Goal: Task Accomplishment & Management: Manage account settings

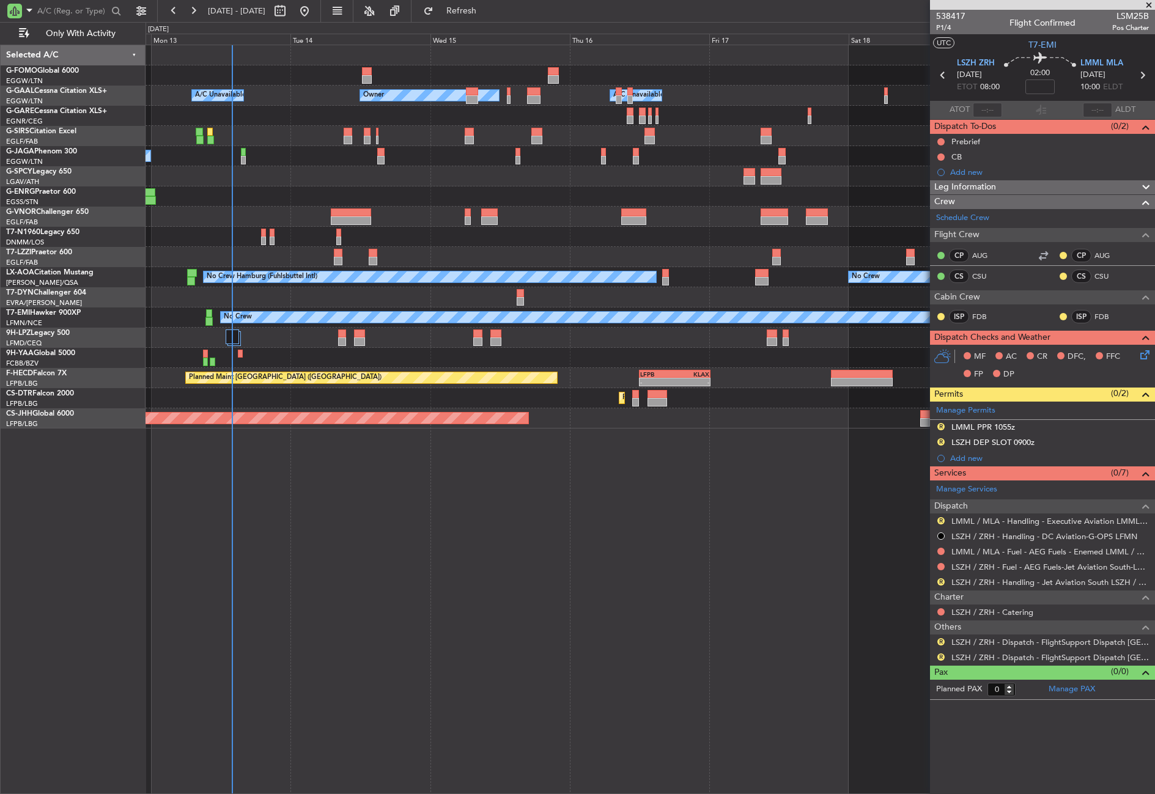
click at [472, 605] on div "Owner Owner A/C Unavailable A/C Unavailable Planned Maint [GEOGRAPHIC_DATA] ([G…" at bounding box center [649, 419] width 1009 height 749
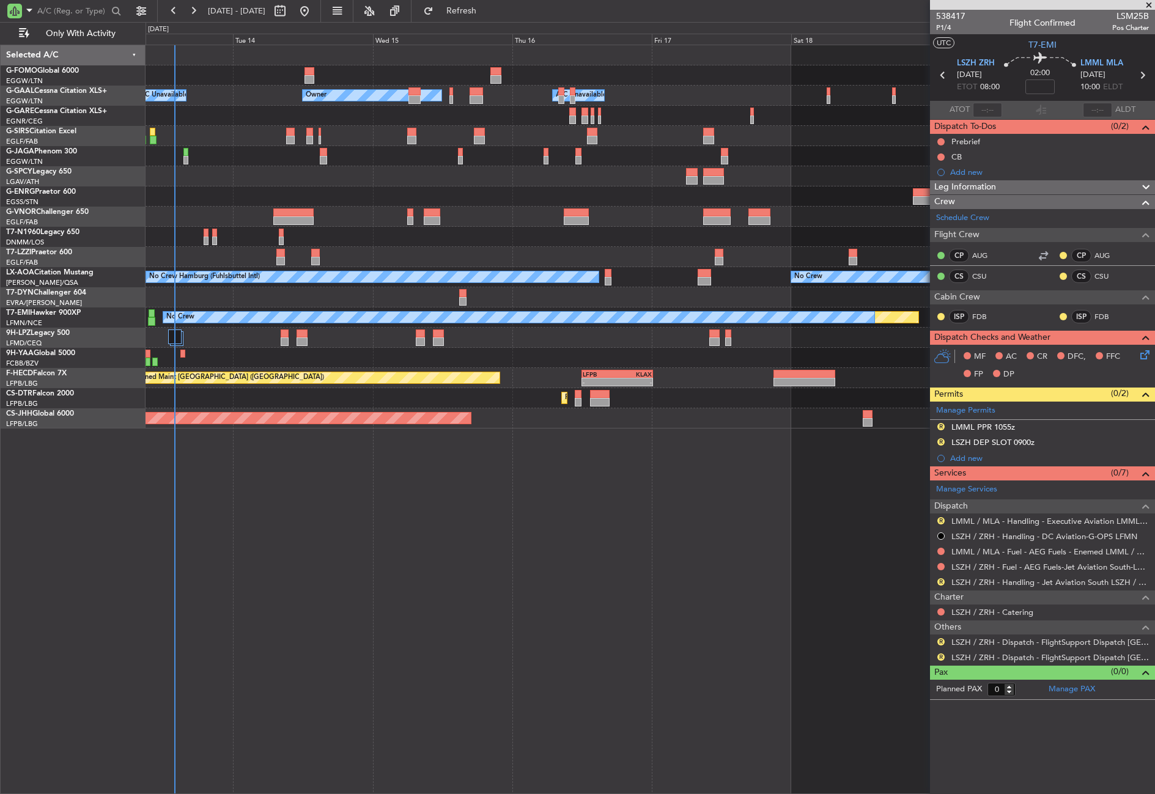
click at [414, 614] on div "- - EGGW 03:55 Z KSFO 14:45 Z Owner Owner A/C Unavailable A/C Unavailable Plann…" at bounding box center [649, 419] width 1009 height 749
click at [487, 15] on span "Refresh" at bounding box center [461, 11] width 51 height 9
click at [979, 424] on div "LMML PPR 1000z" at bounding box center [983, 427] width 64 height 10
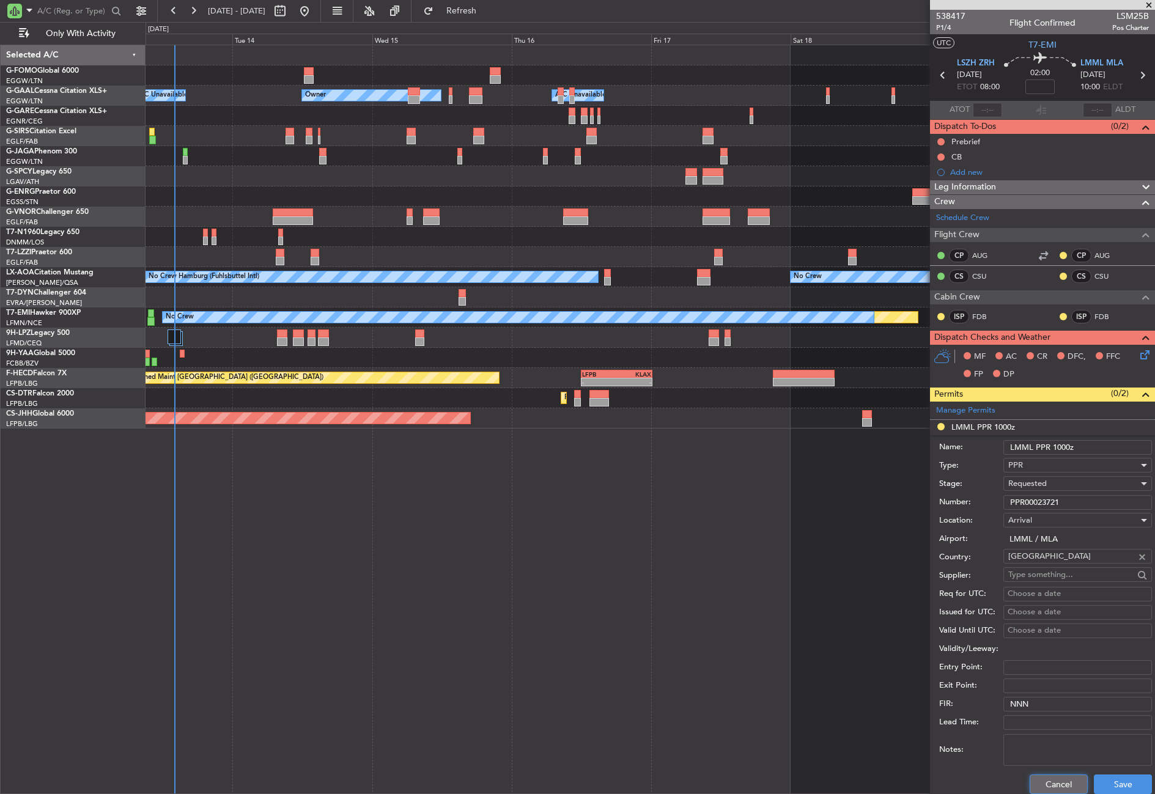
click at [1048, 784] on button "Cancel" at bounding box center [1058, 784] width 58 height 20
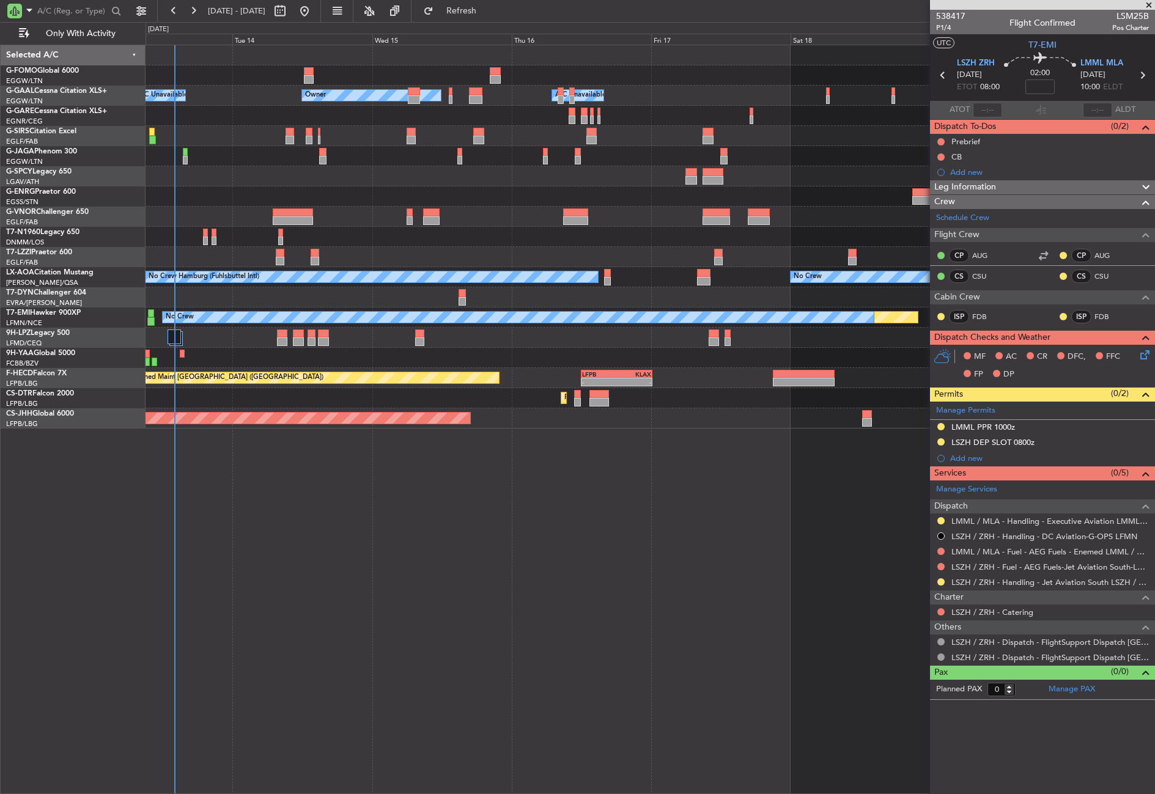
click at [463, 198] on div at bounding box center [649, 196] width 1009 height 20
click at [472, 13] on button "Refresh" at bounding box center [453, 11] width 73 height 20
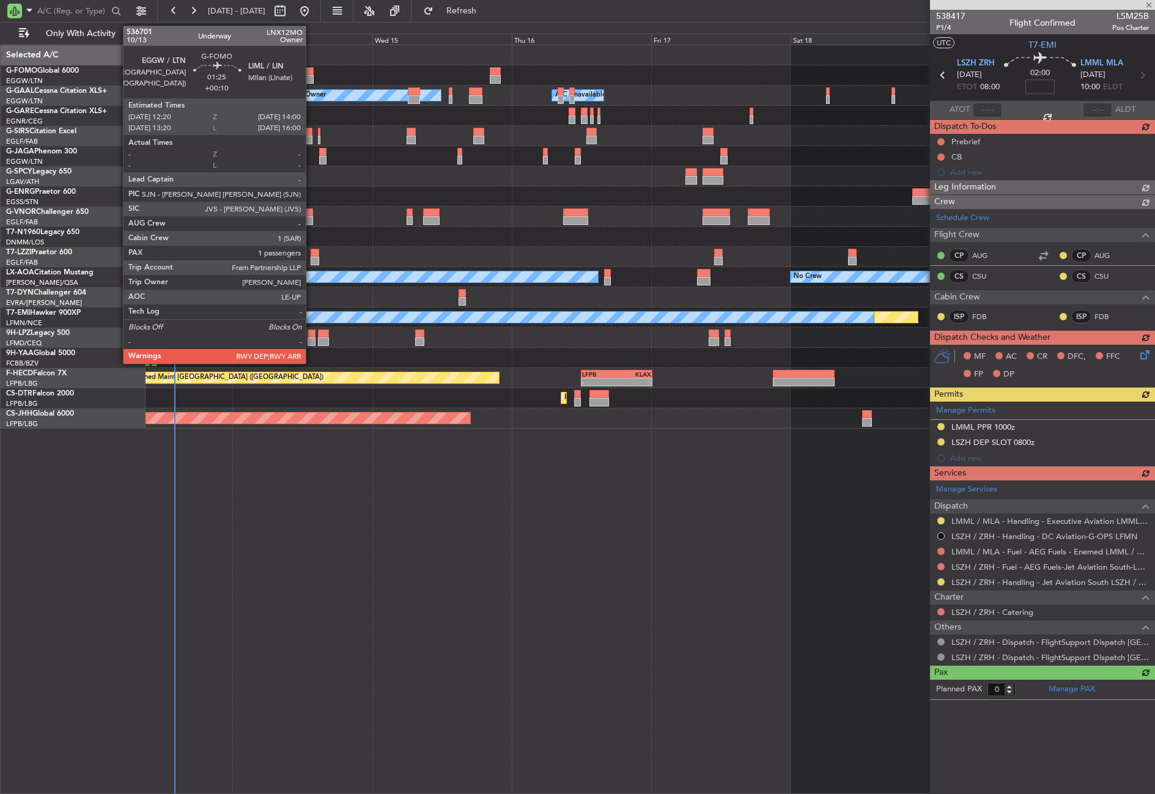
click at [311, 75] on div at bounding box center [309, 79] width 10 height 9
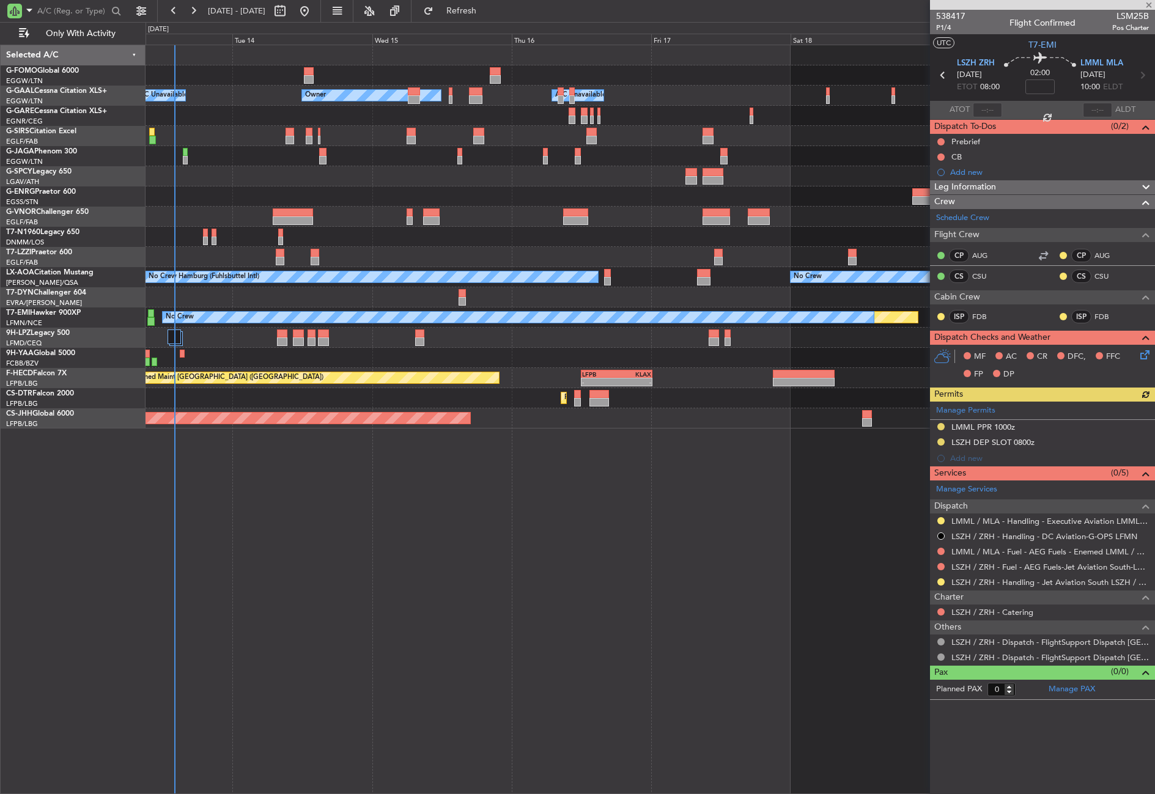
type input "+00:10"
type input "1"
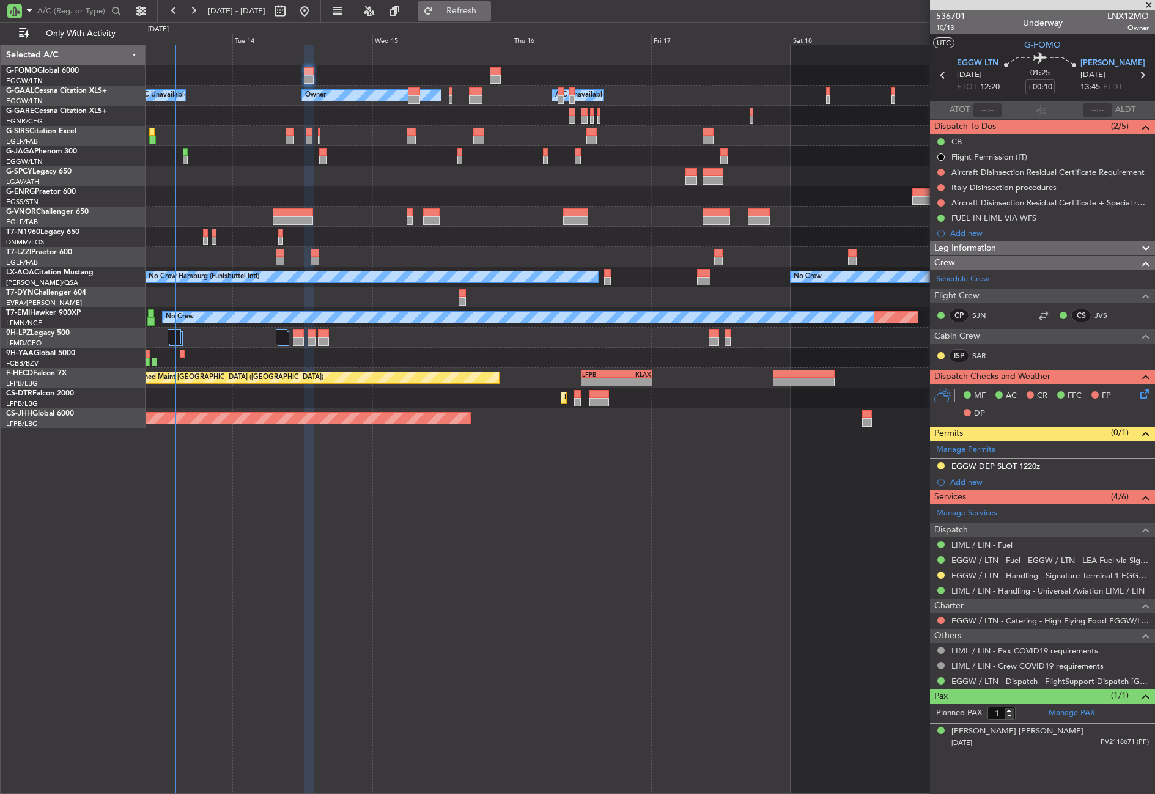
click at [460, 18] on button "Refresh" at bounding box center [453, 11] width 73 height 20
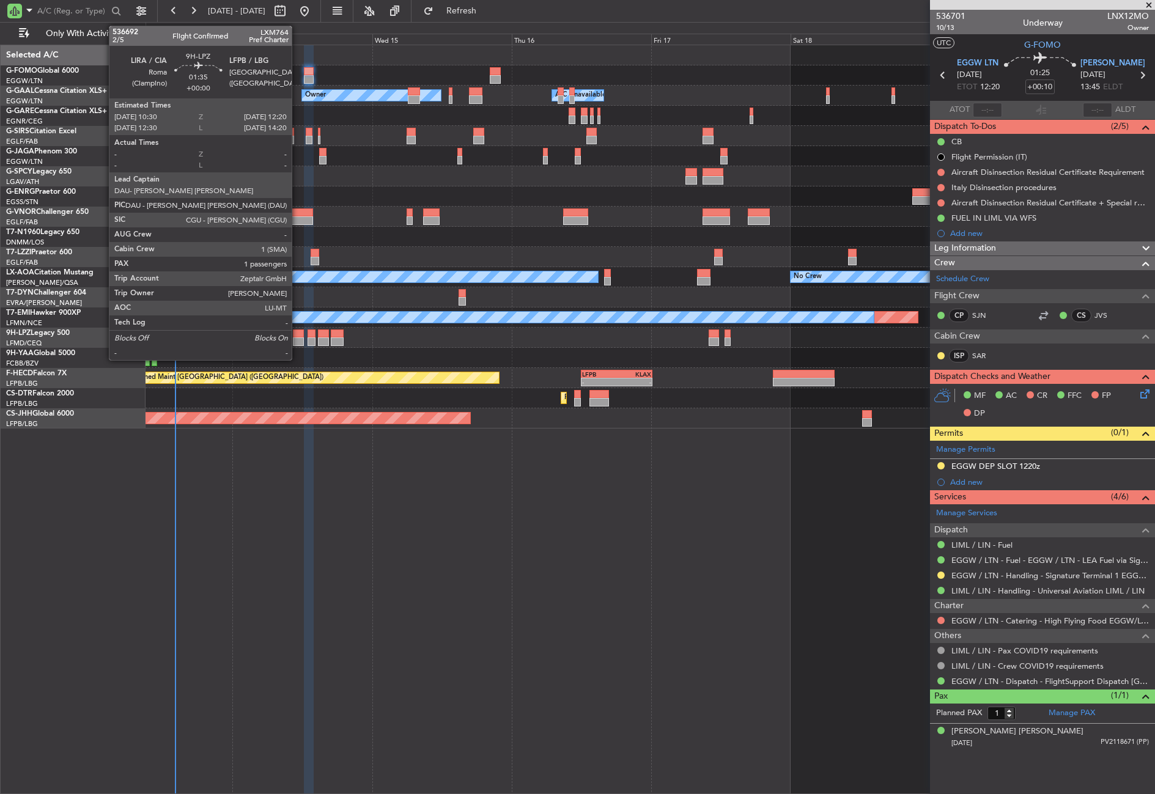
click at [297, 339] on div at bounding box center [298, 341] width 11 height 9
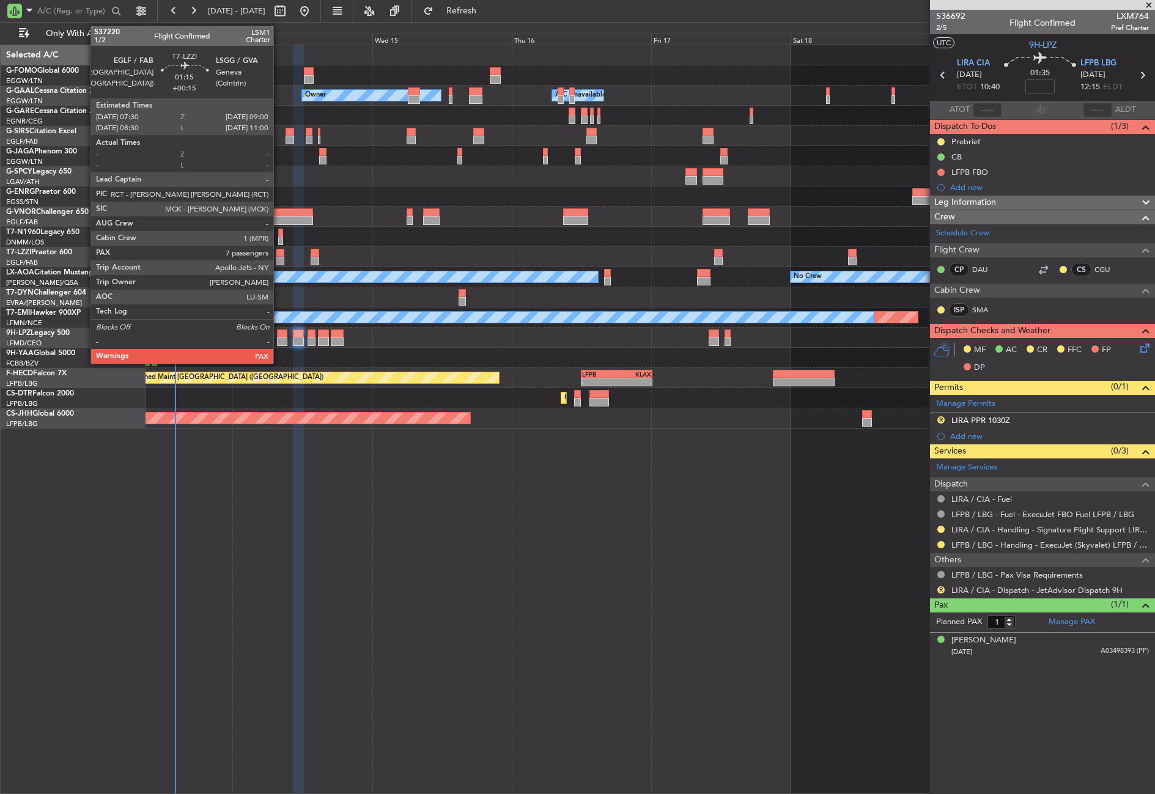
click at [279, 255] on div at bounding box center [280, 253] width 9 height 9
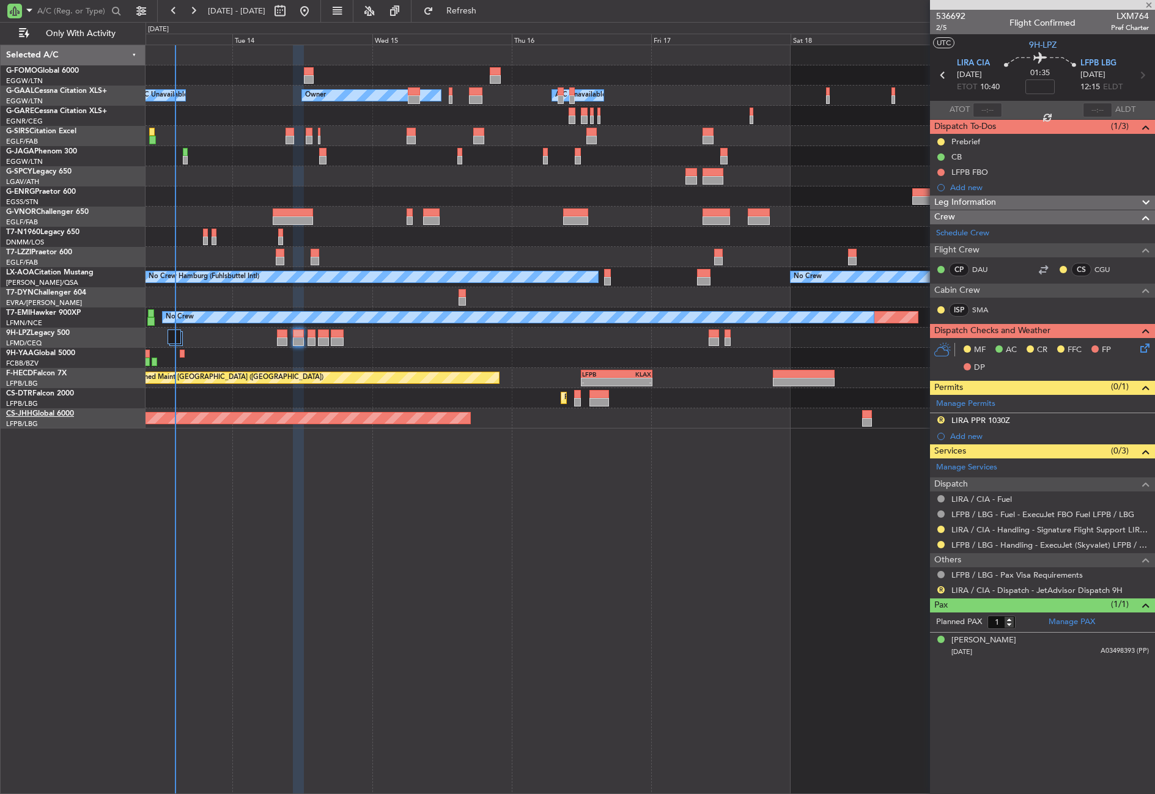
type input "+00:15"
type input "7"
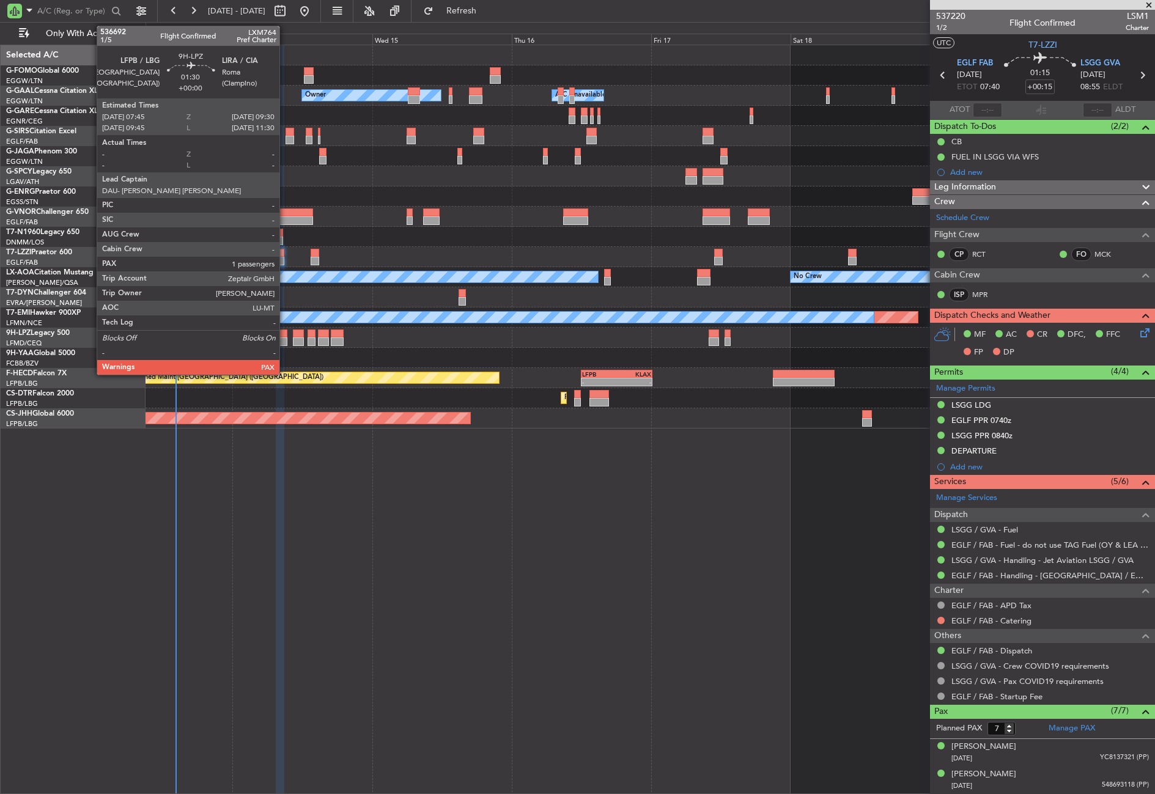
click at [285, 342] on div at bounding box center [282, 341] width 10 height 9
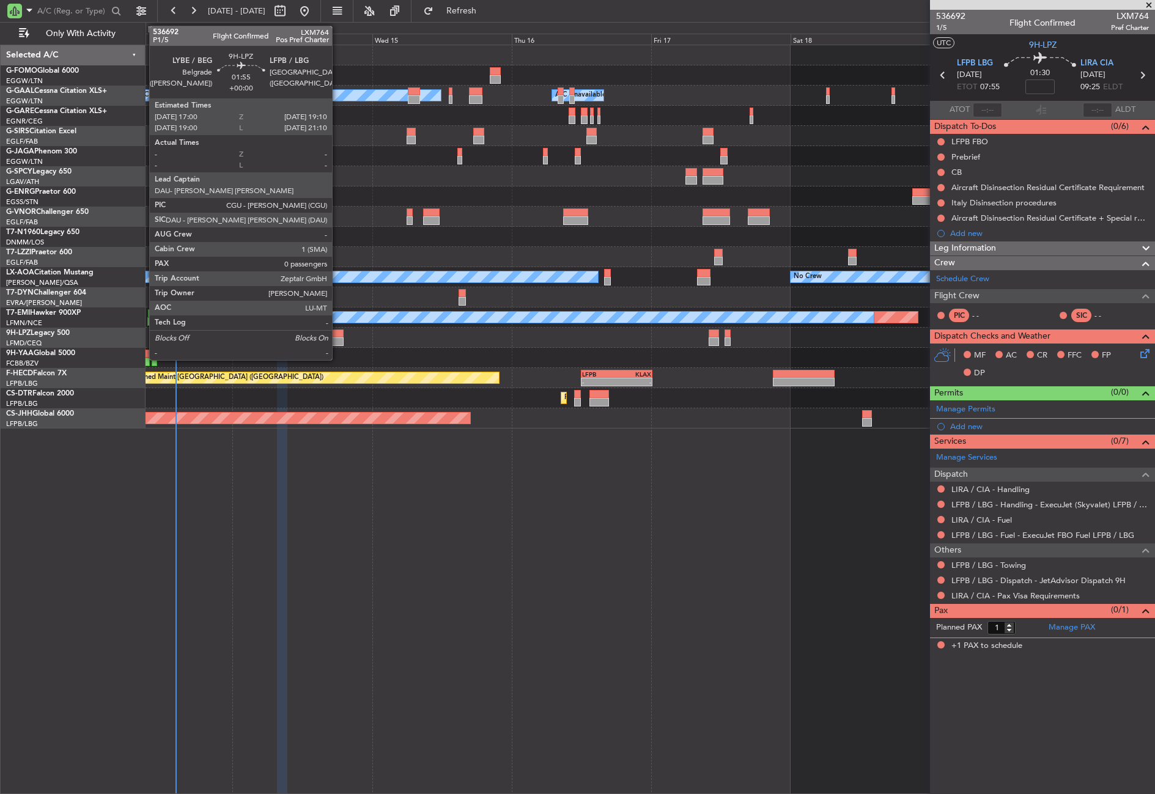
click at [337, 337] on div at bounding box center [337, 341] width 13 height 9
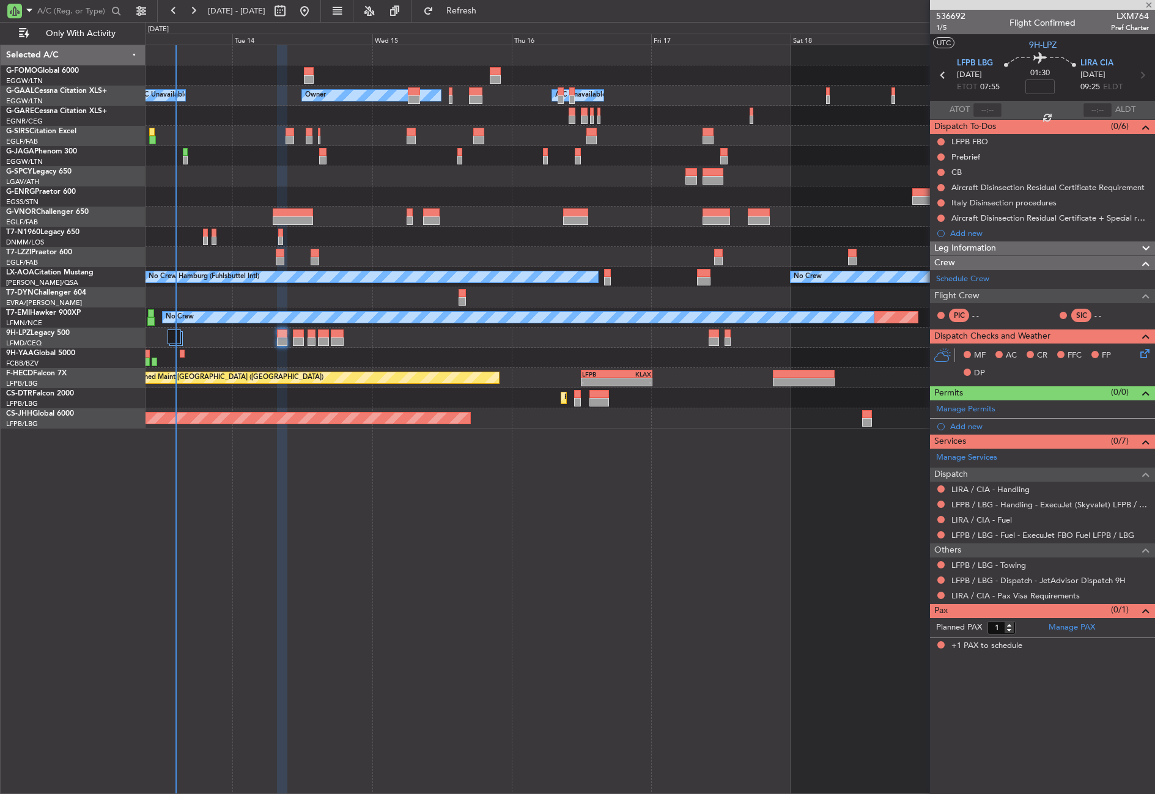
type input "0"
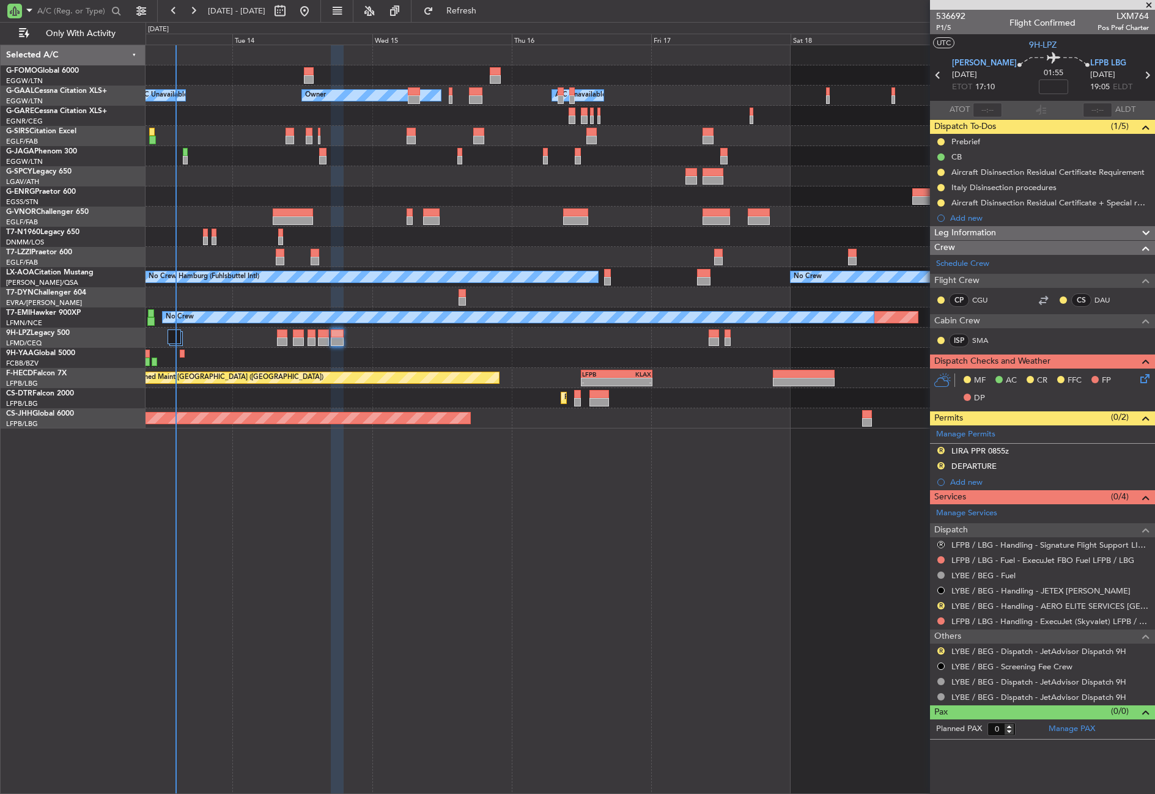
click at [344, 498] on div "- - EGGW 03:55 Z KSFO 14:45 Z Owner Owner A/C Unavailable A/C Unavailable Plann…" at bounding box center [649, 419] width 1009 height 749
click at [285, 258] on div at bounding box center [649, 257] width 1009 height 20
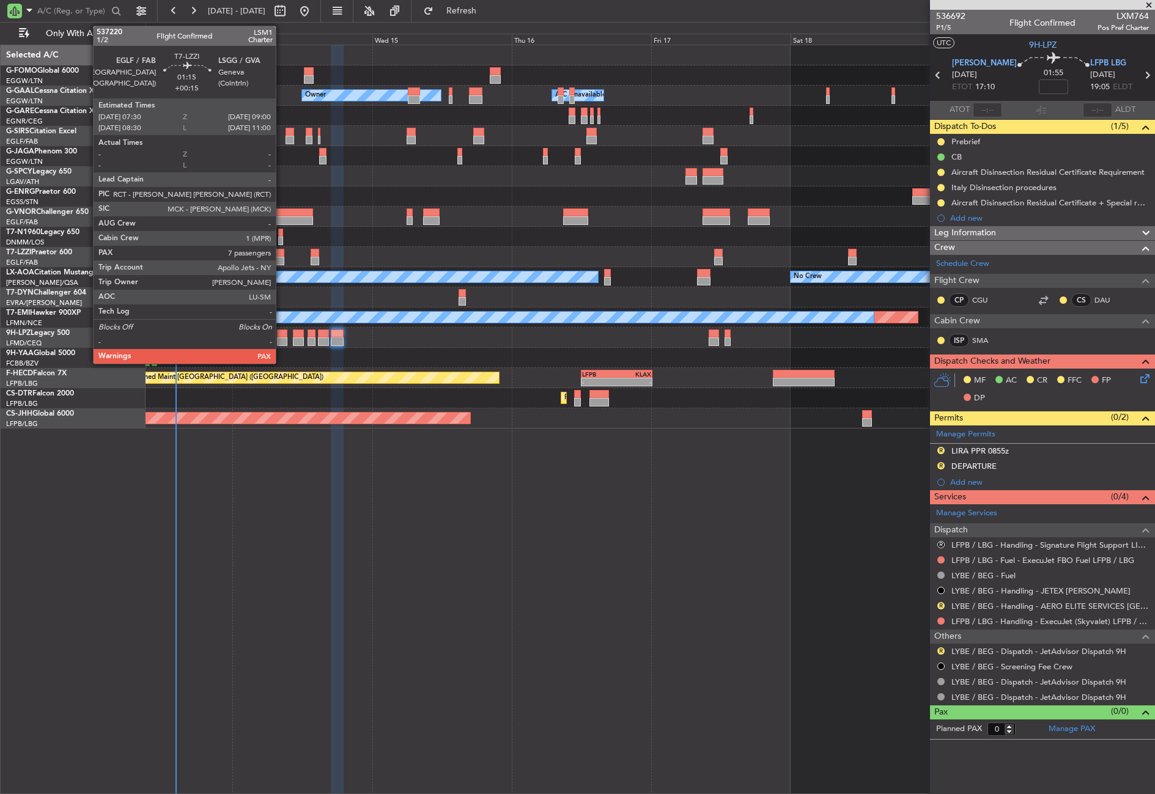
click at [281, 257] on div at bounding box center [280, 261] width 9 height 9
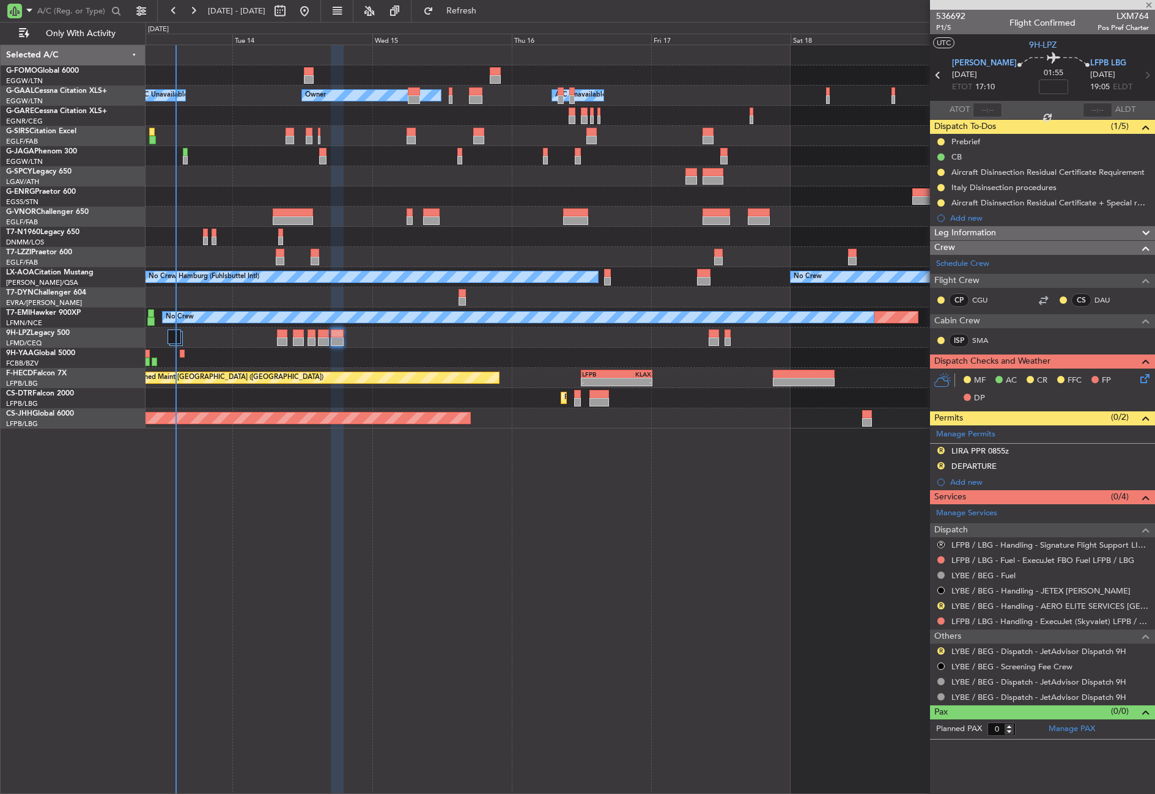
type input "+00:15"
type input "7"
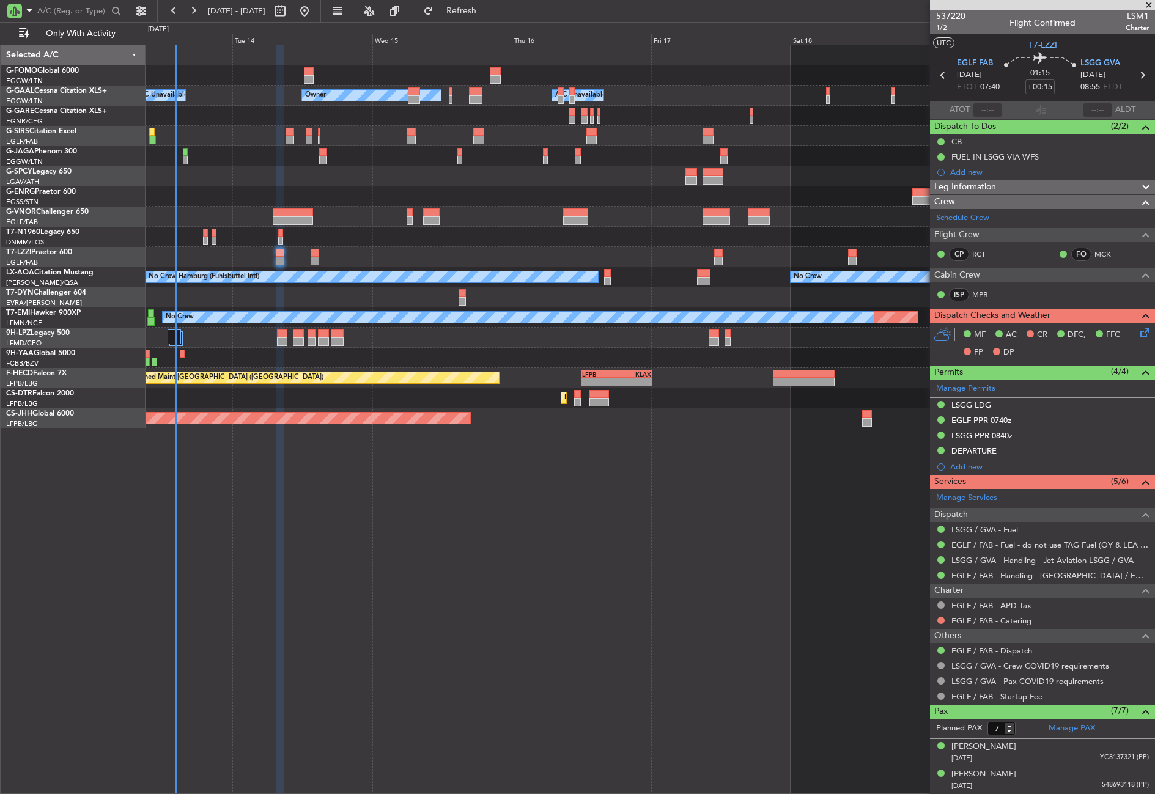
click at [950, 185] on span "Leg Information" at bounding box center [965, 187] width 62 height 14
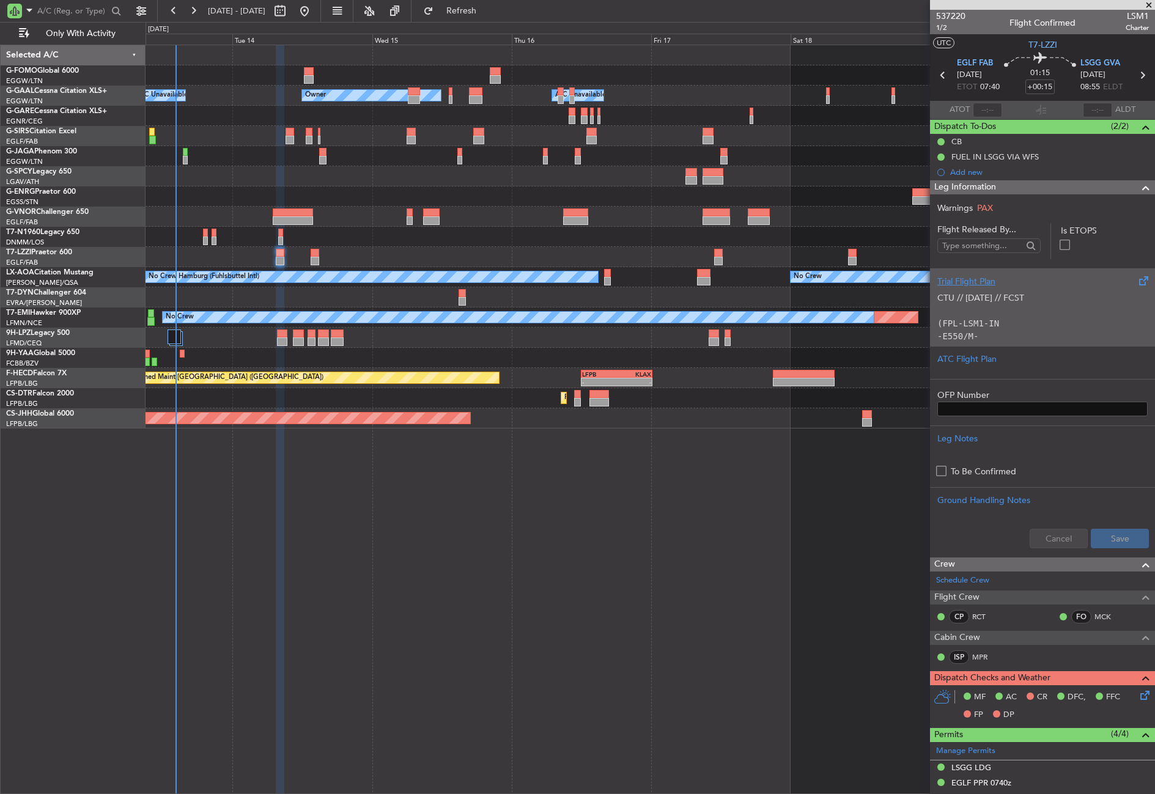
click at [964, 296] on p "CTU // [DATE] // FCST" at bounding box center [1042, 298] width 210 height 13
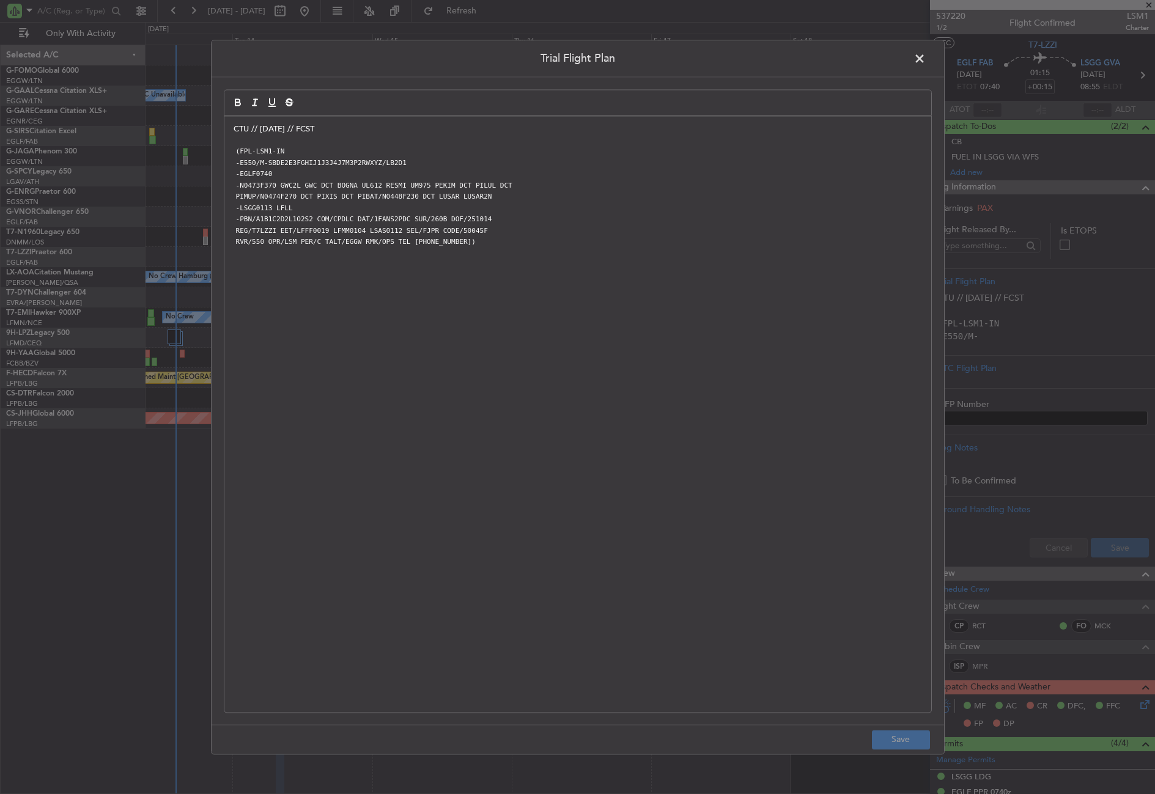
click at [232, 130] on div "CTU // [DATE] // FCST (FPL-LSM1-IN -E550/M-SBDE2E3FGHIJ1J3J4J7M3P2RWXYZ/LB2D1 -…" at bounding box center [577, 414] width 707 height 596
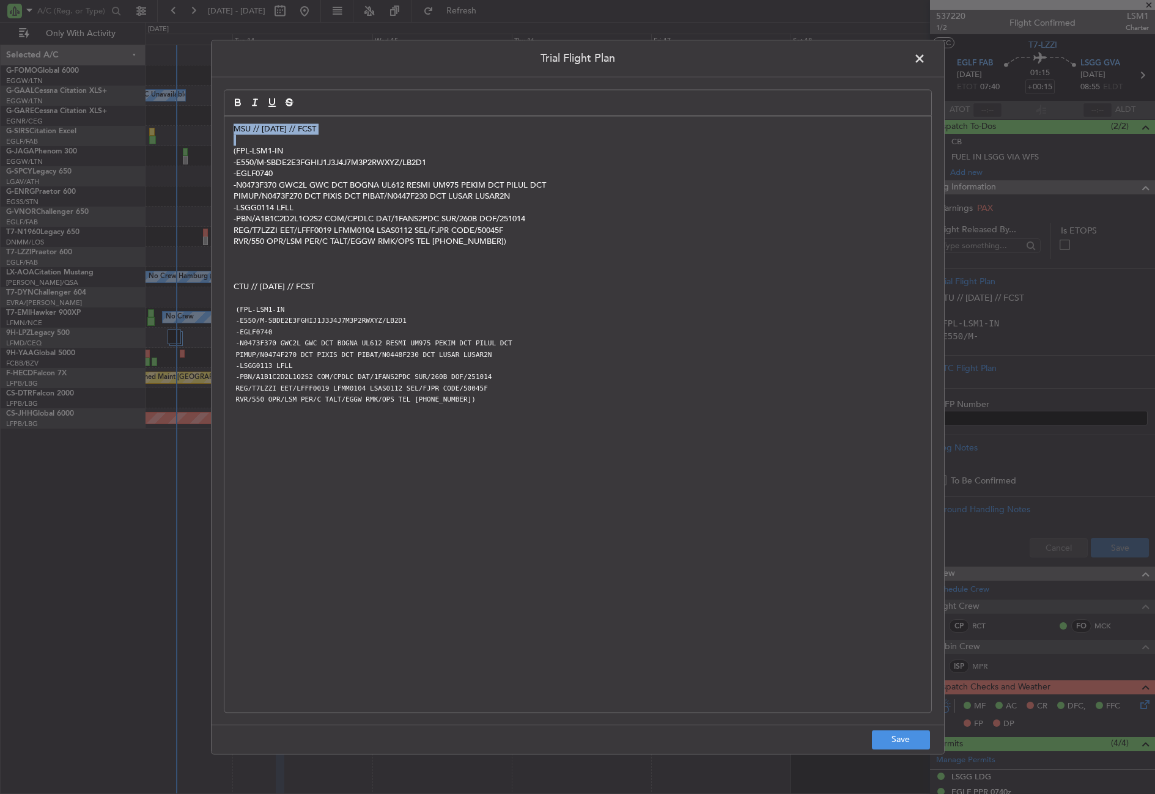
drag, startPoint x: 328, startPoint y: 134, endPoint x: 225, endPoint y: 134, distance: 102.7
click at [225, 134] on div "MSU // [DATE] // FCST (FPL-LSM1-IN -E550/M-SBDE2E3FGHIJ1J3J4J7M3P2RWXYZ/LB2D1 -…" at bounding box center [577, 414] width 707 height 596
copy p "MSU // [DATE] // FCST"
click at [887, 741] on button "Save" at bounding box center [901, 740] width 58 height 20
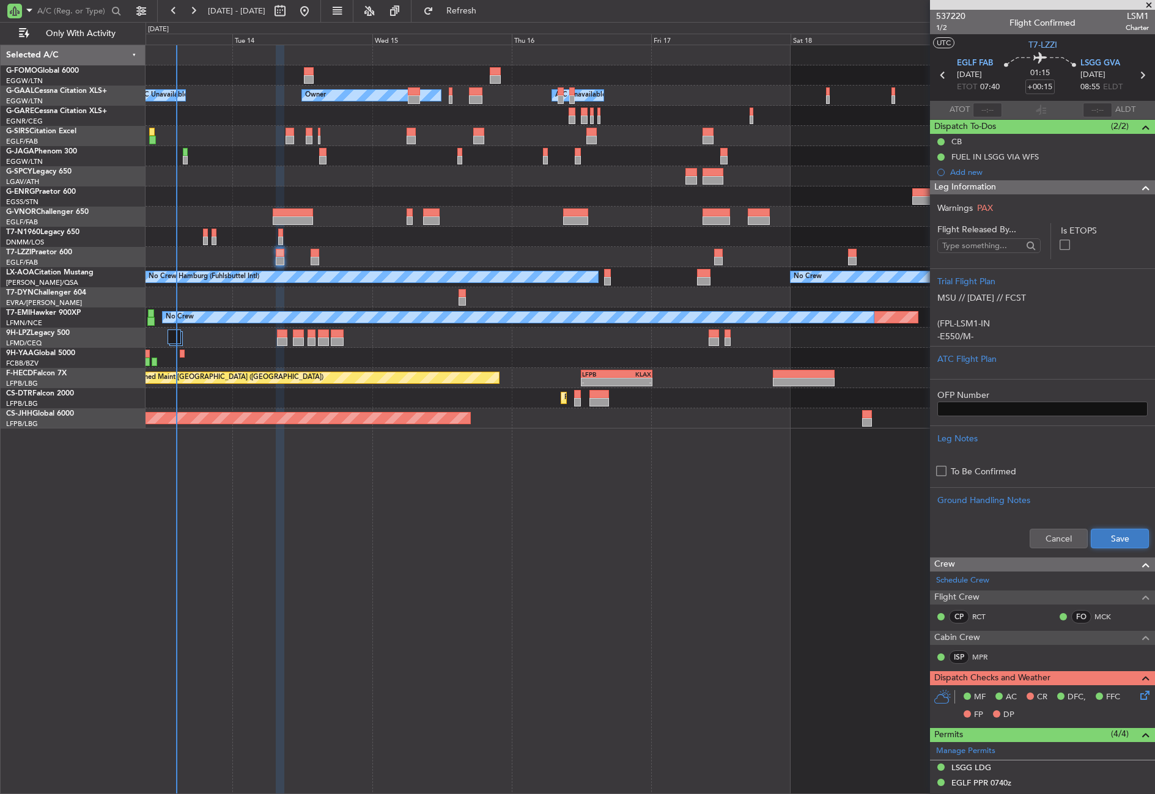
click at [1094, 545] on button "Save" at bounding box center [1119, 539] width 58 height 20
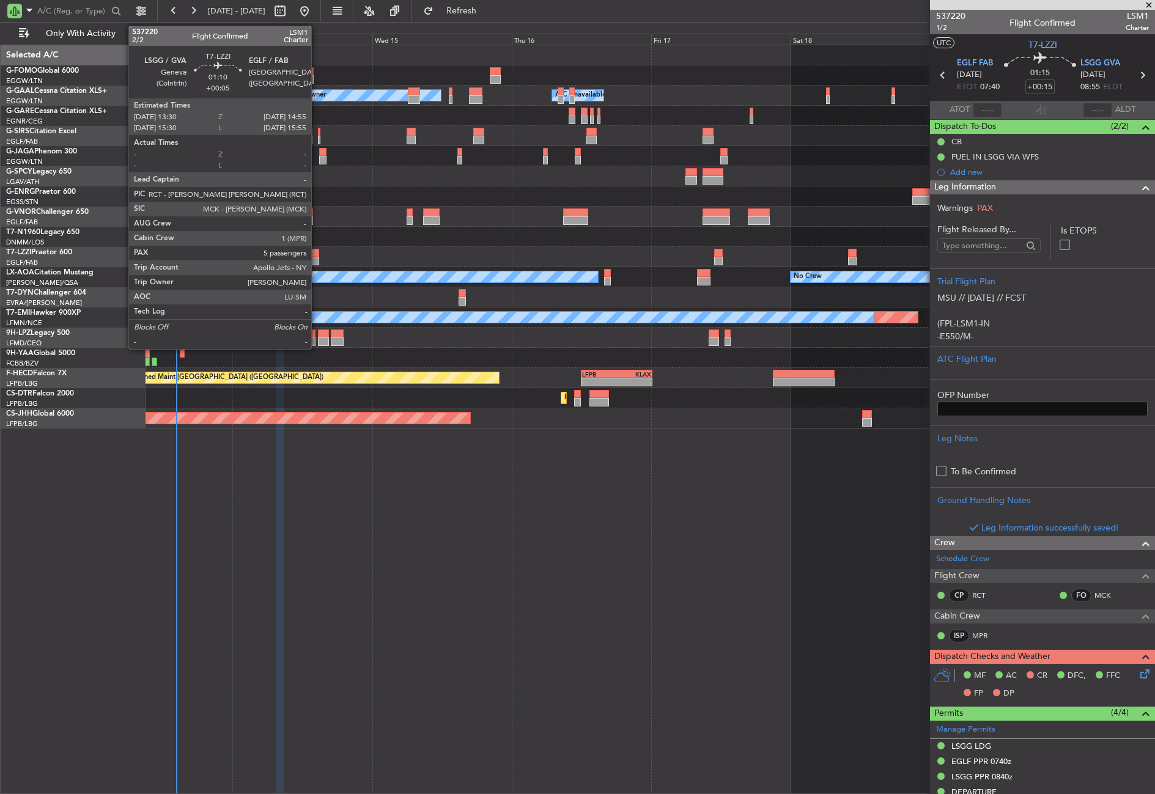
click at [317, 259] on div at bounding box center [314, 261] width 9 height 9
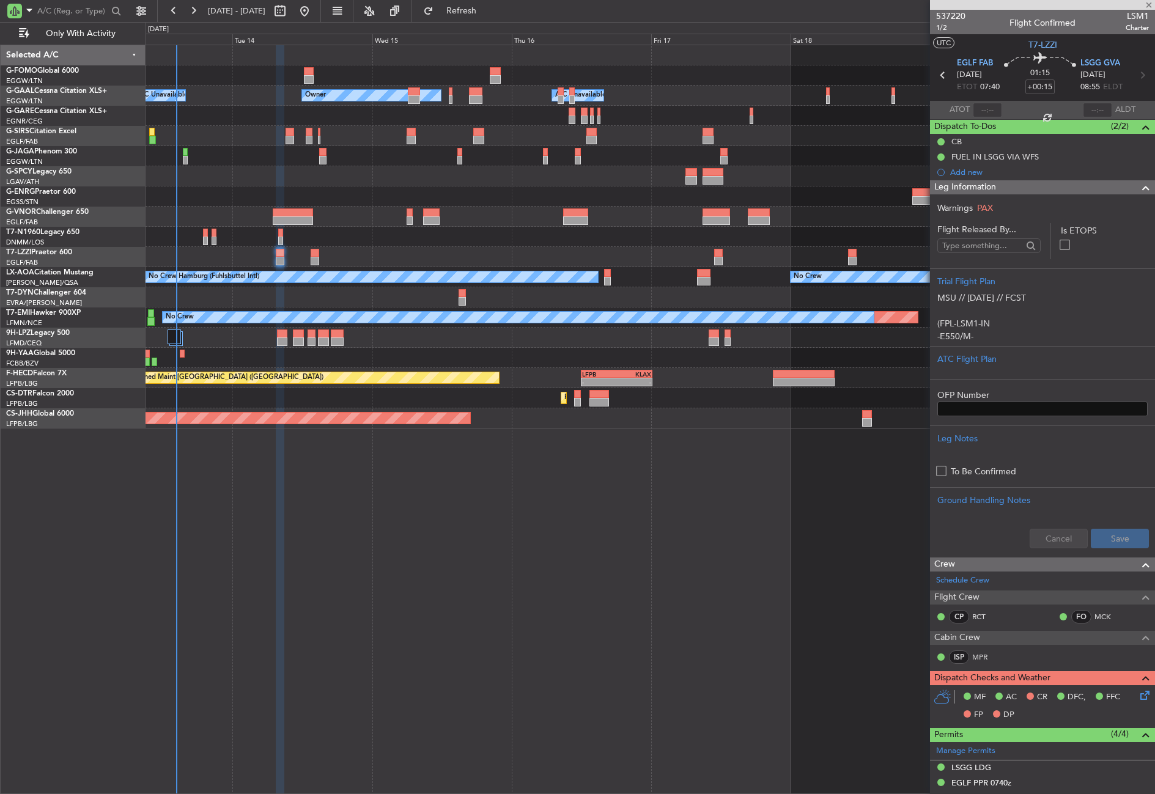
type input "+00:05"
type input "5"
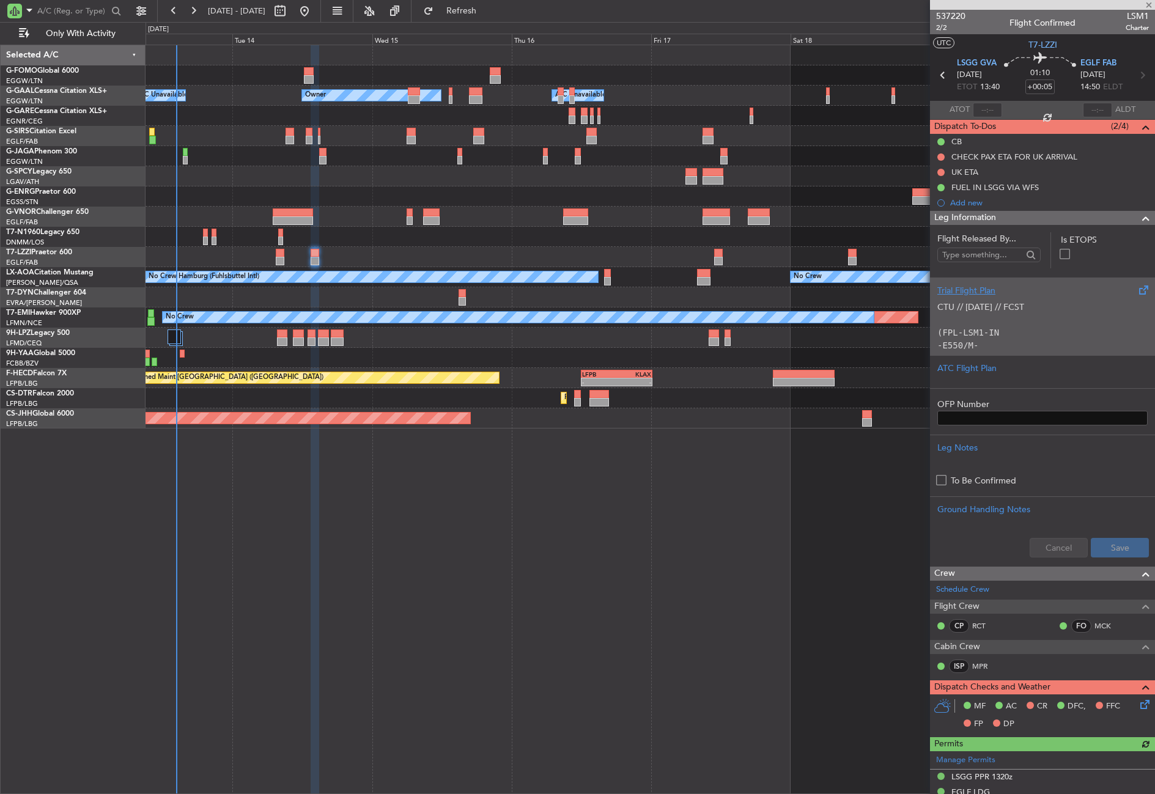
click at [962, 307] on p "CTU // [DATE] // FCST" at bounding box center [1042, 307] width 210 height 13
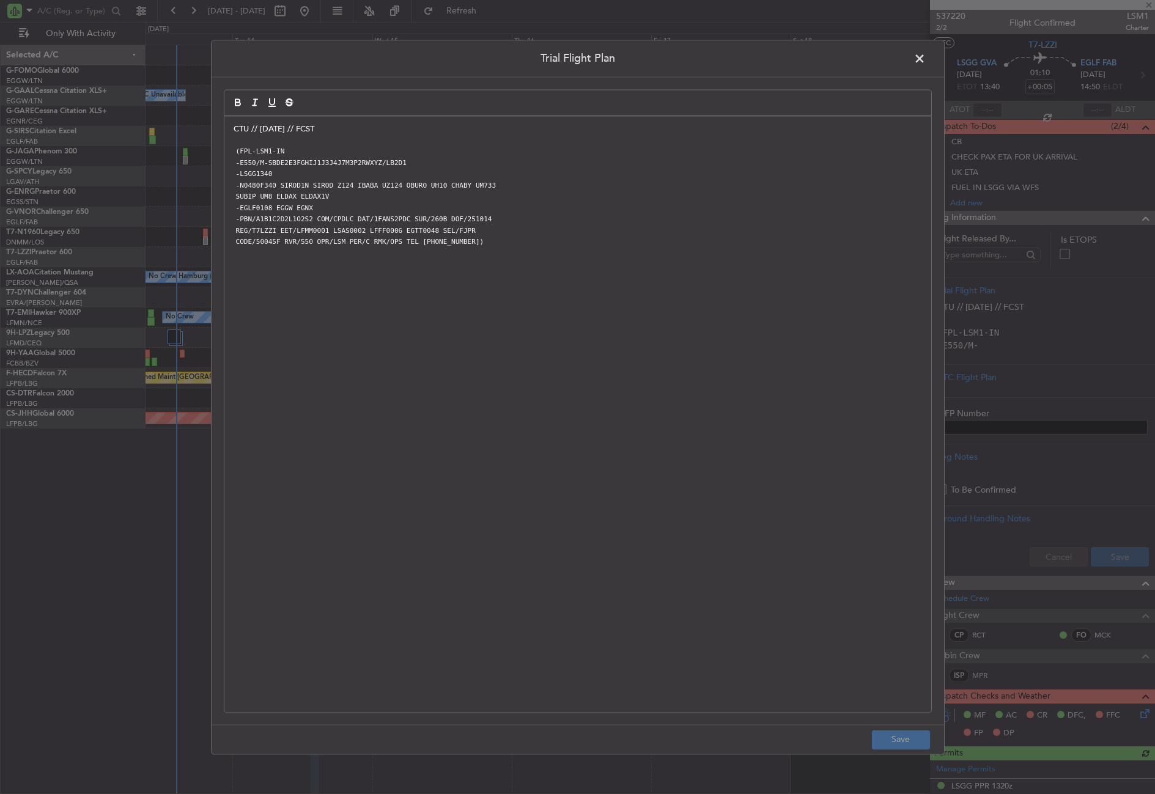
click at [225, 130] on div "CTU // [DATE] // FCST (FPL-LSM1-IN -E550/M-SBDE2E3FGHIJ1J3J4J7M3P2RWXYZ/LB2D1 -…" at bounding box center [577, 414] width 707 height 596
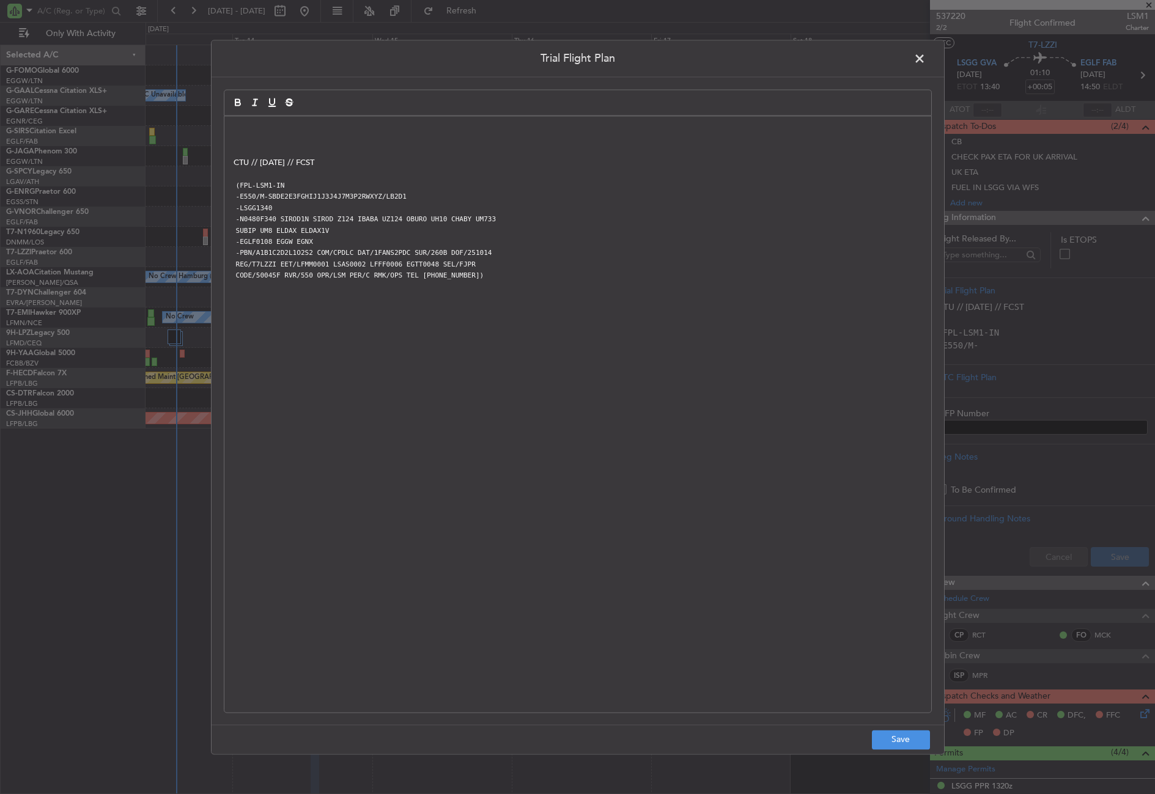
paste div
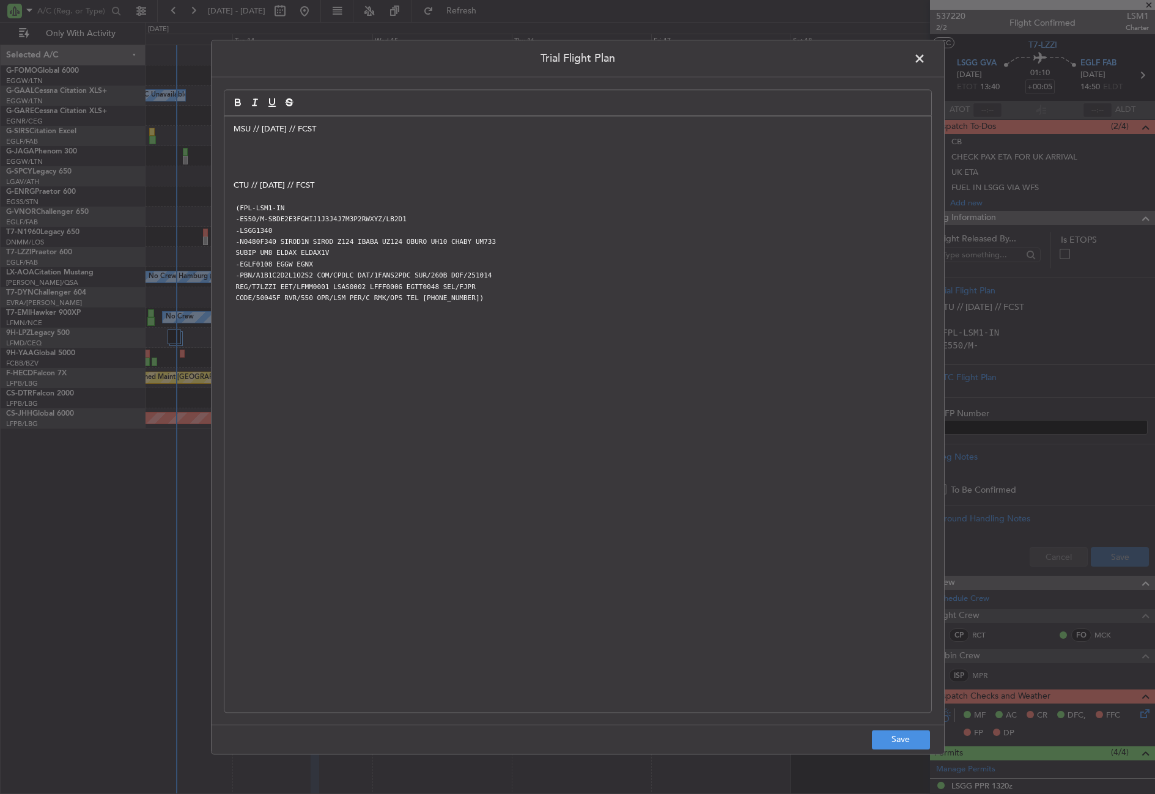
click at [285, 147] on p at bounding box center [577, 151] width 688 height 11
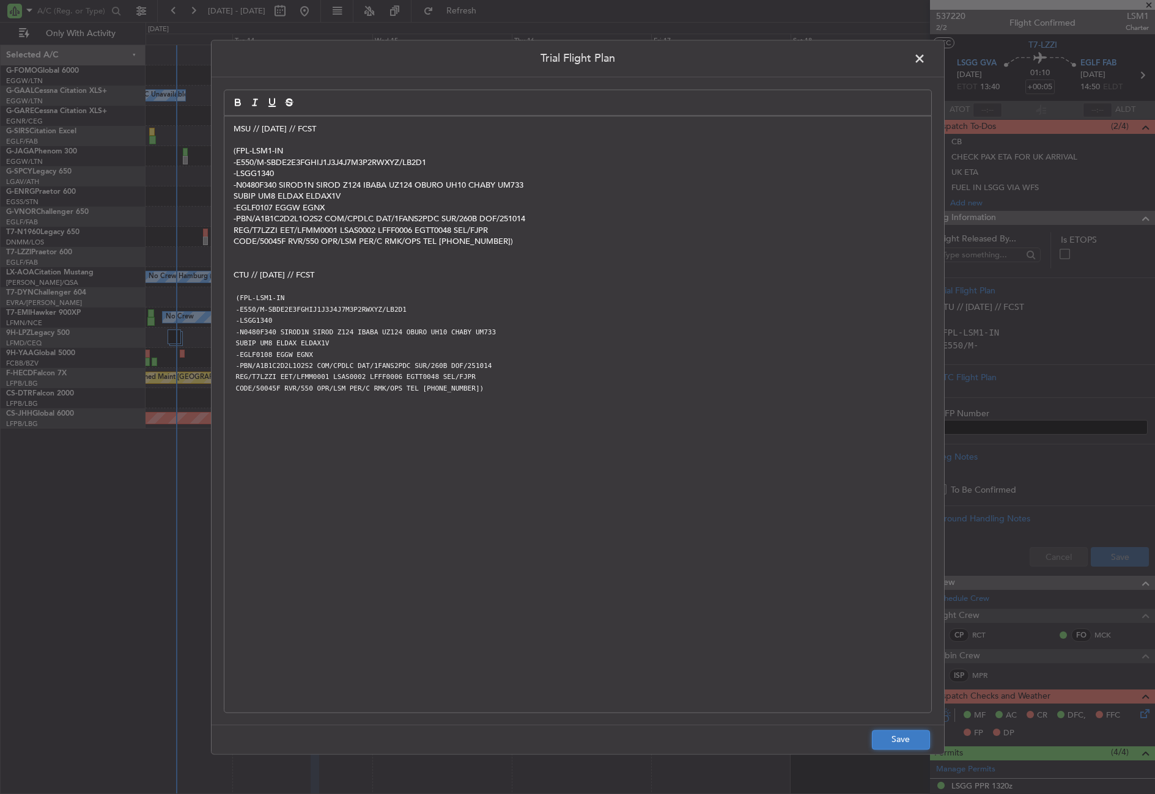
click at [900, 744] on button "Save" at bounding box center [901, 740] width 58 height 20
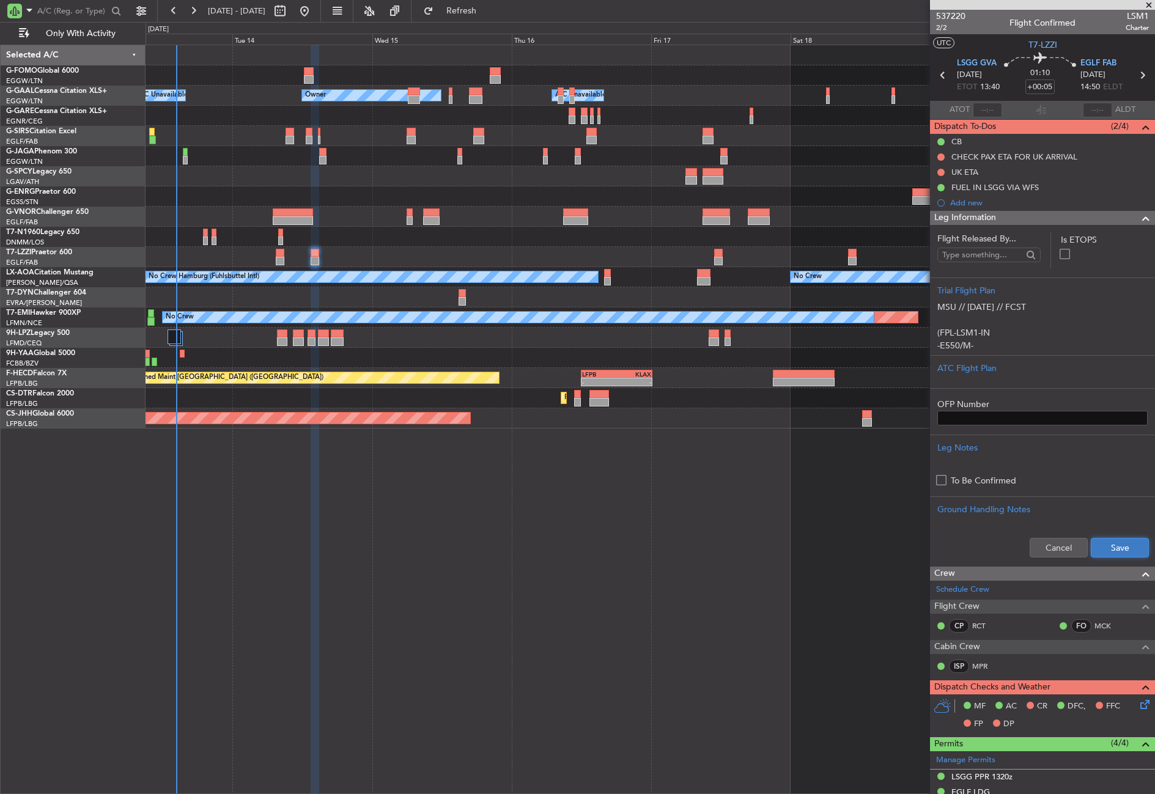
click at [1092, 553] on button "Save" at bounding box center [1119, 548] width 58 height 20
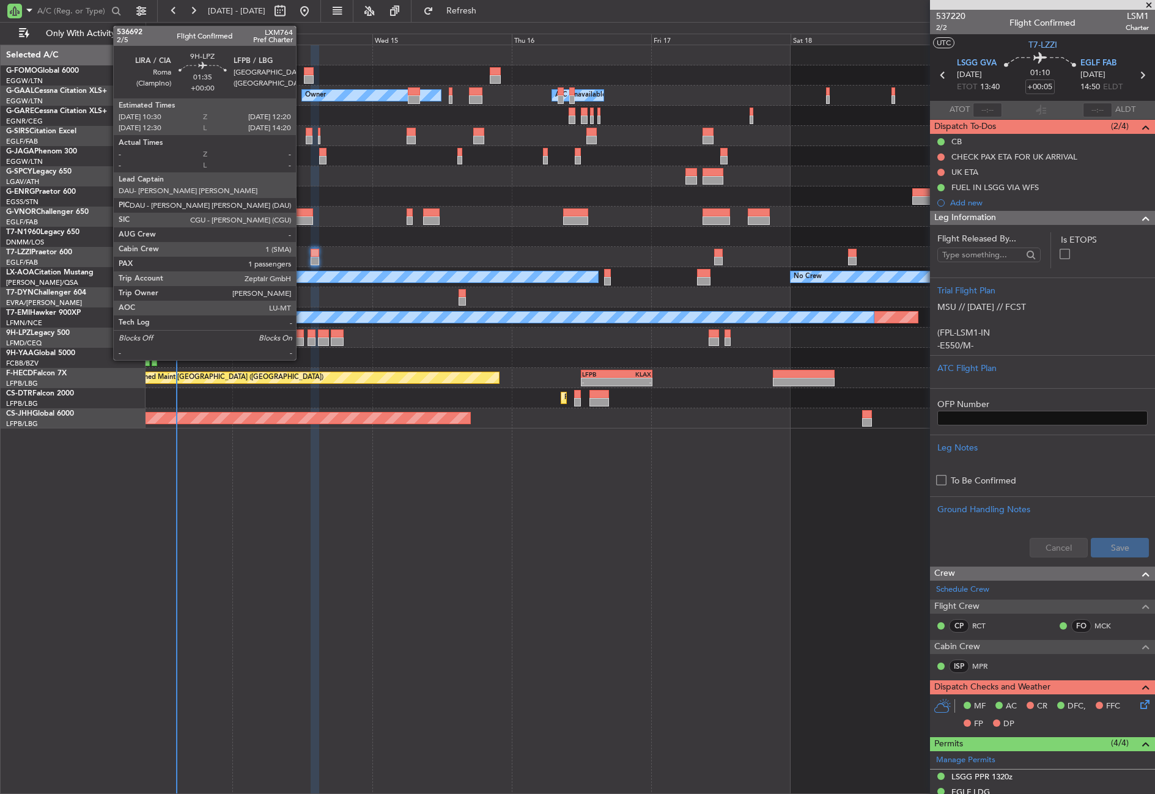
click at [301, 338] on div at bounding box center [298, 341] width 11 height 9
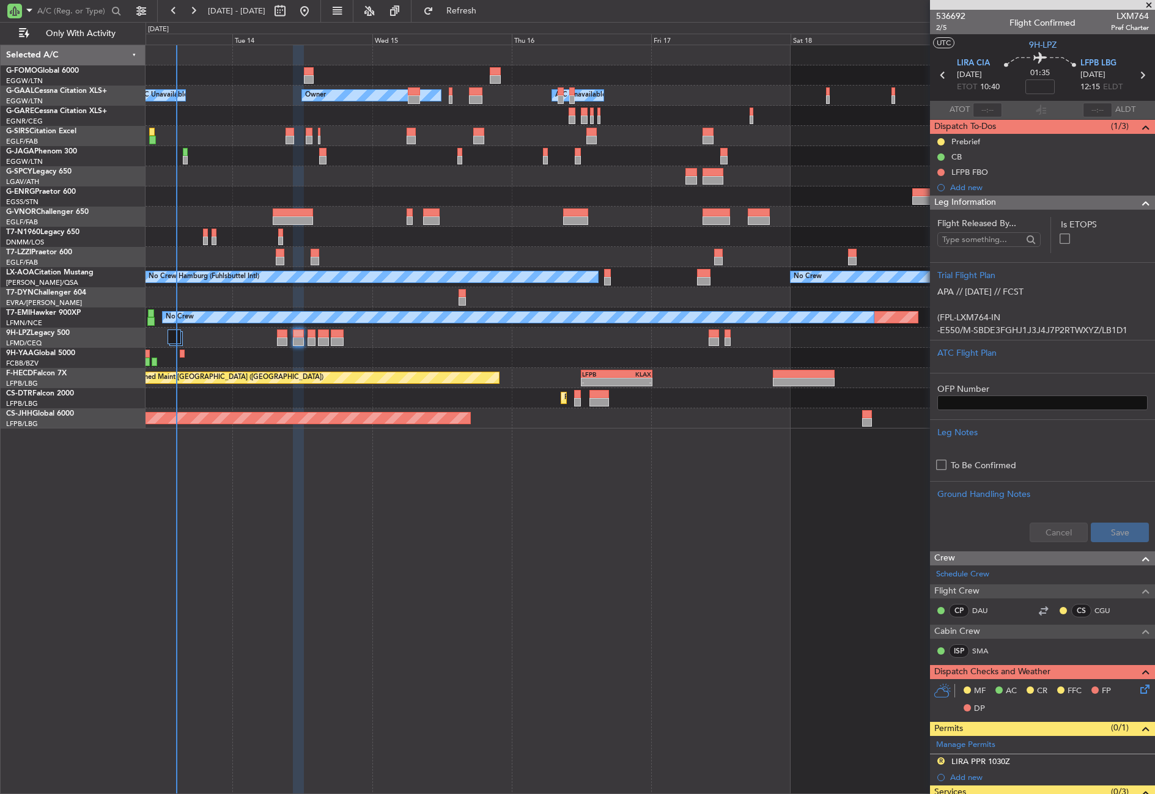
click at [311, 526] on div "- - EGGW 03:55 Z KSFO 14:45 Z Owner Owner A/C Unavailable A/C Unavailable Plann…" at bounding box center [649, 419] width 1009 height 749
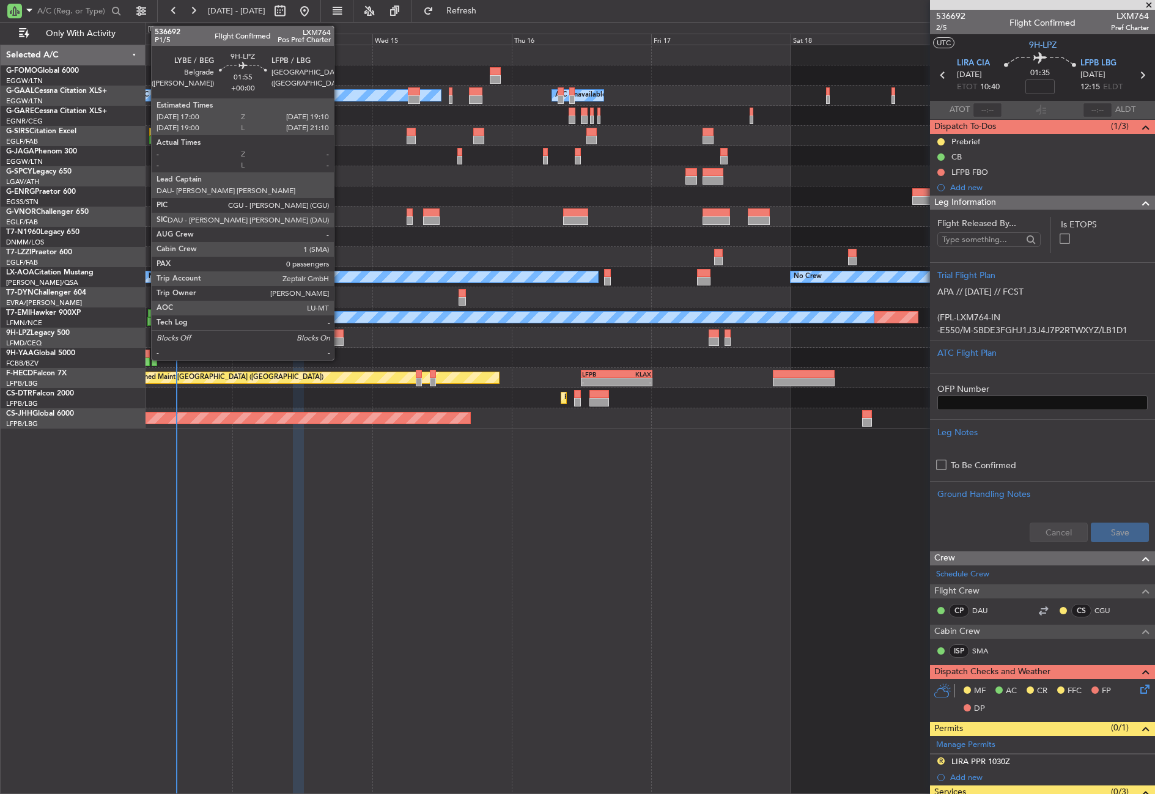
click at [339, 337] on div at bounding box center [337, 341] width 13 height 9
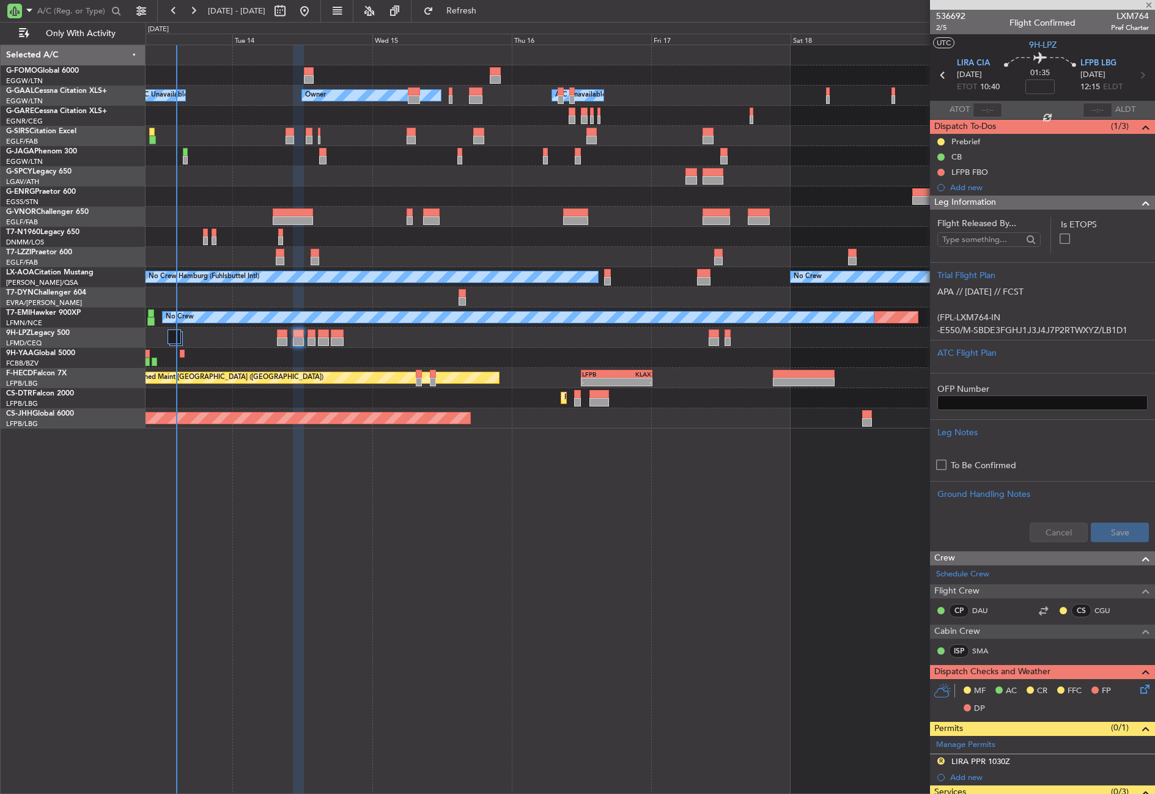
type input "0"
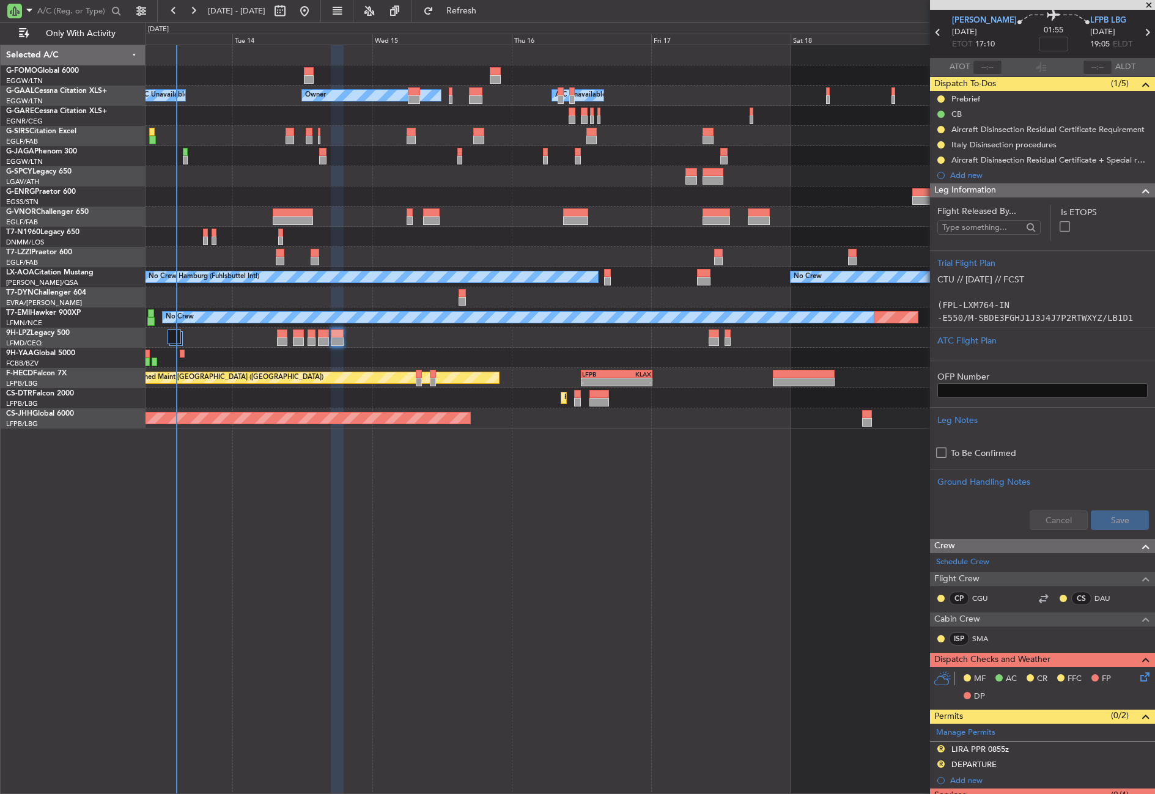
scroll to position [42, 0]
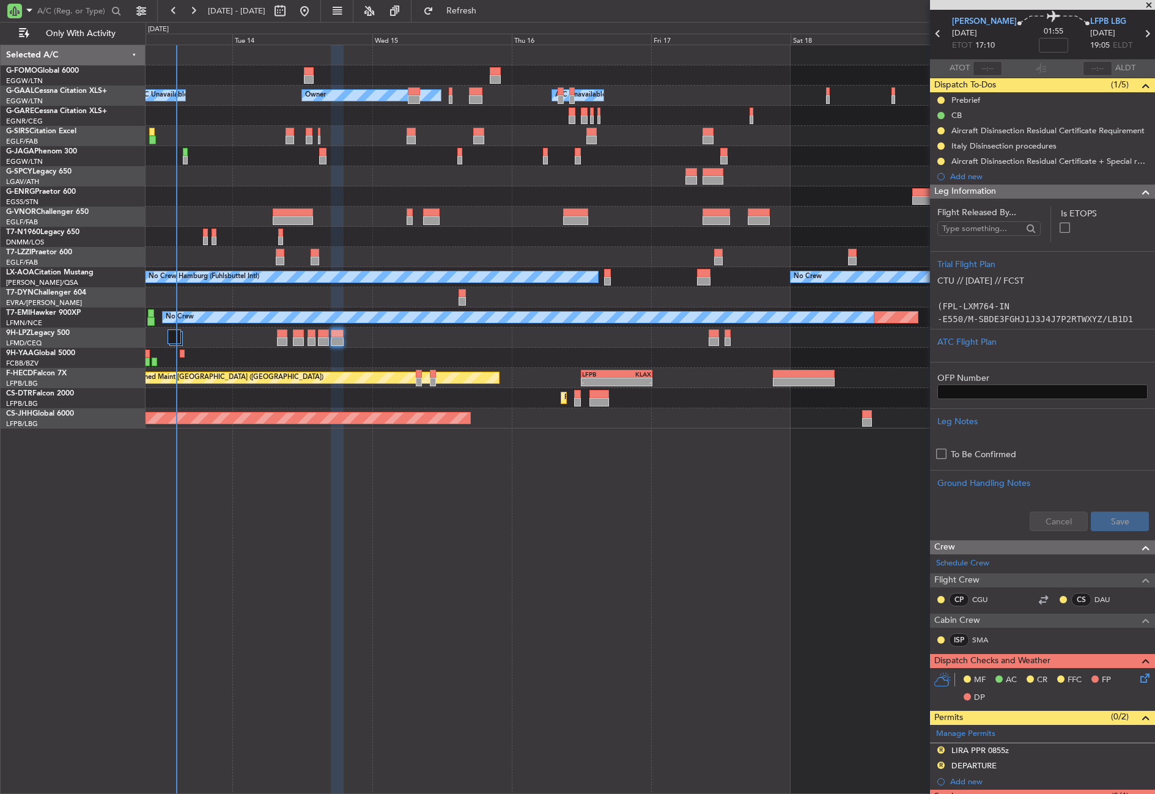
click at [982, 633] on div "ISP SMA" at bounding box center [968, 639] width 64 height 13
click at [981, 645] on mat-tooltip-component "[PERSON_NAME] [PERSON_NAME] (SMA)" at bounding box center [994, 661] width 155 height 32
click at [978, 634] on link "SMA" at bounding box center [986, 639] width 28 height 11
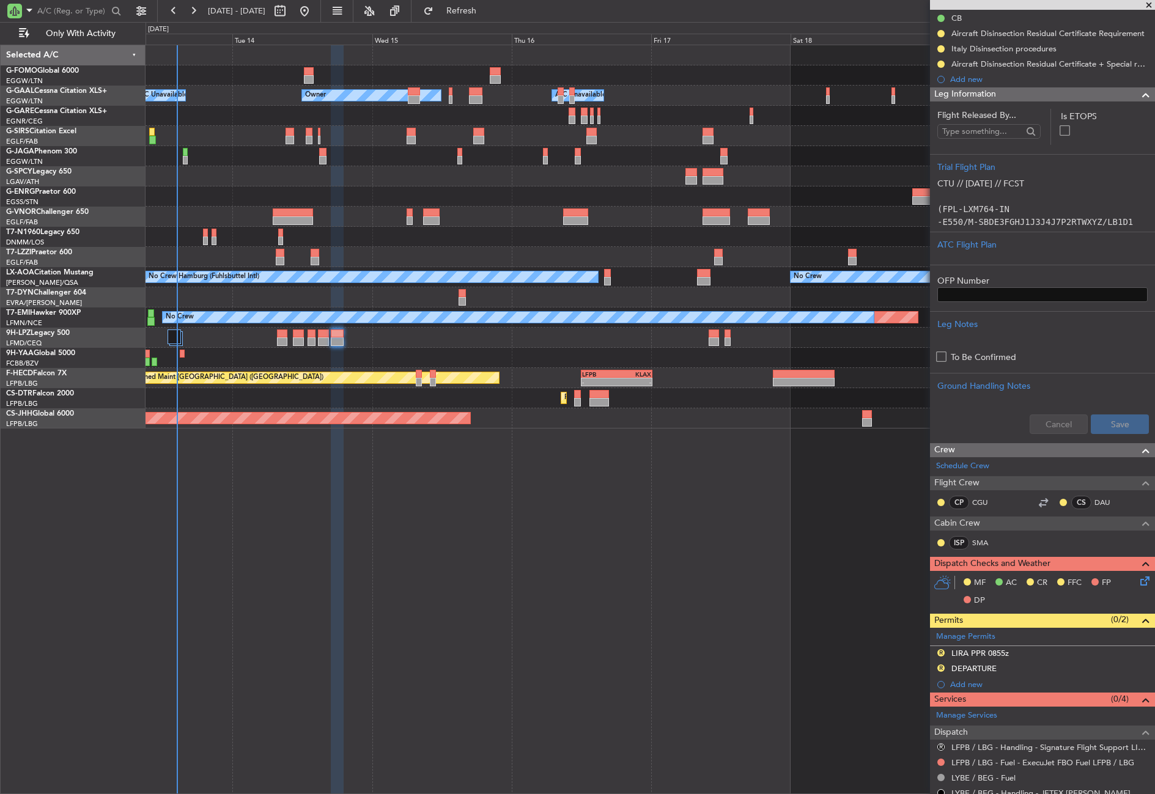
scroll to position [0, 0]
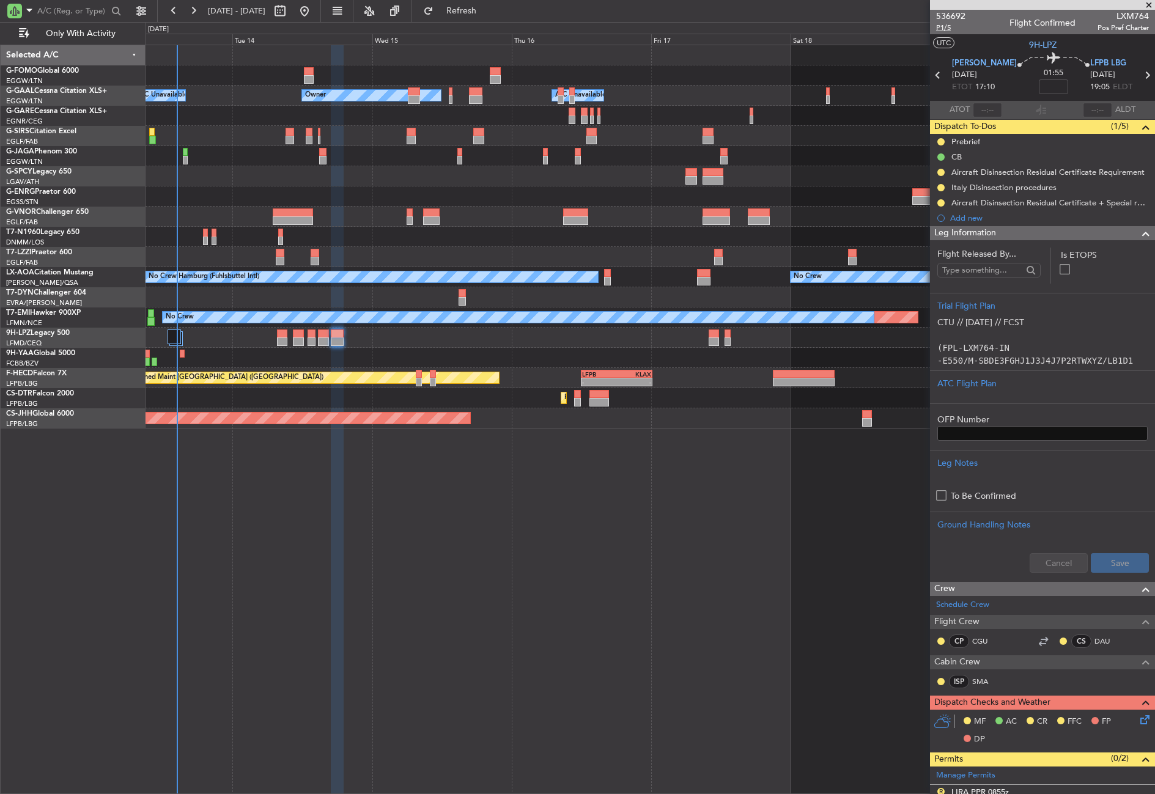
click at [949, 27] on span "P1/5" at bounding box center [950, 28] width 29 height 10
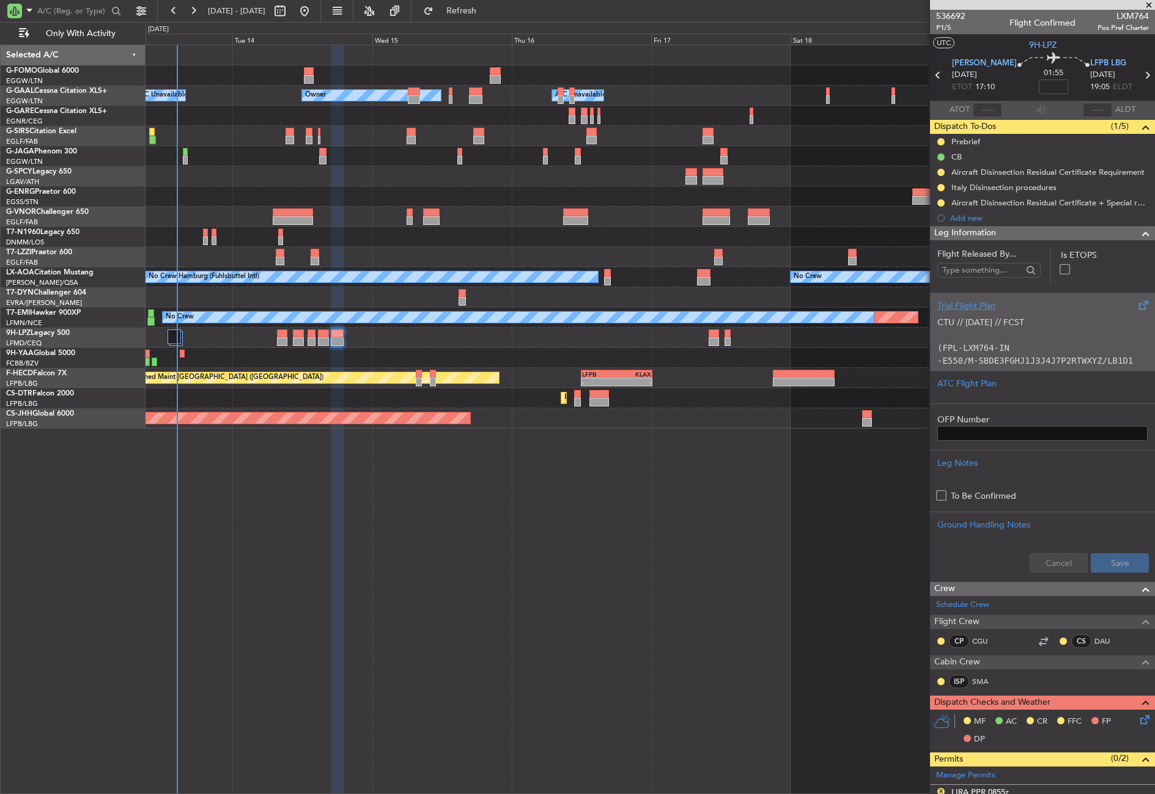
click at [979, 351] on code "(FPL-LXM764-IN" at bounding box center [973, 348] width 72 height 10
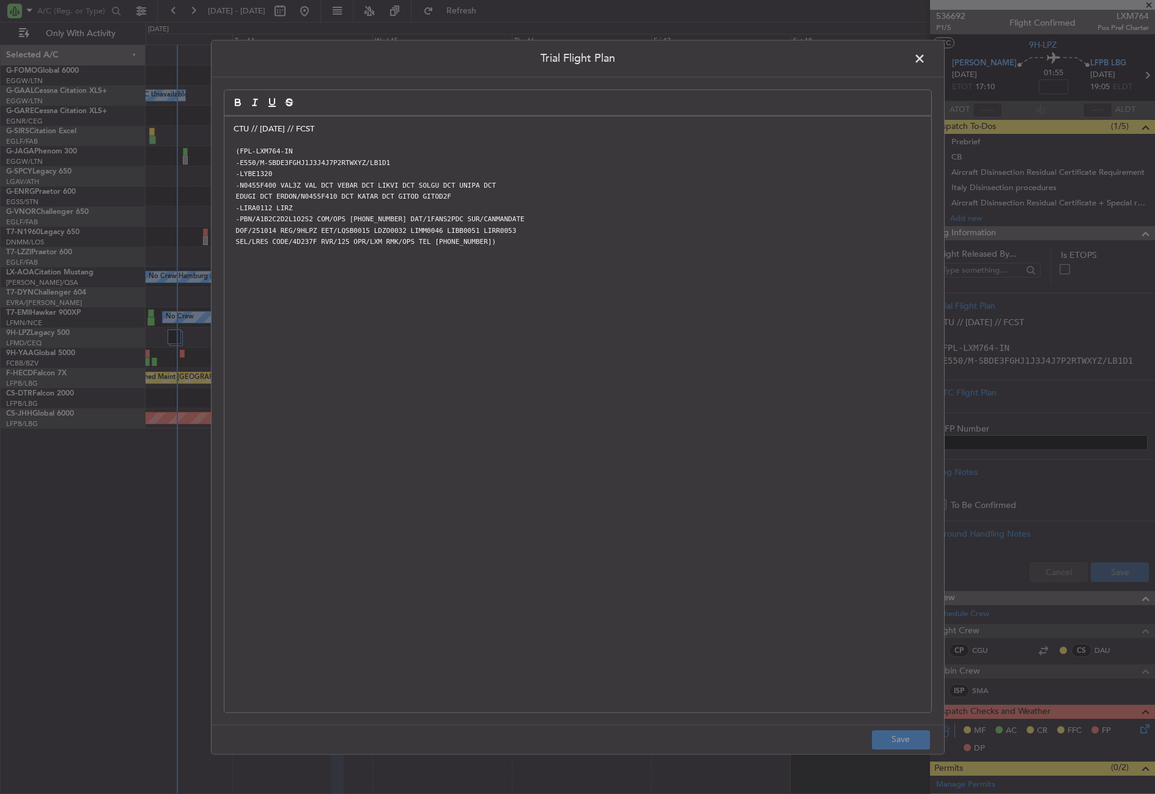
click at [232, 128] on div "CTU // [DATE] // FCST (FPL-LXM764-IN -E550/M-SBDE3FGHJ1J3J4J7P2RTWXYZ/LB1D1 -LY…" at bounding box center [577, 414] width 707 height 596
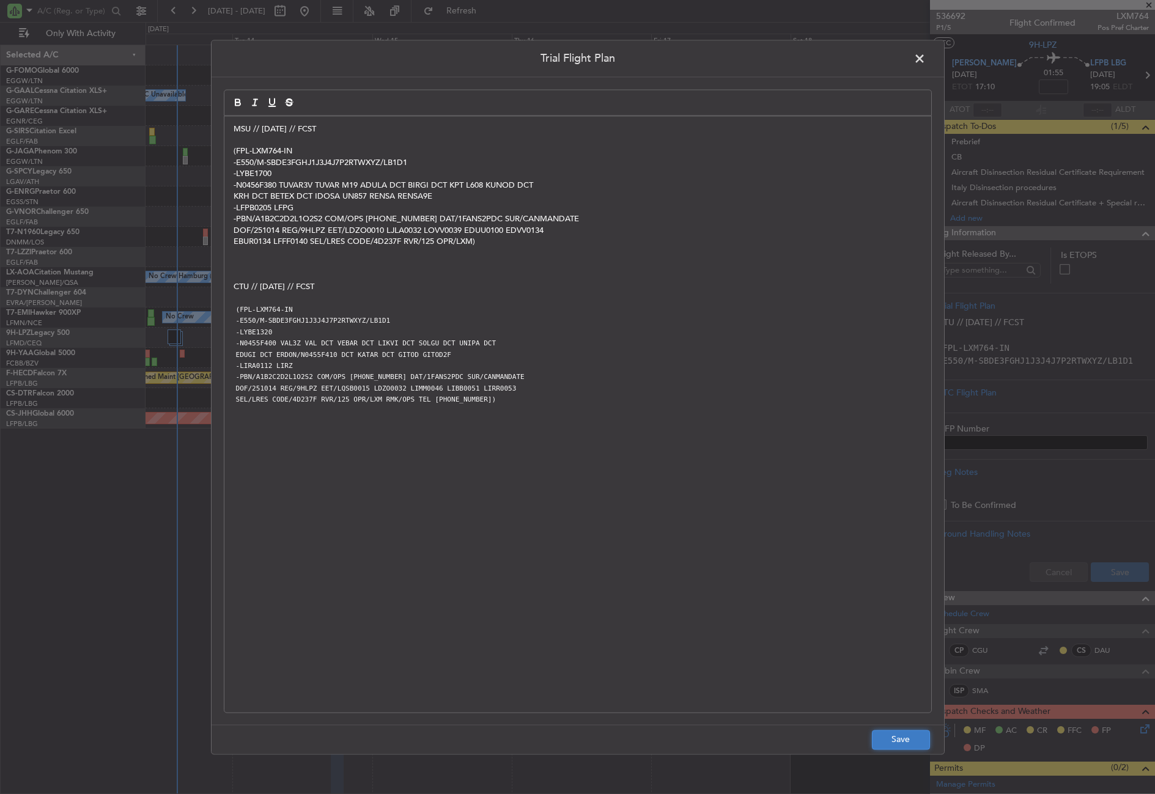
click at [911, 742] on button "Save" at bounding box center [901, 740] width 58 height 20
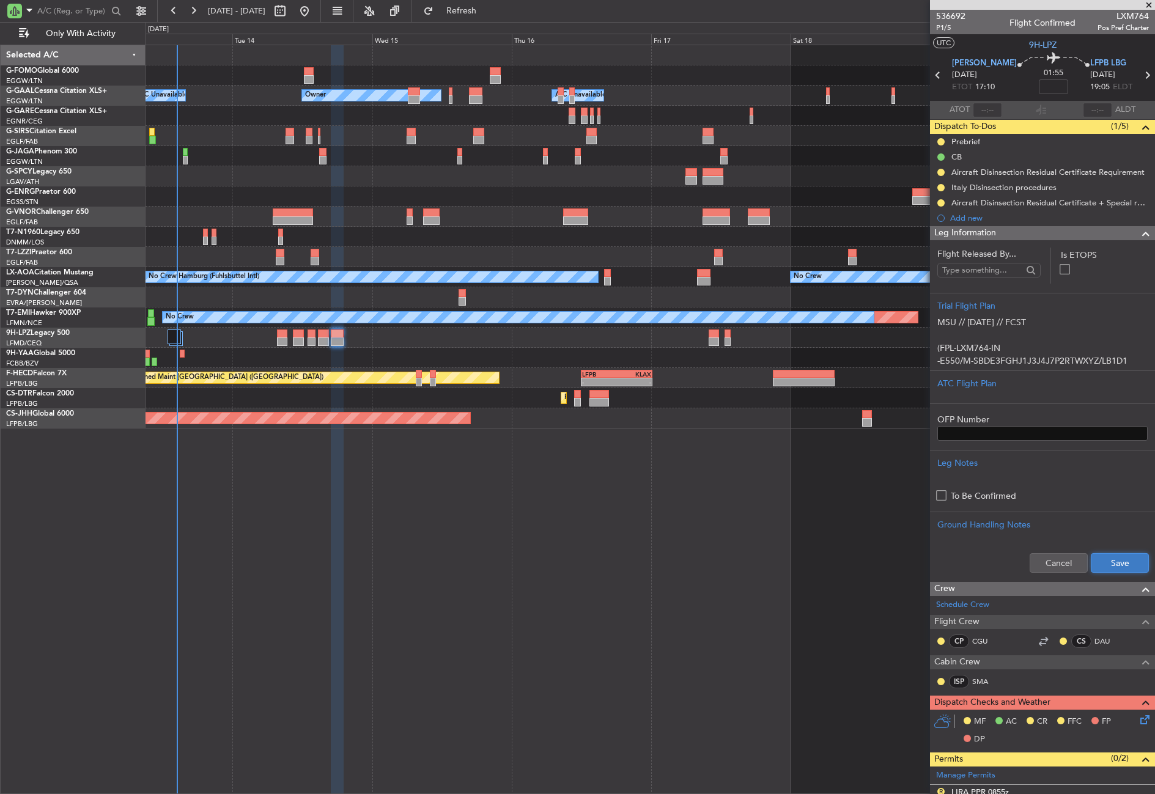
click at [1106, 564] on button "Save" at bounding box center [1119, 563] width 58 height 20
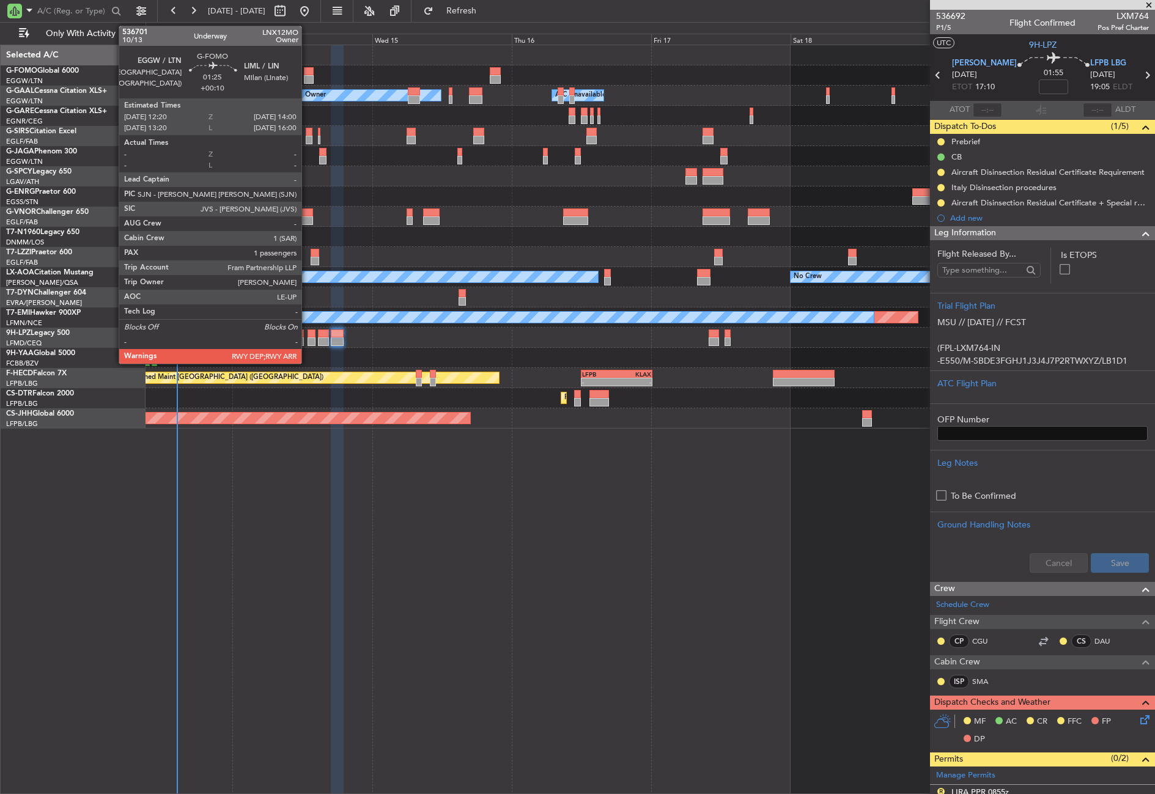
click at [307, 74] on div at bounding box center [309, 71] width 10 height 9
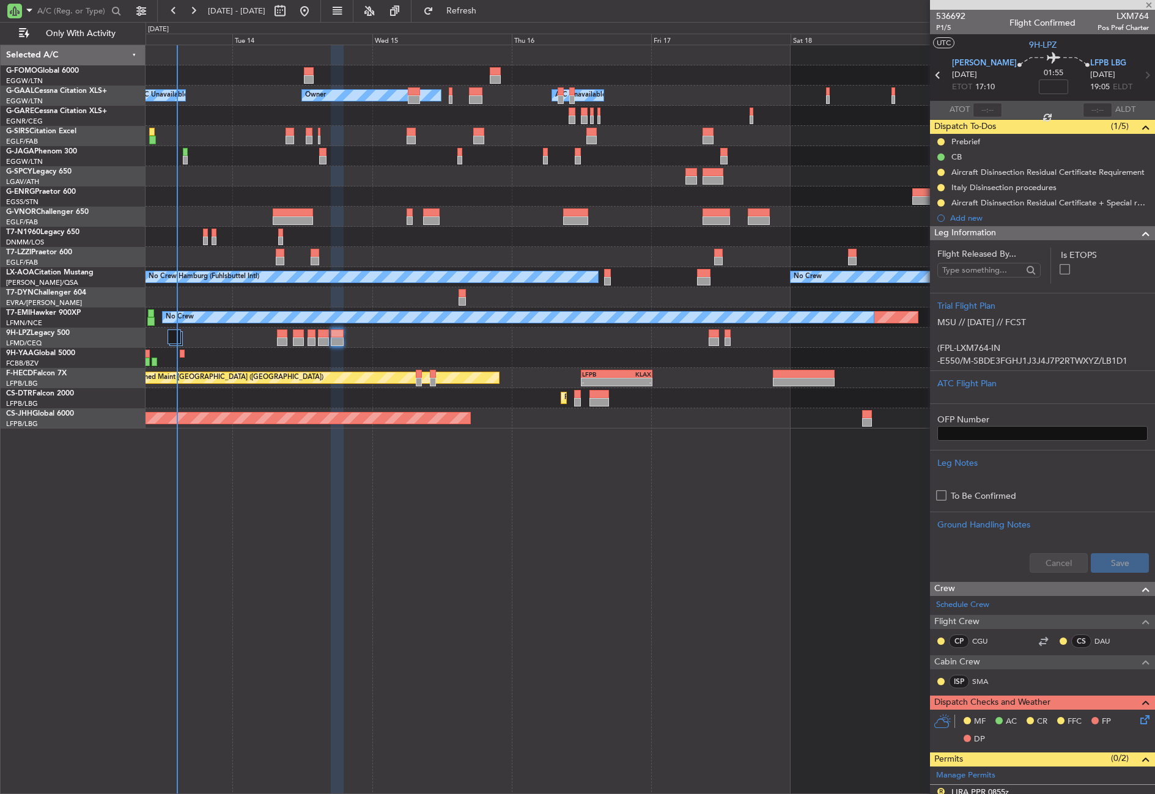
type input "+00:10"
type input "1"
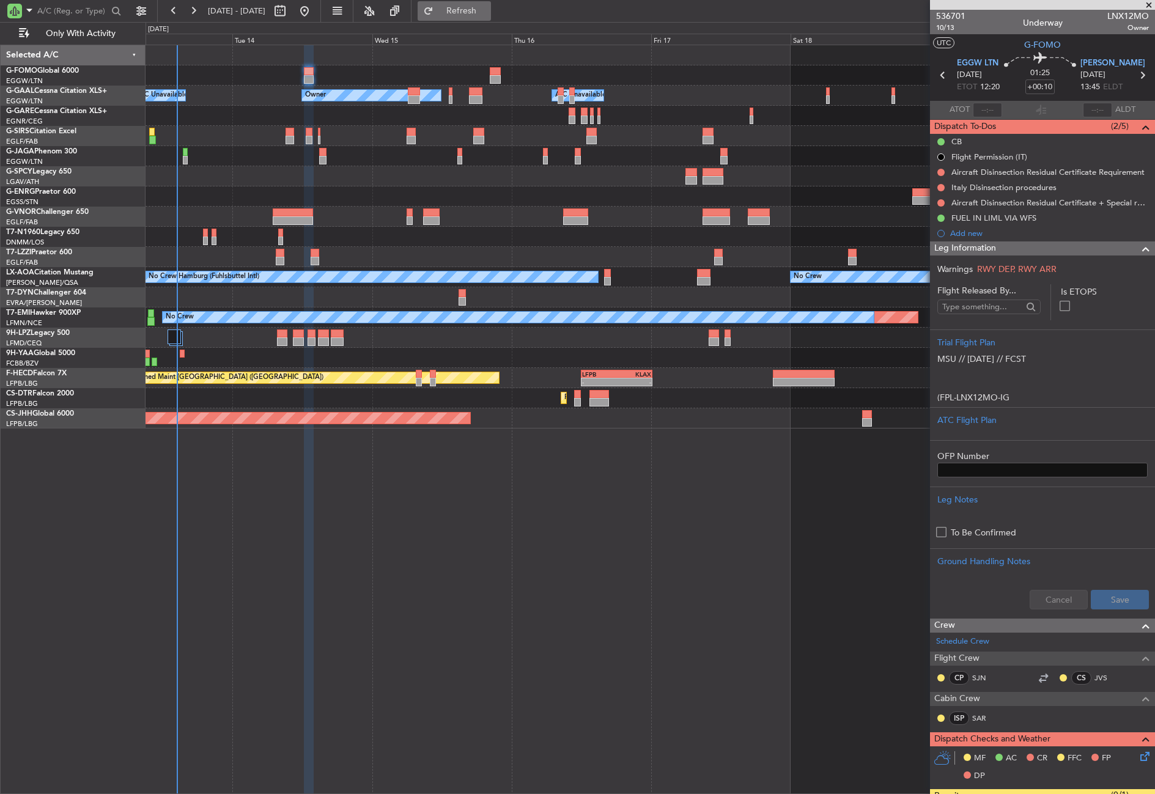
click at [487, 9] on span "Refresh" at bounding box center [461, 11] width 51 height 9
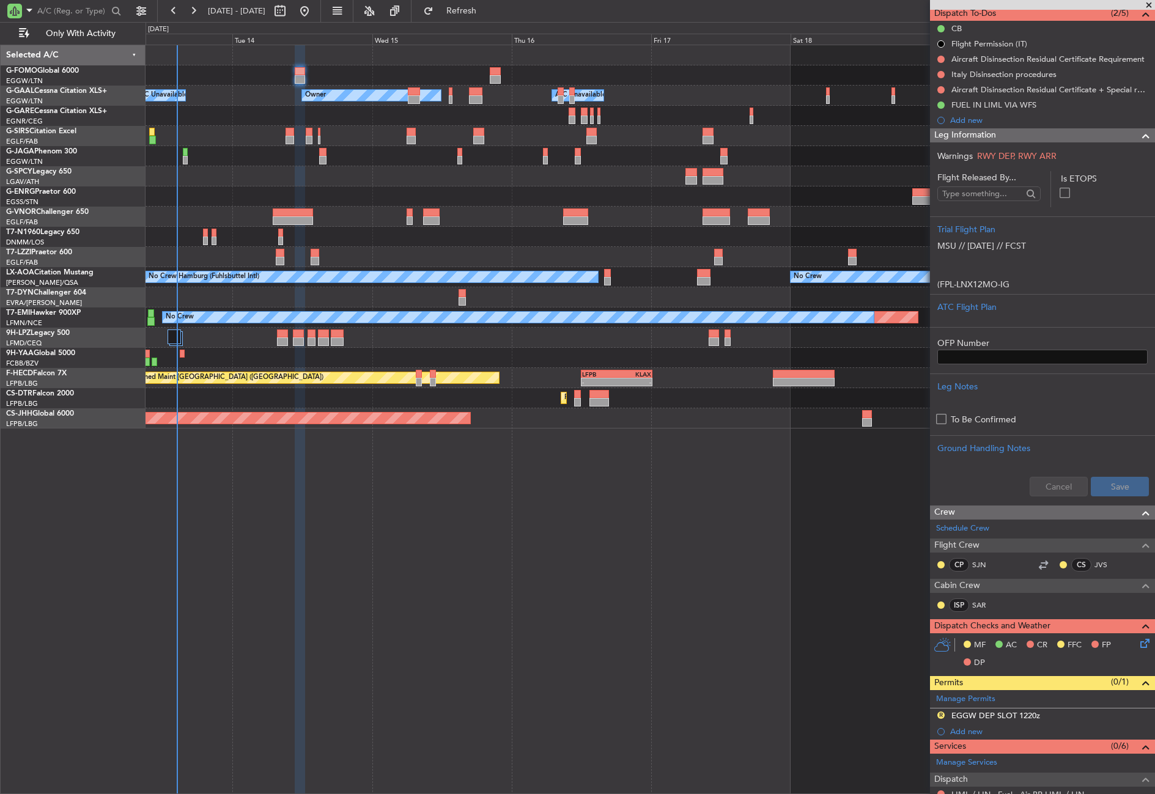
scroll to position [244, 0]
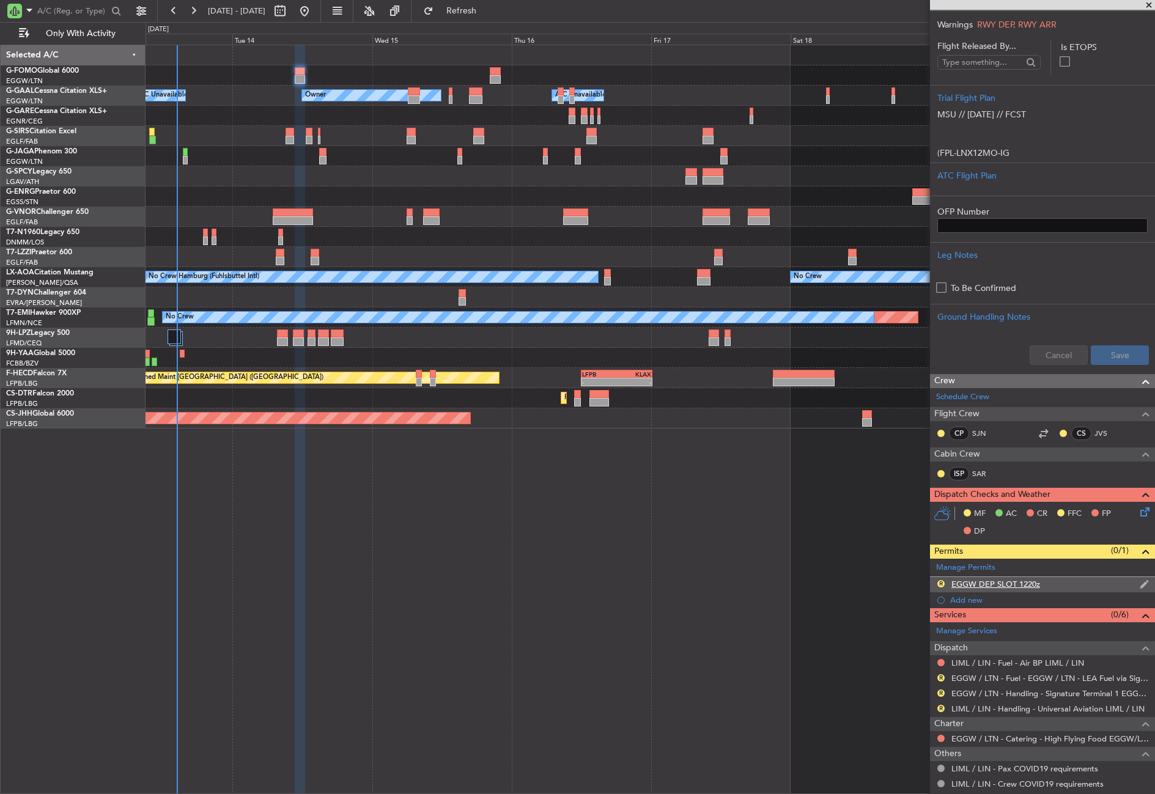
click at [1032, 586] on div "EGGW DEP SLOT 1220z" at bounding box center [995, 584] width 89 height 10
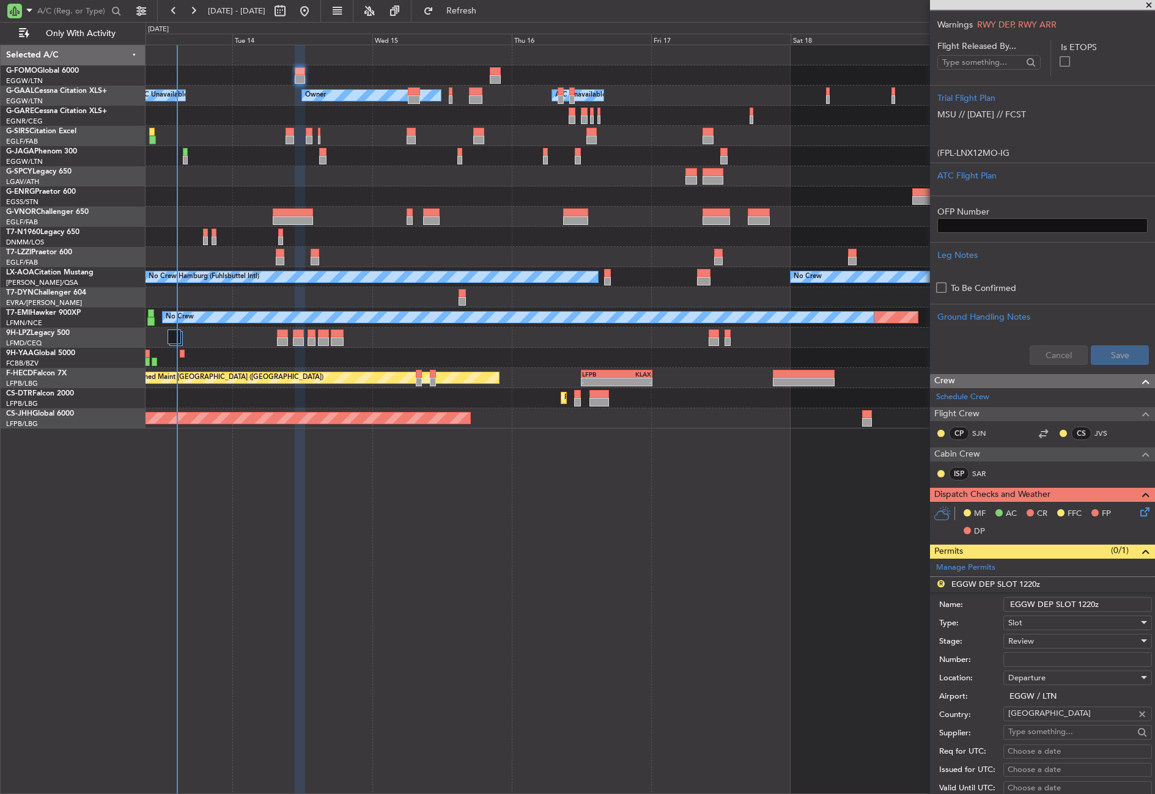
click at [1094, 604] on input "EGGW DEP SLOT 1220z" at bounding box center [1077, 604] width 149 height 15
type input "EGGW DEP SLOT 1050z"
click at [1054, 645] on div "Review" at bounding box center [1073, 641] width 130 height 18
click at [1026, 729] on span "Requested" at bounding box center [1073, 720] width 128 height 18
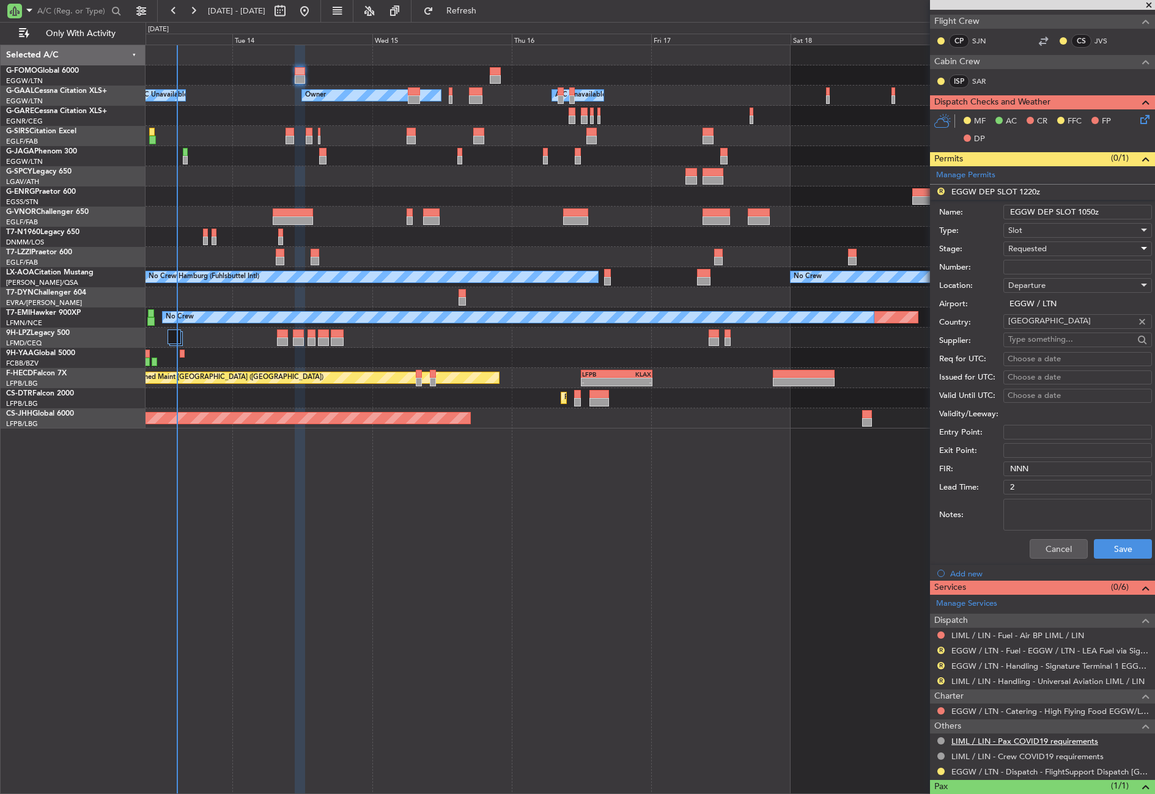
scroll to position [684, 0]
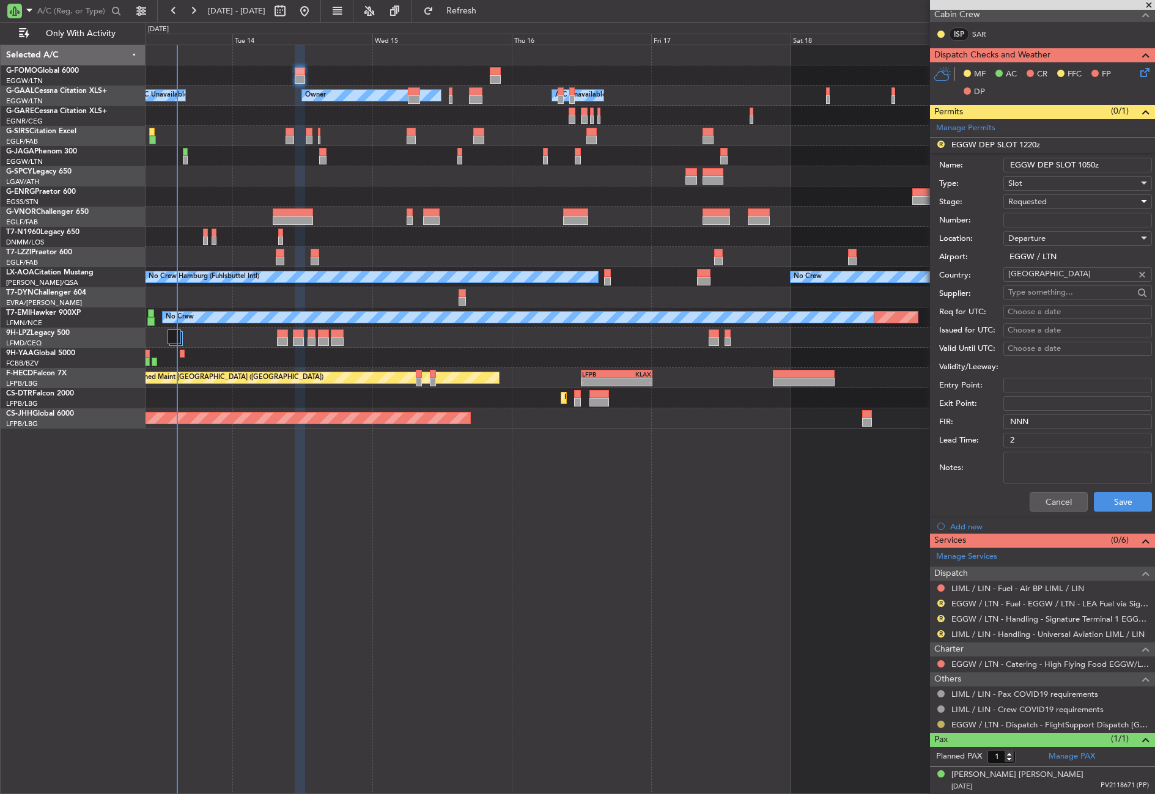
click at [941, 724] on button at bounding box center [940, 724] width 7 height 7
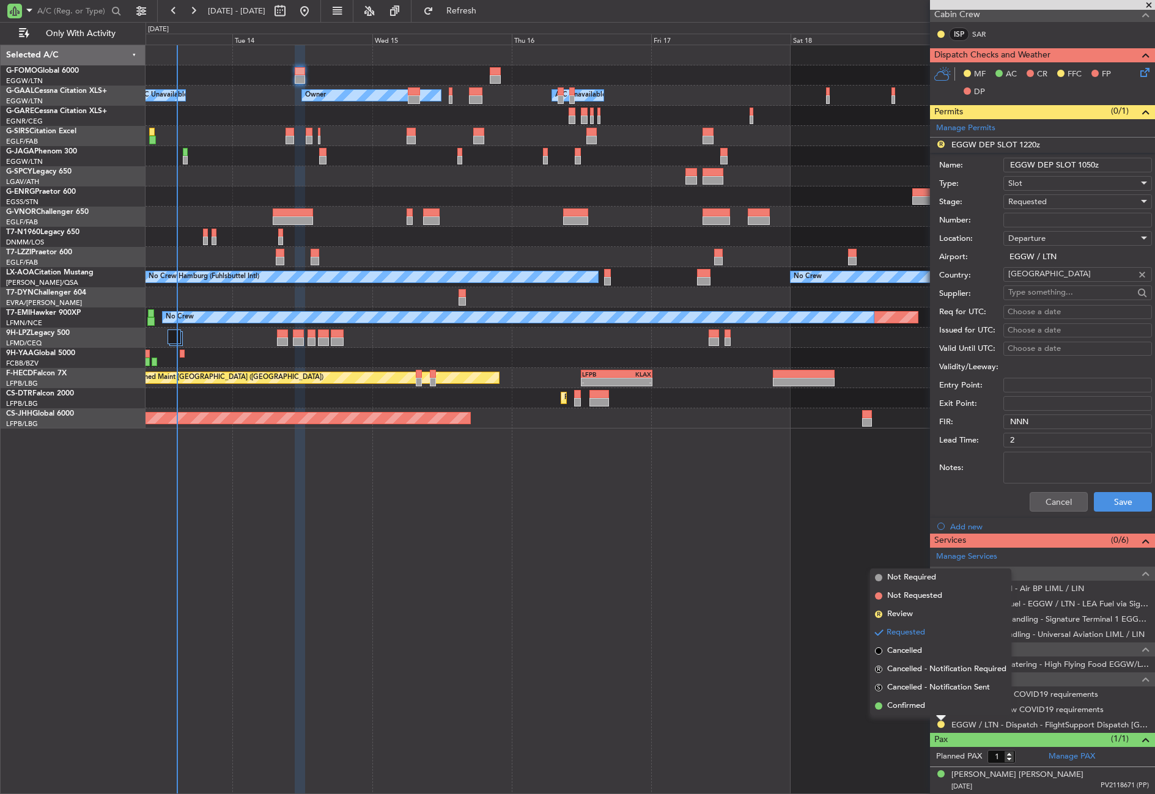
drag, startPoint x: 926, startPoint y: 705, endPoint x: 928, endPoint y: 697, distance: 8.3
click at [925, 705] on li "Confirmed" at bounding box center [940, 706] width 141 height 18
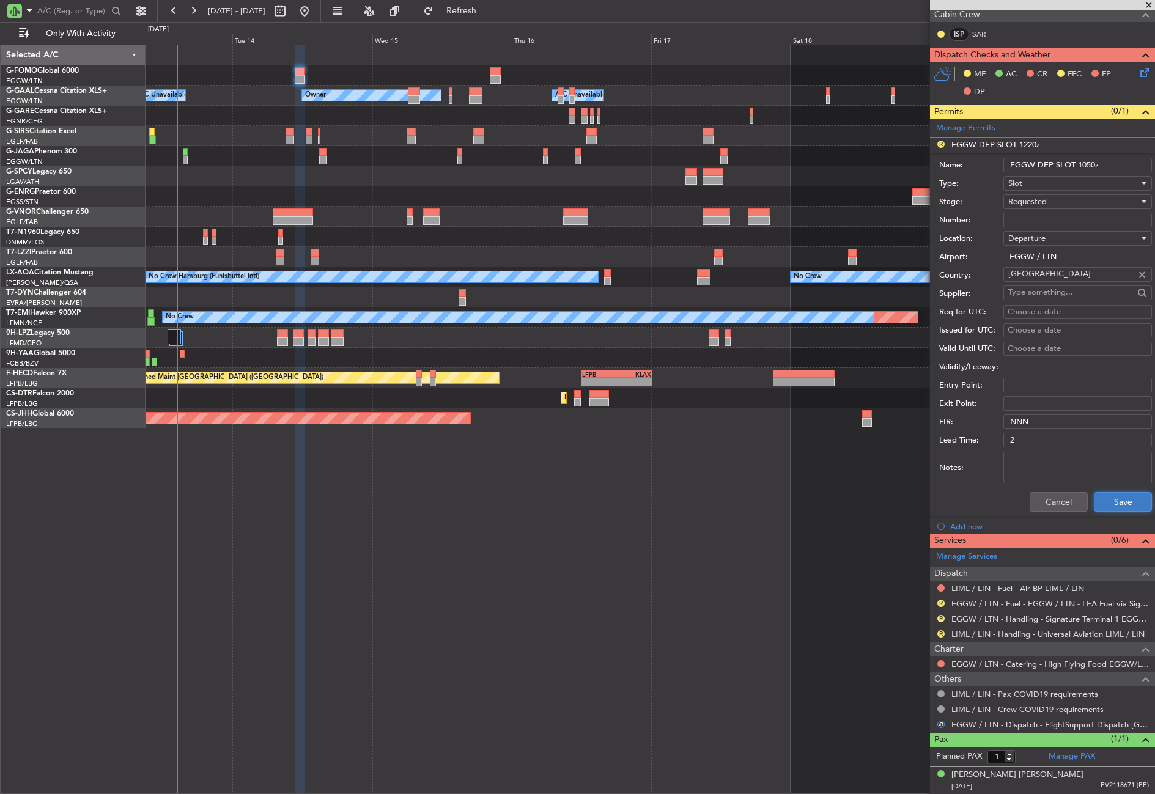
click at [1113, 507] on button "Save" at bounding box center [1122, 502] width 58 height 20
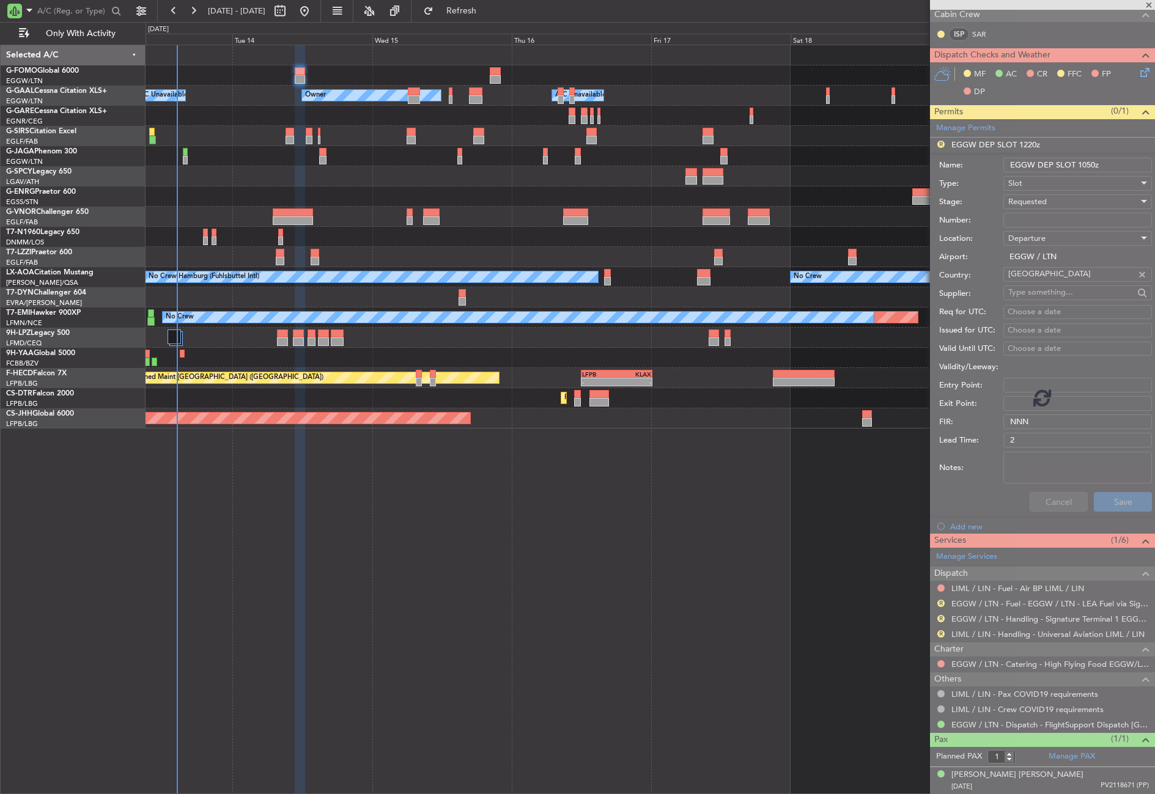
scroll to position [319, 0]
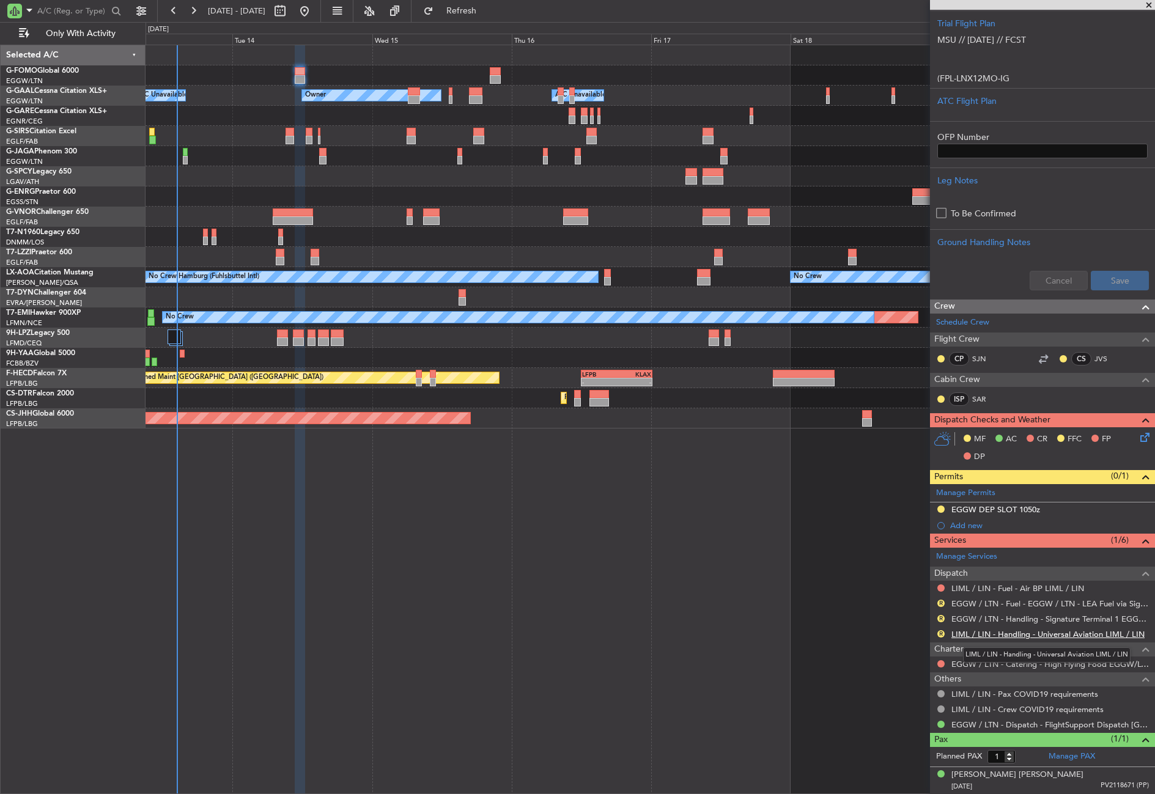
click at [977, 631] on link "LIML / LIN - Handling - Universal Aviation LIML / LIN" at bounding box center [1047, 634] width 193 height 10
click at [976, 619] on link "EGGW / LTN - Handling - Signature Terminal 1 EGGW / LTN" at bounding box center [1049, 619] width 197 height 10
click at [456, 7] on button "Refresh" at bounding box center [453, 11] width 73 height 20
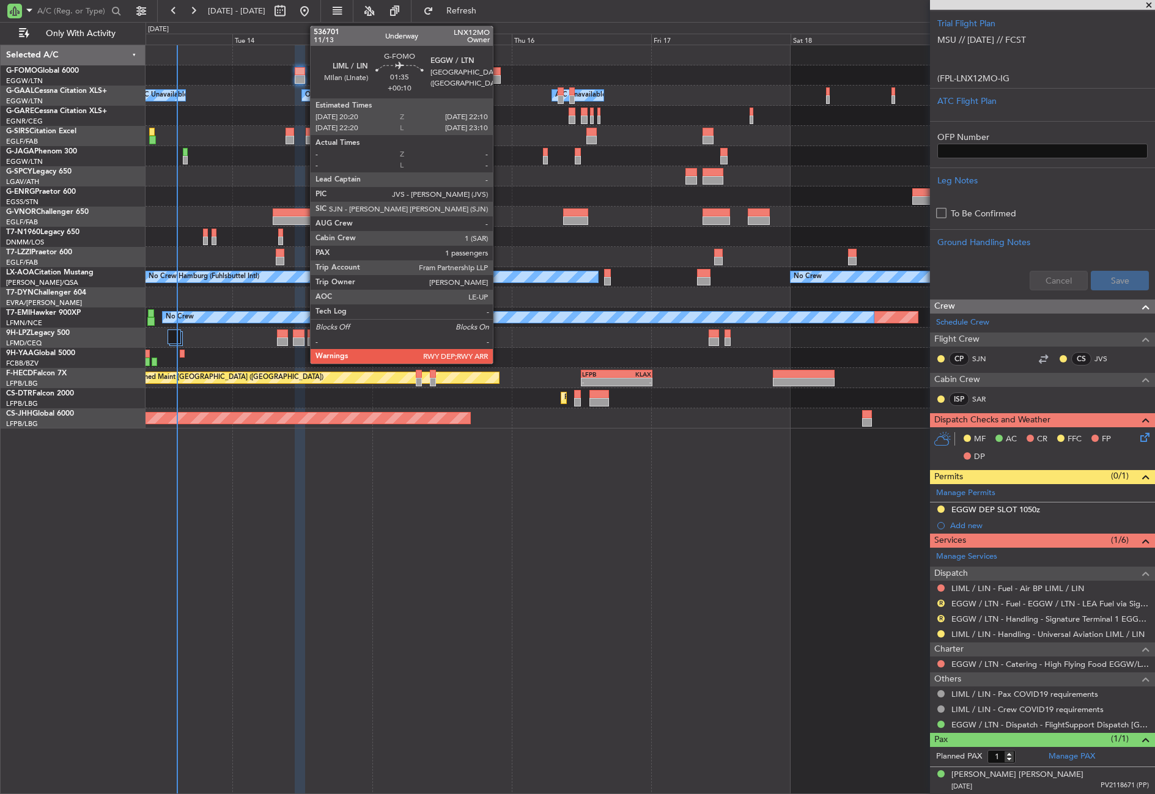
click at [498, 71] on div at bounding box center [495, 71] width 11 height 9
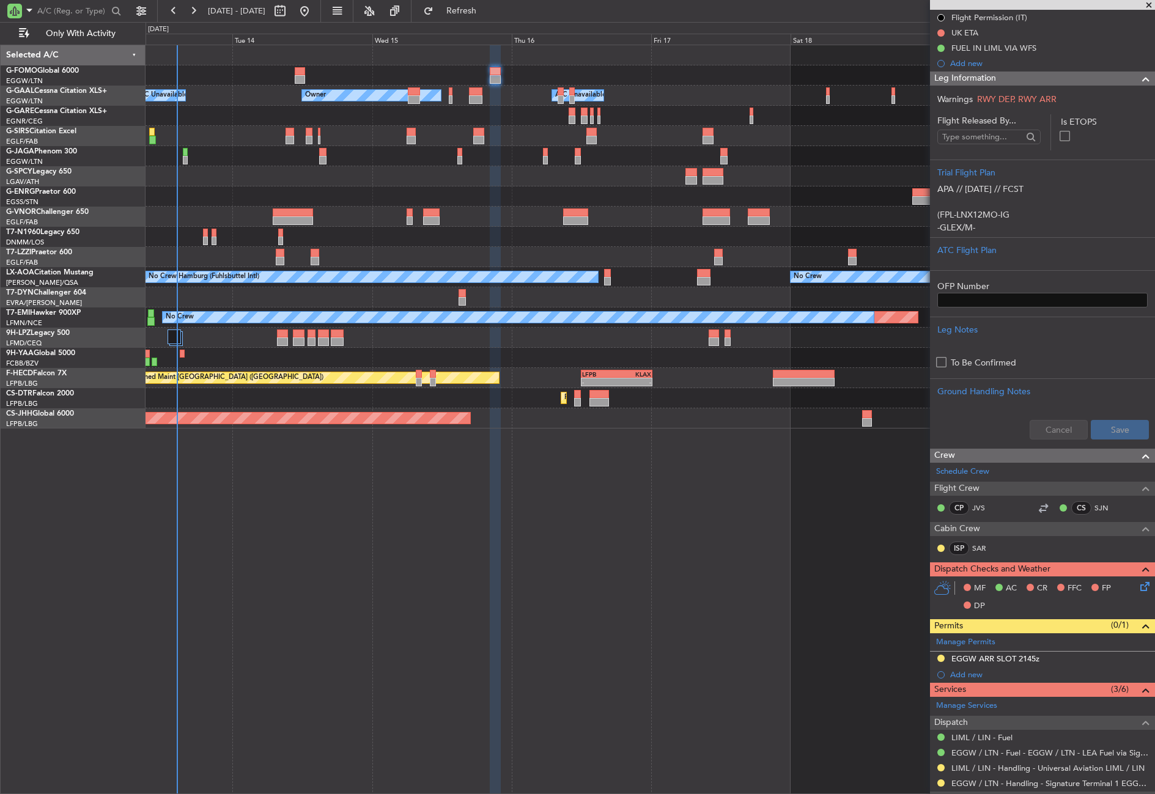
scroll to position [244, 0]
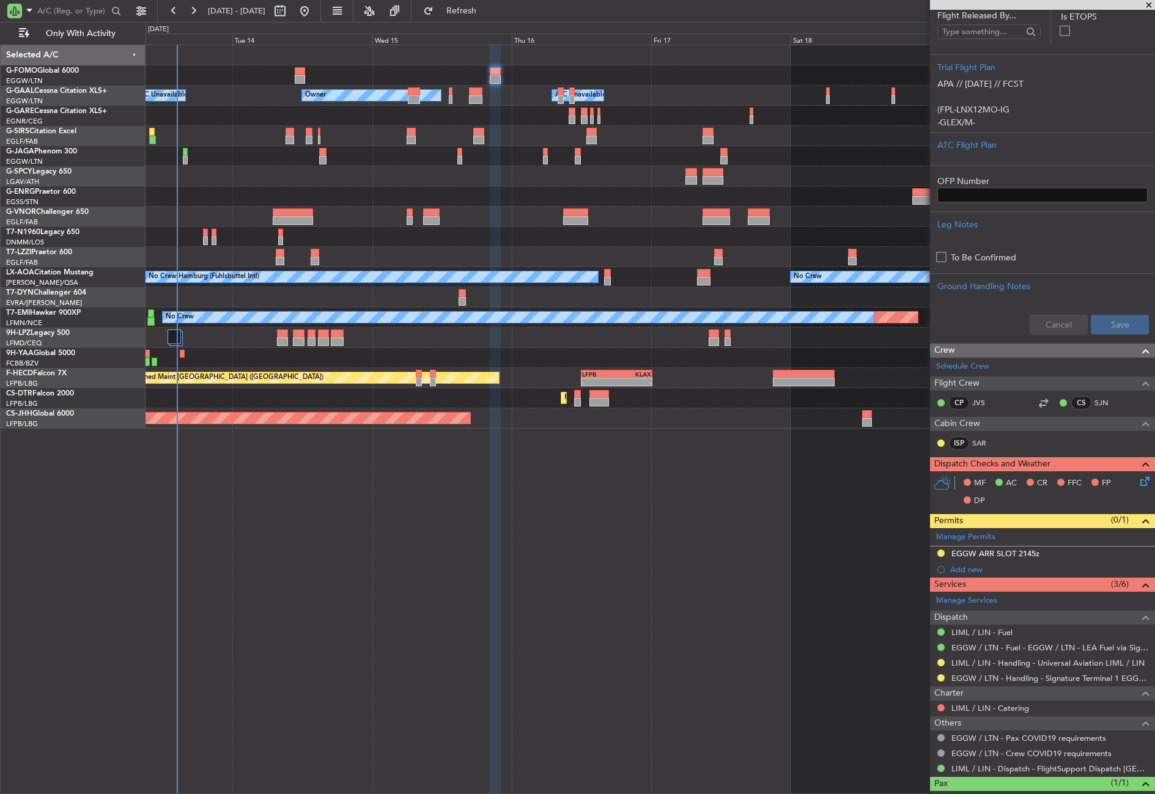
click at [945, 679] on div at bounding box center [941, 678] width 10 height 10
click at [940, 678] on button at bounding box center [940, 677] width 7 height 7
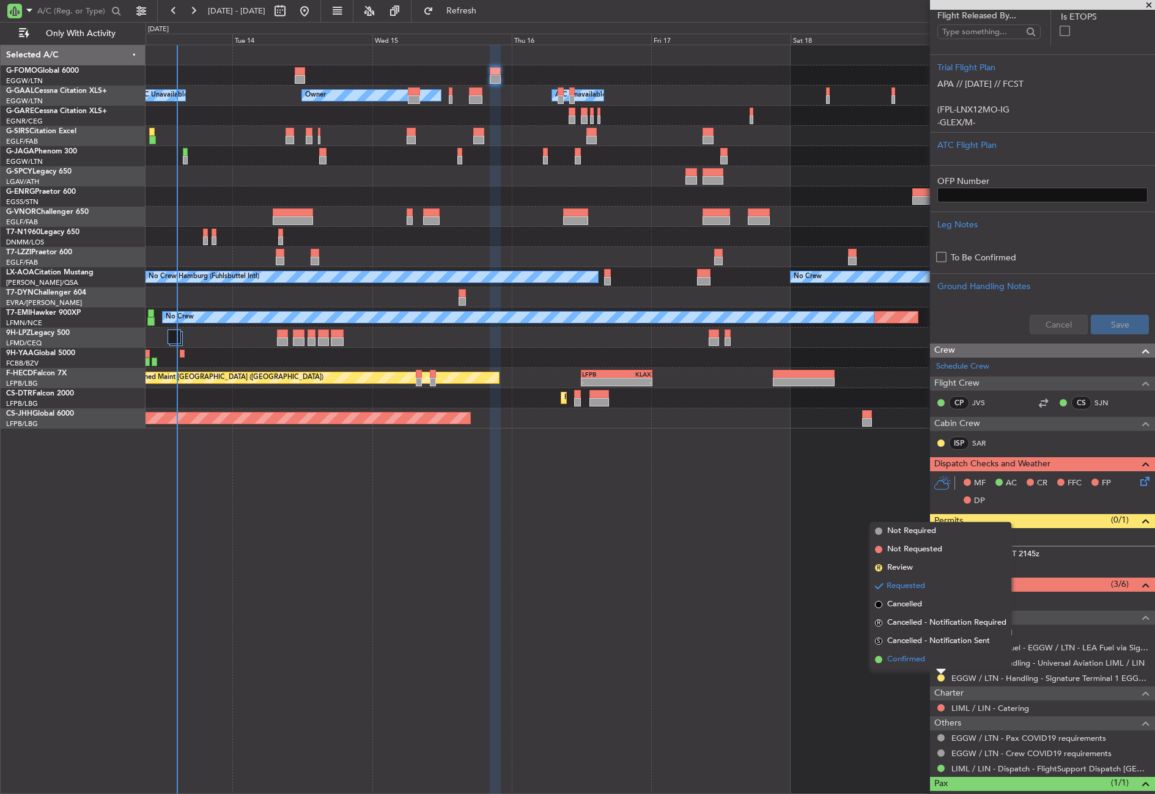
click at [921, 660] on span "Confirmed" at bounding box center [906, 659] width 38 height 12
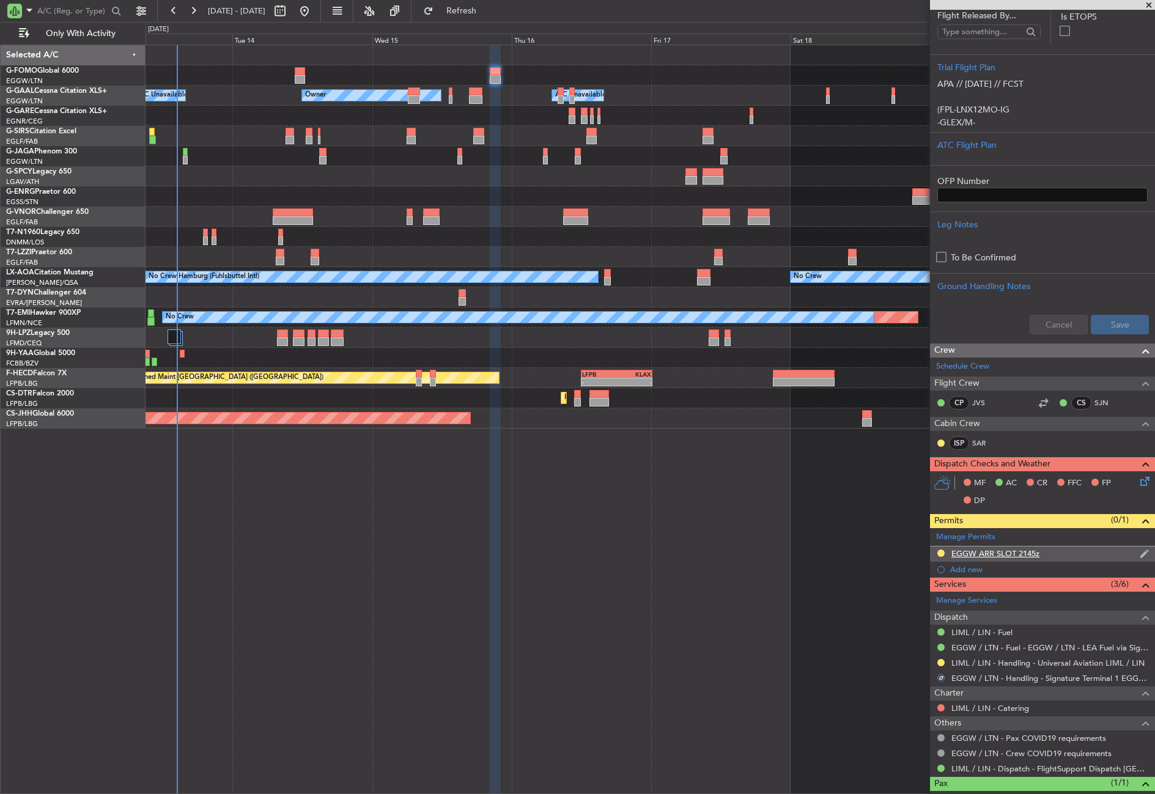
click at [1045, 557] on div "EGGW ARR SLOT 2145z" at bounding box center [1042, 553] width 225 height 15
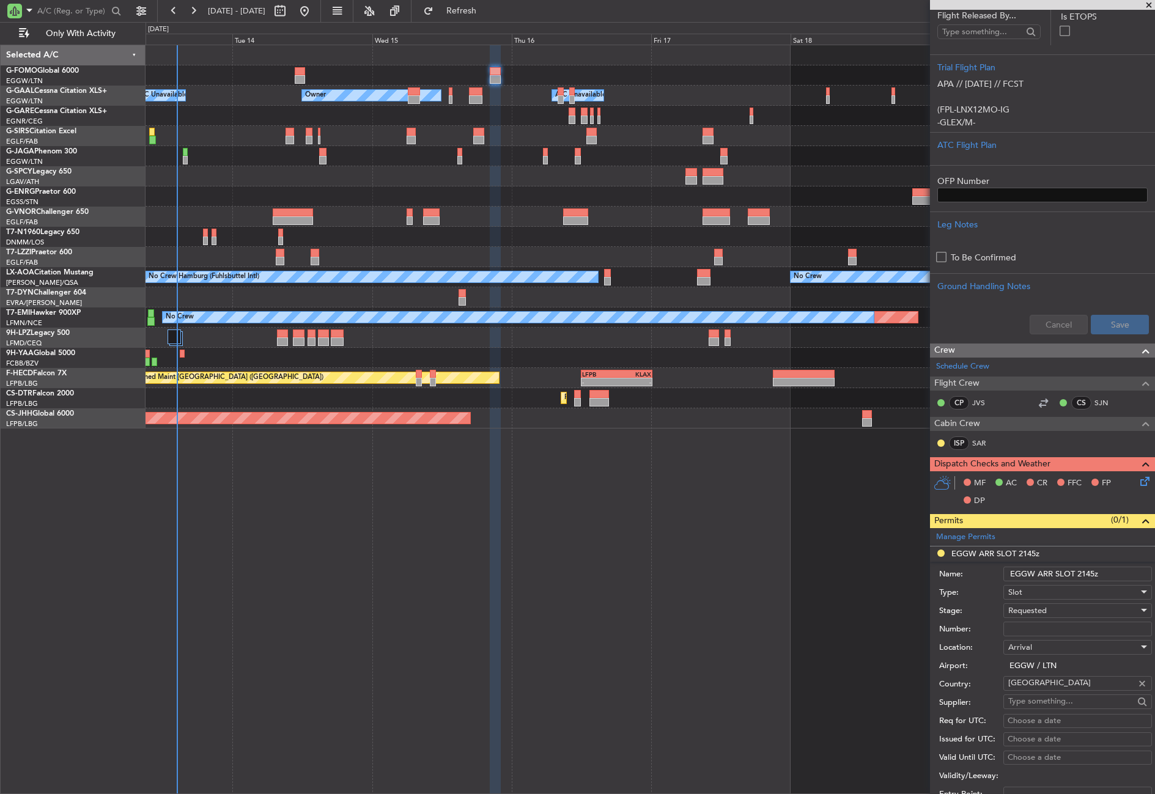
click at [1093, 568] on input "EGGW ARR SLOT 2145z" at bounding box center [1077, 574] width 149 height 15
type input "EGGW ARR SLOT 2150z"
click at [1038, 608] on span "Requested" at bounding box center [1027, 610] width 39 height 11
click at [1045, 705] on span "Received OK" at bounding box center [1073, 703] width 128 height 18
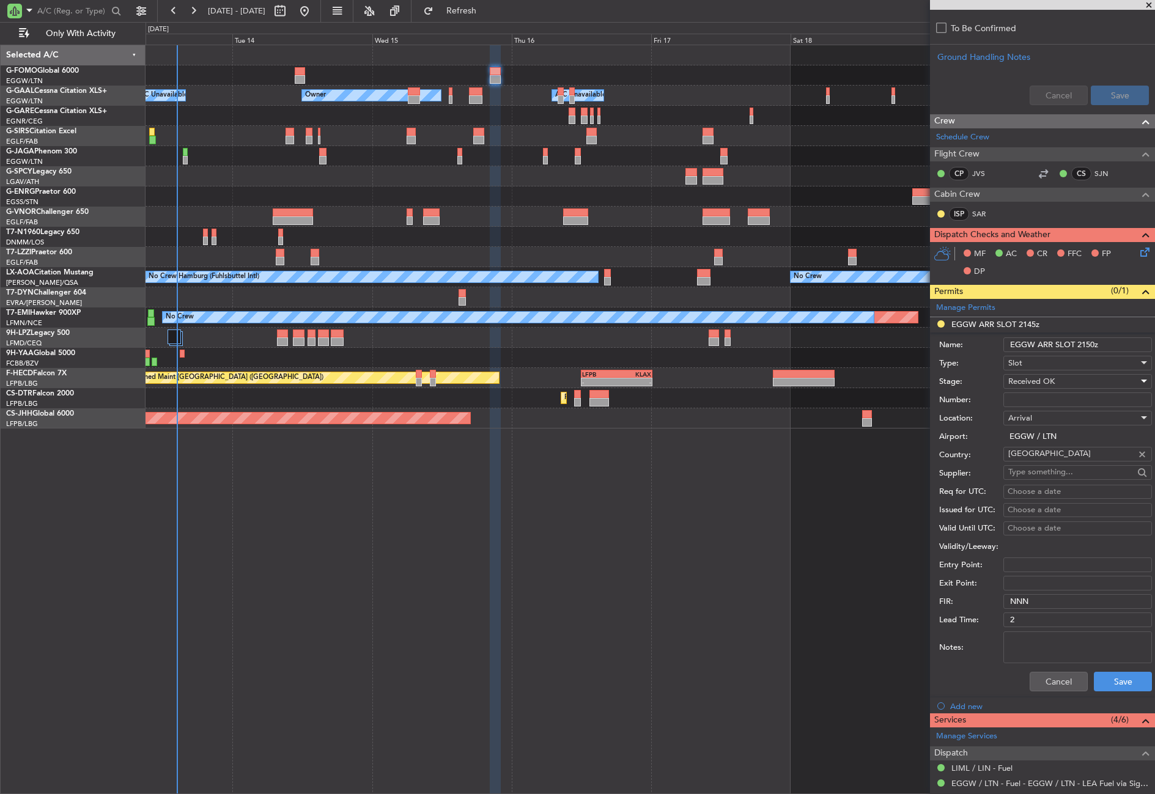
scroll to position [611, 0]
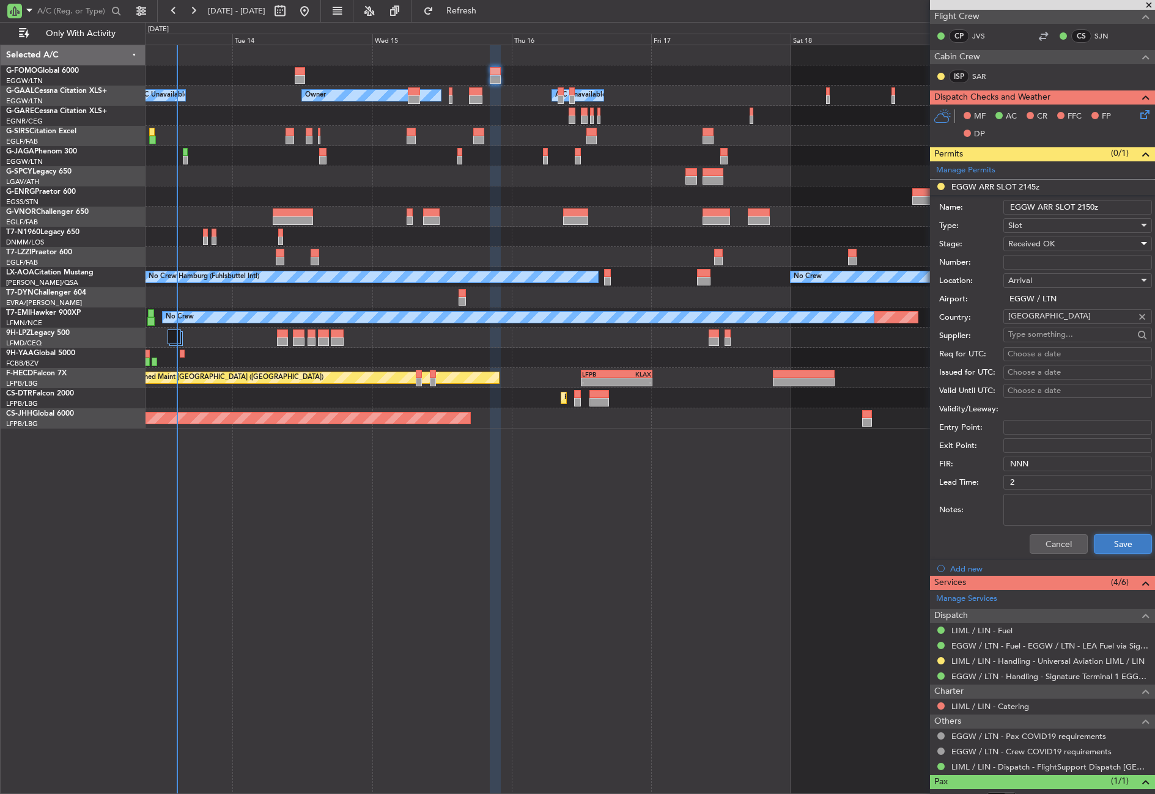
click at [1108, 540] on button "Save" at bounding box center [1122, 544] width 58 height 20
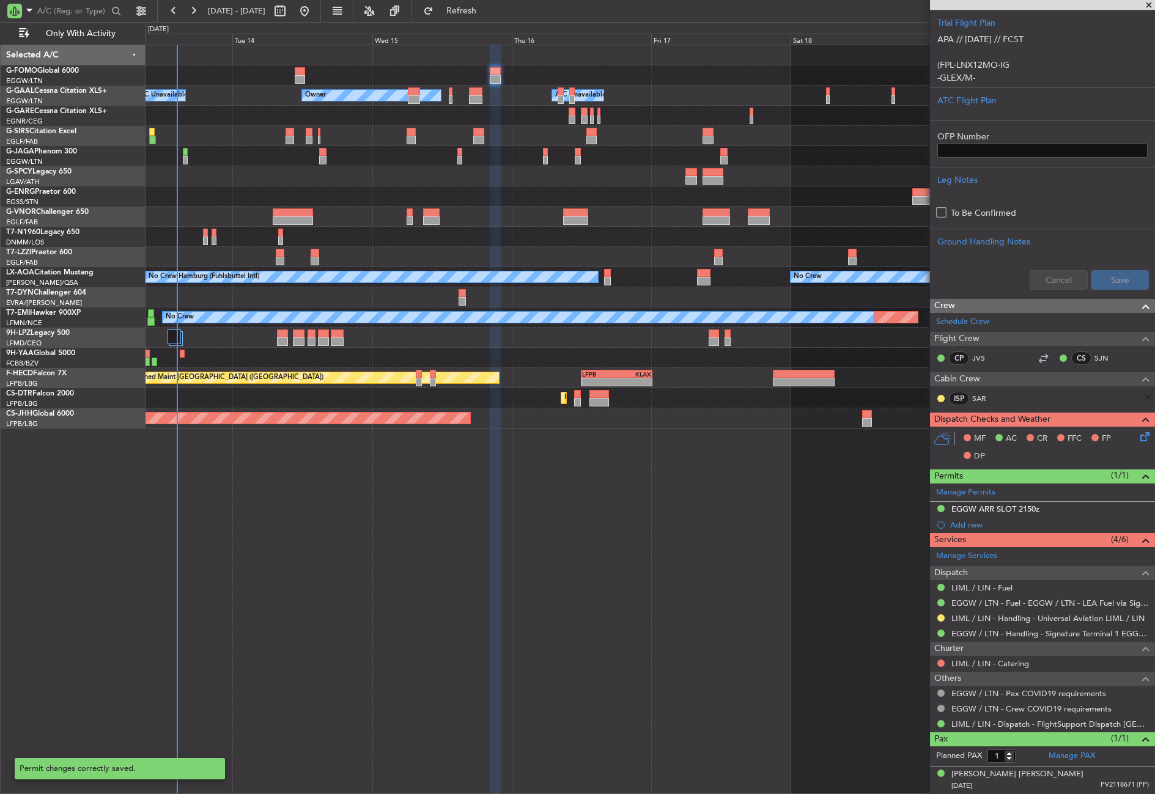
scroll to position [288, 0]
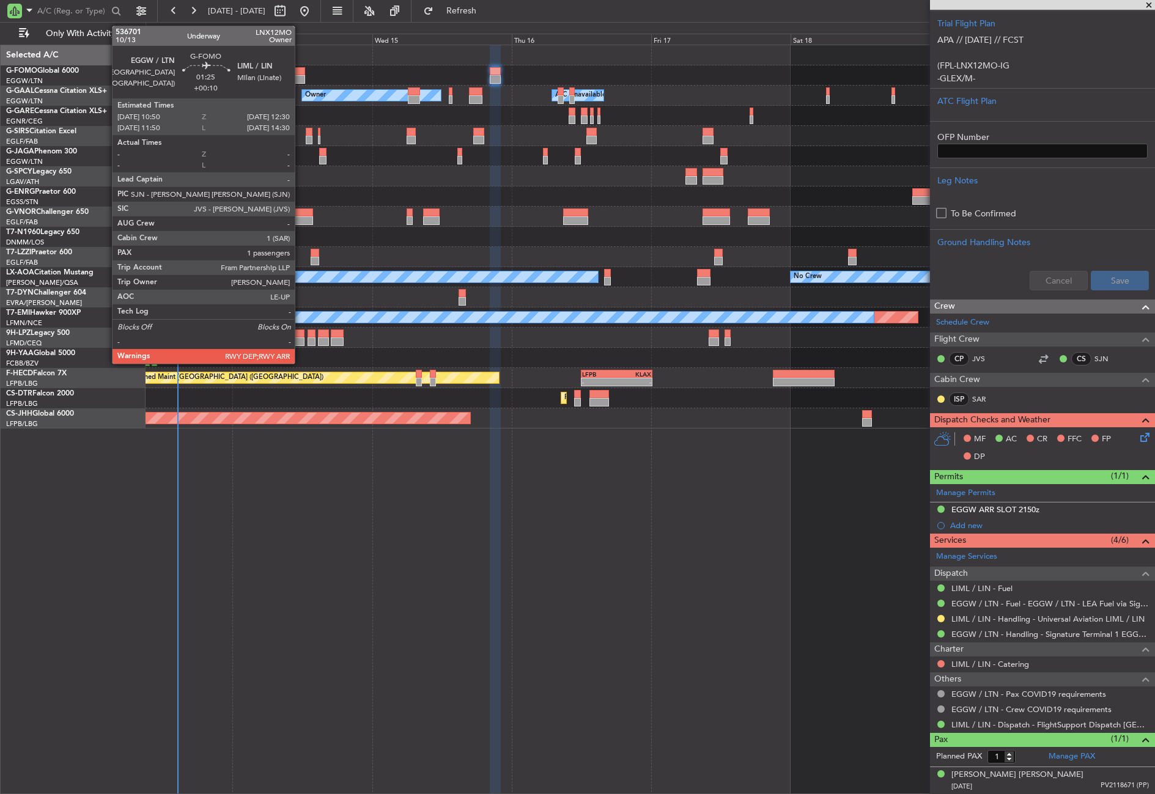
click at [300, 76] on div at bounding box center [300, 79] width 10 height 9
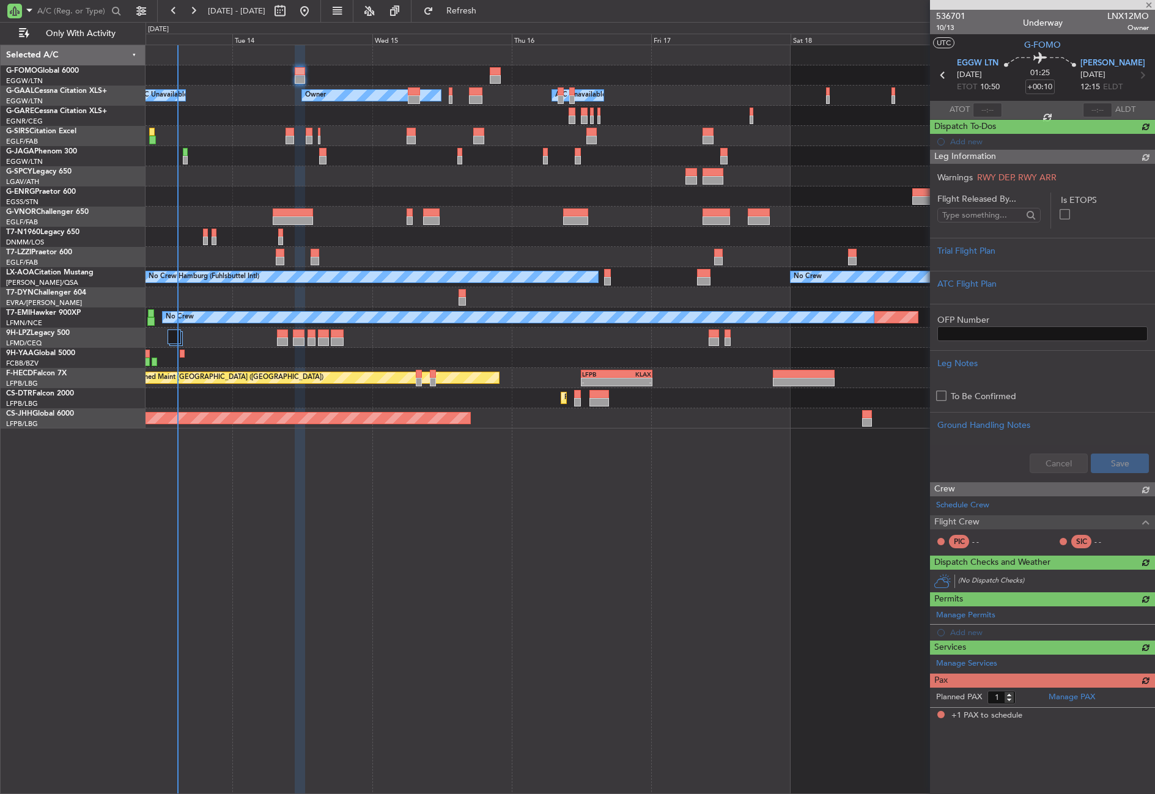
scroll to position [0, 0]
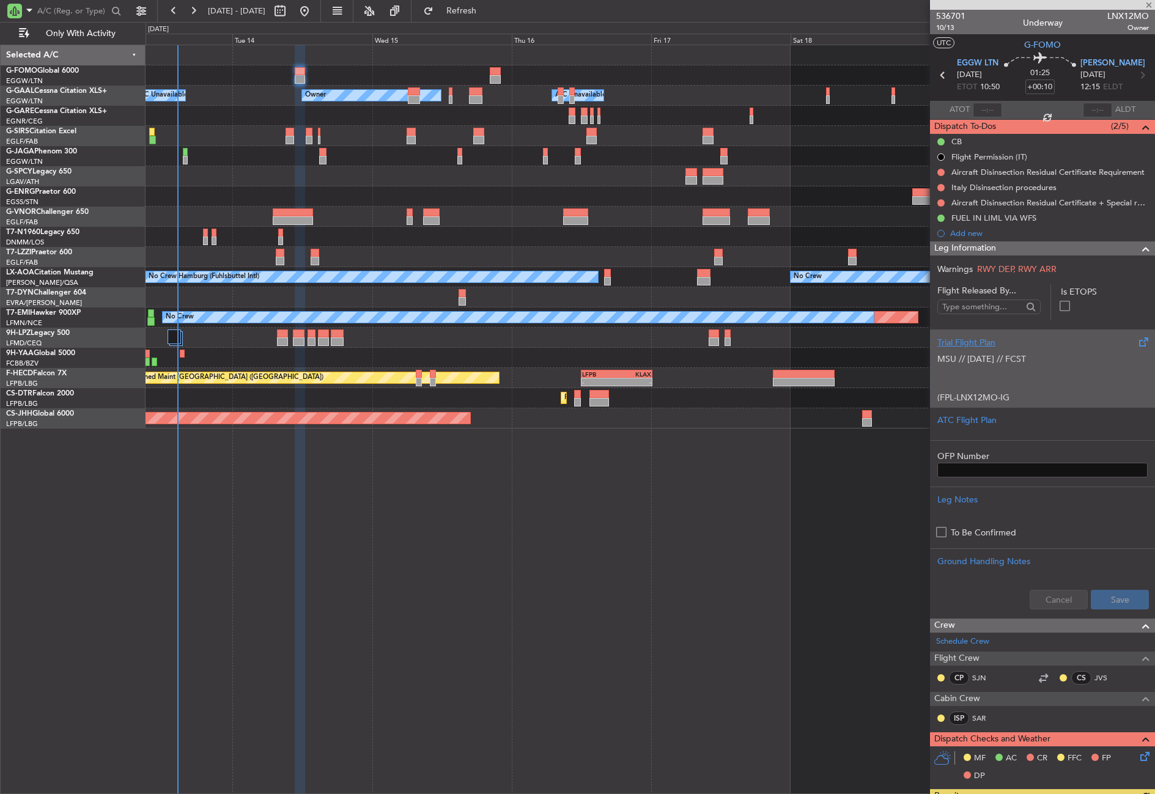
click at [991, 358] on p "MSU // [DATE] // FCST" at bounding box center [1042, 359] width 210 height 13
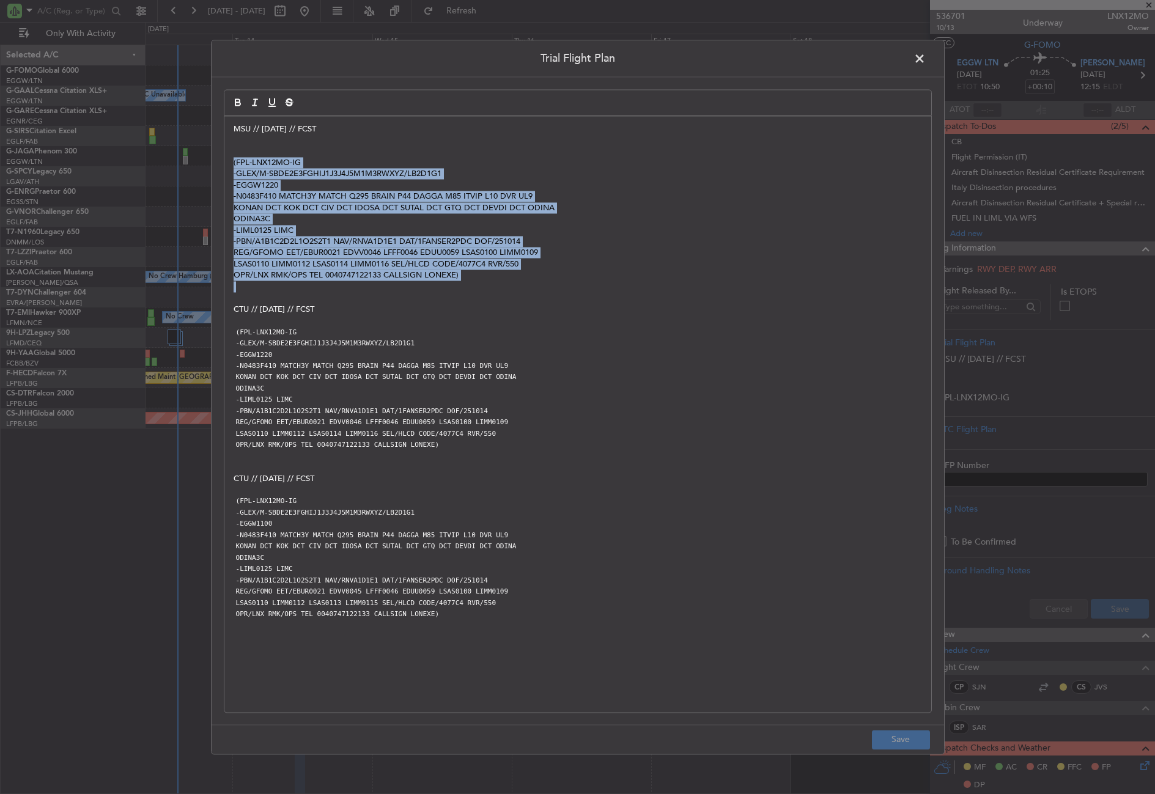
drag, startPoint x: 477, startPoint y: 282, endPoint x: 224, endPoint y: 168, distance: 278.0
click at [224, 168] on div "MSU // [DATE] // FCST (FPL-LNX12MO-IG -GLEX/M-SBDE2E3FGHIJ1J3J4J5M1M3RWXYZ/LB2D…" at bounding box center [577, 414] width 707 height 596
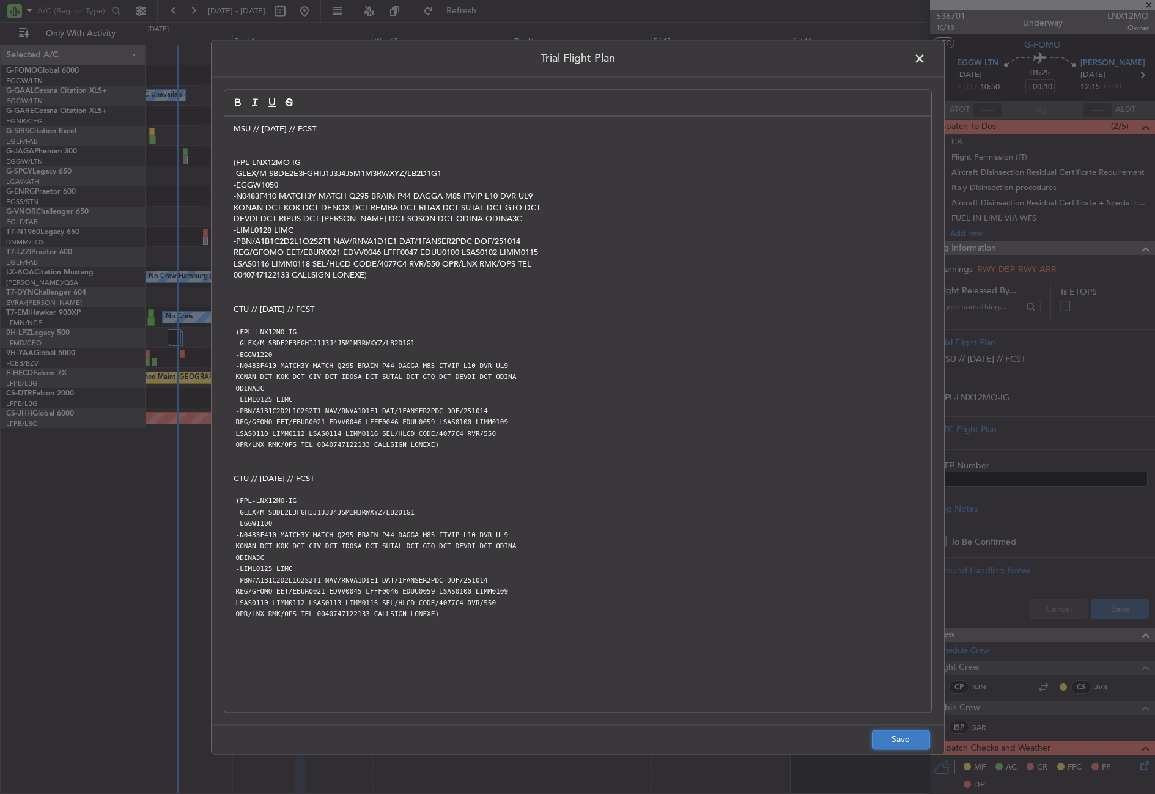
click at [917, 743] on button "Save" at bounding box center [901, 740] width 58 height 20
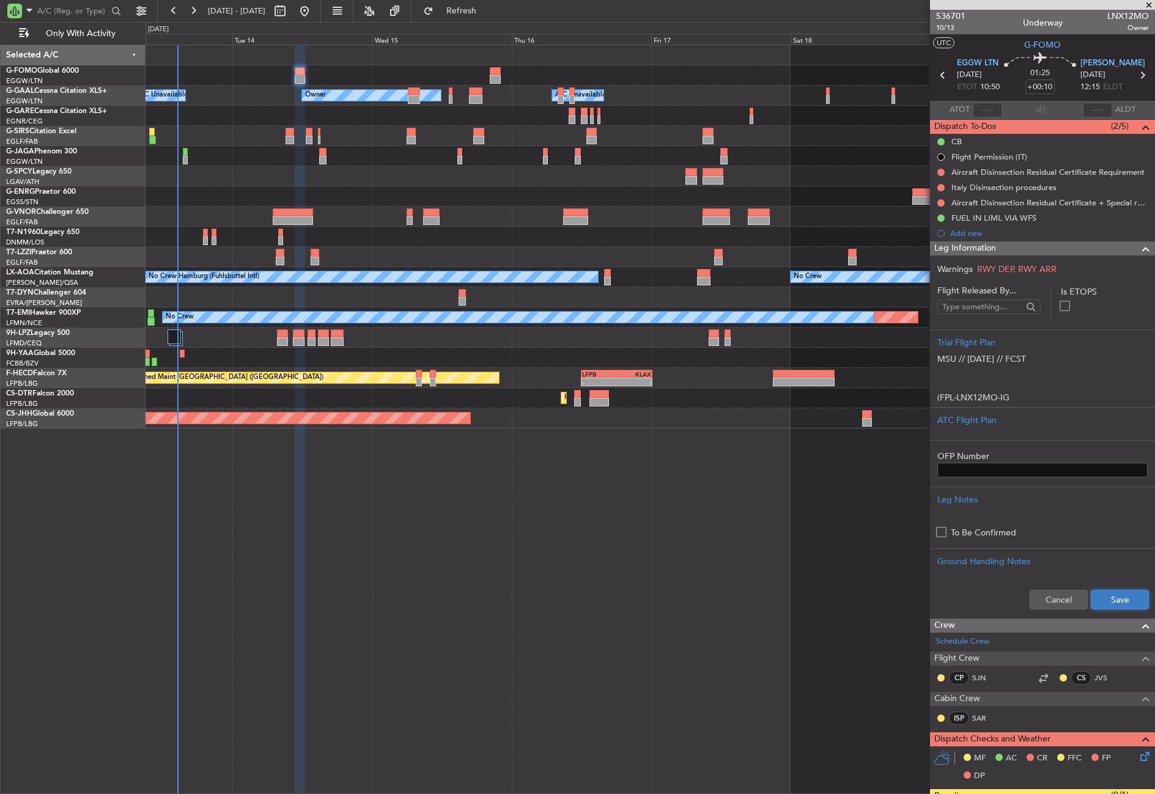
click at [1090, 598] on button "Save" at bounding box center [1119, 600] width 58 height 20
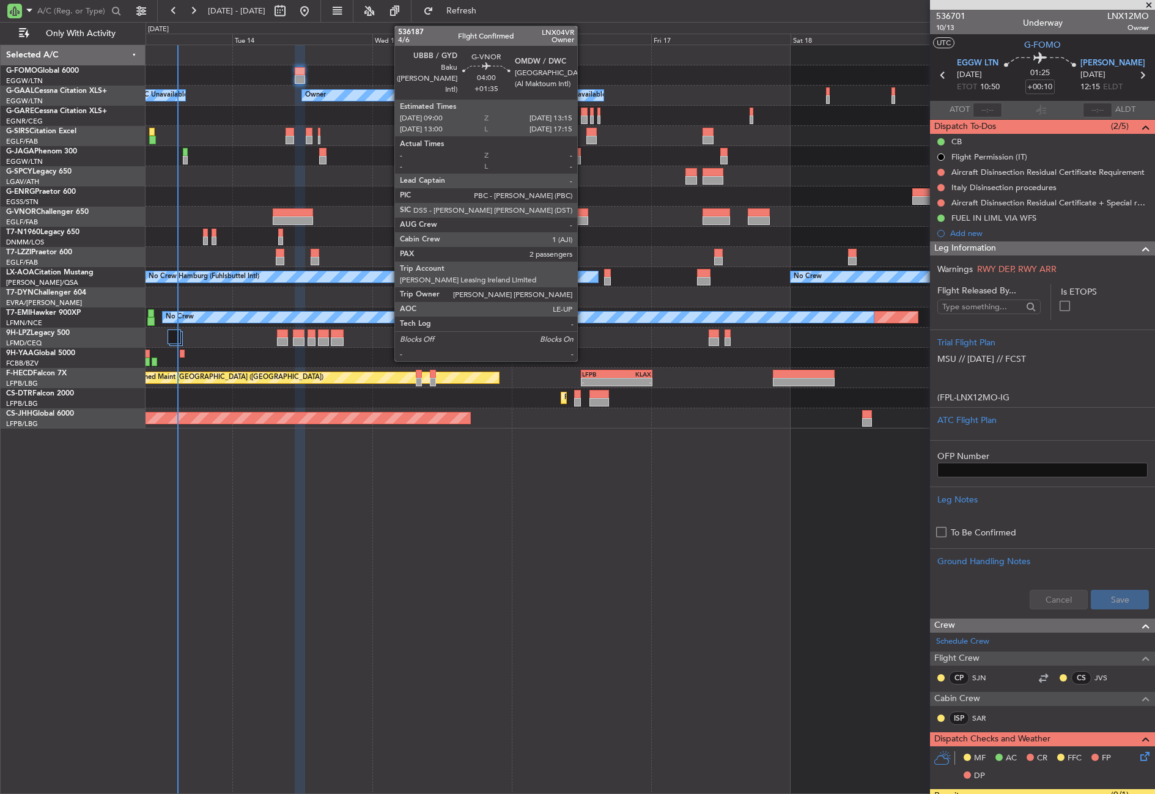
click at [582, 211] on div at bounding box center [575, 212] width 25 height 9
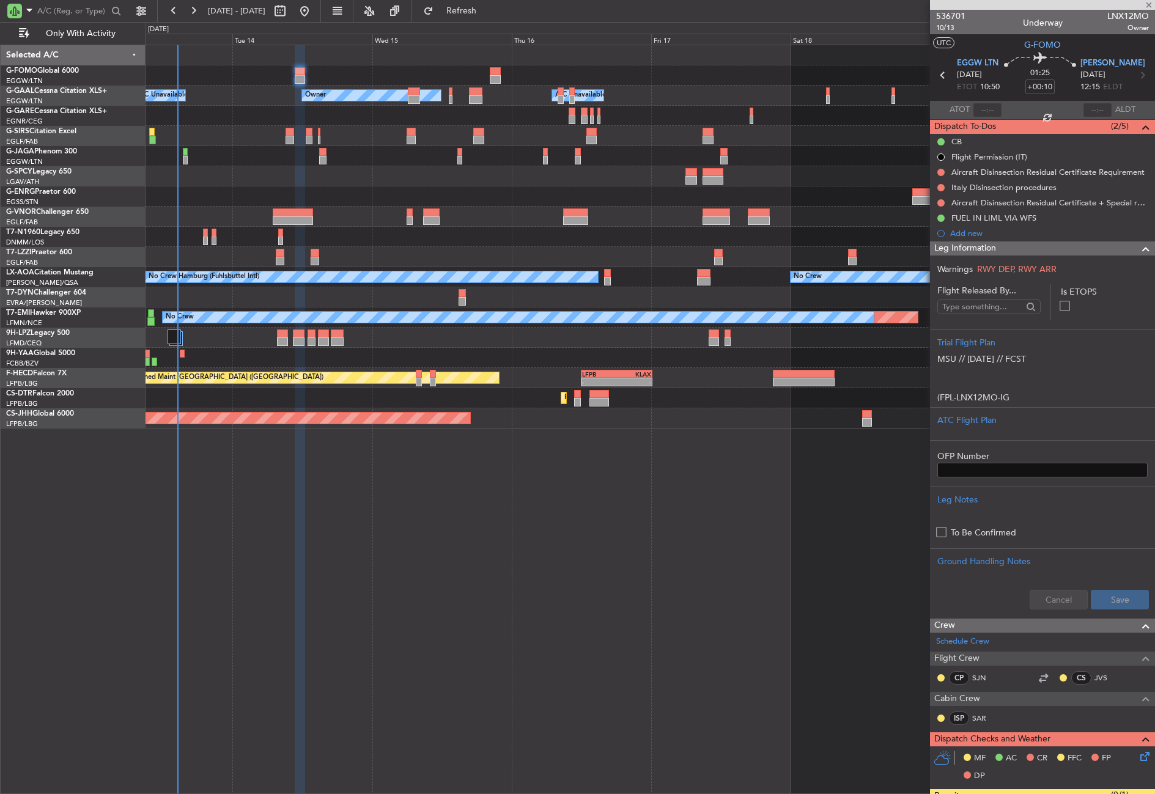
type input "+01:35"
type input "2"
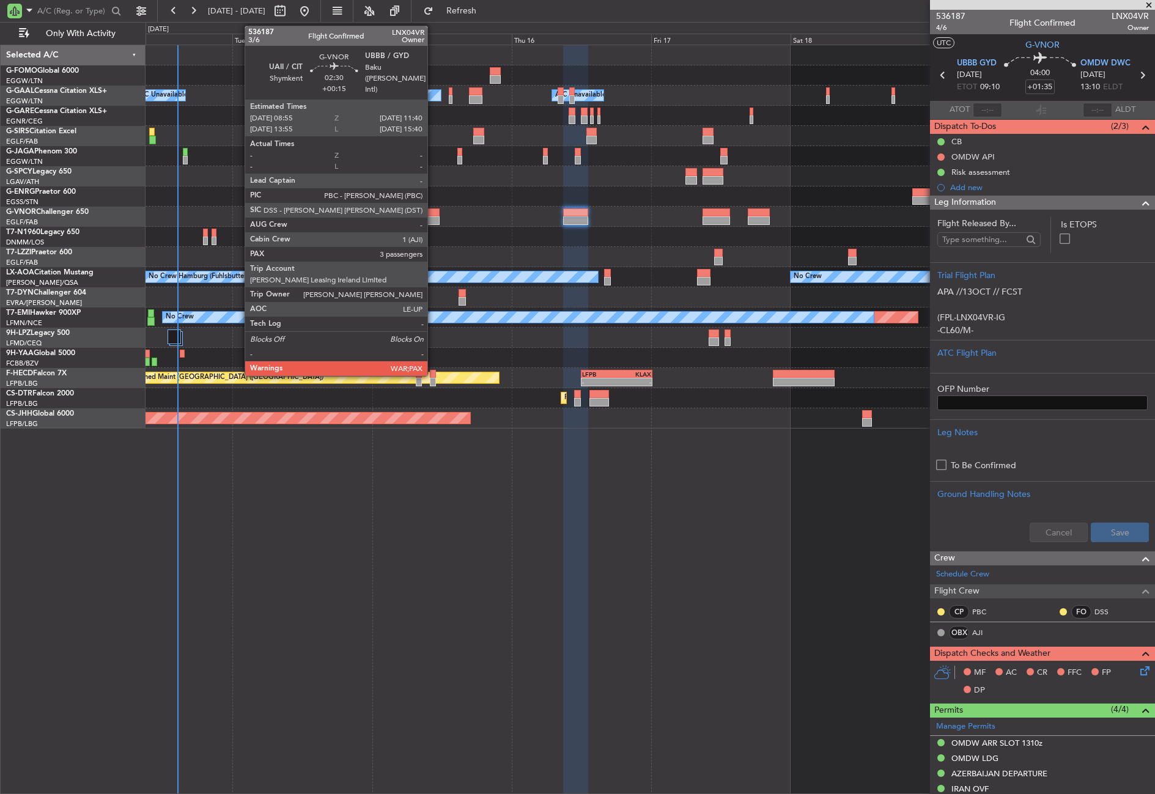
click at [433, 219] on div at bounding box center [431, 220] width 17 height 9
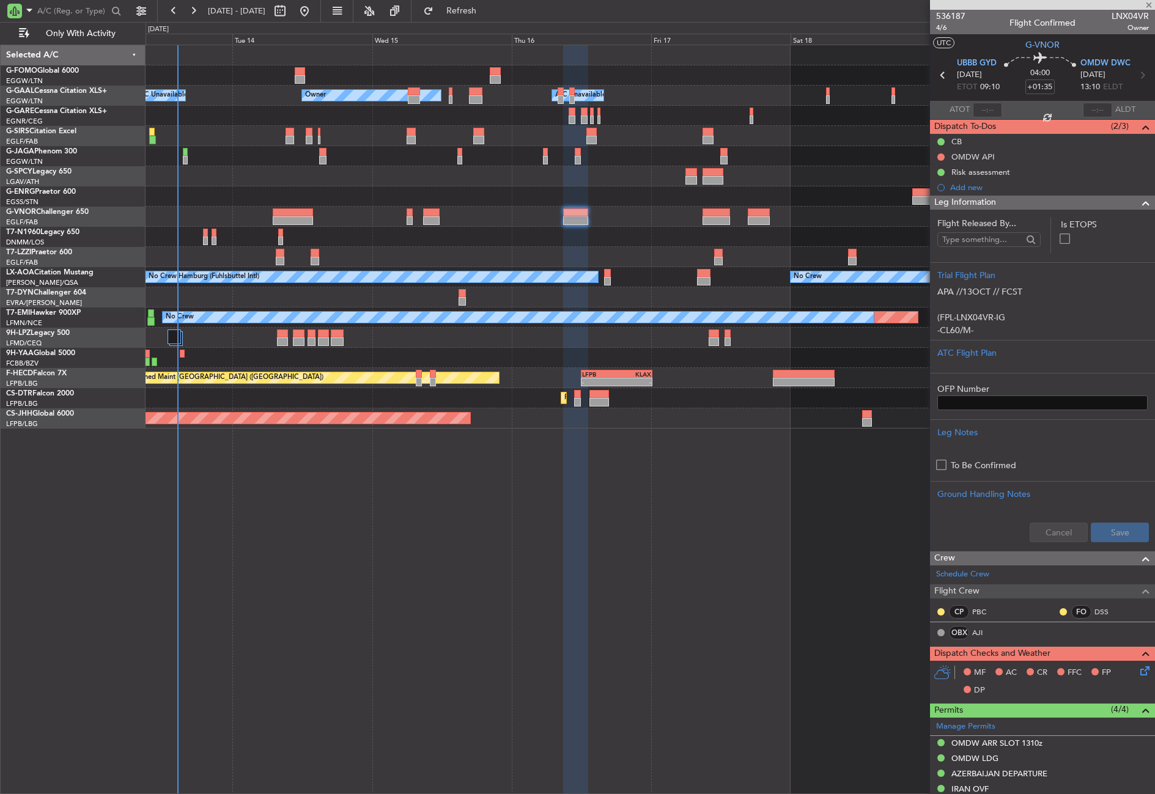
type input "+00:15"
type input "3"
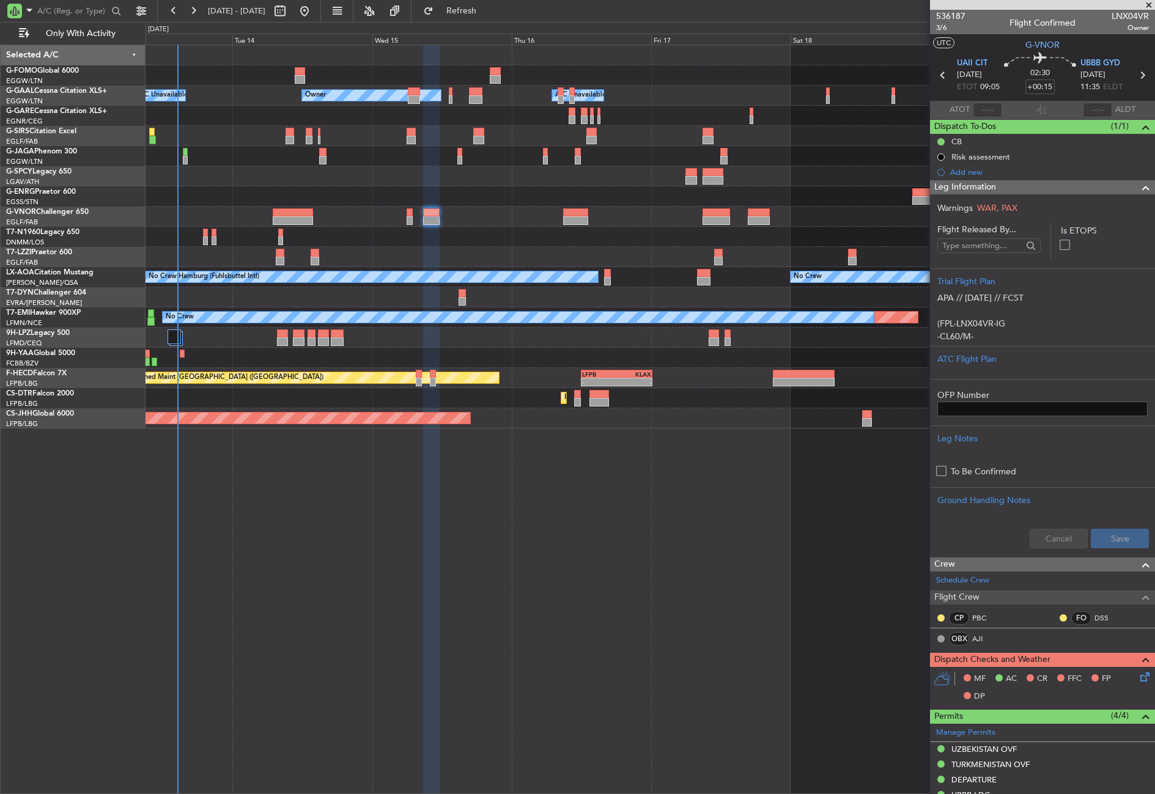
scroll to position [367, 0]
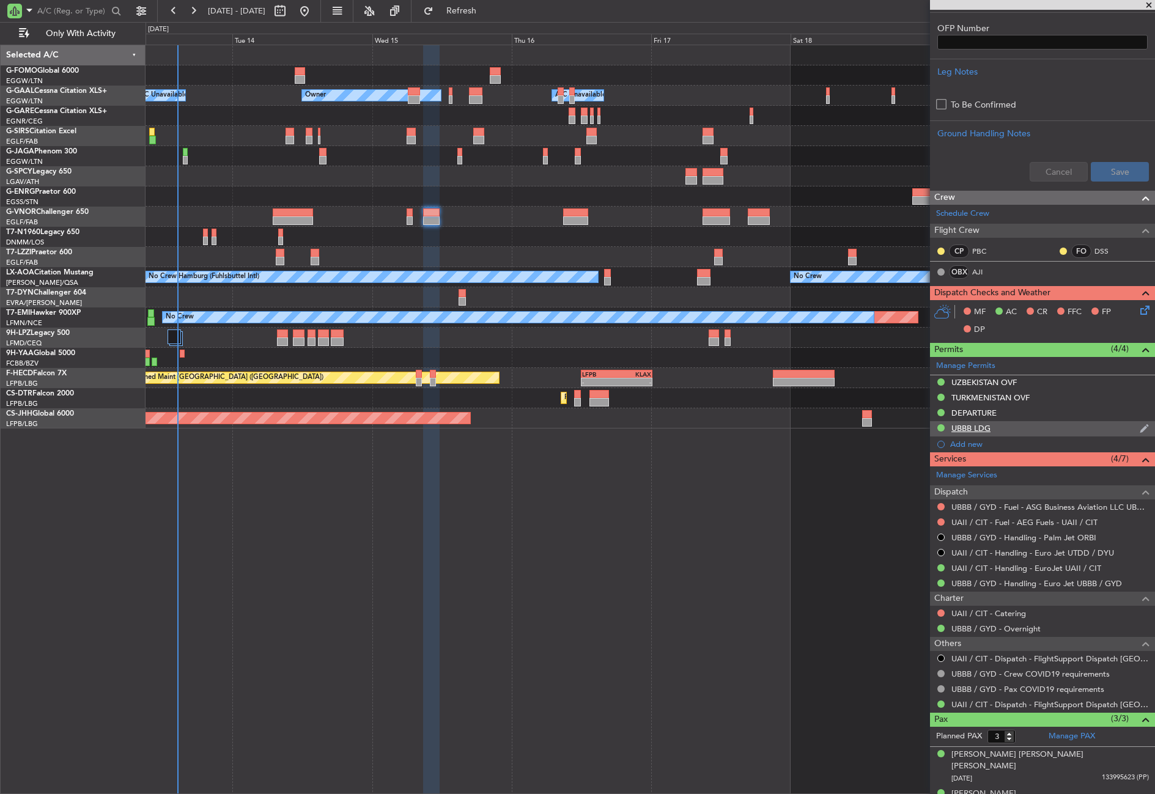
click at [999, 422] on div "UBBB LDG" at bounding box center [1042, 428] width 225 height 15
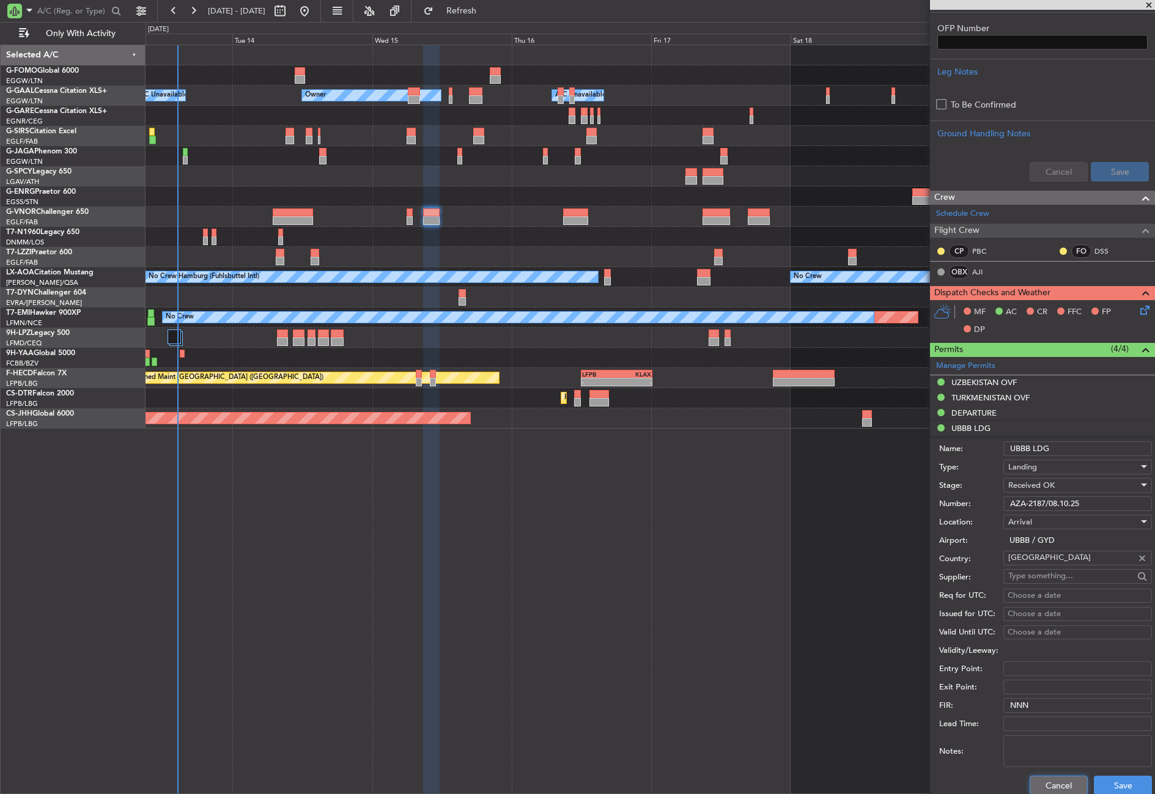
click at [1040, 788] on button "Cancel" at bounding box center [1058, 786] width 58 height 20
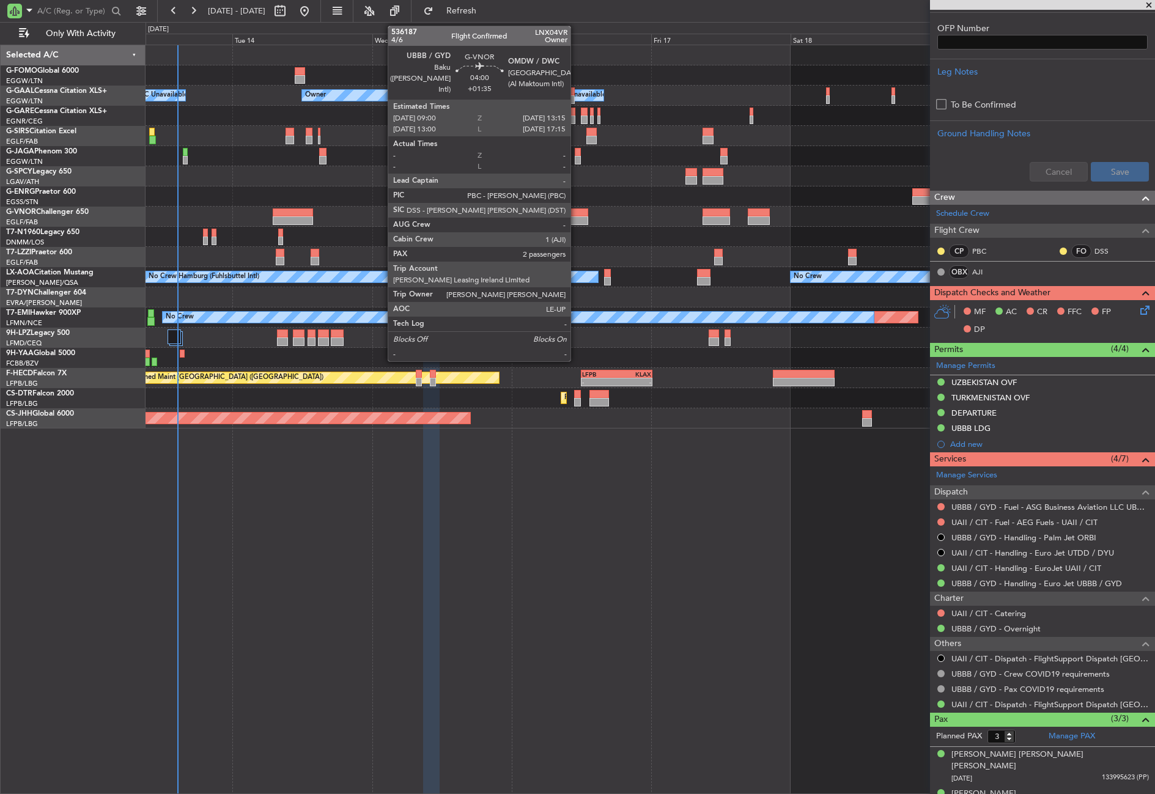
click at [576, 214] on div at bounding box center [575, 212] width 25 height 9
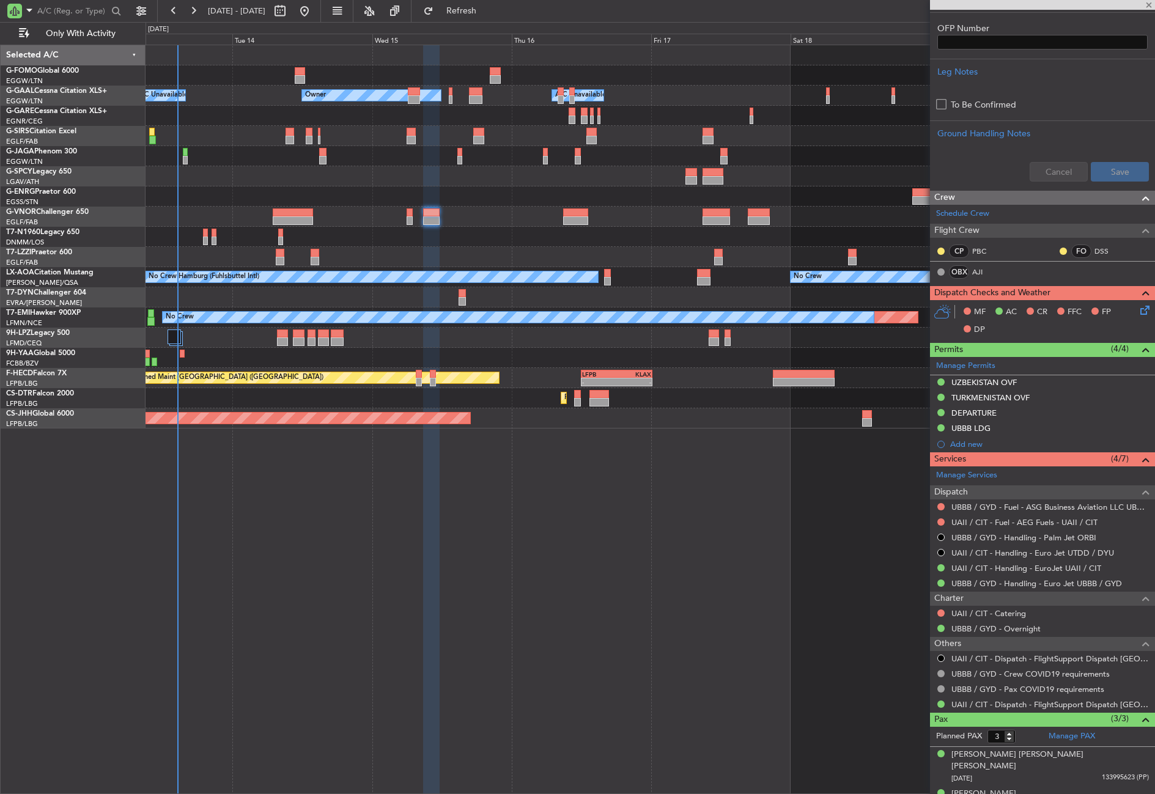
type input "+01:35"
type input "2"
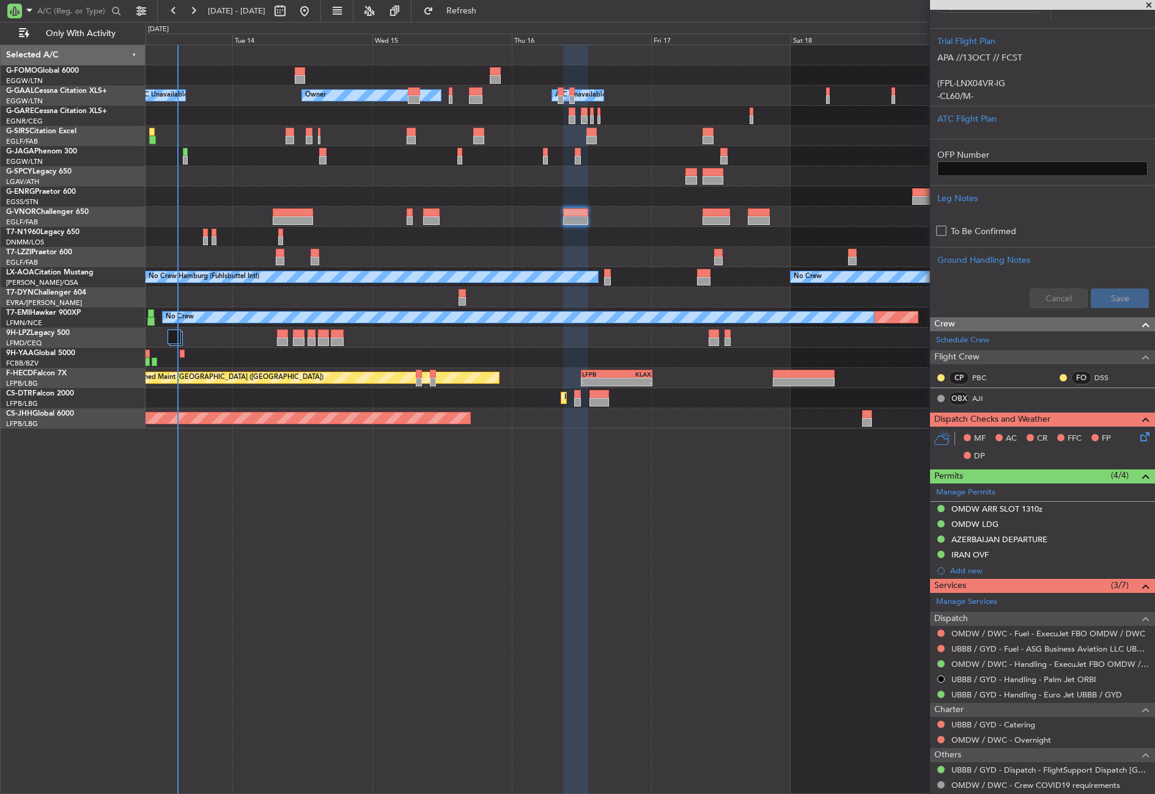
scroll to position [244, 0]
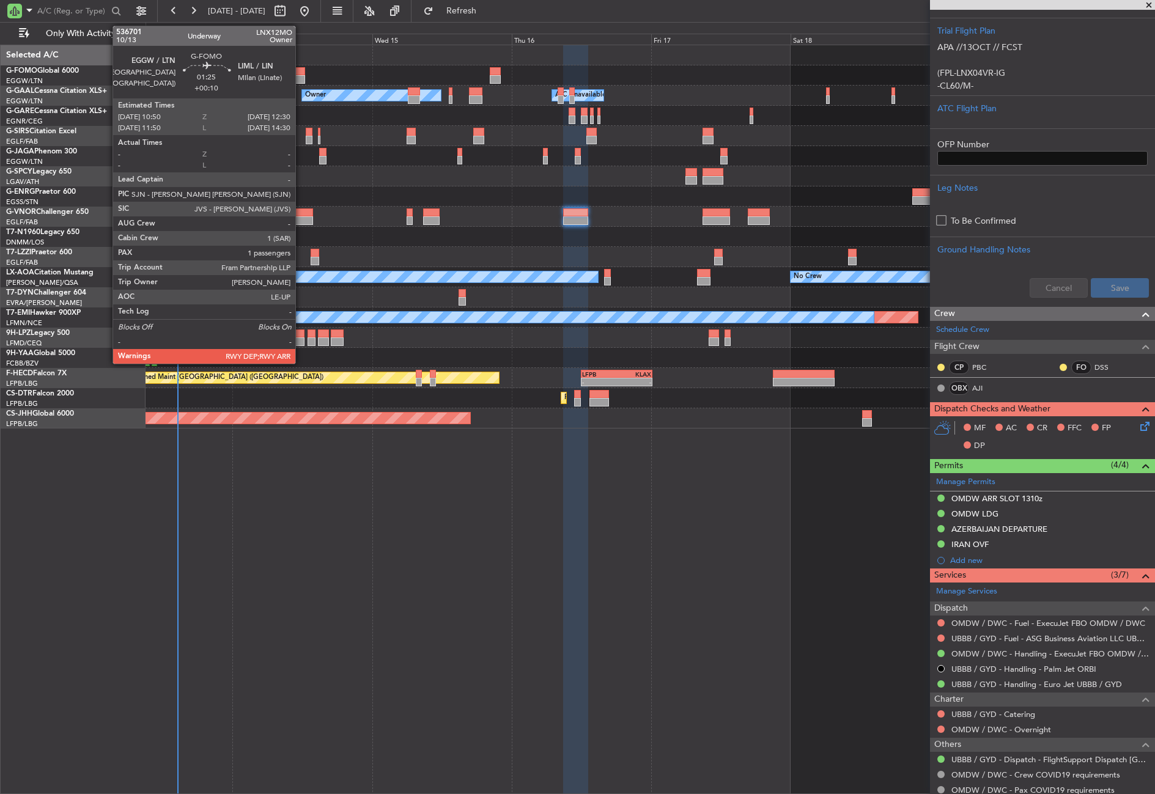
click at [301, 79] on div at bounding box center [300, 79] width 10 height 9
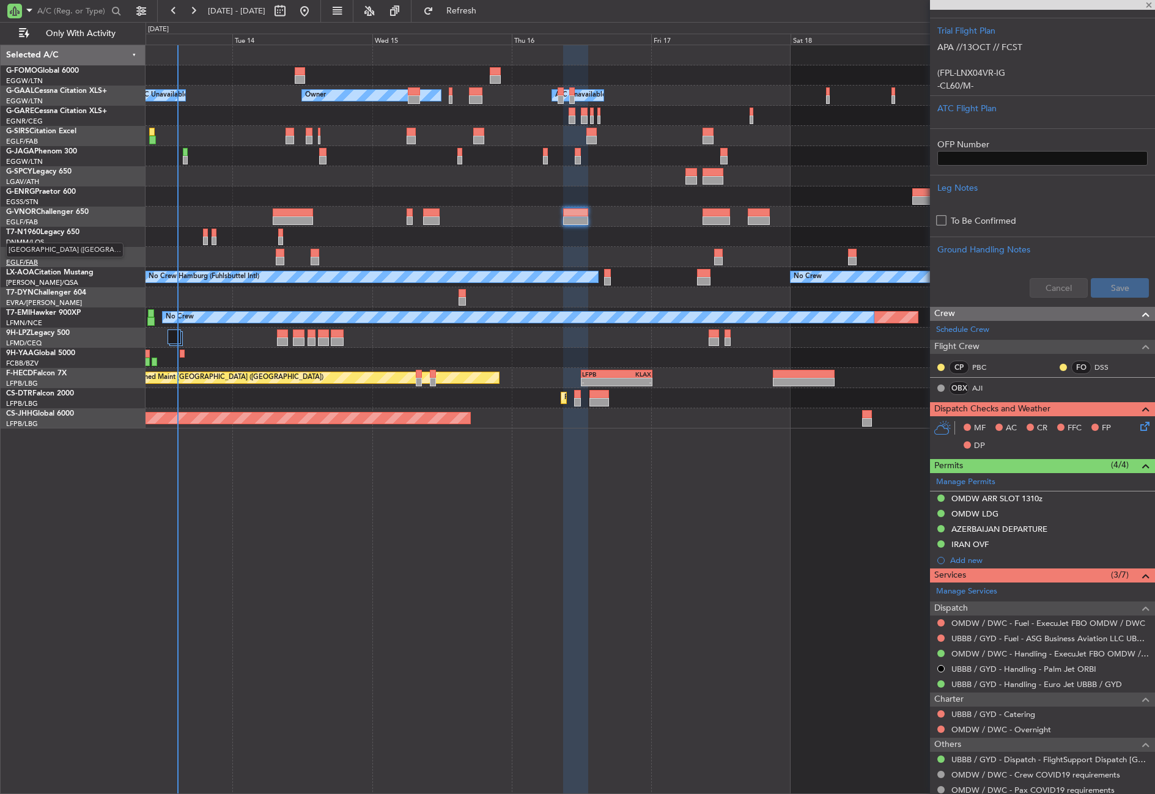
type input "+00:10"
type input "1"
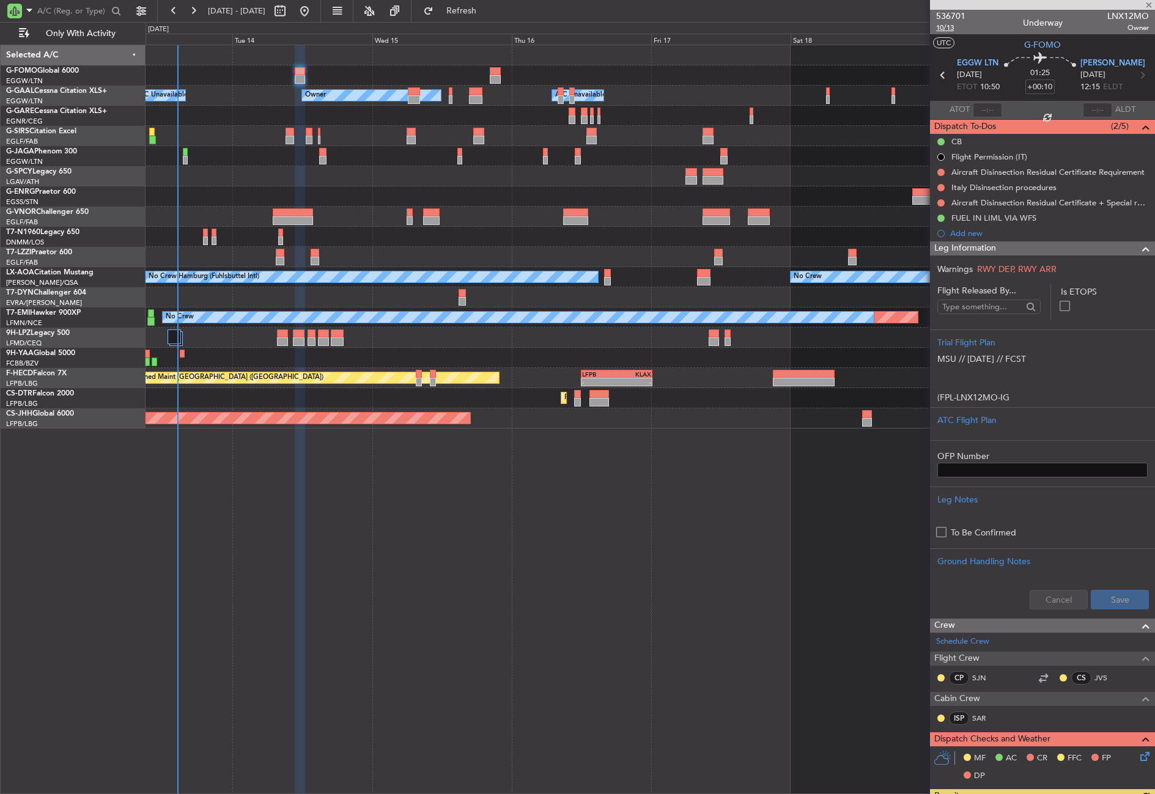
click at [950, 28] on span "10/13" at bounding box center [950, 28] width 29 height 10
click at [410, 570] on div "- - EGGW 03:55 Z KSFO 14:45 Z Owner A/C Unavailable Owner A/C Unavailable Plann…" at bounding box center [649, 419] width 1009 height 749
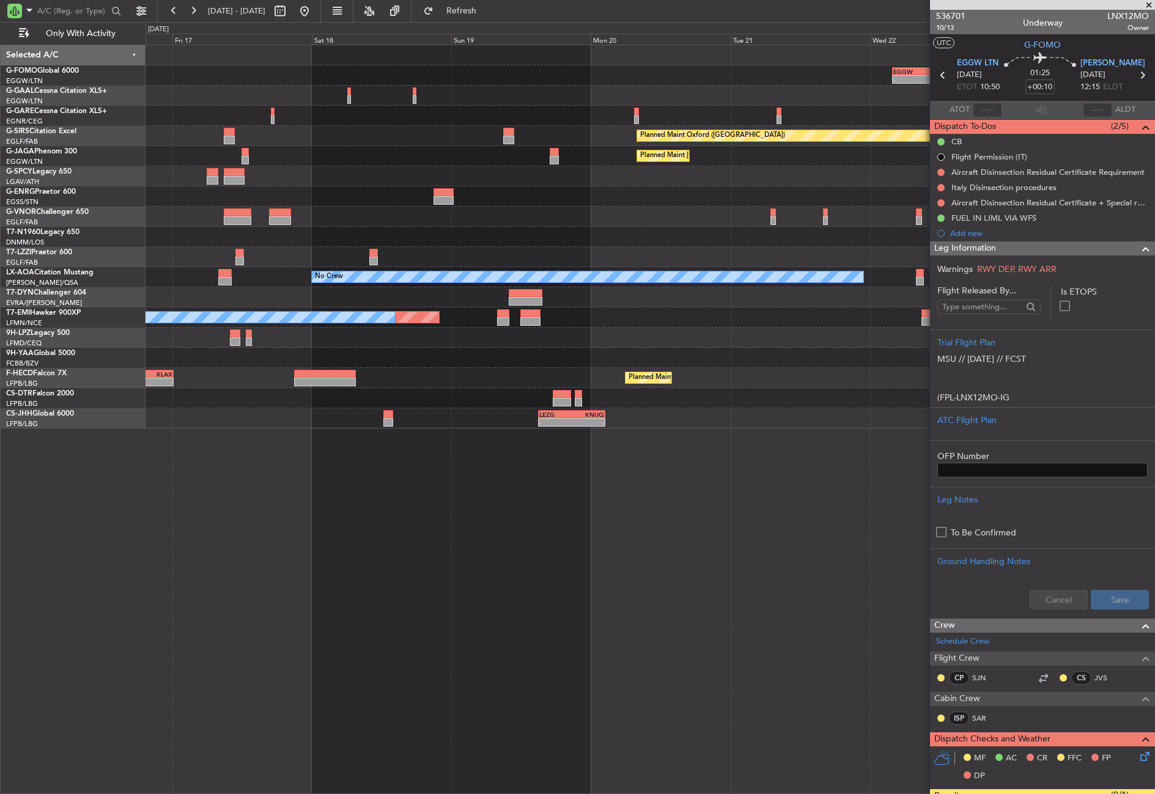
click at [214, 538] on div "- - EGGW 03:55 Z KSFO 14:45 Z A/C Unavailable Owner Owner Owner Planned Maint […" at bounding box center [649, 419] width 1009 height 749
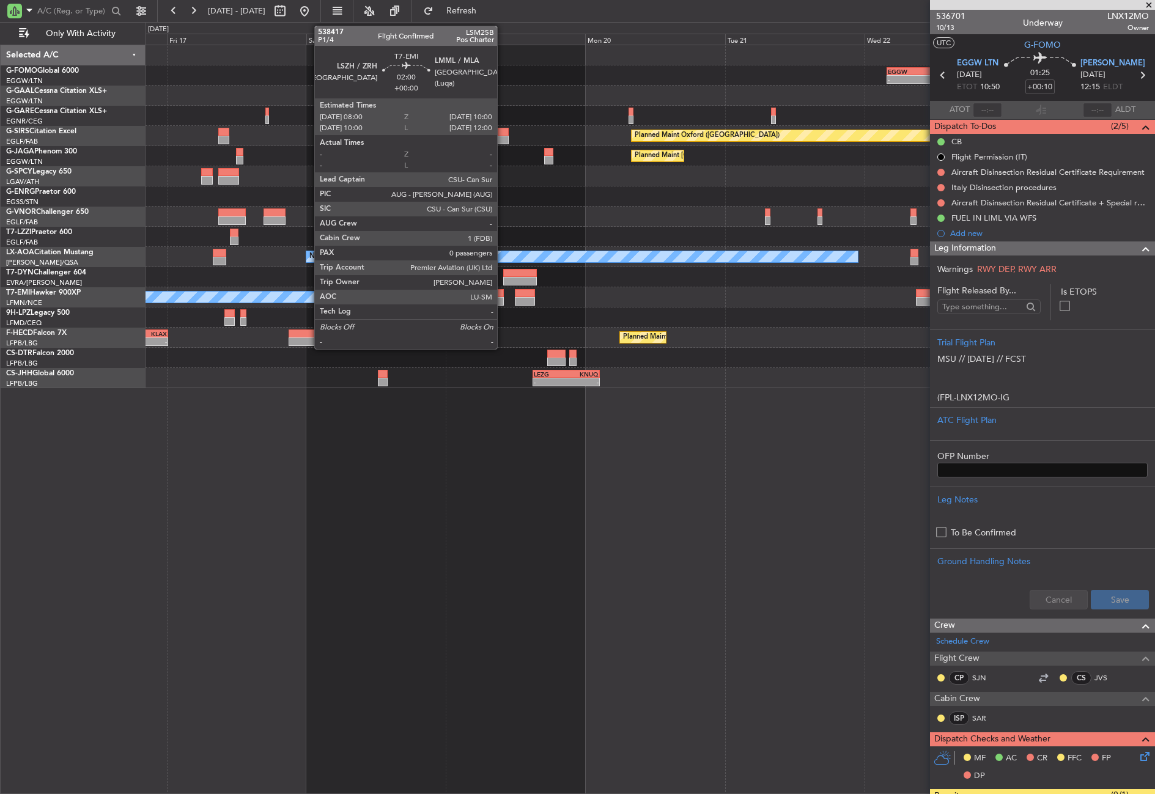
click at [502, 296] on div at bounding box center [497, 293] width 12 height 9
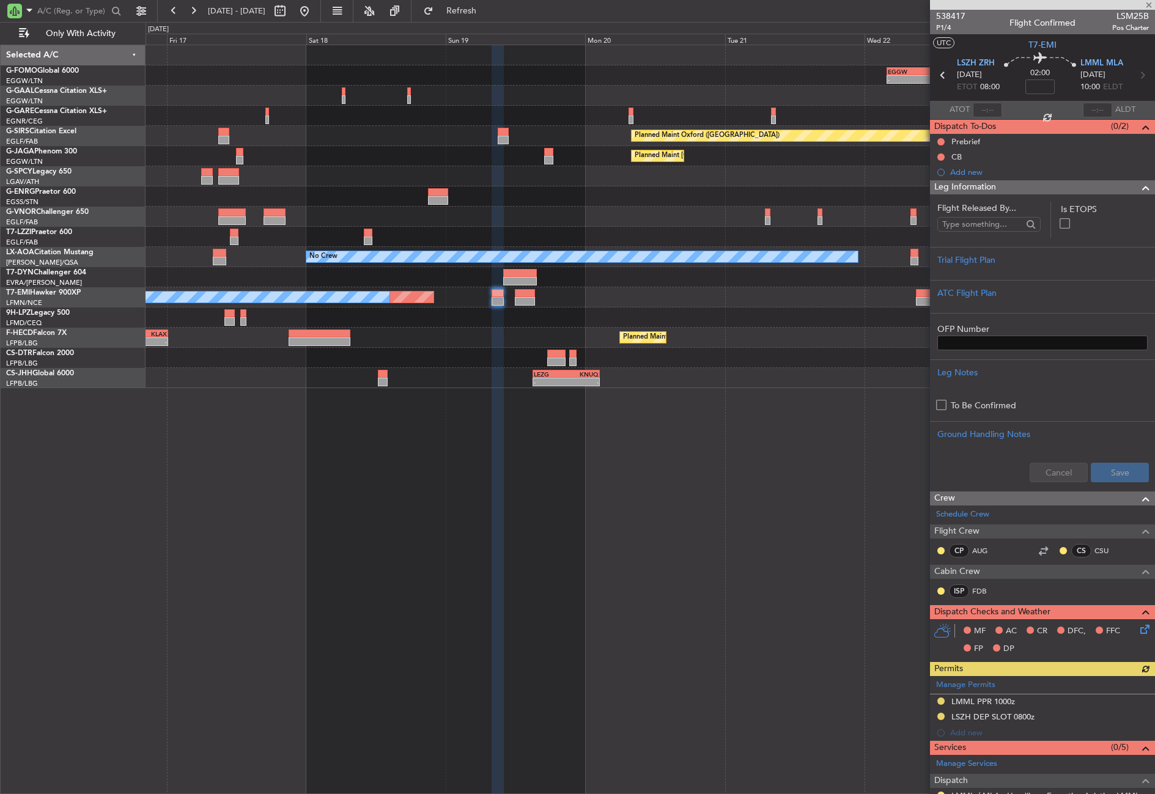
scroll to position [180, 0]
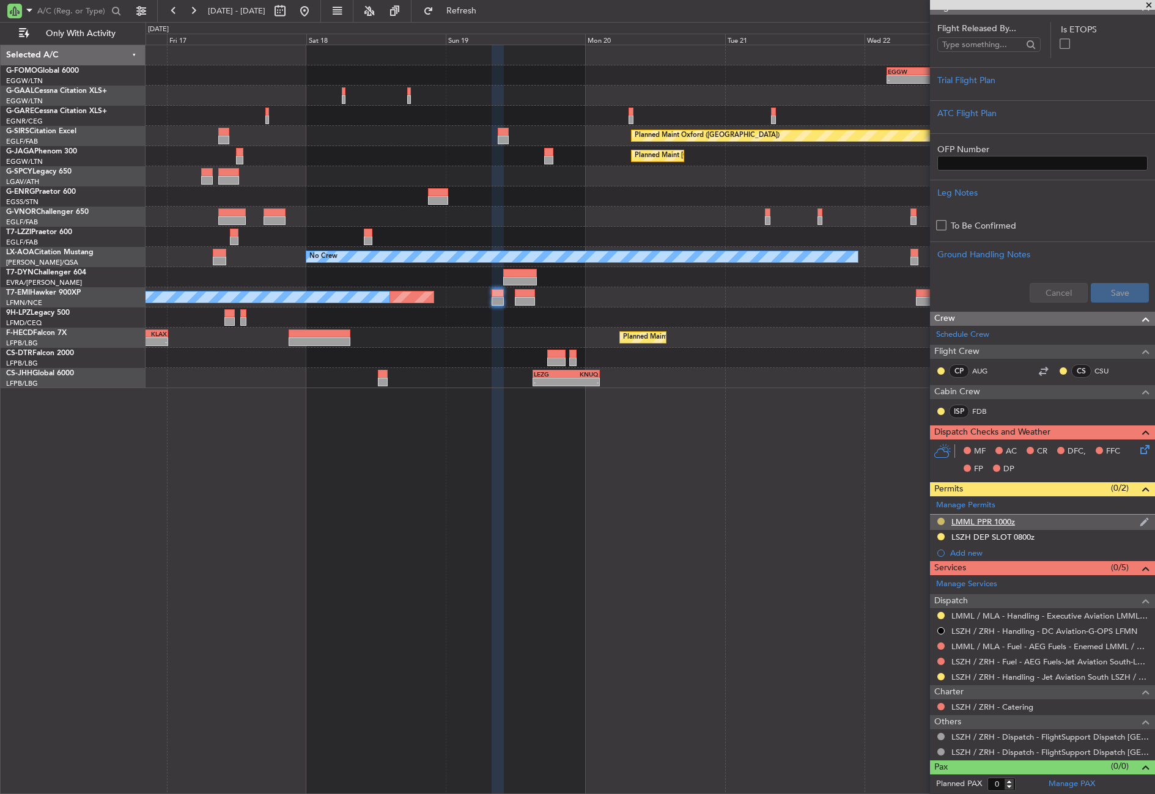
click at [939, 518] on button at bounding box center [940, 521] width 7 height 7
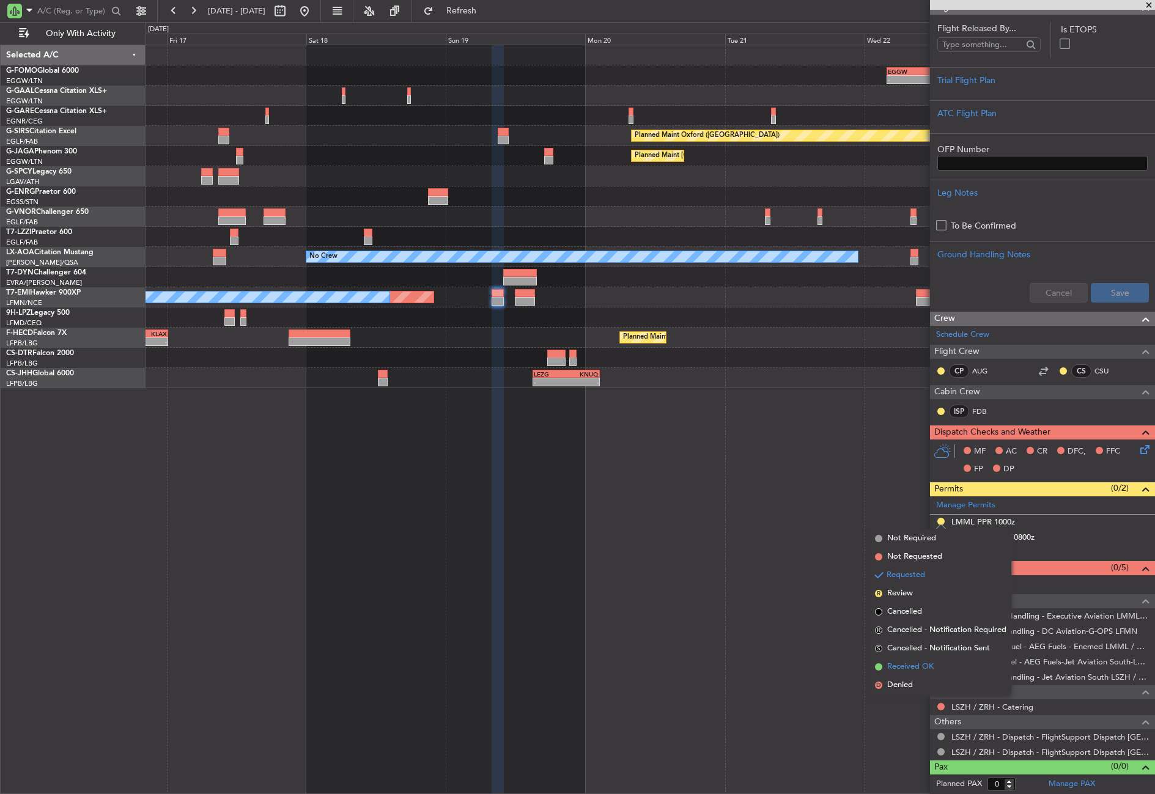
click at [907, 669] on span "Received OK" at bounding box center [910, 667] width 46 height 12
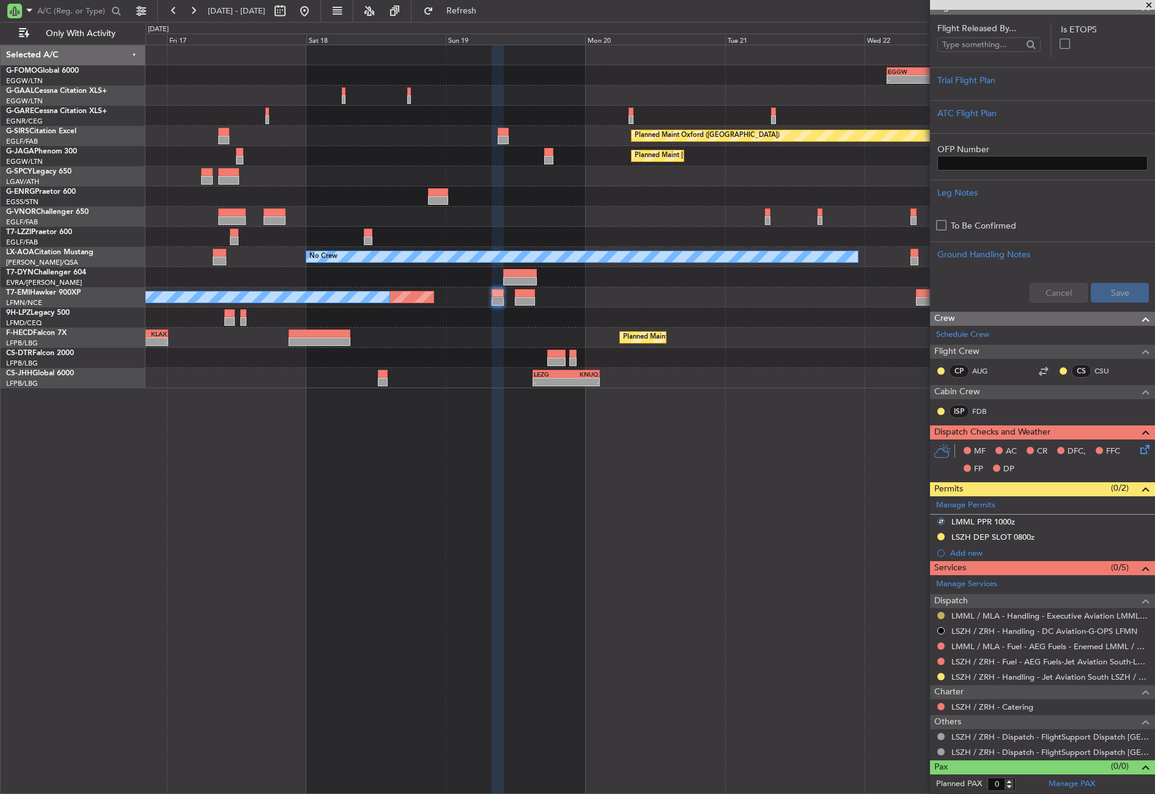
click at [941, 612] on button at bounding box center [940, 615] width 7 height 7
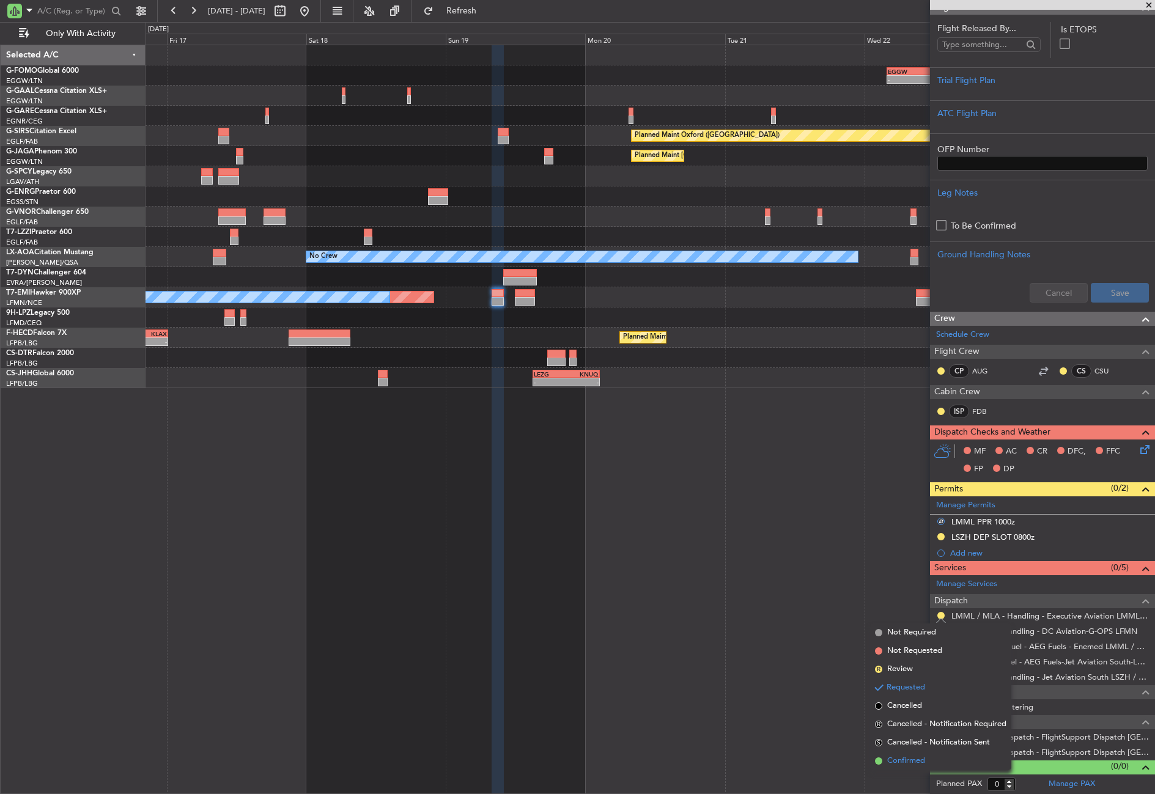
click at [895, 754] on li "Confirmed" at bounding box center [940, 761] width 141 height 18
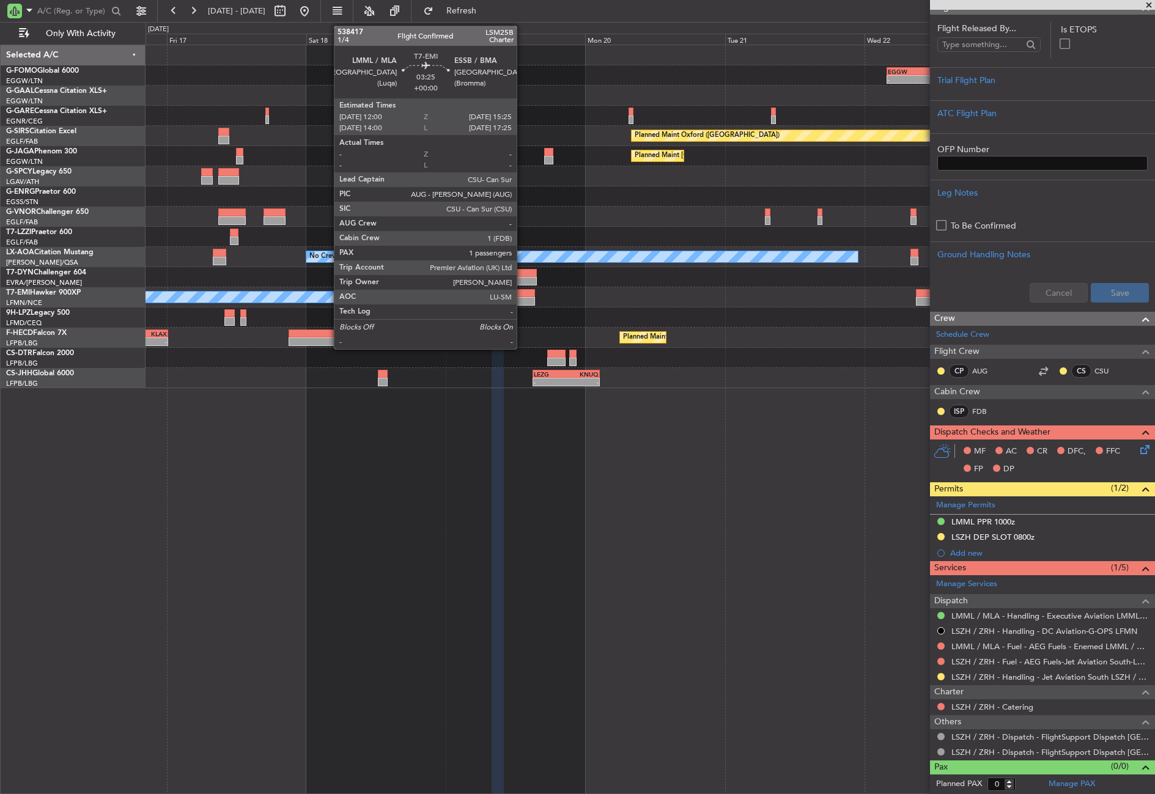
click at [522, 298] on div at bounding box center [525, 301] width 20 height 9
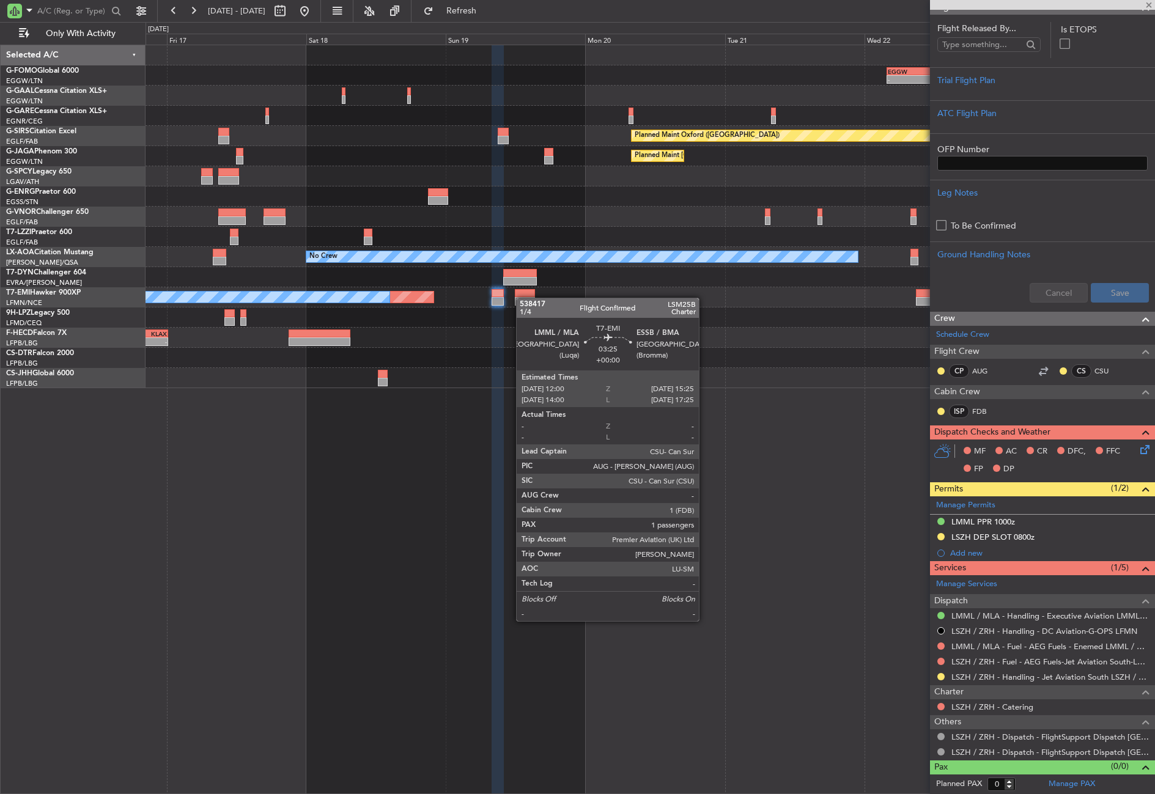
type input "1"
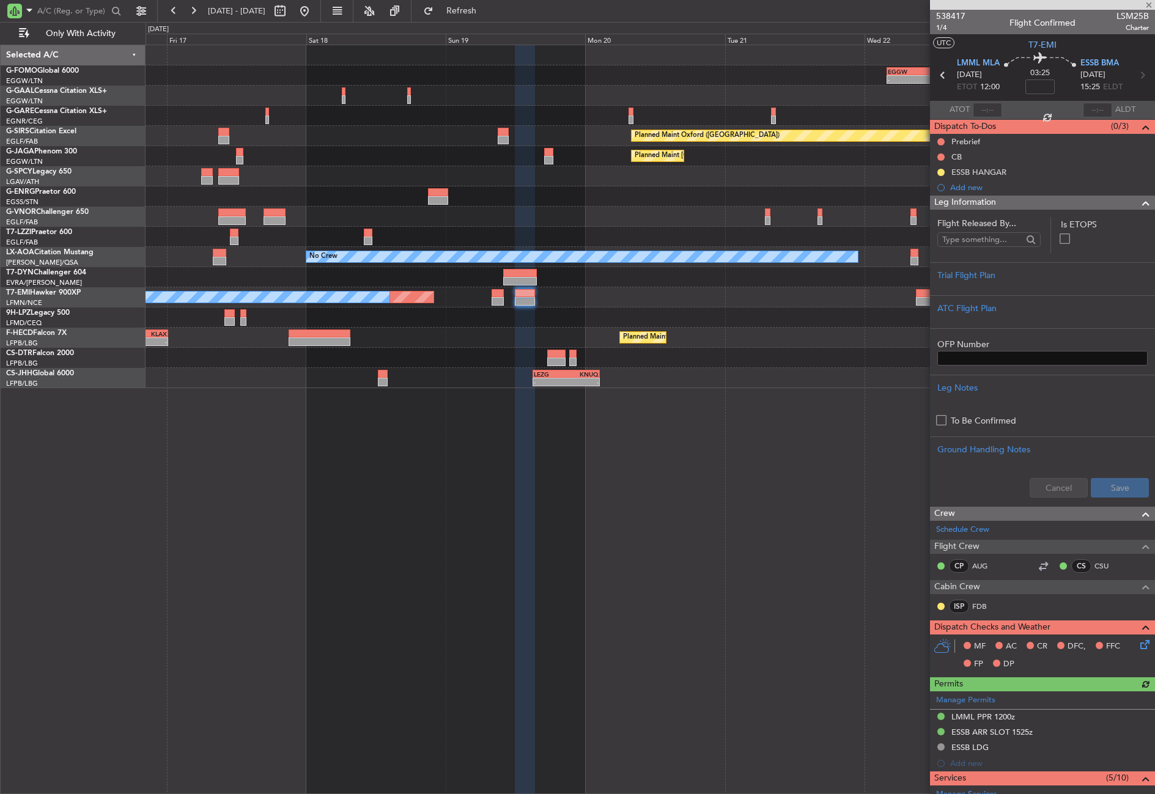
scroll to position [268, 0]
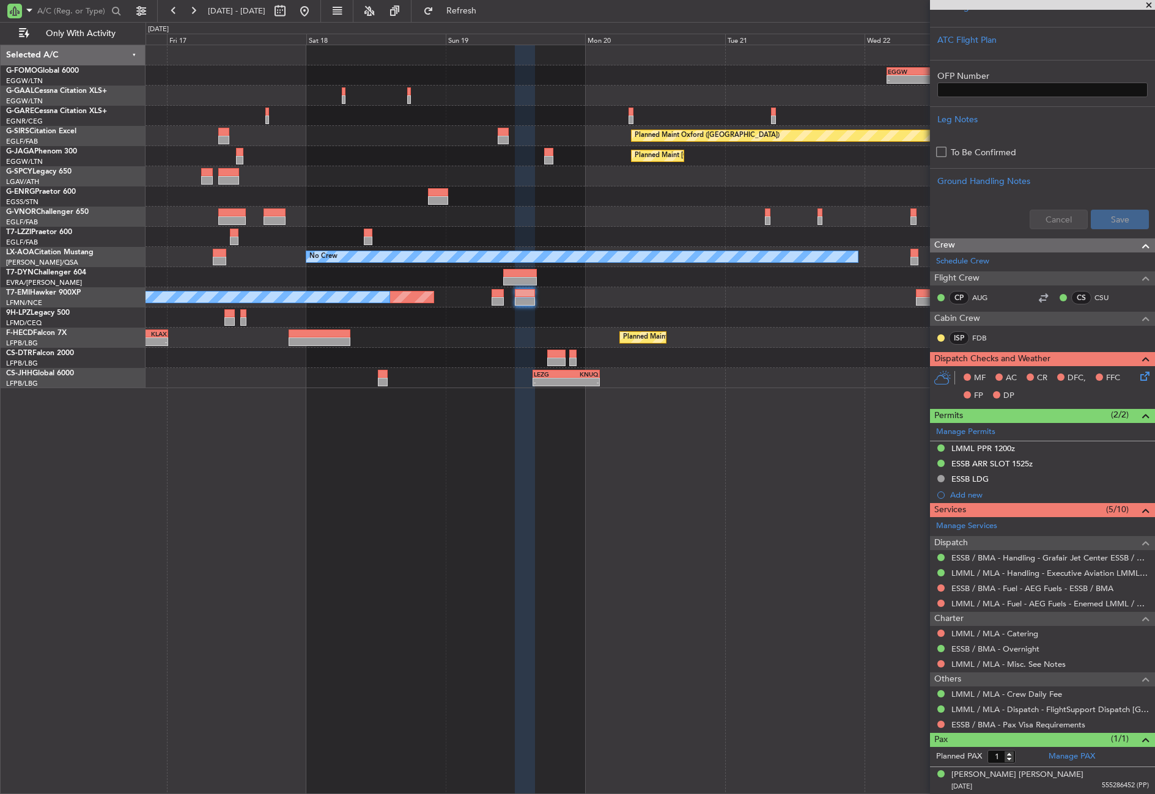
click at [310, 171] on div "- - EGGW 03:55 Z KSFO 14:45 Z A/C Unavailable Owner Owner Owner Planned Maint […" at bounding box center [649, 216] width 1009 height 343
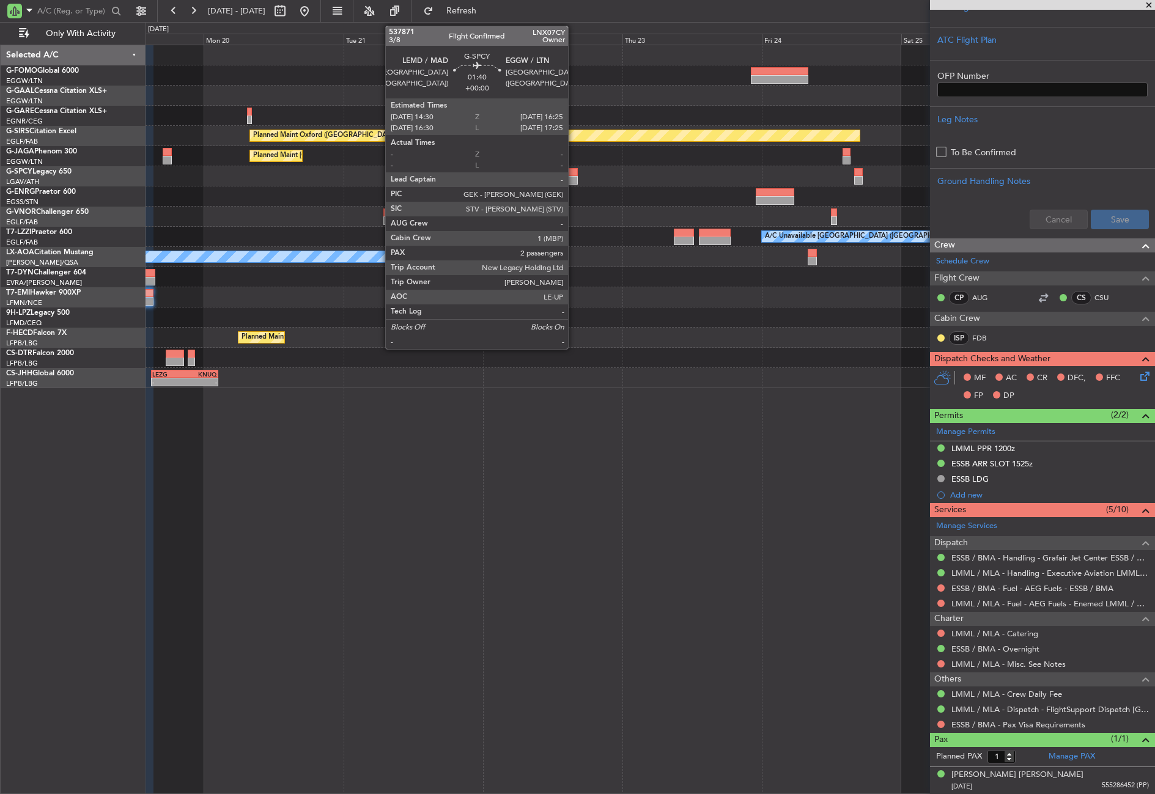
click at [444, 181] on div at bounding box center [649, 176] width 1009 height 20
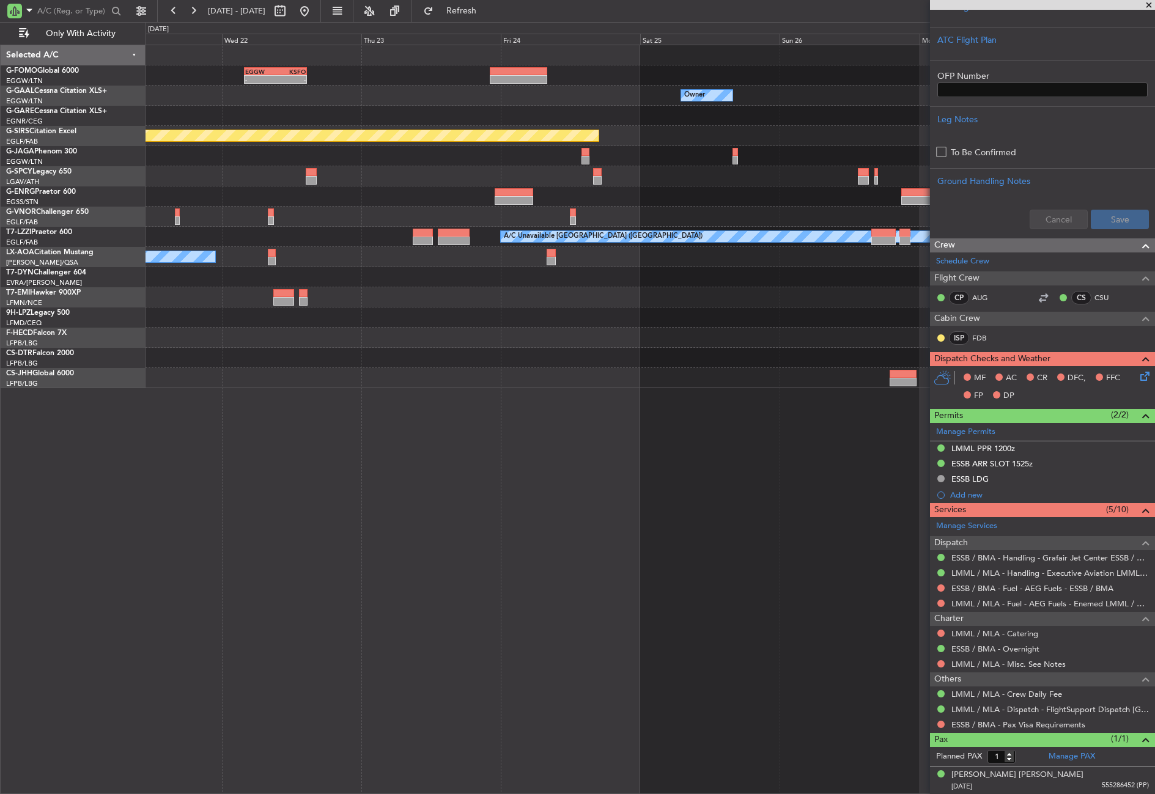
click at [336, 161] on div "- - EGGW 03:55 Z KSFO 14:45 Z Owner Planned Maint [GEOGRAPHIC_DATA] ([GEOGRAPHI…" at bounding box center [649, 216] width 1009 height 343
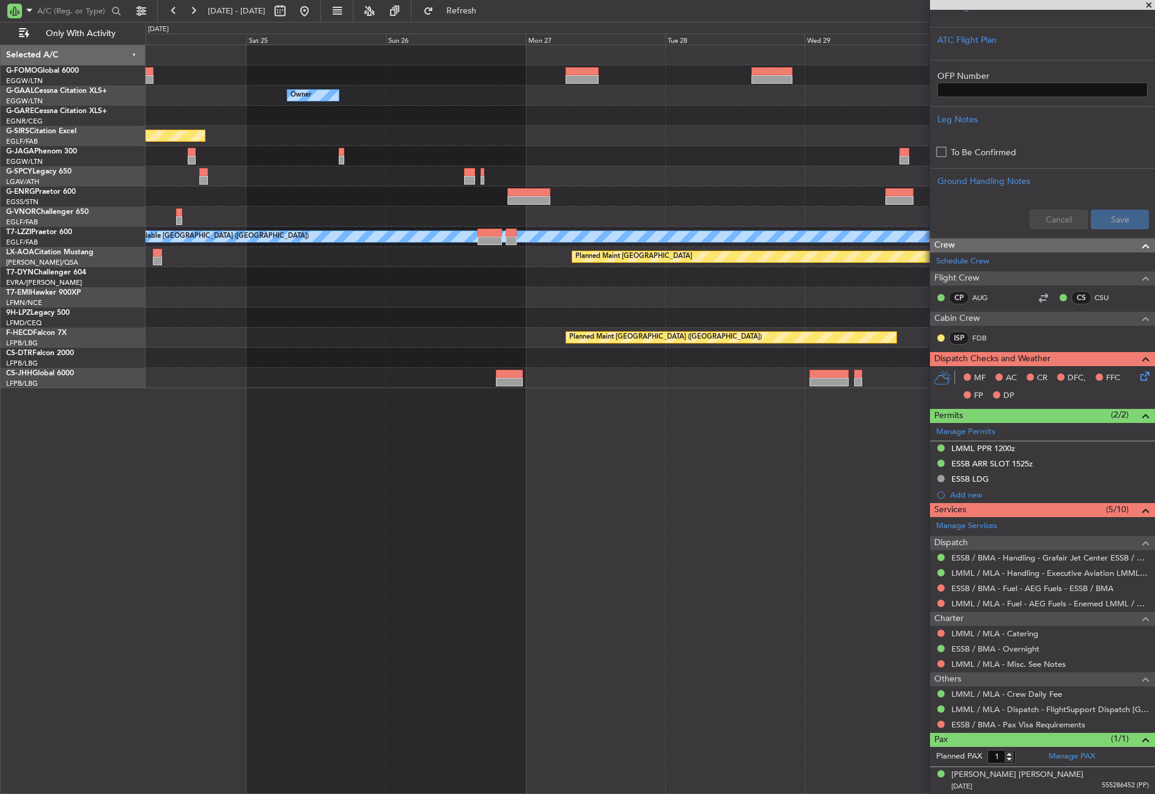
click at [400, 152] on div "EGGW 03:55 Z KSFO 14:45 Z - - Owner Owner Planned Maint [GEOGRAPHIC_DATA] ([GEO…" at bounding box center [649, 216] width 1009 height 343
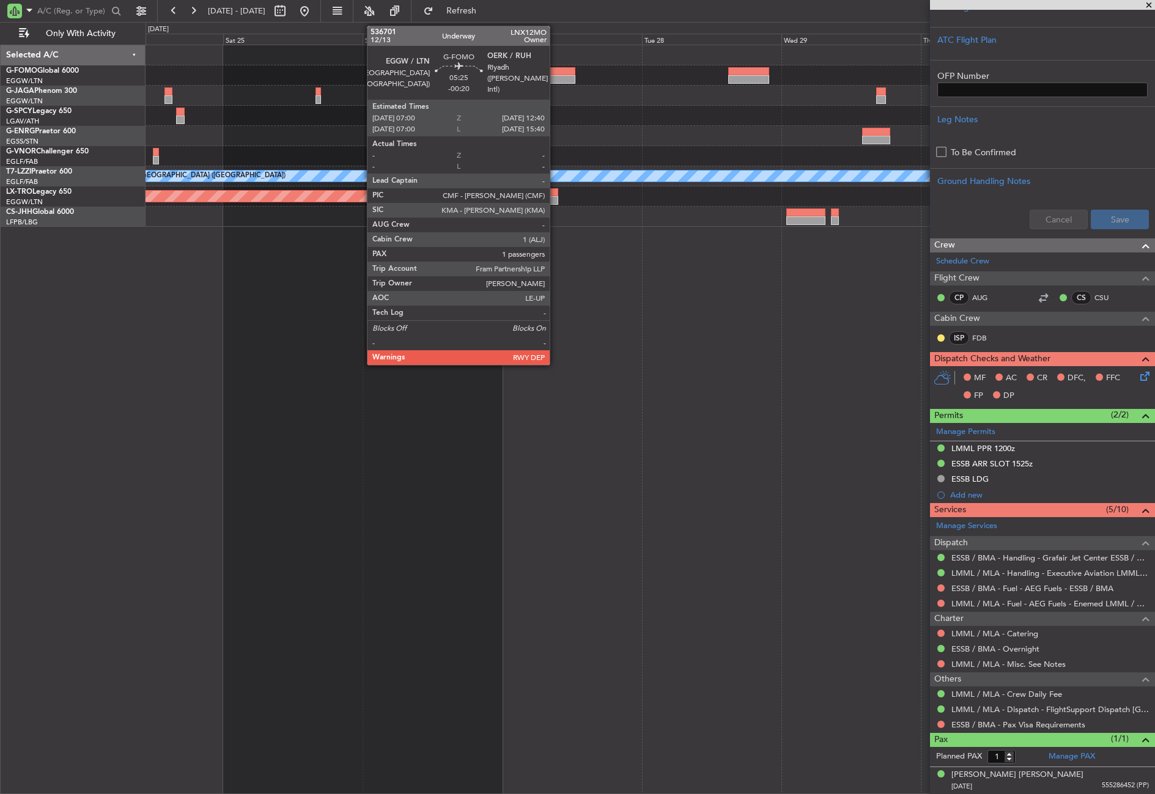
click at [555, 72] on div at bounding box center [558, 71] width 33 height 9
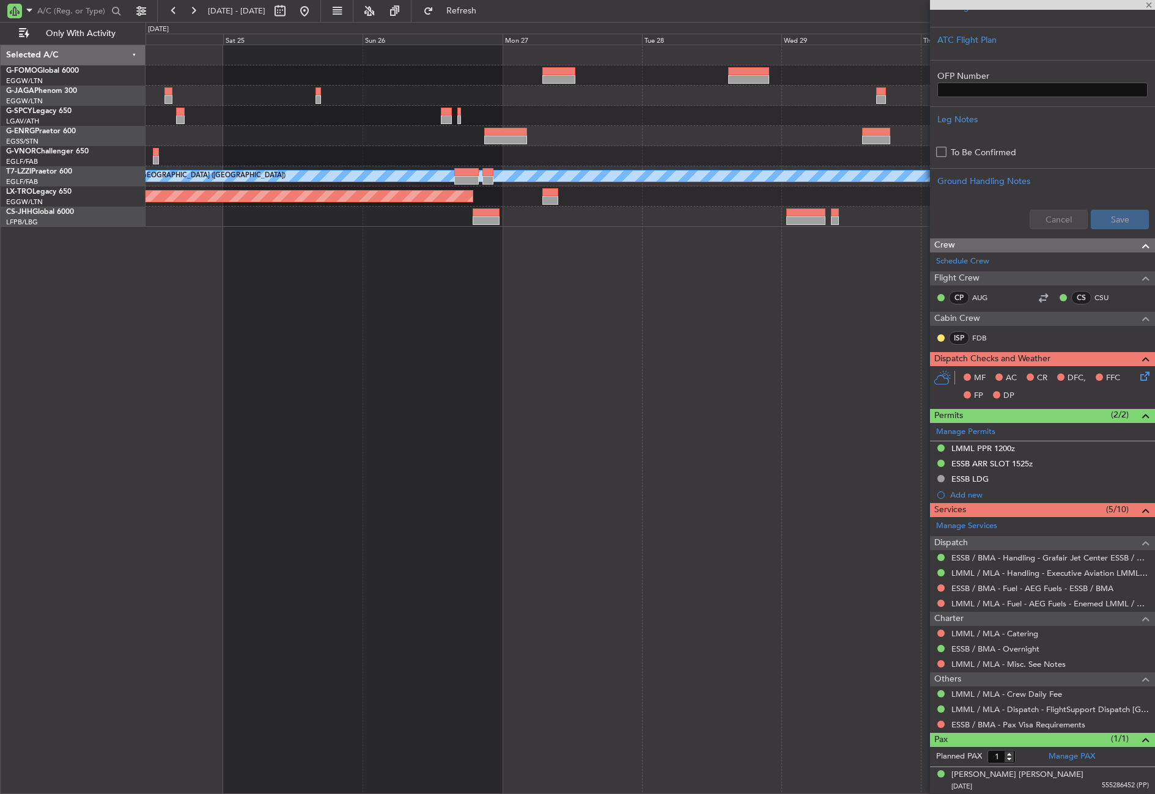
type input "-00:20"
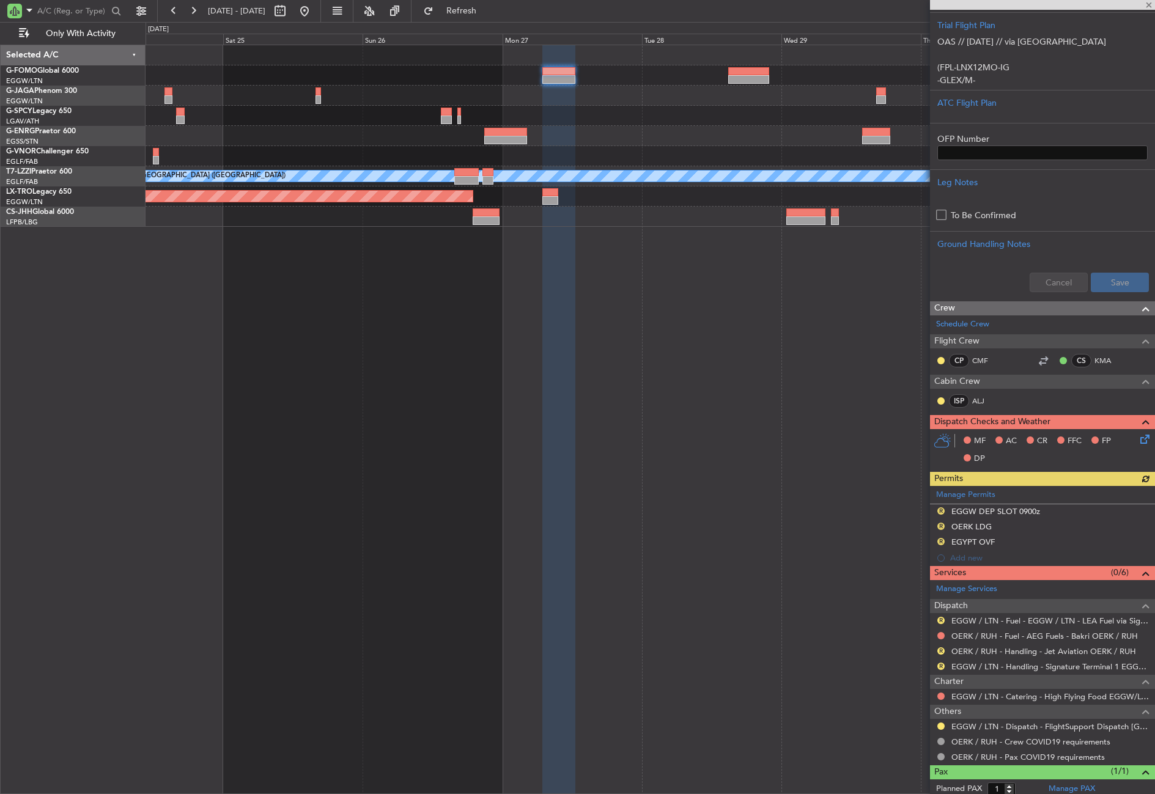
scroll to position [319, 0]
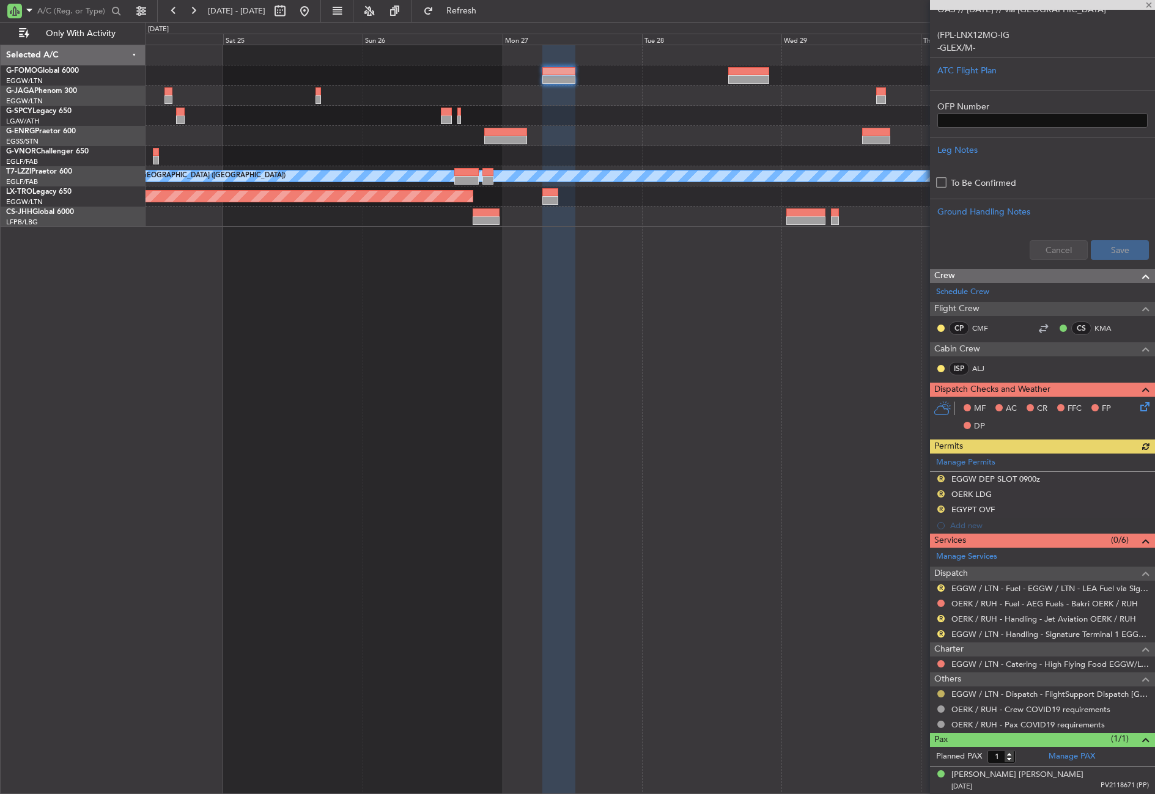
click at [941, 691] on button at bounding box center [940, 693] width 7 height 7
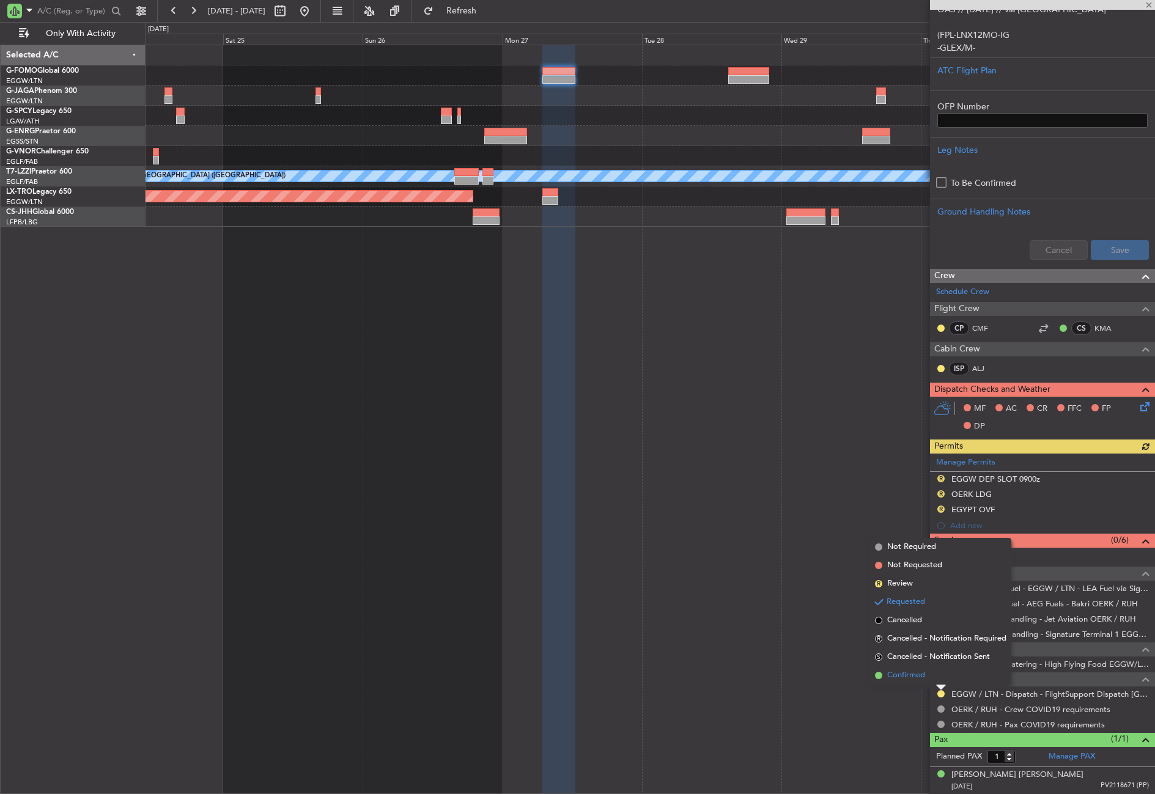
click at [898, 675] on span "Confirmed" at bounding box center [906, 675] width 38 height 12
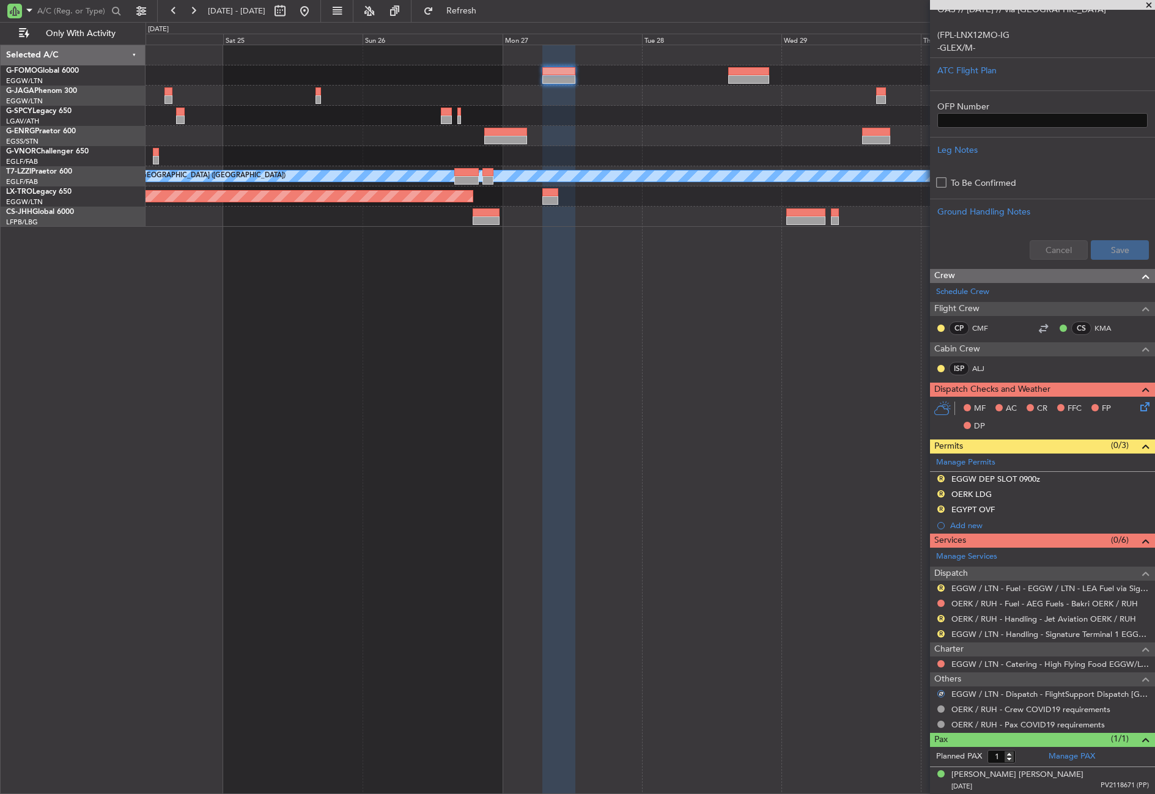
click at [966, 699] on mat-tooltip-component "EGGW / LTN - Dispatch - FlightSupport Dispatch [GEOGRAPHIC_DATA]" at bounding box center [1055, 720] width 200 height 42
click at [983, 631] on link "EGGW / LTN - Handling - Signature Terminal 1 EGGW / LTN" at bounding box center [1049, 634] width 197 height 10
click at [1010, 617] on link "OERK / RUH - Handling - Jet Aviation OERK / RUH" at bounding box center [1043, 619] width 185 height 10
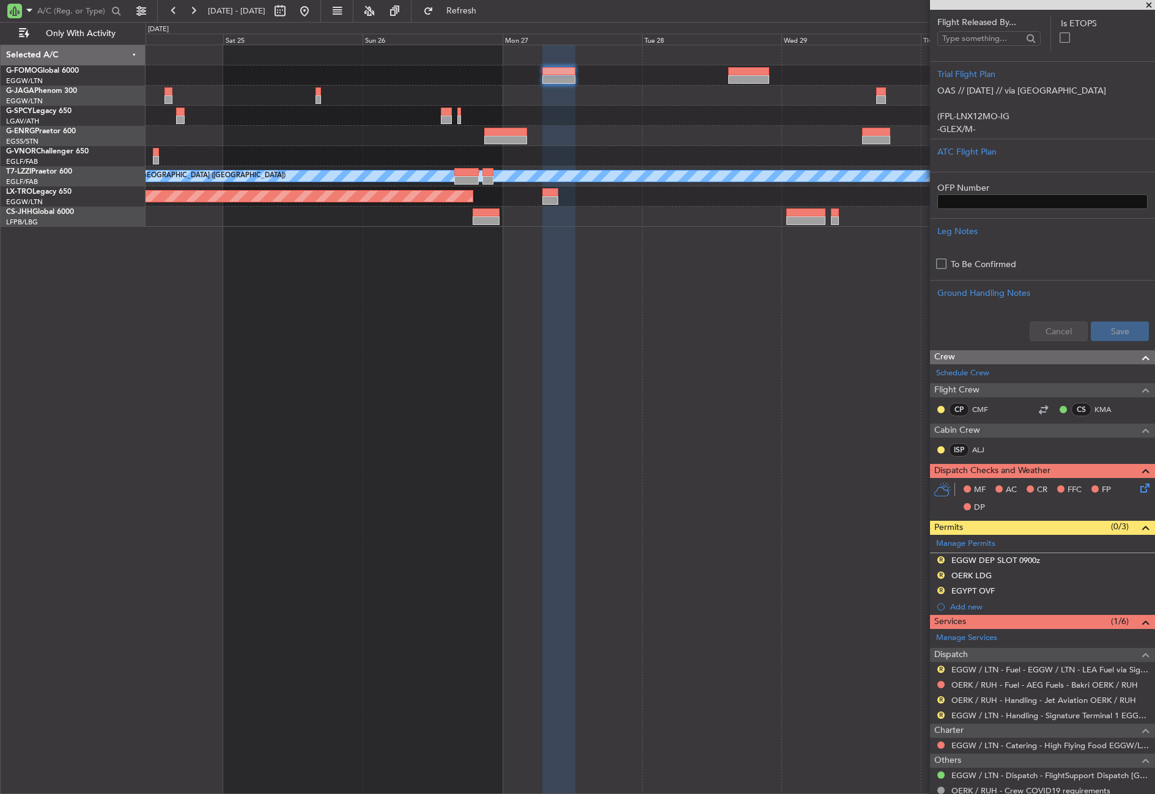
scroll to position [244, 0]
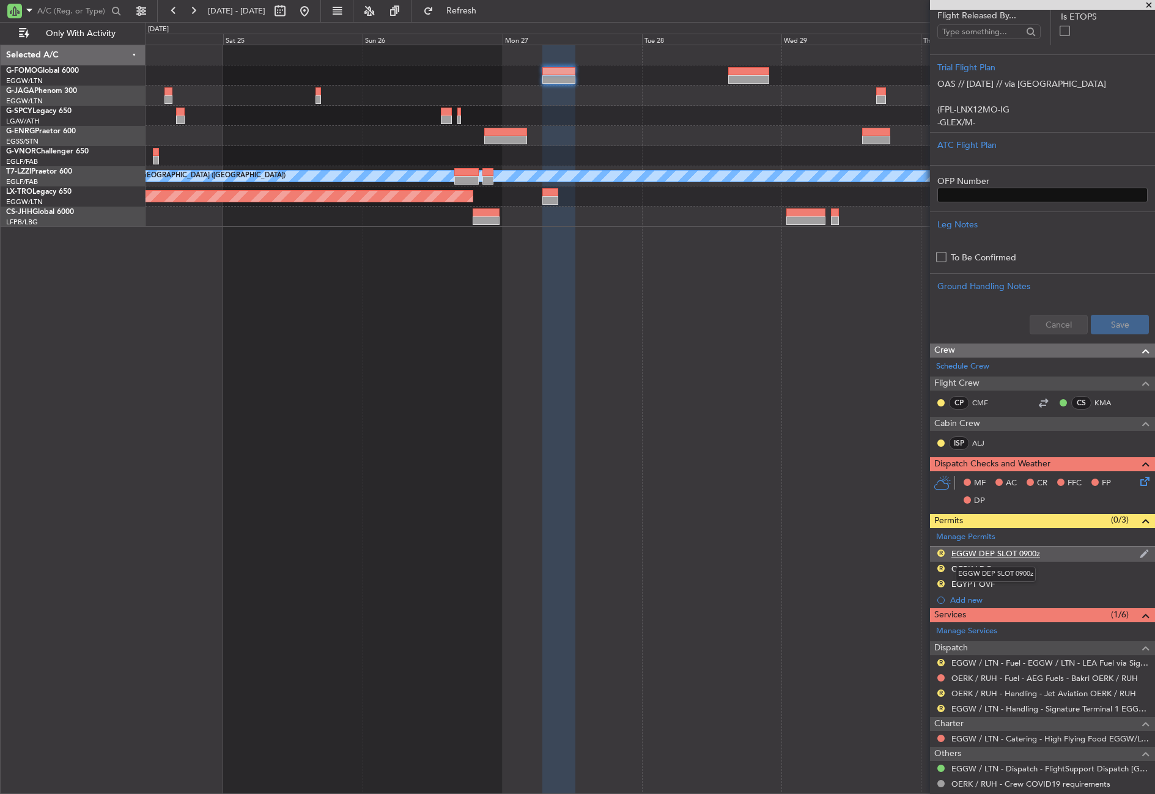
click at [1024, 553] on div "EGGW DEP SLOT 0900z" at bounding box center [995, 553] width 89 height 10
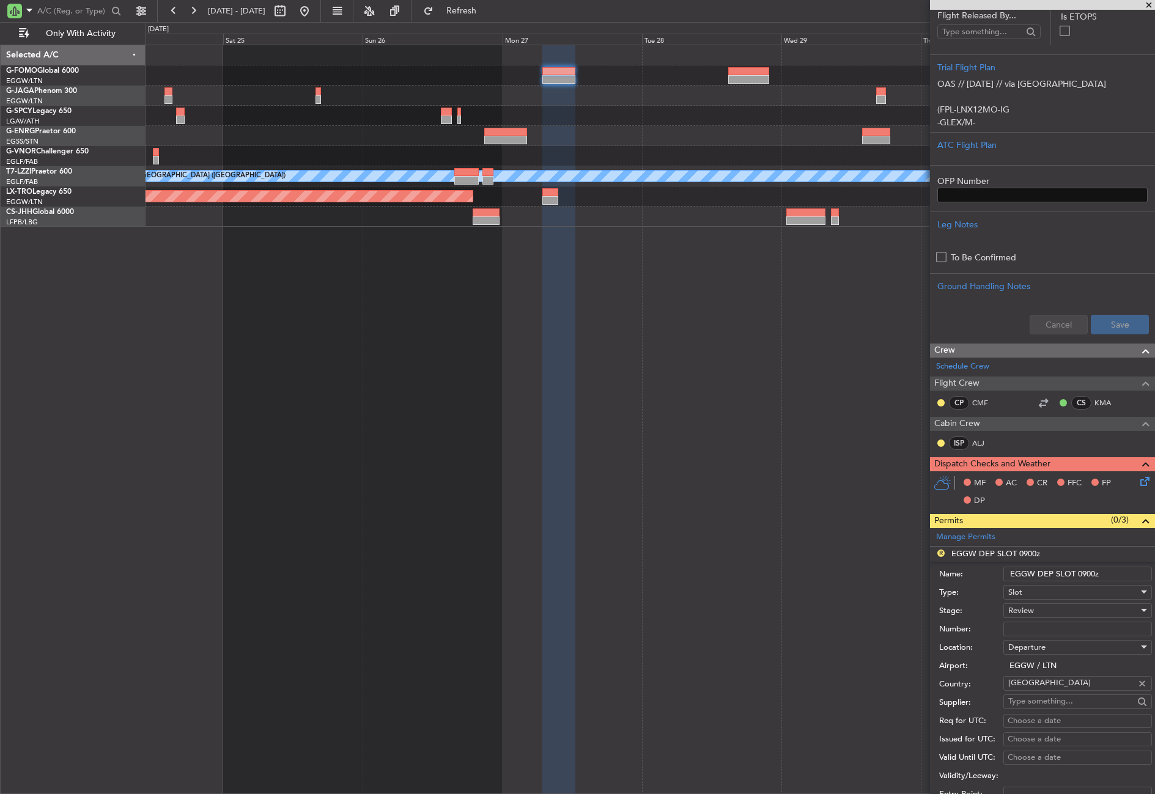
click at [1087, 571] on input "EGGW DEP SLOT 0900z" at bounding box center [1077, 574] width 149 height 15
type input "EGGW DEP SLOT 0700z"
click at [1058, 615] on div "Review" at bounding box center [1073, 610] width 130 height 18
click at [1063, 693] on span "Requested" at bounding box center [1073, 690] width 128 height 18
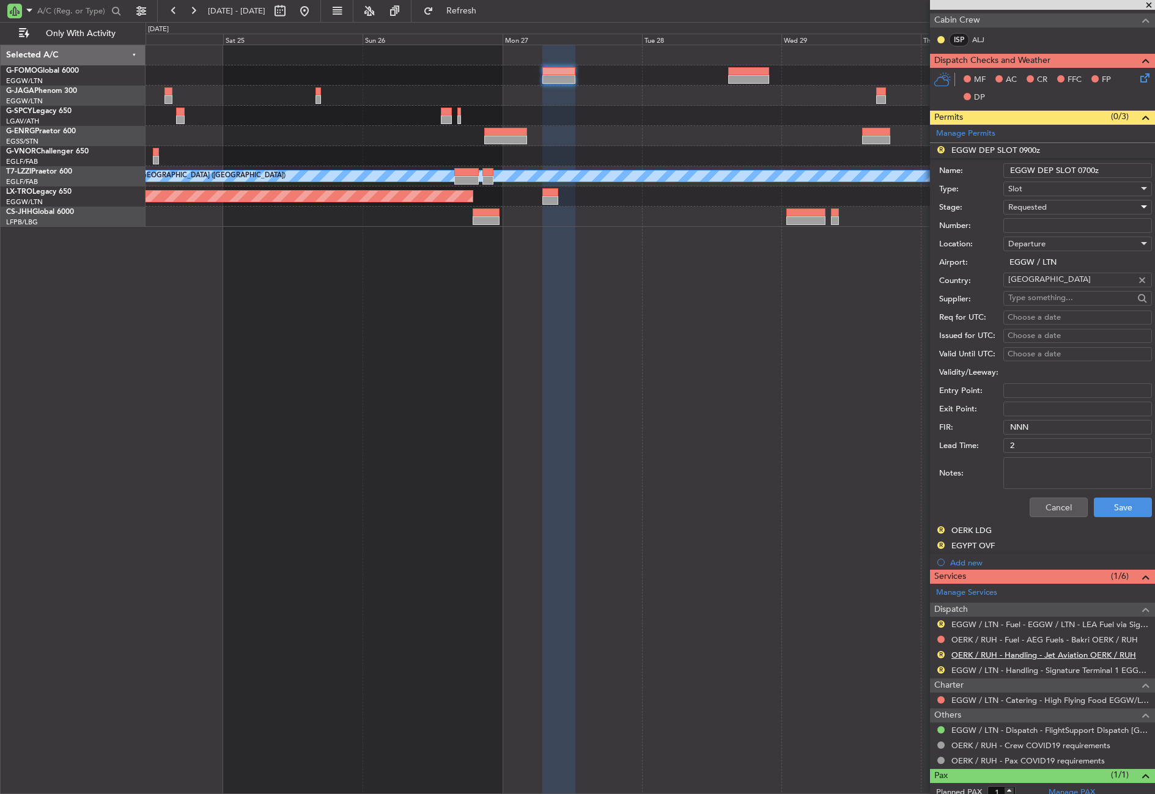
scroll to position [684, 0]
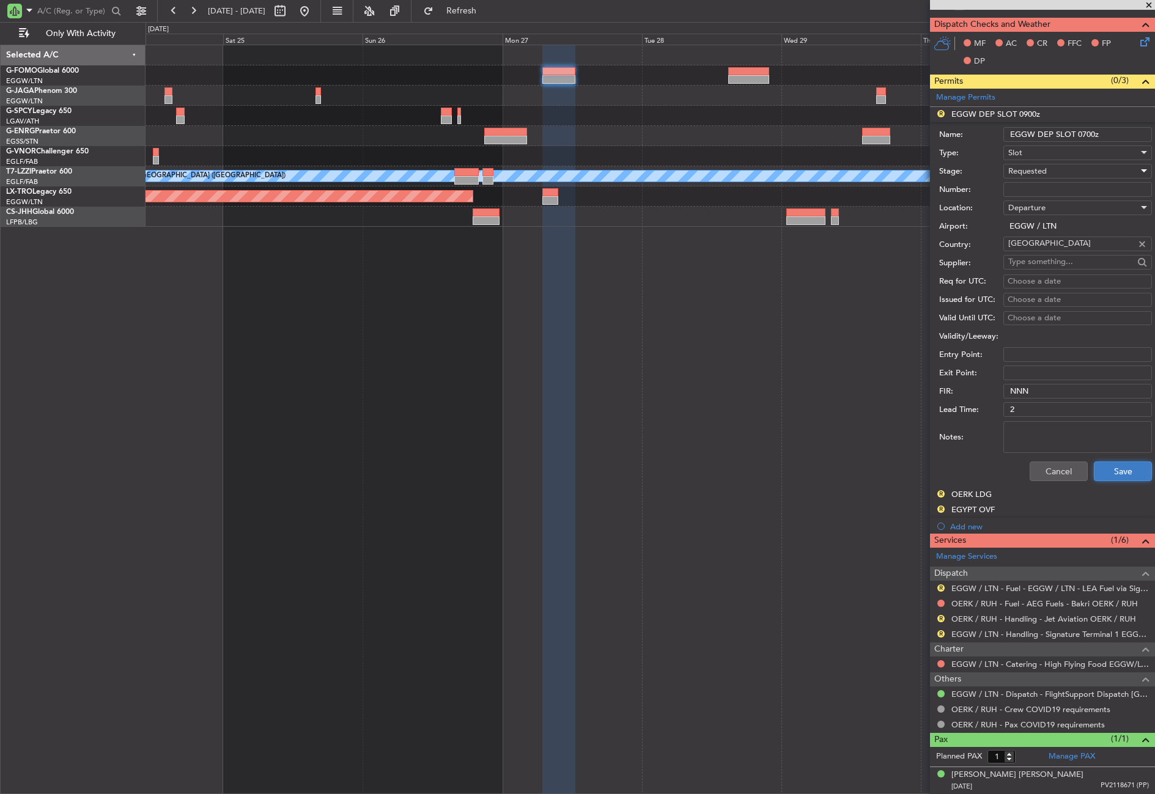
click at [1100, 474] on button "Save" at bounding box center [1122, 471] width 58 height 20
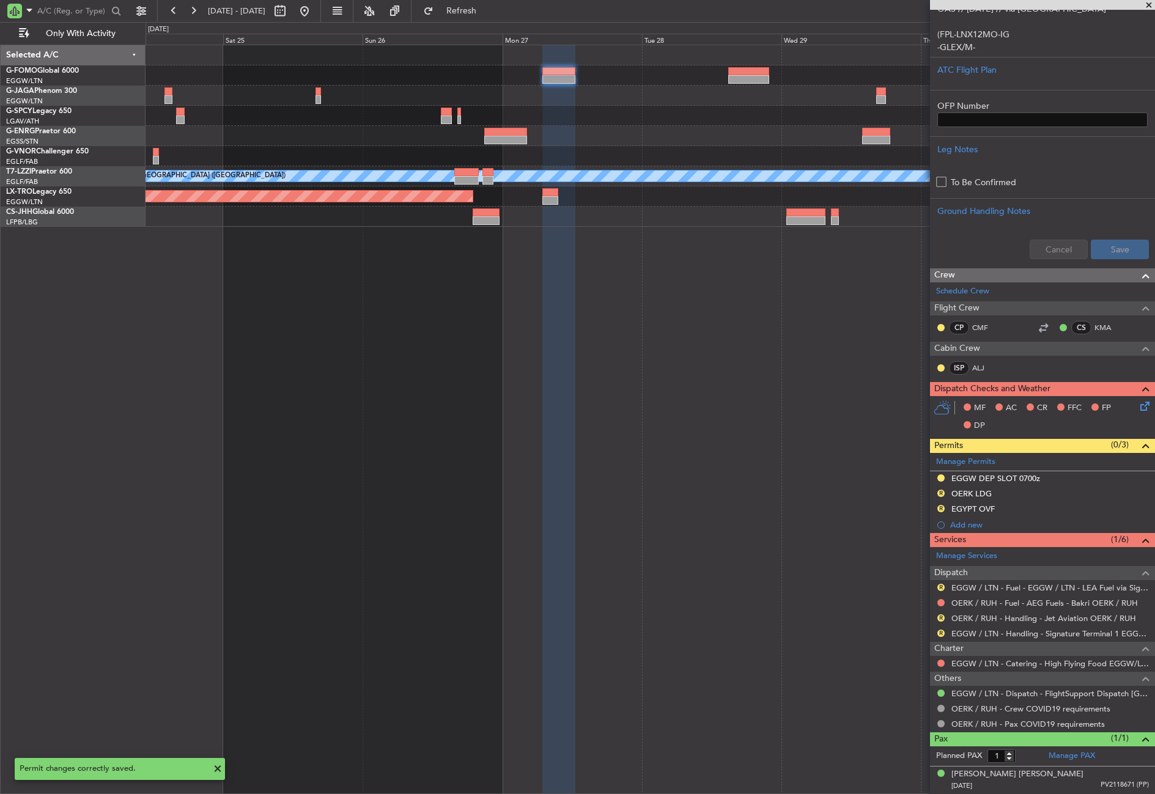
scroll to position [319, 0]
click at [944, 491] on div "R" at bounding box center [941, 494] width 10 height 10
click at [939, 493] on button "R" at bounding box center [940, 493] width 7 height 7
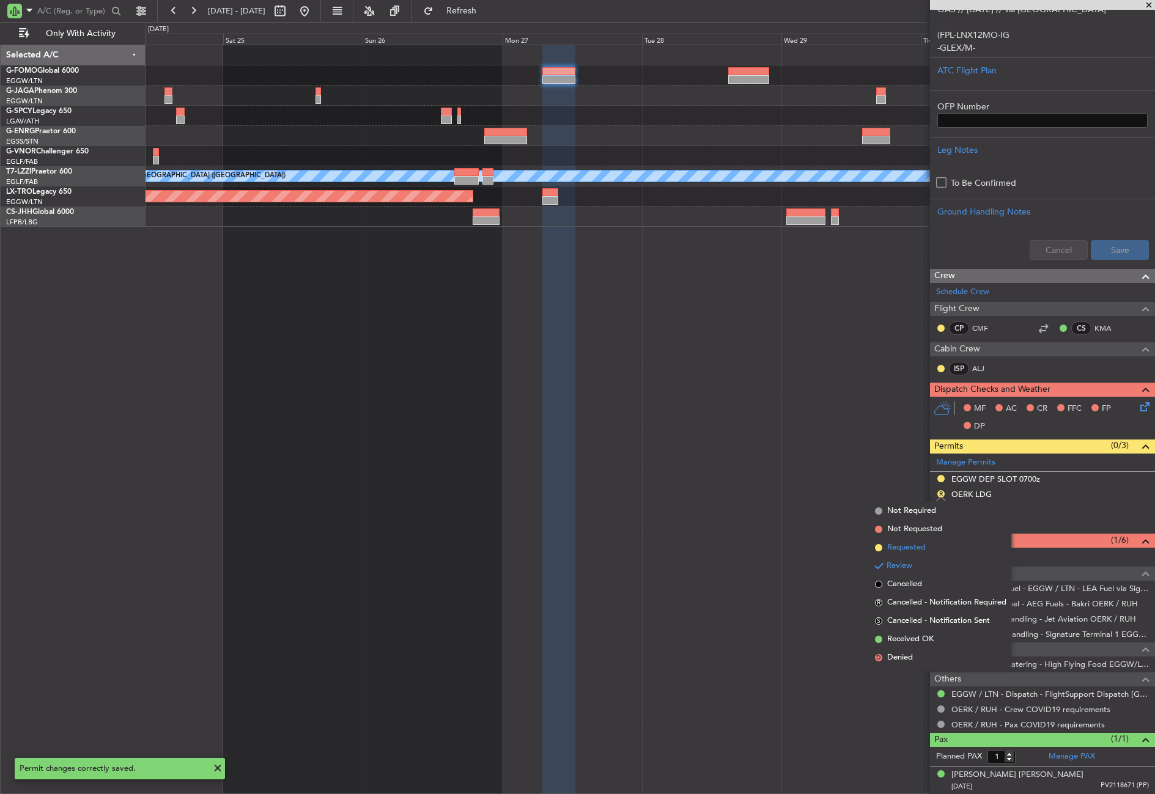
click at [922, 548] on span "Requested" at bounding box center [906, 548] width 39 height 12
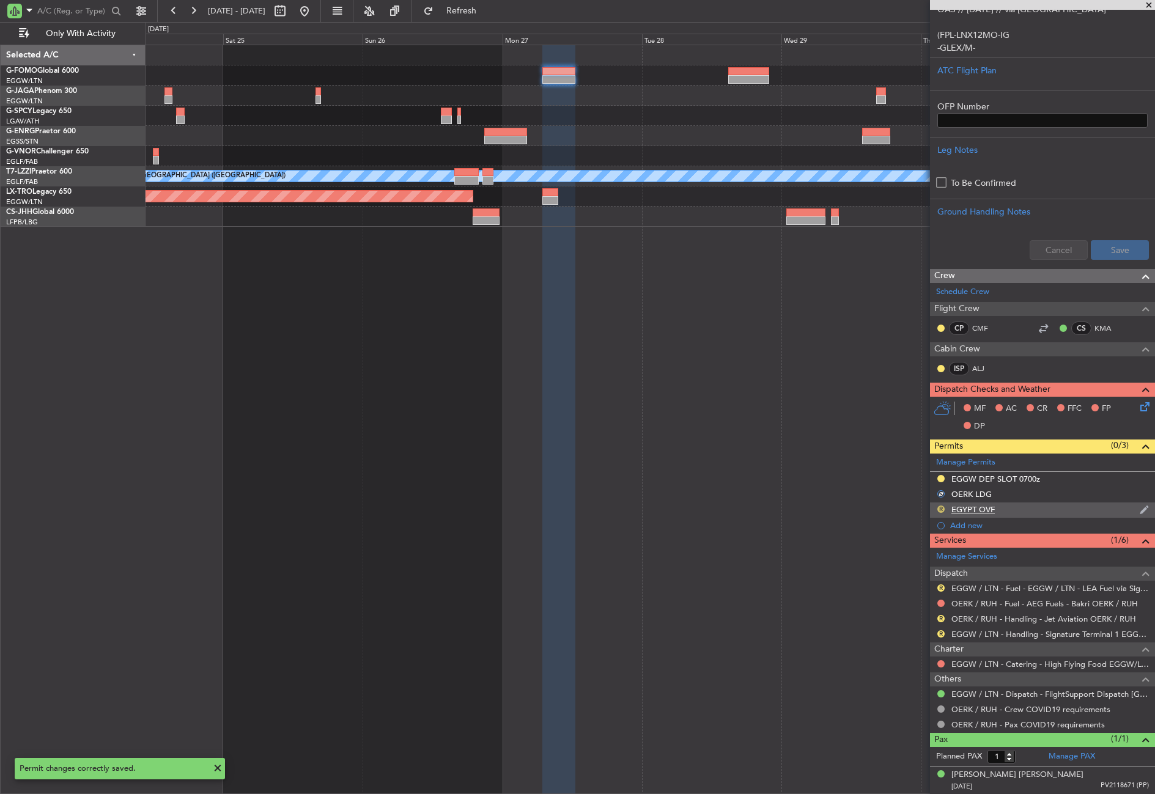
click at [943, 507] on button "R" at bounding box center [940, 508] width 7 height 7
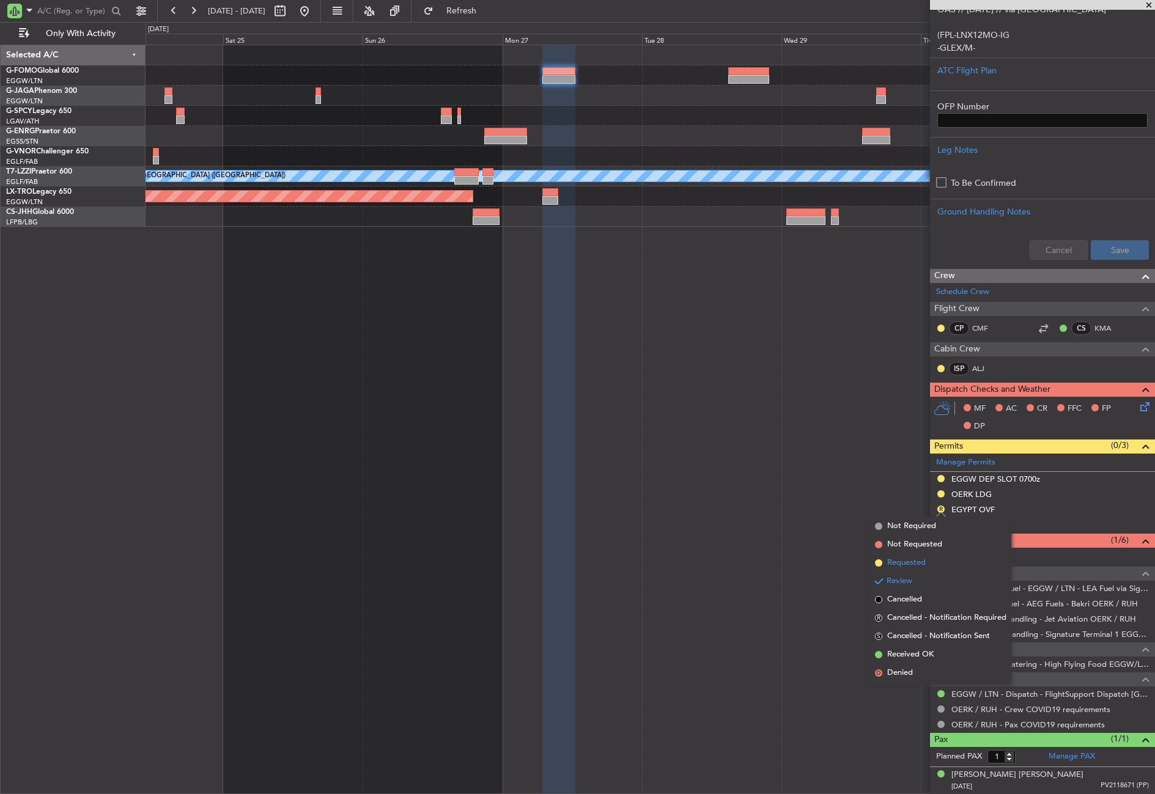
click at [919, 562] on span "Requested" at bounding box center [906, 563] width 39 height 12
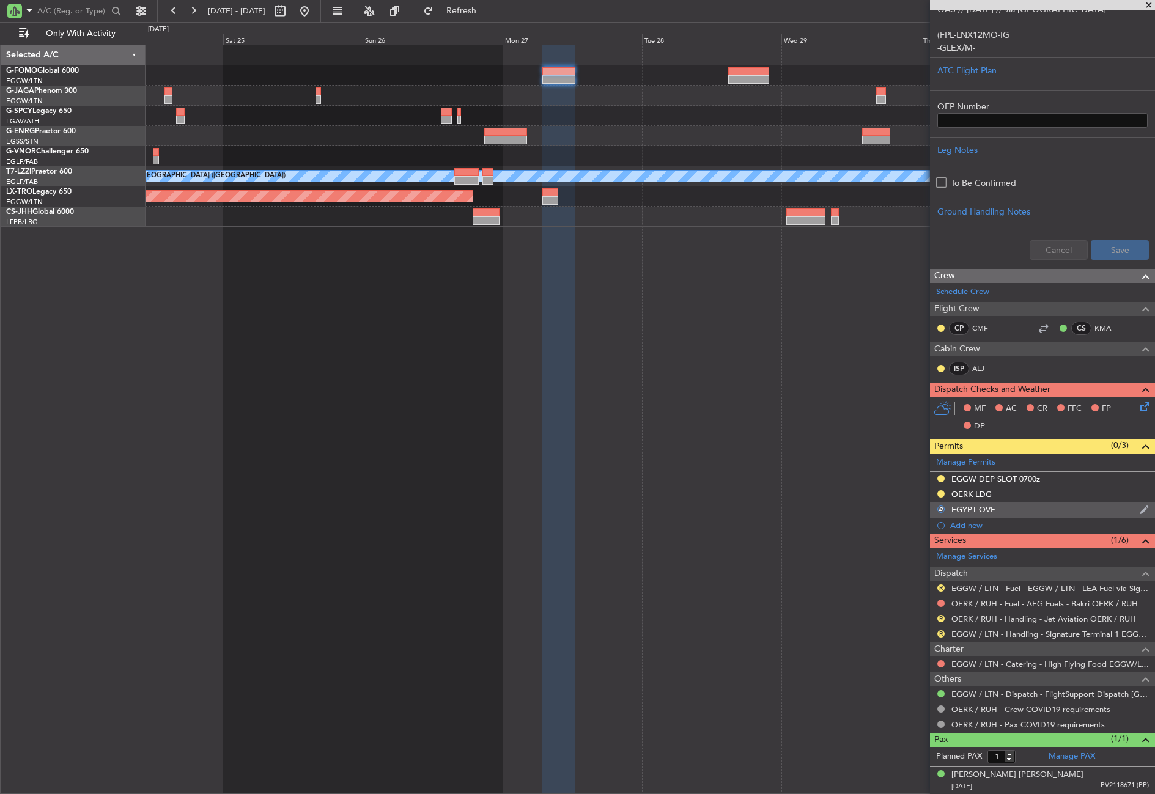
click at [987, 515] on div "EGYPT OVF" at bounding box center [1042, 509] width 225 height 15
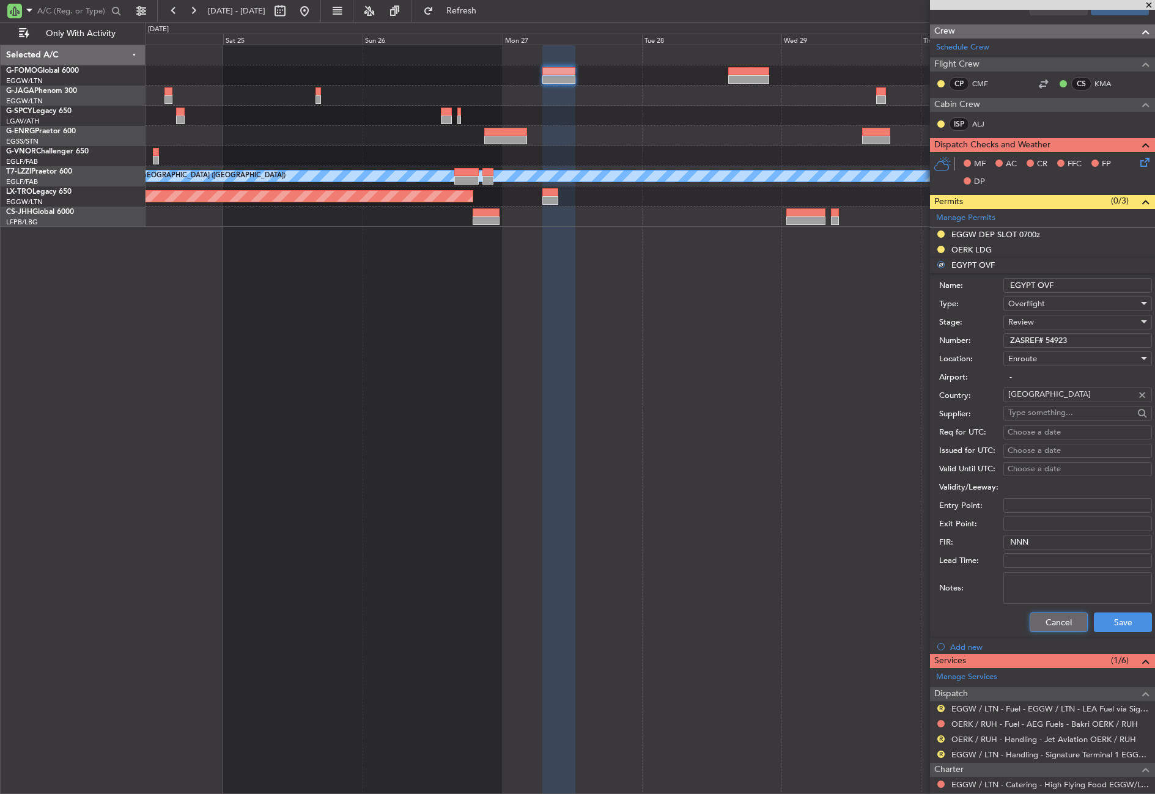
click at [1041, 616] on button "Cancel" at bounding box center [1058, 622] width 58 height 20
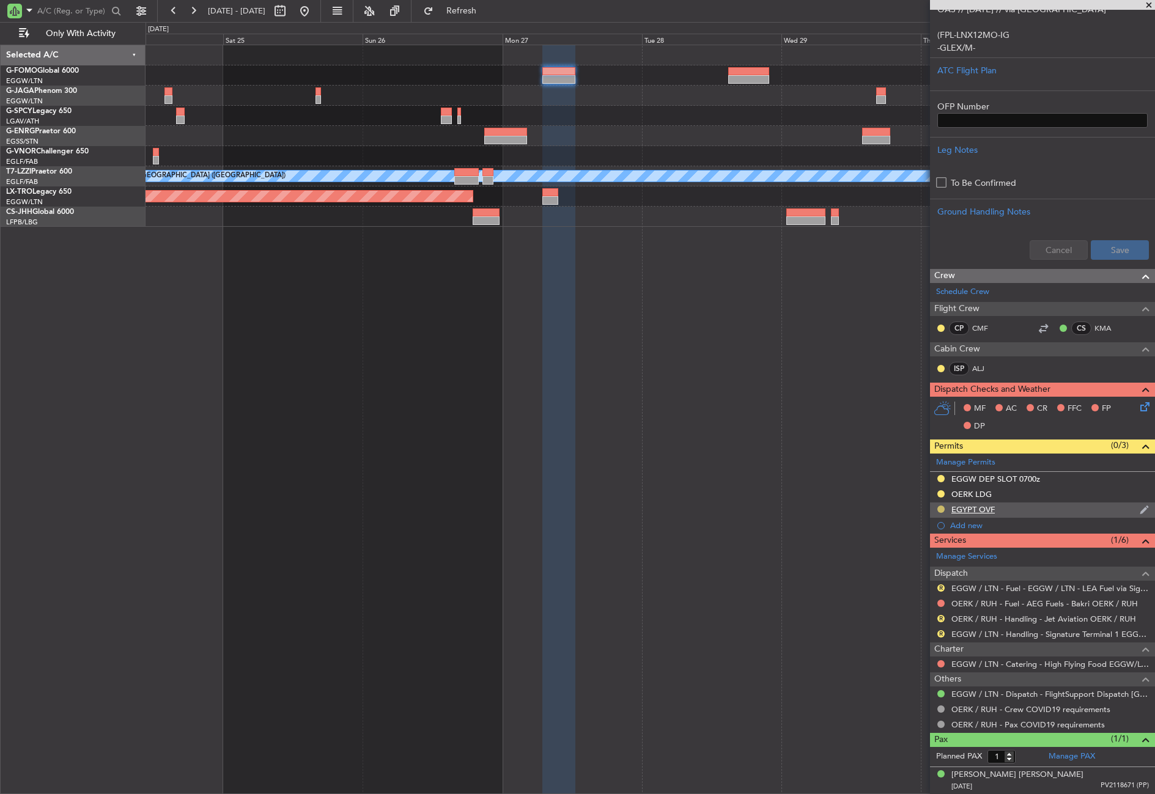
click at [942, 505] on button at bounding box center [940, 508] width 7 height 7
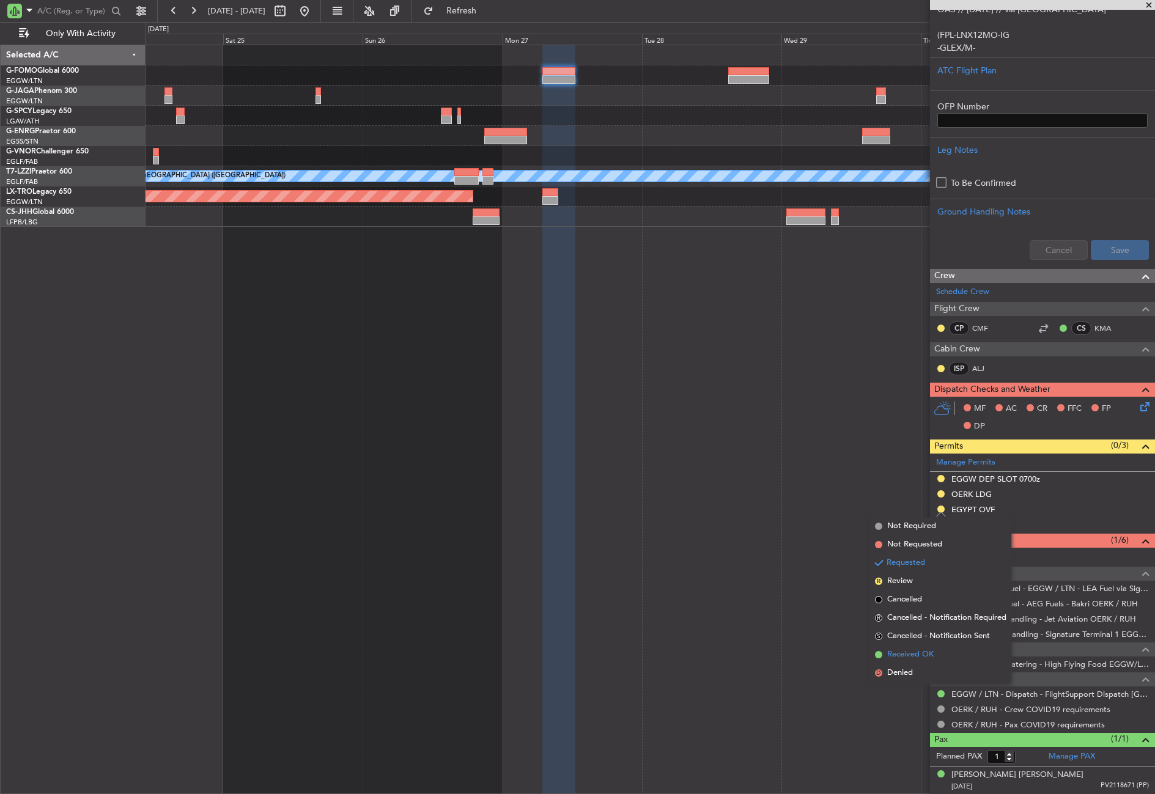
click at [920, 647] on li "Received OK" at bounding box center [940, 654] width 141 height 18
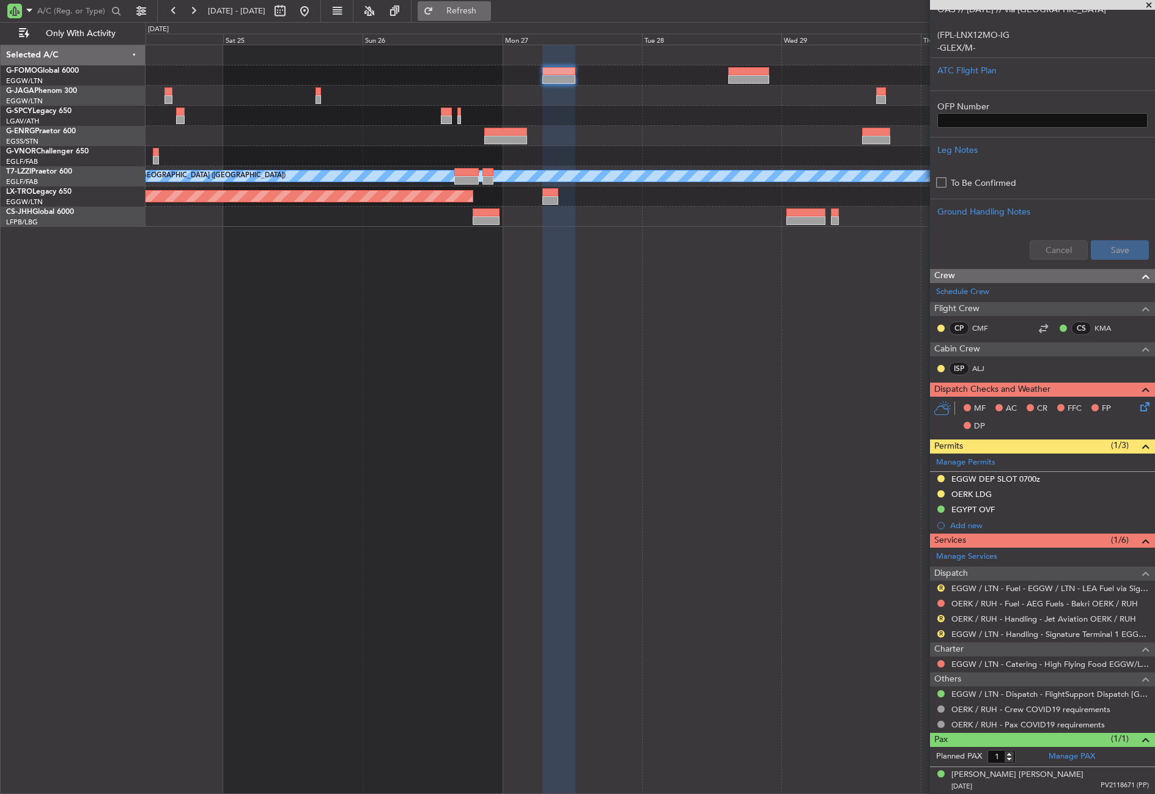
click at [482, 16] on button "Refresh" at bounding box center [453, 11] width 73 height 20
click at [939, 636] on button "R" at bounding box center [940, 633] width 7 height 7
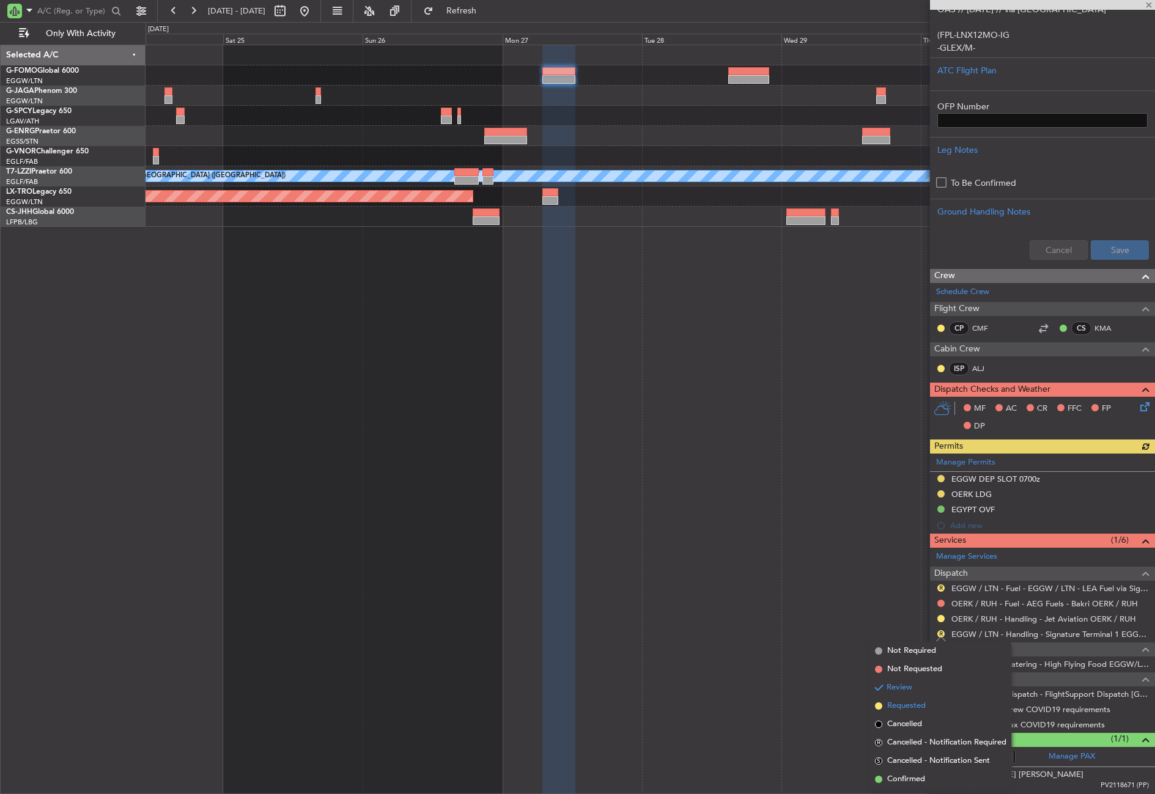
click at [922, 704] on span "Requested" at bounding box center [906, 706] width 39 height 12
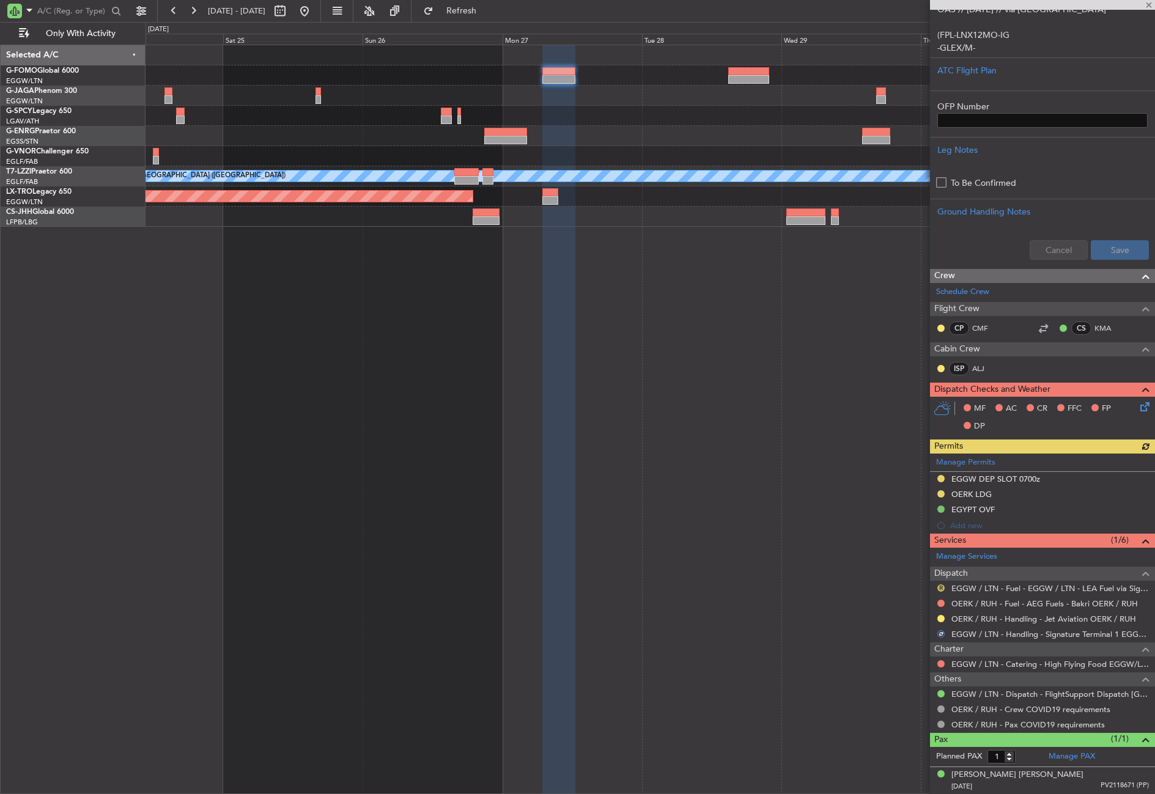
click at [944, 587] on button "R" at bounding box center [940, 587] width 7 height 7
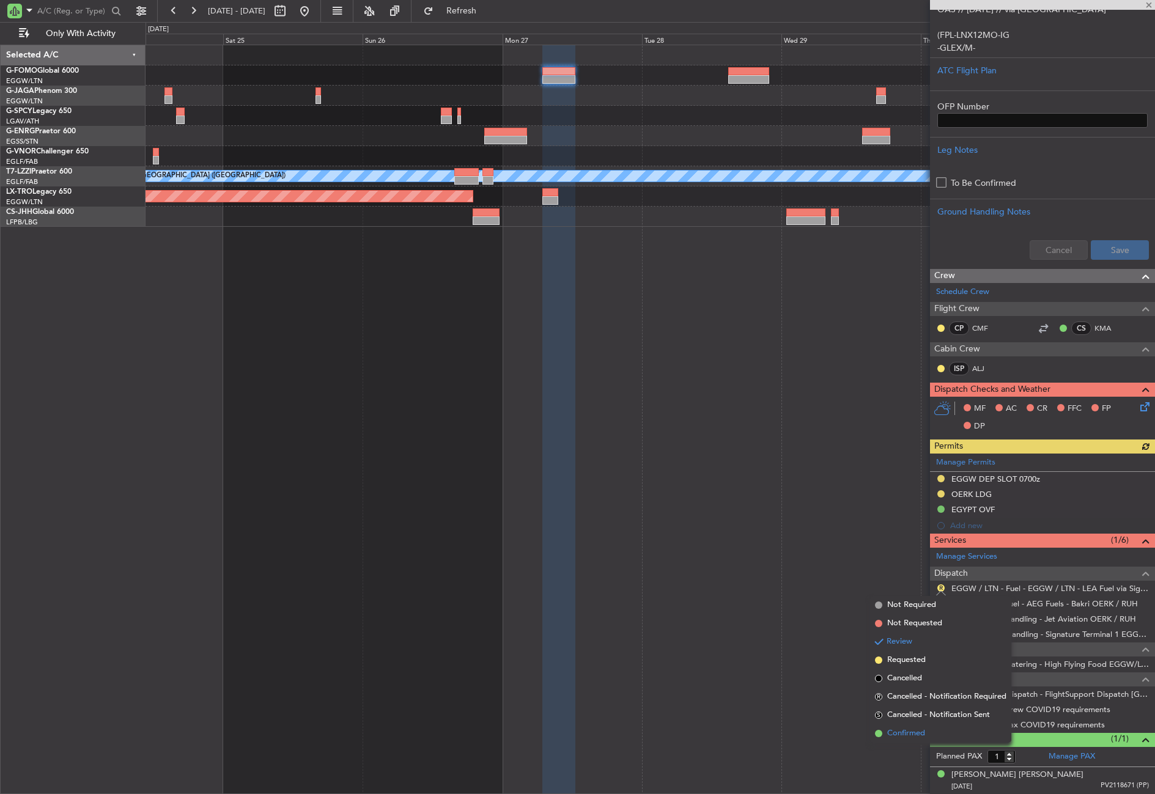
click at [931, 727] on li "Confirmed" at bounding box center [940, 733] width 141 height 18
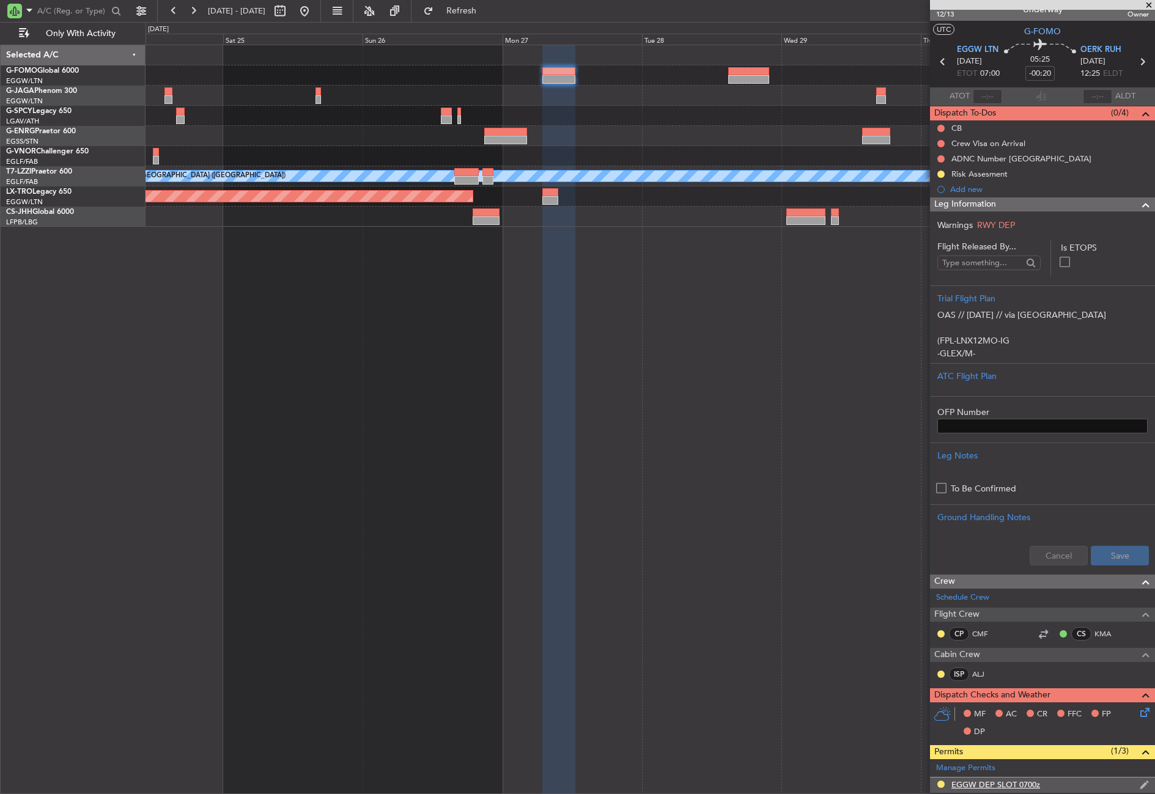
scroll to position [0, 0]
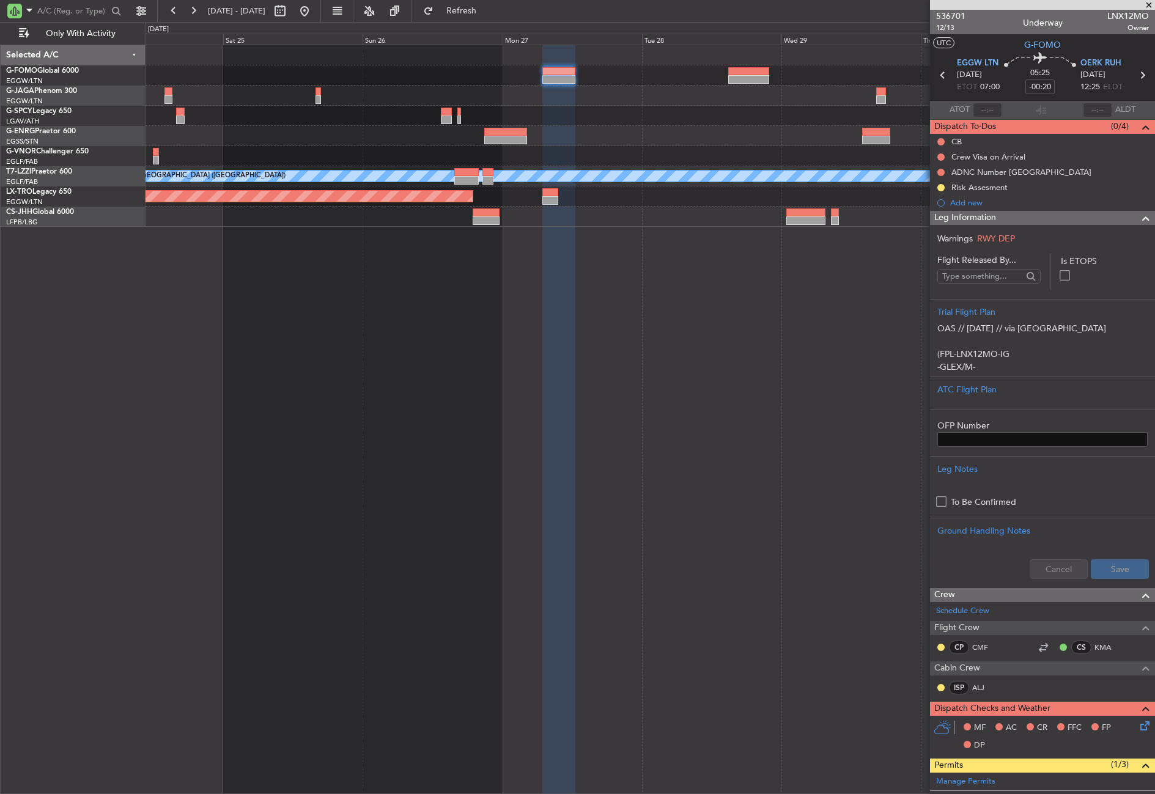
click at [973, 212] on span "Leg Information" at bounding box center [965, 218] width 62 height 14
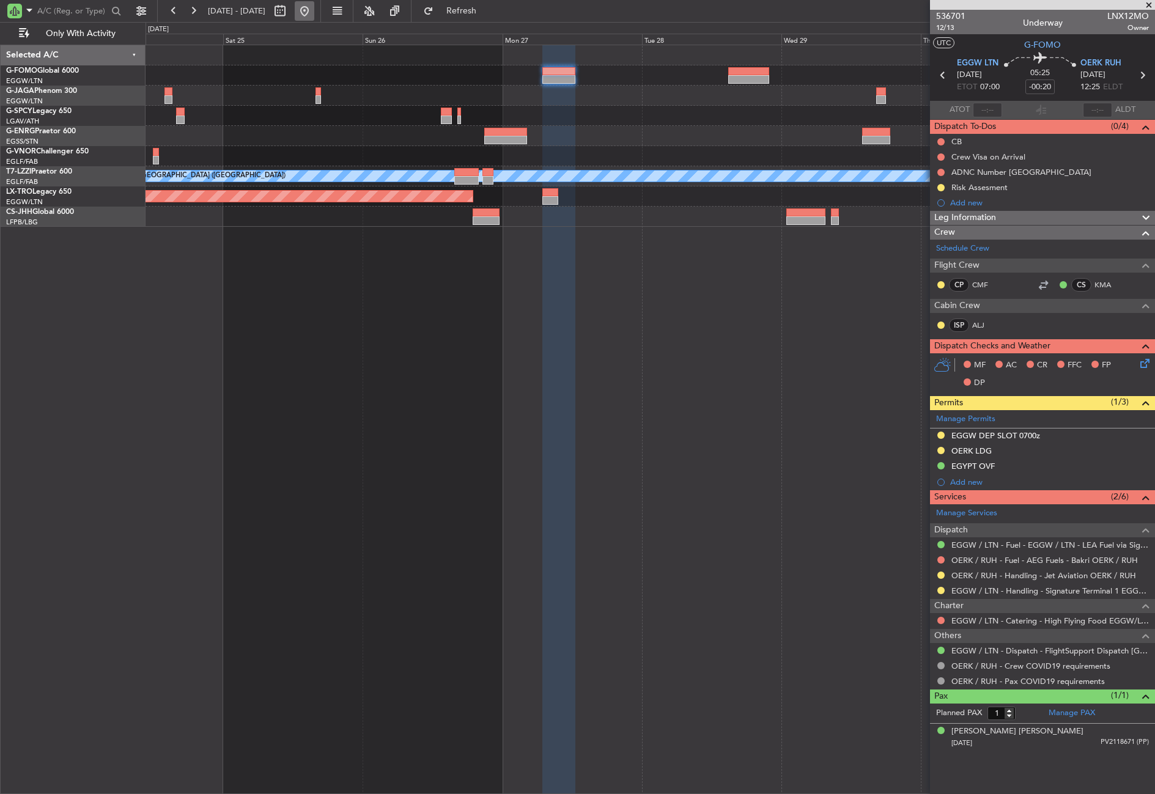
click at [314, 12] on button at bounding box center [305, 11] width 20 height 20
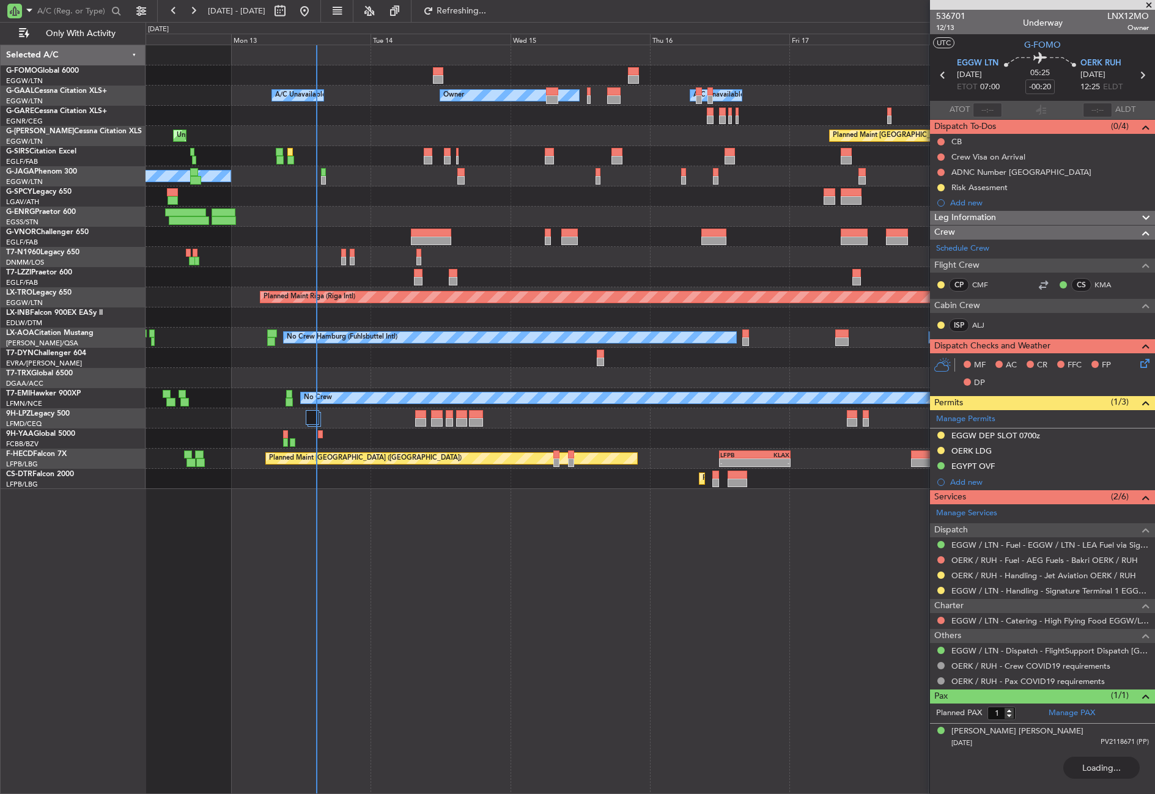
click at [345, 486] on div "Owner A/C Unavailable Owner A/C Unavailable Unplanned Maint [GEOGRAPHIC_DATA] (…" at bounding box center [649, 419] width 1009 height 749
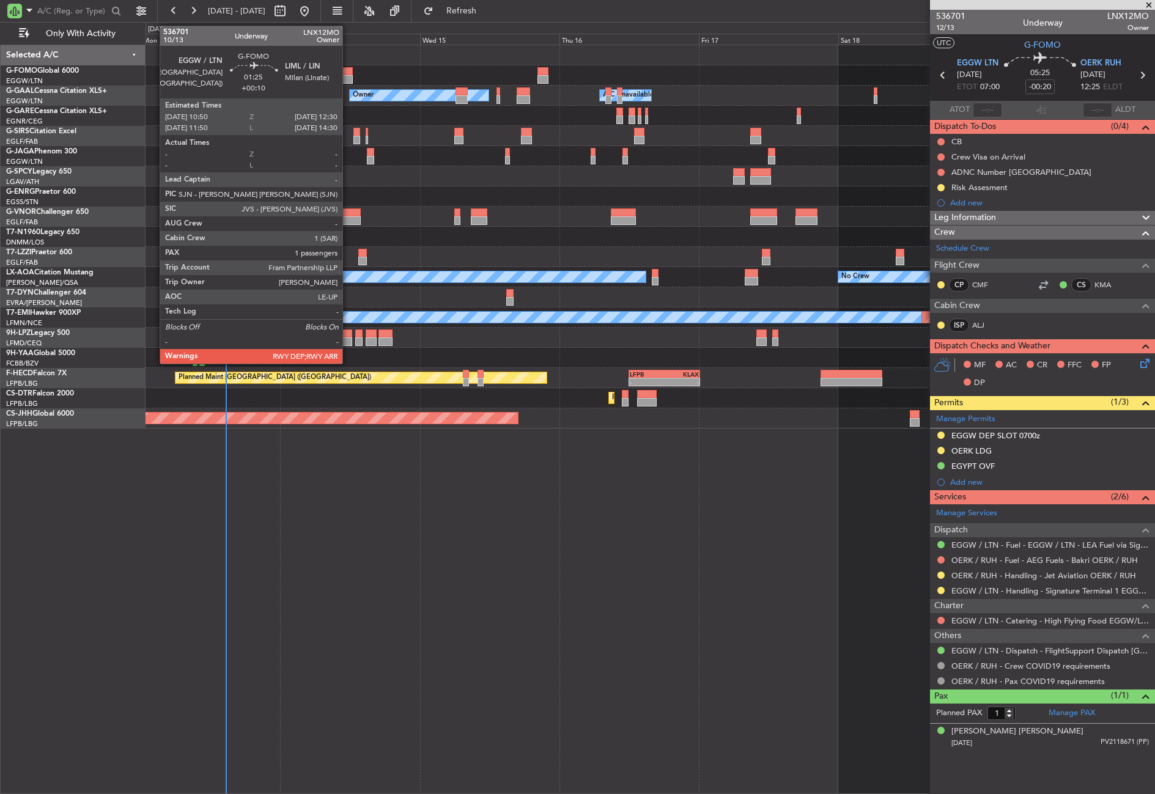
click at [348, 73] on div at bounding box center [347, 71] width 10 height 9
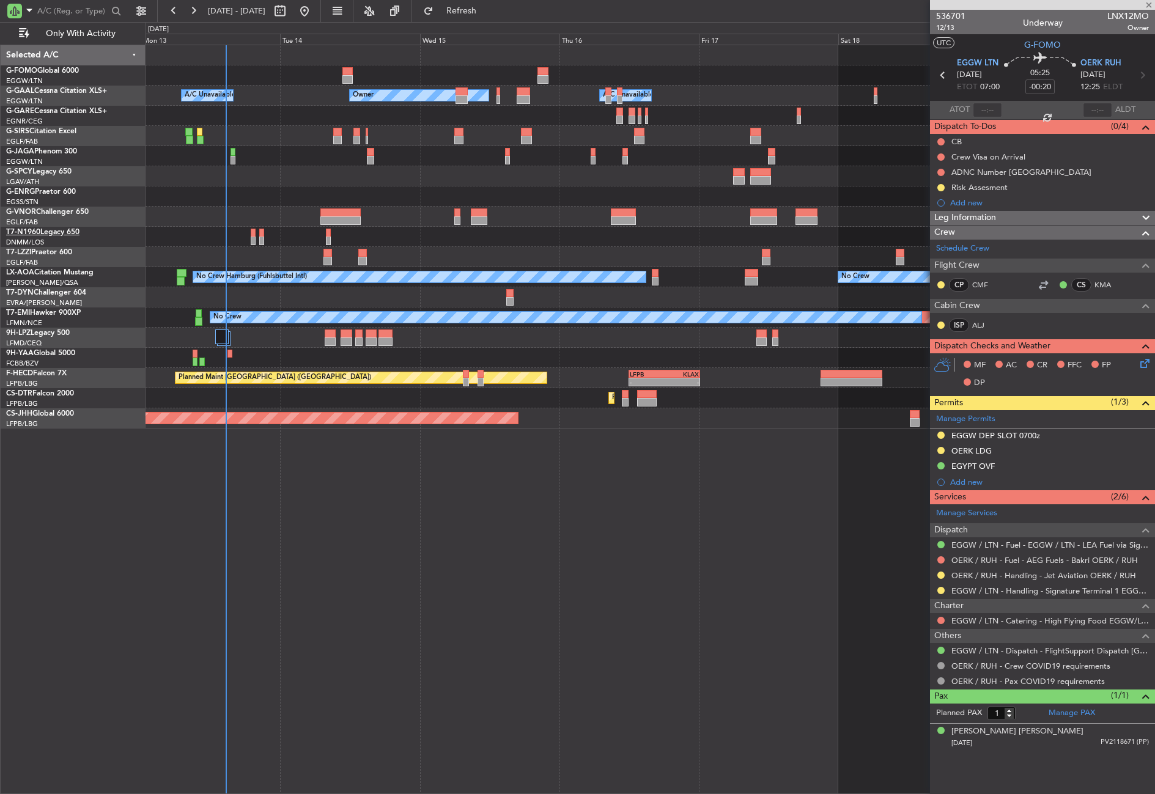
type input "+00:10"
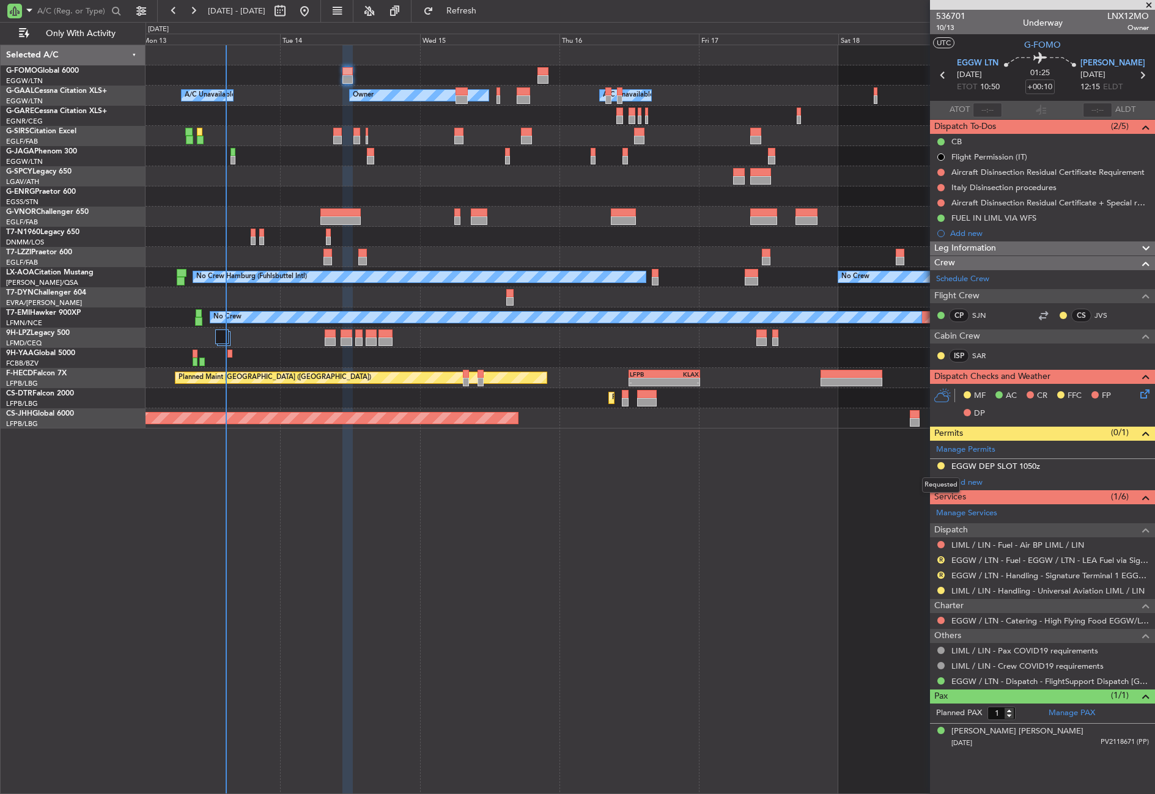
drag, startPoint x: 940, startPoint y: 463, endPoint x: 927, endPoint y: 490, distance: 29.5
click at [940, 463] on button at bounding box center [940, 465] width 7 height 7
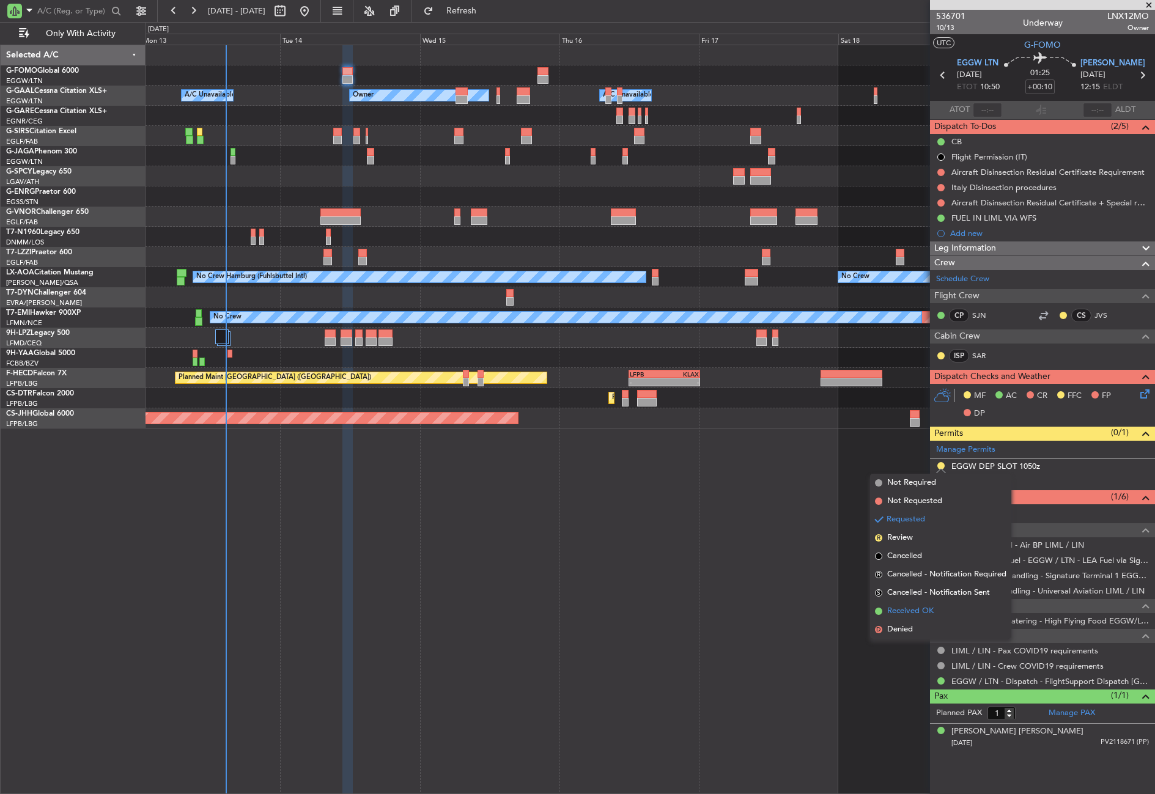
click at [906, 603] on li "Received OK" at bounding box center [940, 611] width 141 height 18
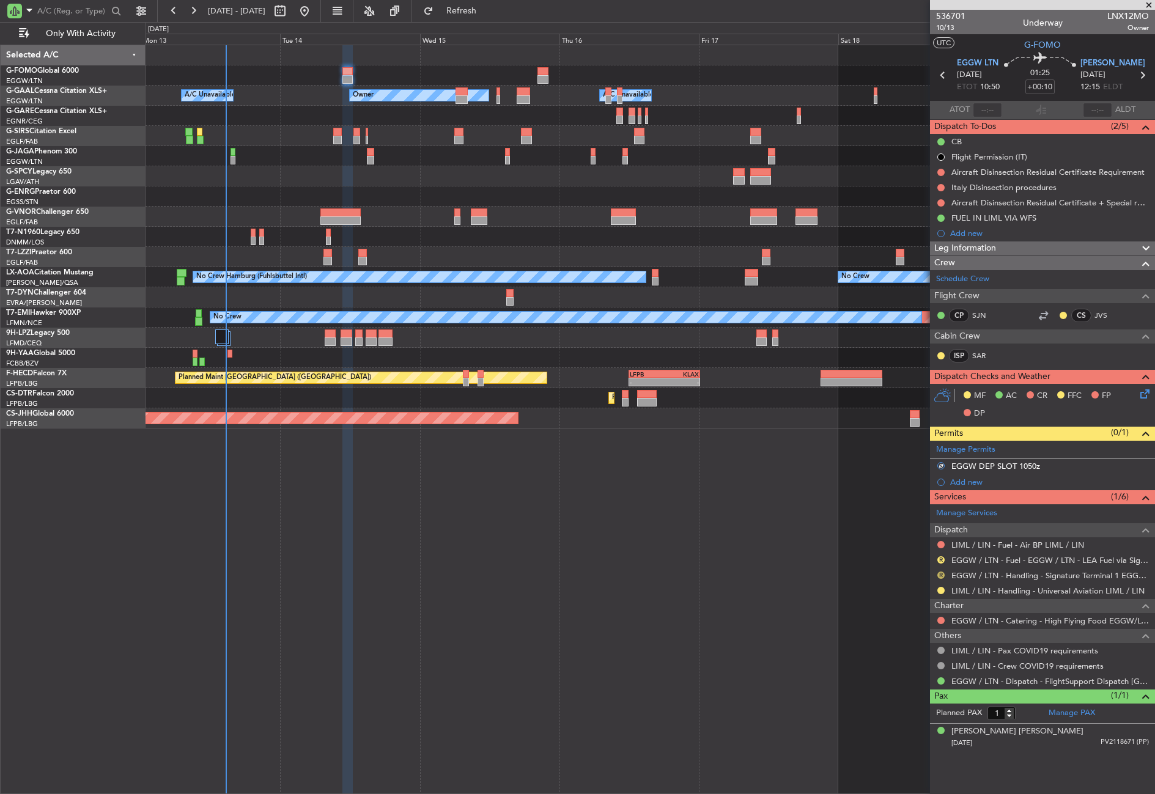
click at [942, 572] on button "R" at bounding box center [940, 574] width 7 height 7
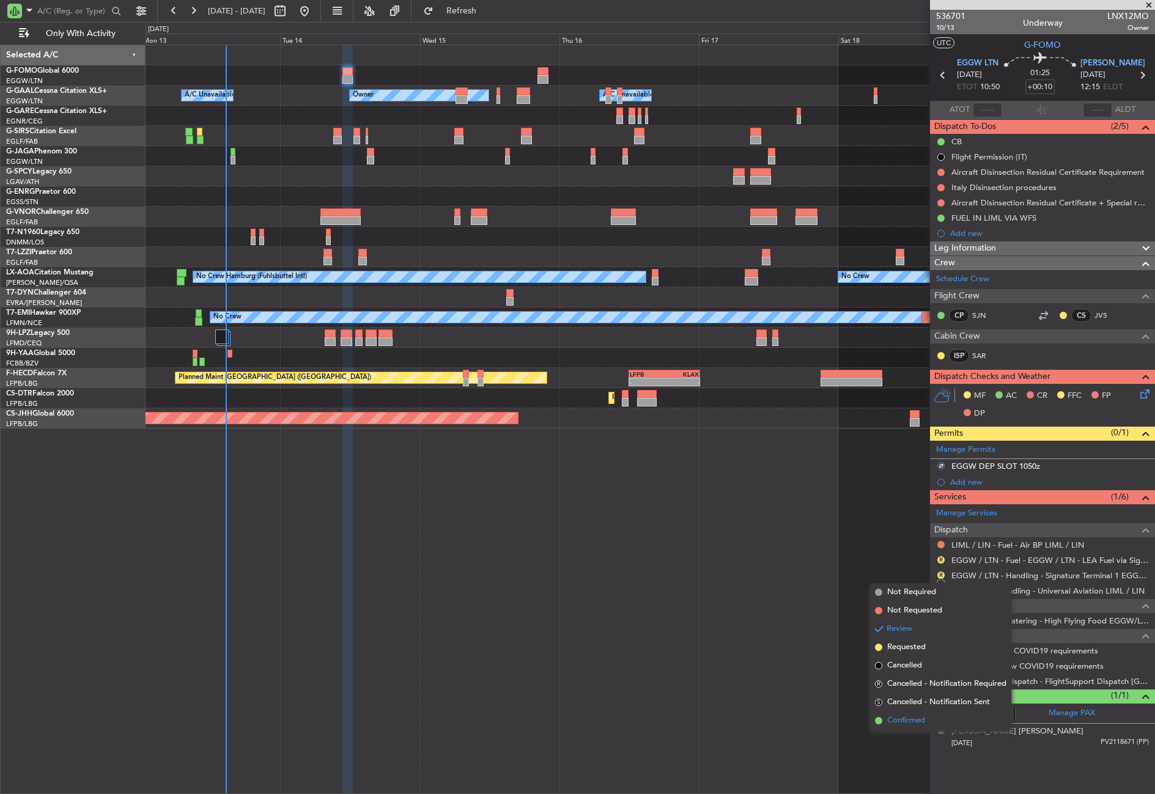
click at [901, 713] on li "Confirmed" at bounding box center [940, 720] width 141 height 18
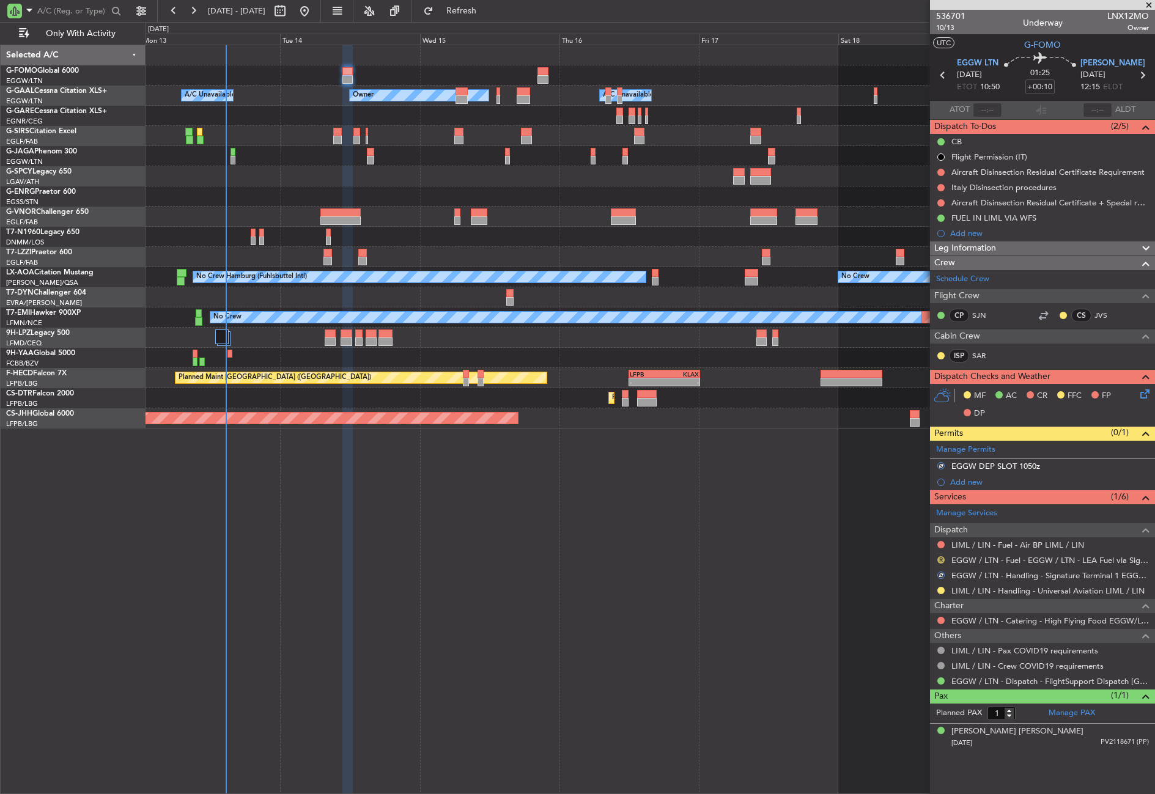
click at [940, 556] on button "R" at bounding box center [940, 559] width 7 height 7
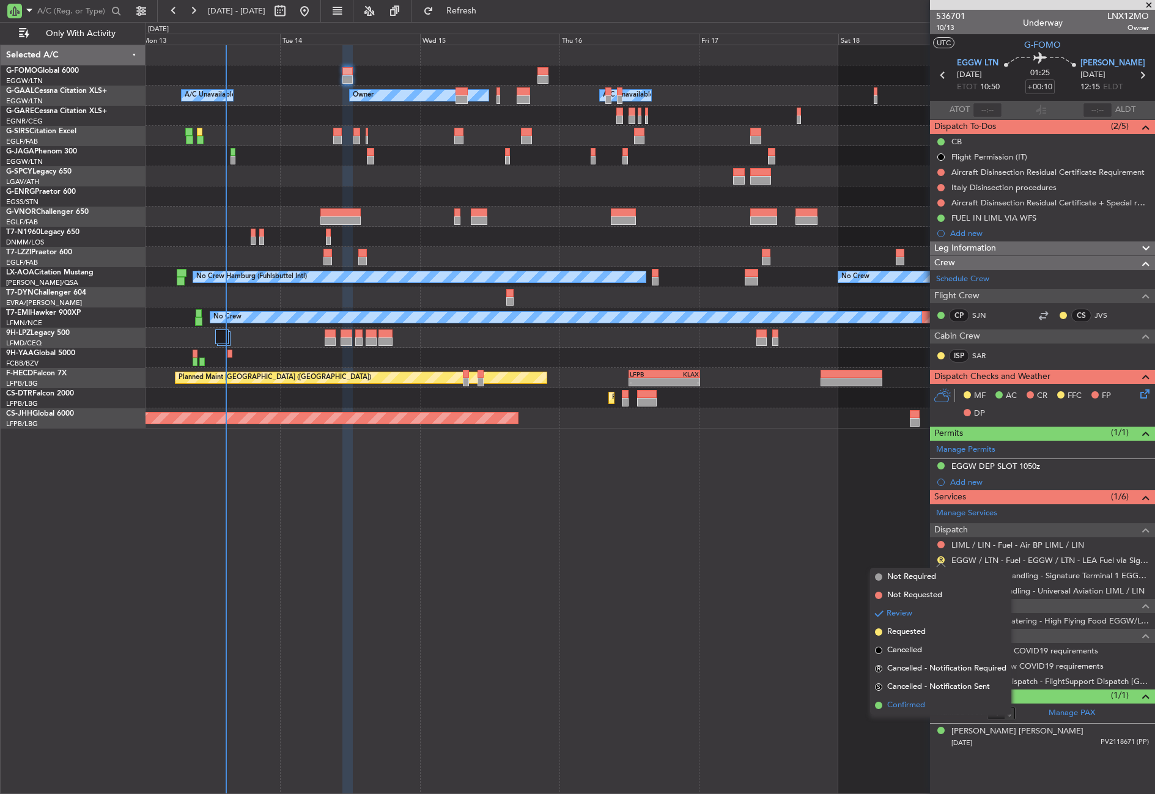
click at [912, 701] on span "Confirmed" at bounding box center [906, 705] width 38 height 12
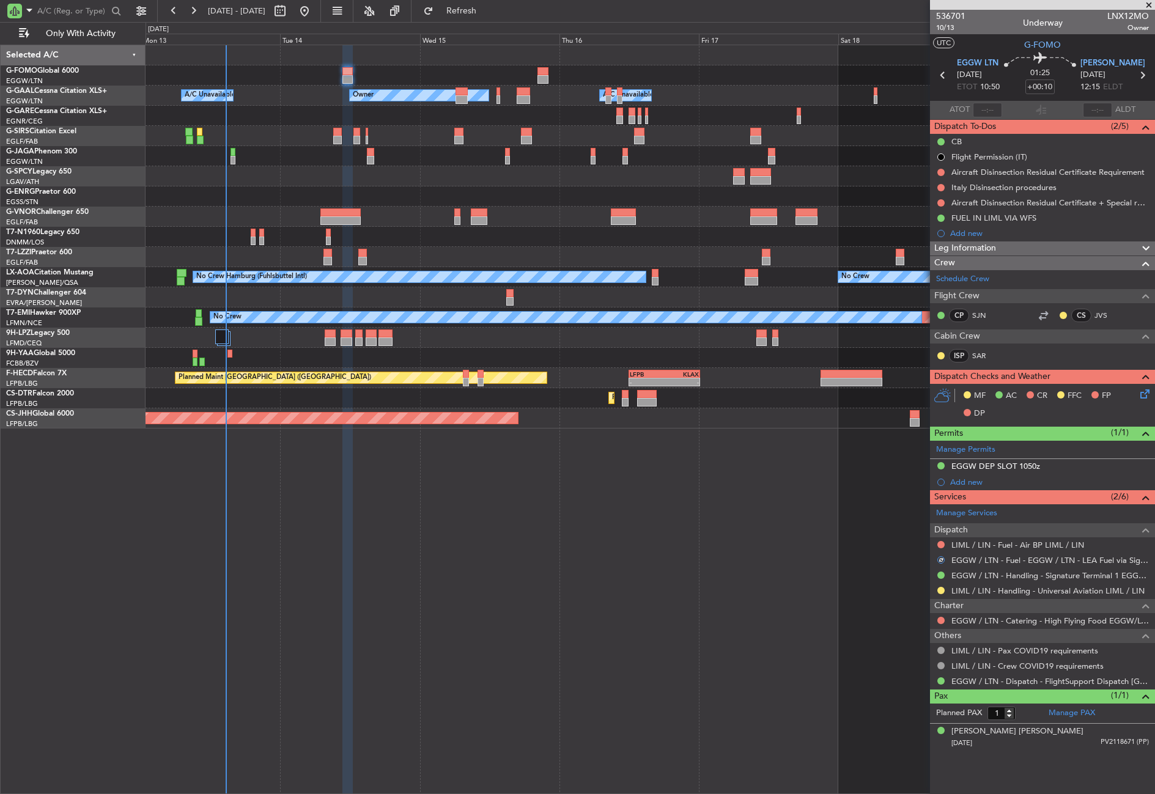
click at [1147, 397] on icon at bounding box center [1142, 392] width 10 height 10
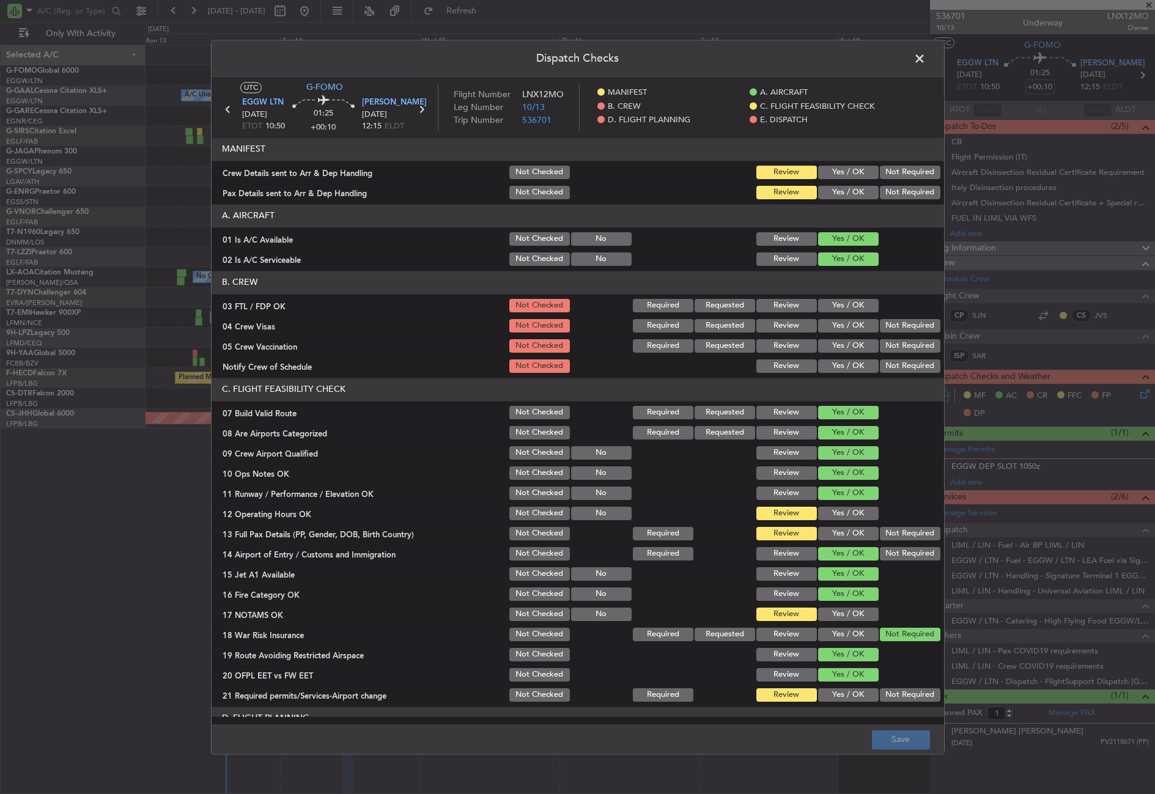
click at [847, 190] on button "Yes / OK" at bounding box center [848, 192] width 61 height 13
click at [843, 167] on button "Yes / OK" at bounding box center [848, 172] width 61 height 13
click at [821, 513] on button "Yes / OK" at bounding box center [848, 513] width 61 height 13
click at [826, 527] on button "Yes / OK" at bounding box center [848, 533] width 61 height 13
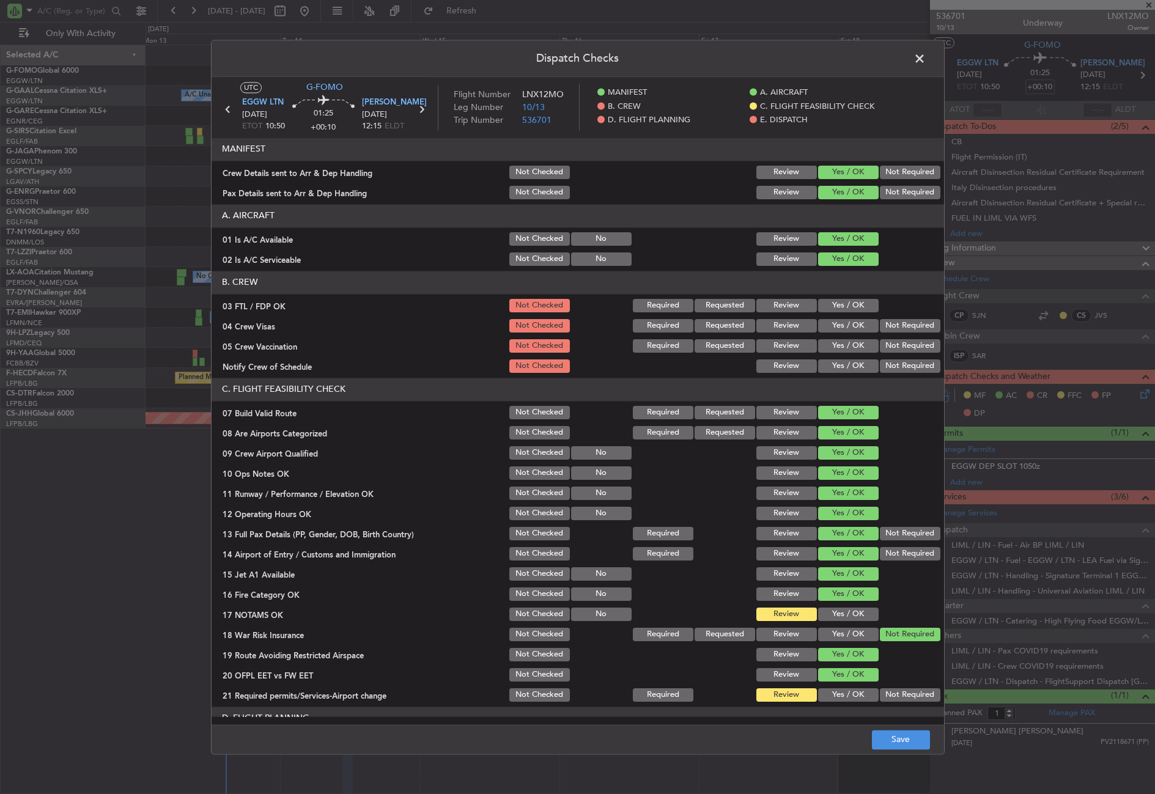
click at [839, 612] on button "Yes / OK" at bounding box center [848, 614] width 61 height 13
click at [840, 693] on button "Yes / OK" at bounding box center [848, 694] width 61 height 13
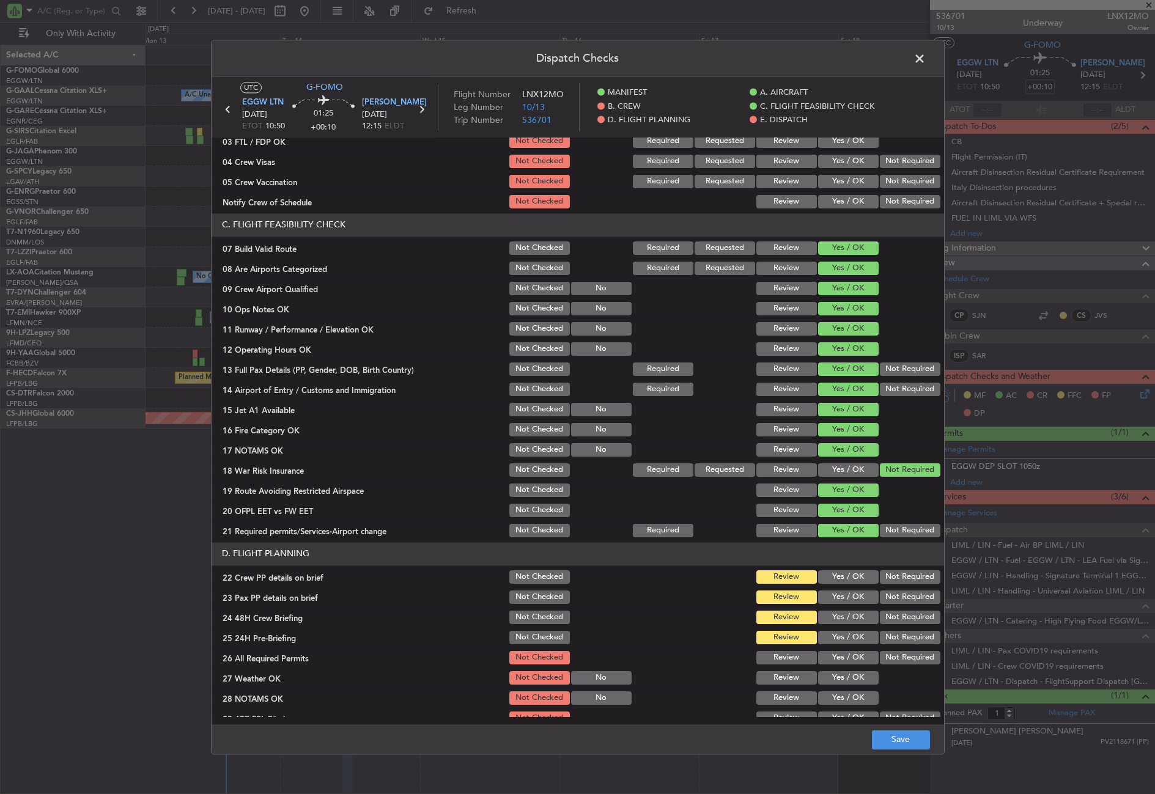
scroll to position [244, 0]
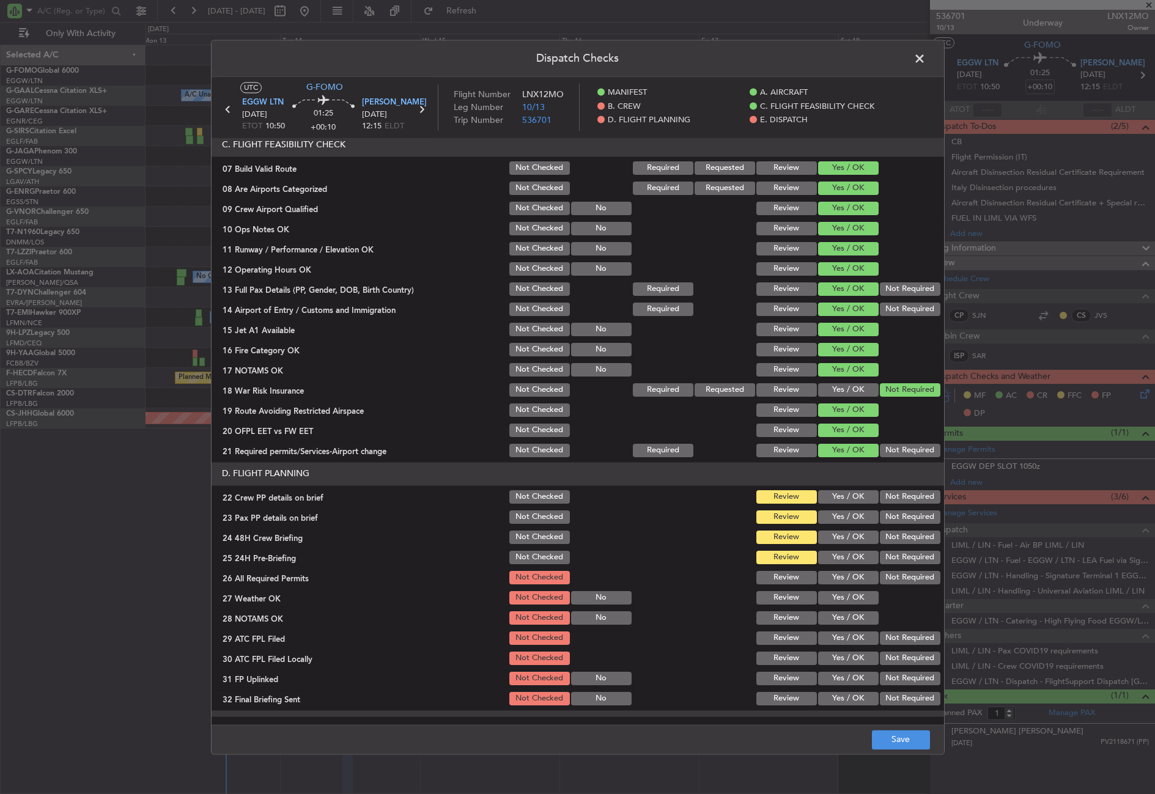
drag, startPoint x: 840, startPoint y: 496, endPoint x: 842, endPoint y: 510, distance: 14.8
click at [840, 496] on button "Yes / OK" at bounding box center [848, 496] width 61 height 13
click at [842, 515] on button "Yes / OK" at bounding box center [848, 516] width 61 height 13
drag, startPoint x: 842, startPoint y: 534, endPoint x: 855, endPoint y: 540, distance: 14.8
click at [842, 535] on button "Yes / OK" at bounding box center [848, 537] width 61 height 13
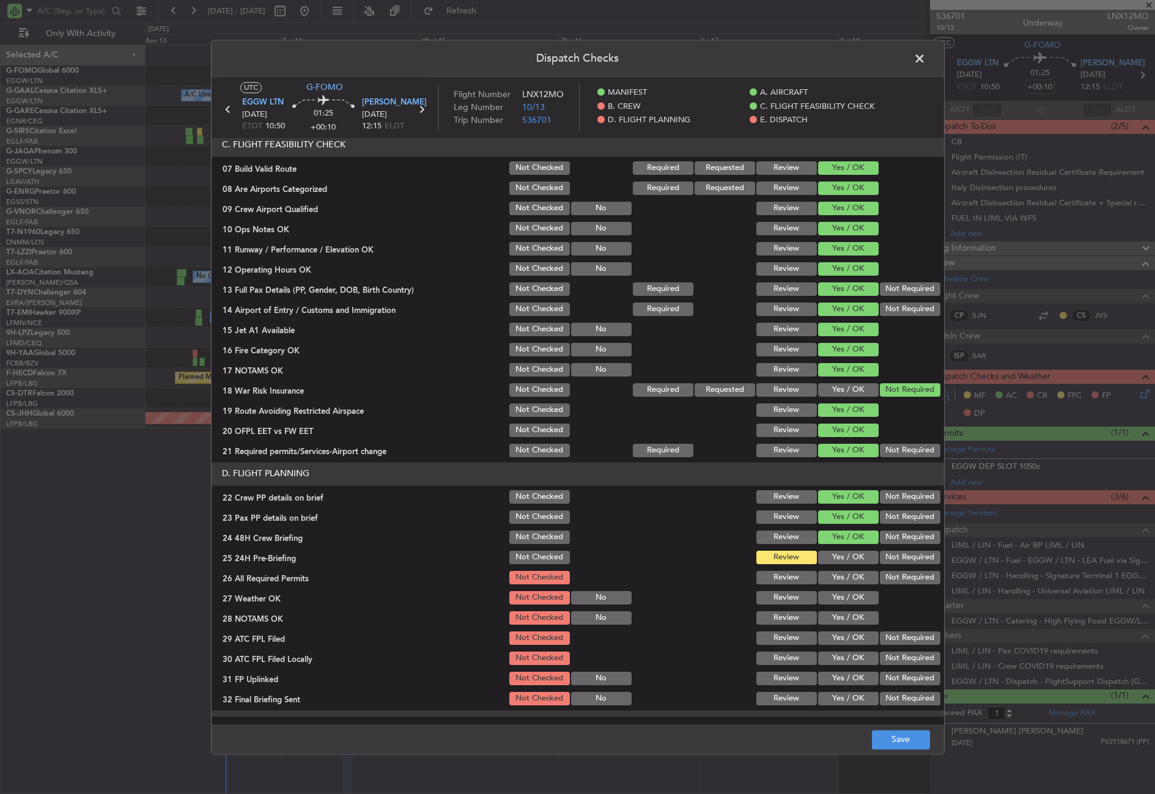
click at [884, 557] on div "Not Required" at bounding box center [909, 557] width 62 height 17
click at [891, 561] on button "Not Required" at bounding box center [910, 557] width 61 height 13
click at [886, 729] on footer "Save" at bounding box center [577, 738] width 732 height 29
click at [882, 736] on button "Save" at bounding box center [901, 740] width 58 height 20
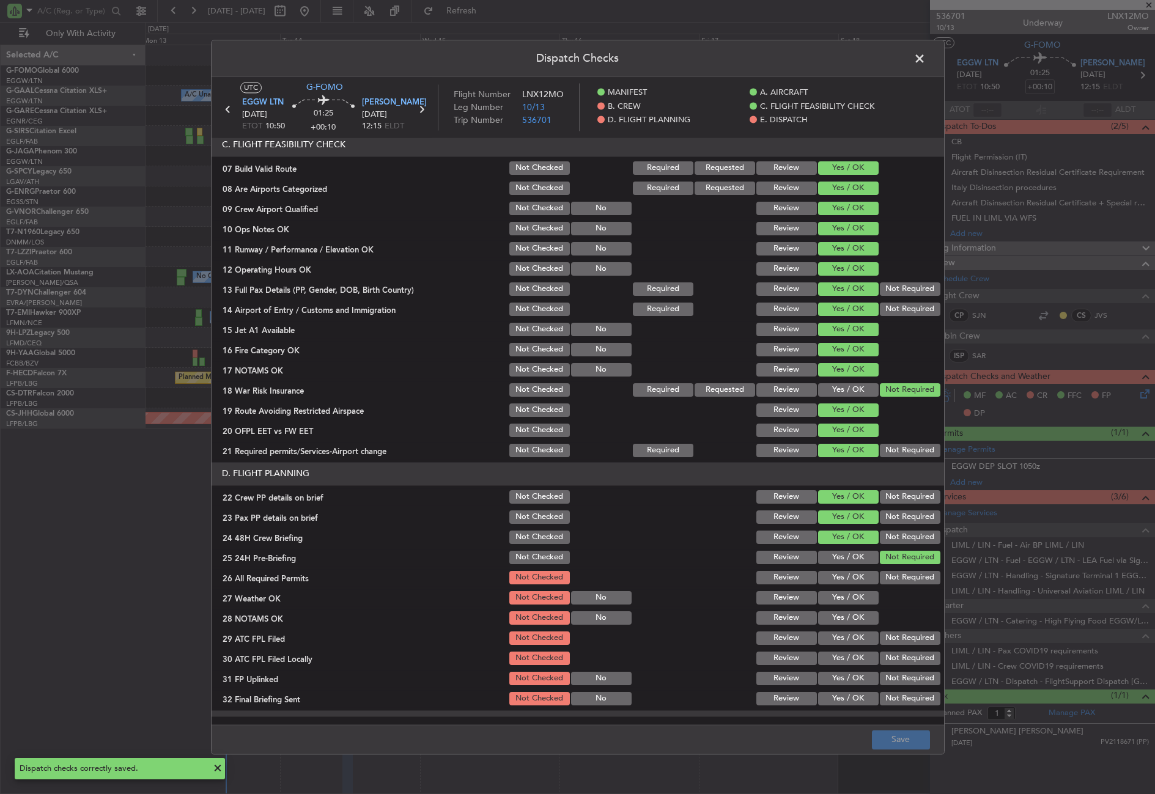
click at [925, 62] on span at bounding box center [925, 62] width 0 height 24
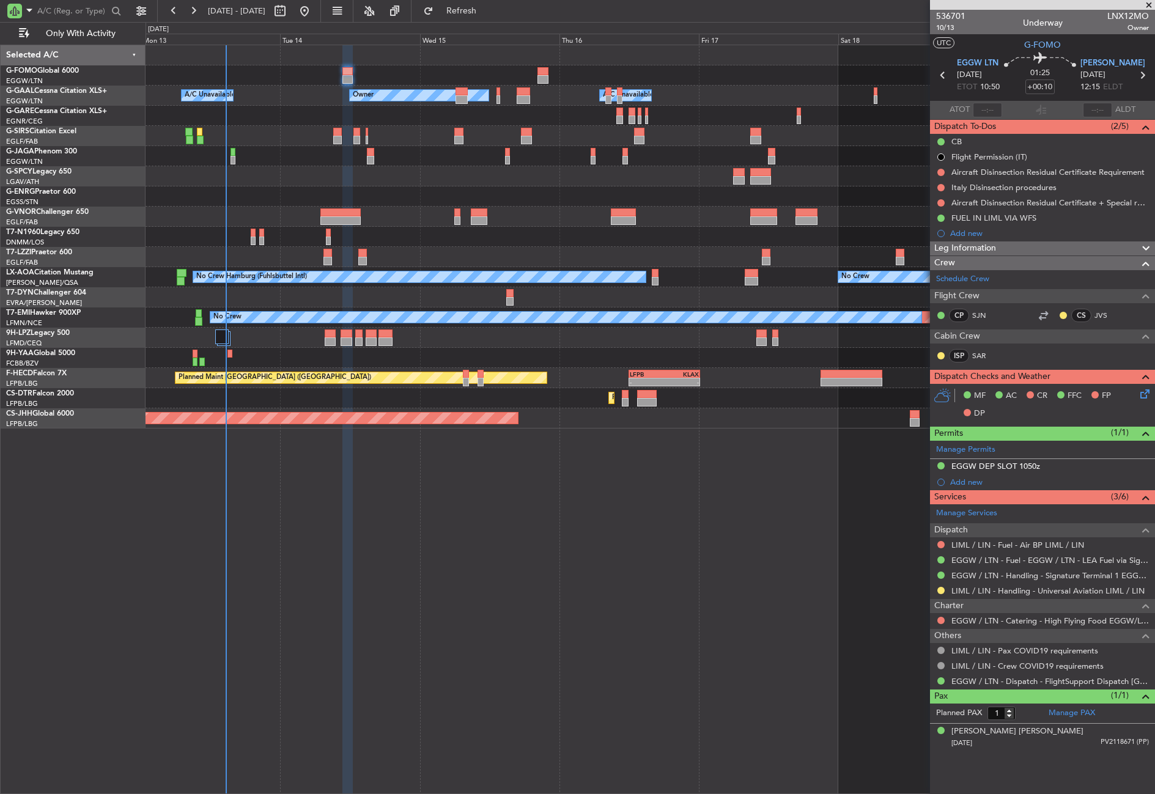
click at [511, 518] on div "Owner Owner A/C Unavailable A/C Unavailable Planned Maint [GEOGRAPHIC_DATA] ([G…" at bounding box center [649, 419] width 1009 height 749
click at [223, 540] on div "Owner Owner A/C Unavailable A/C Unavailable Planned Maint [GEOGRAPHIC_DATA] ([G…" at bounding box center [649, 419] width 1009 height 749
click at [485, 13] on span "Refresh" at bounding box center [461, 11] width 51 height 9
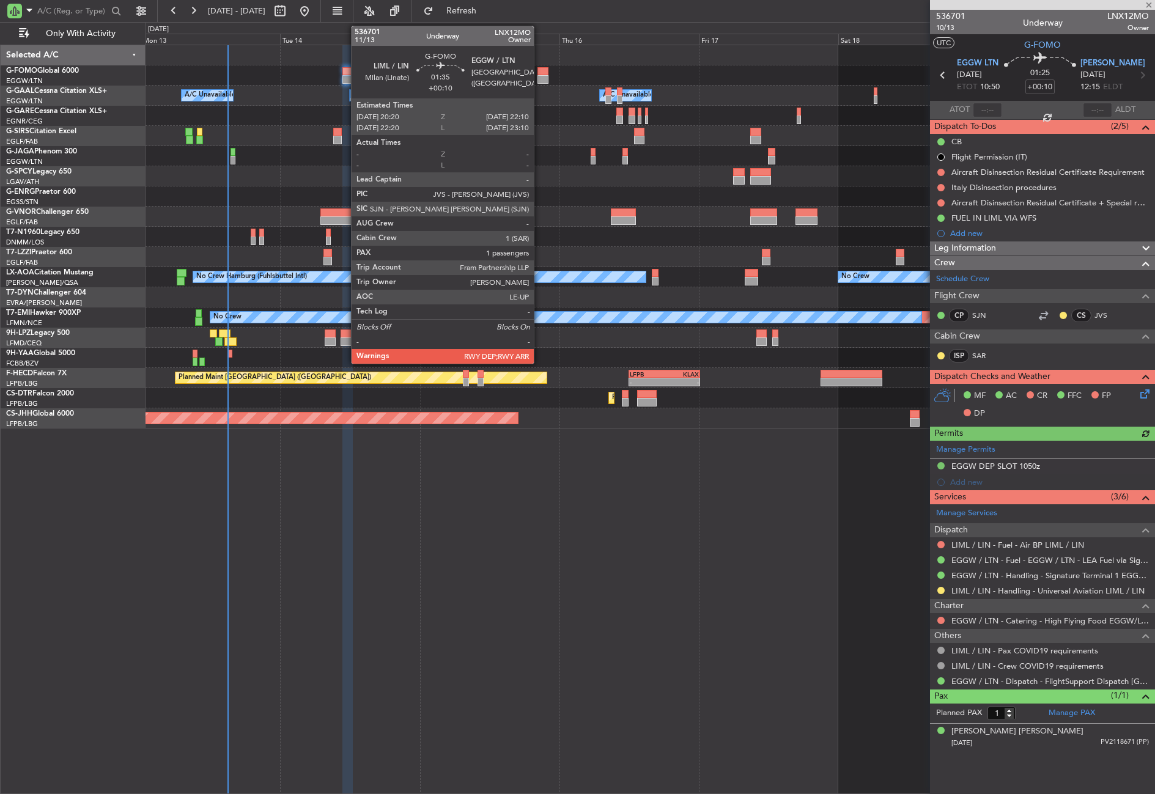
click at [539, 78] on div at bounding box center [542, 79] width 11 height 9
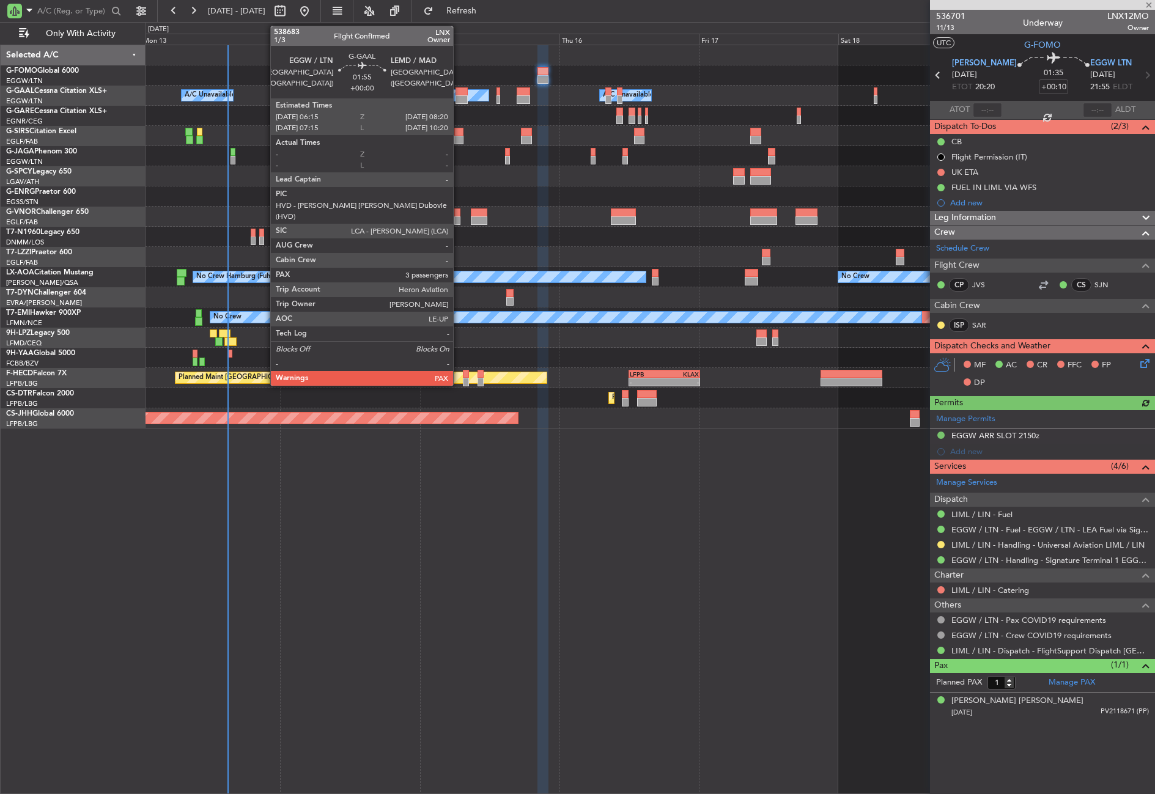
click at [458, 98] on div at bounding box center [461, 99] width 12 height 9
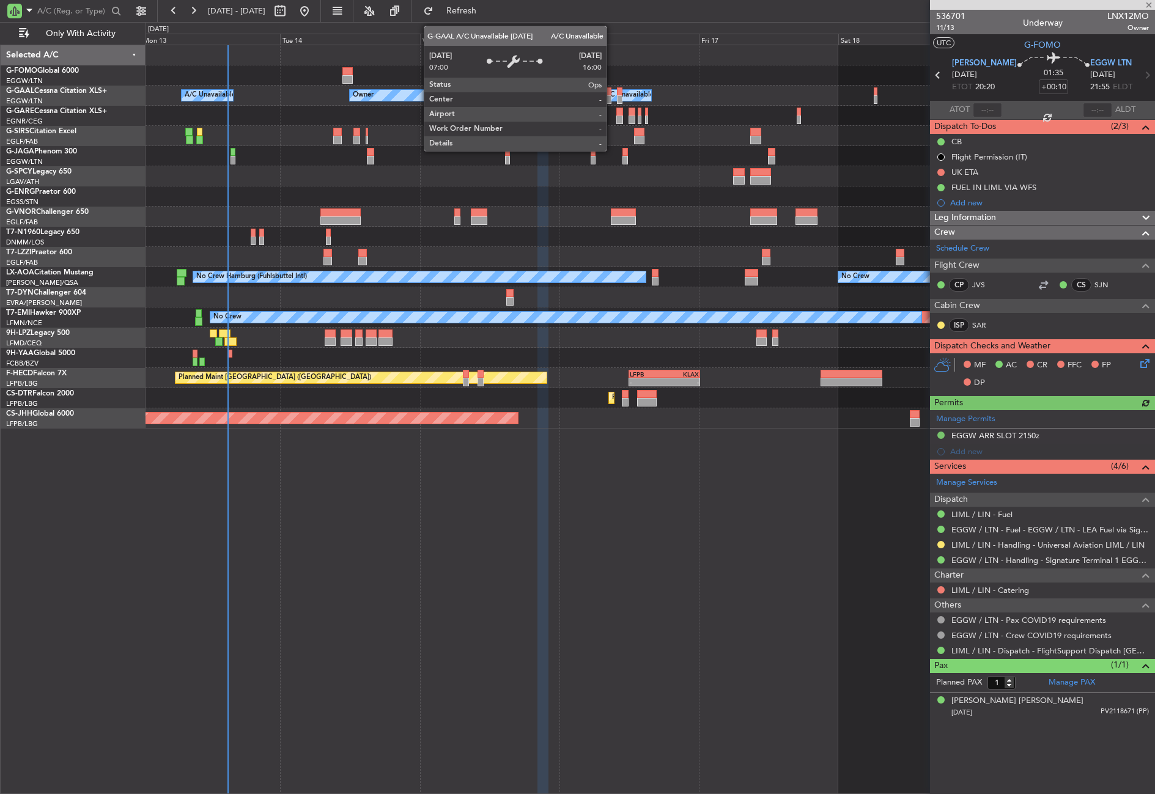
type input "3"
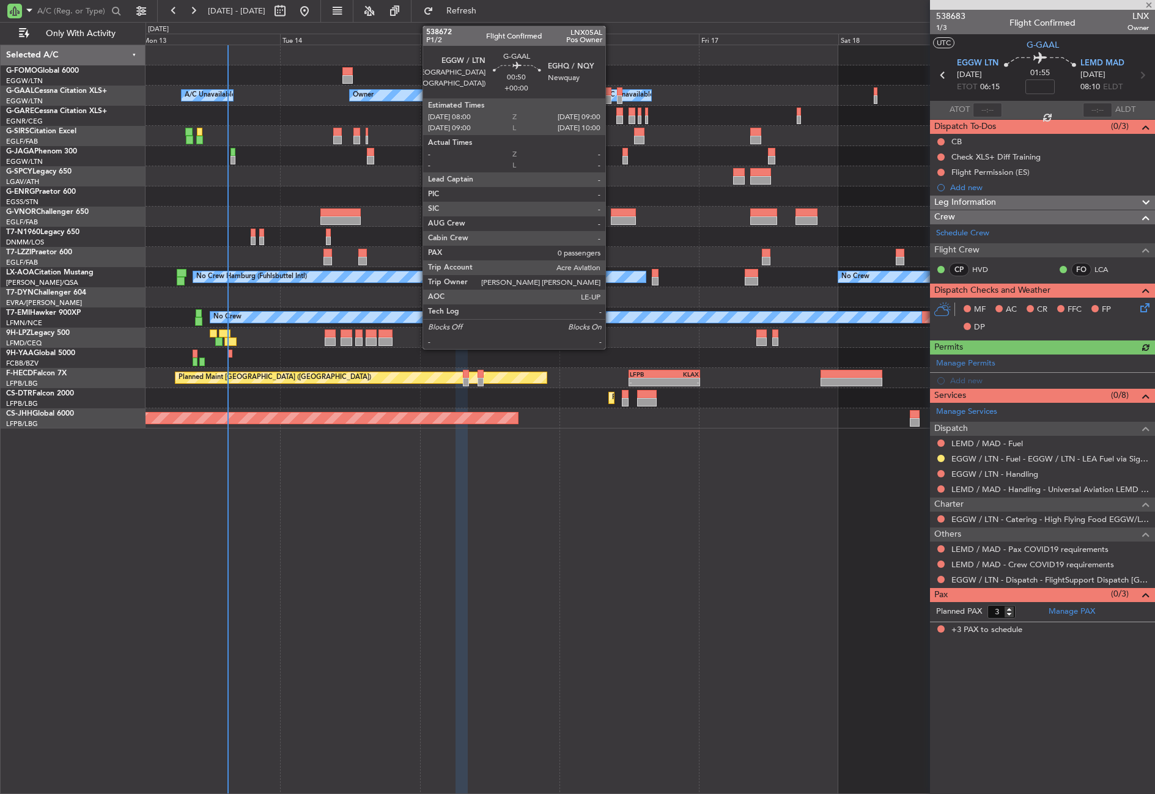
click at [611, 97] on div at bounding box center [608, 99] width 6 height 9
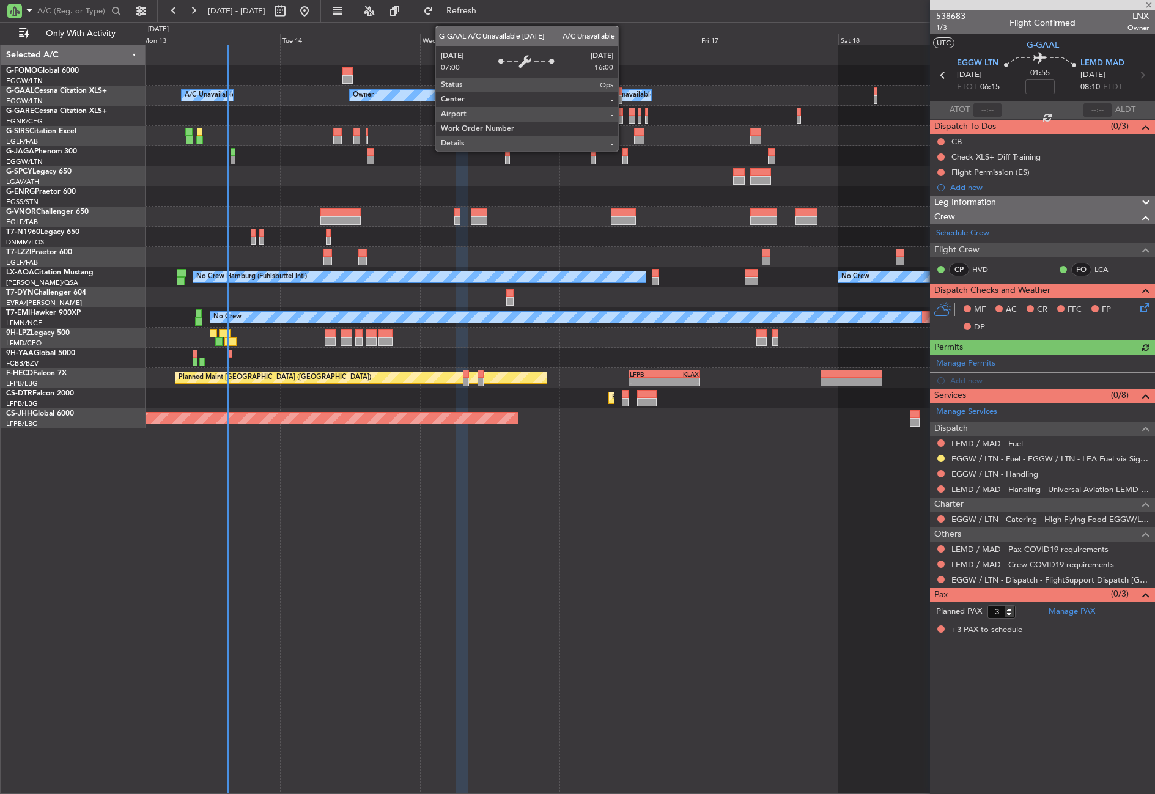
type input "0"
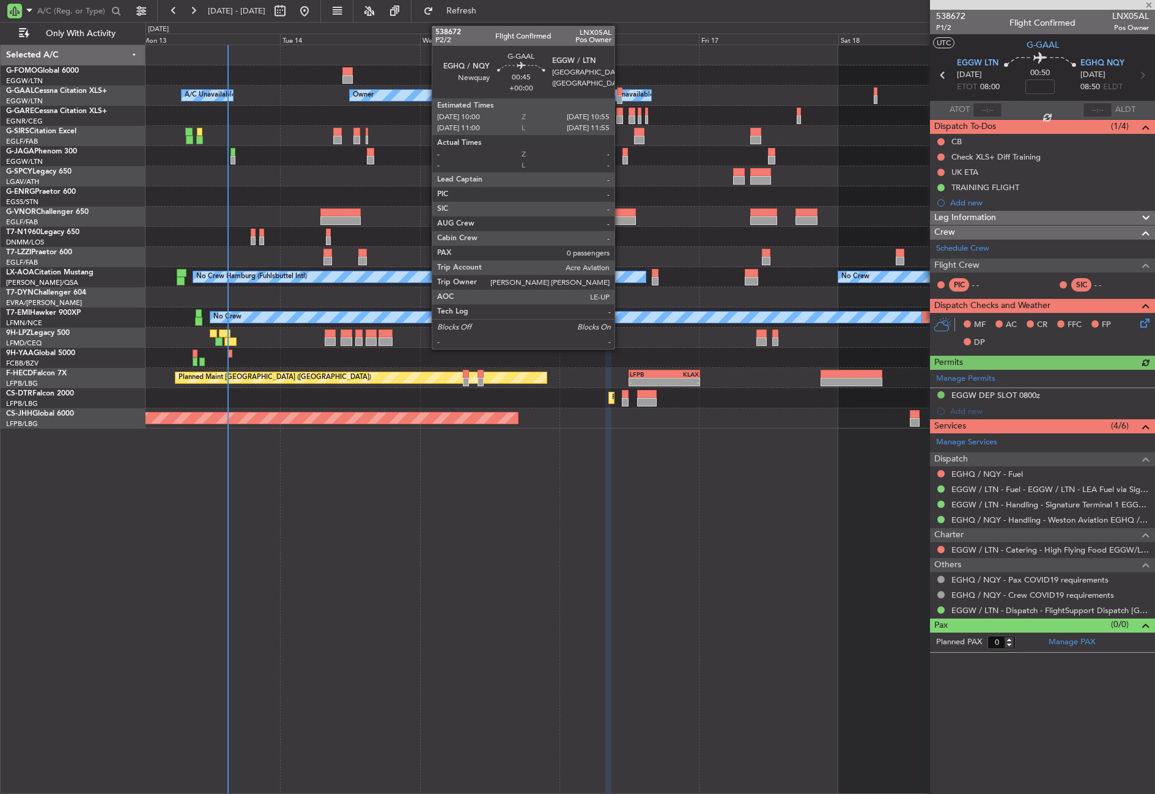
click at [620, 97] on div at bounding box center [620, 99] width 6 height 9
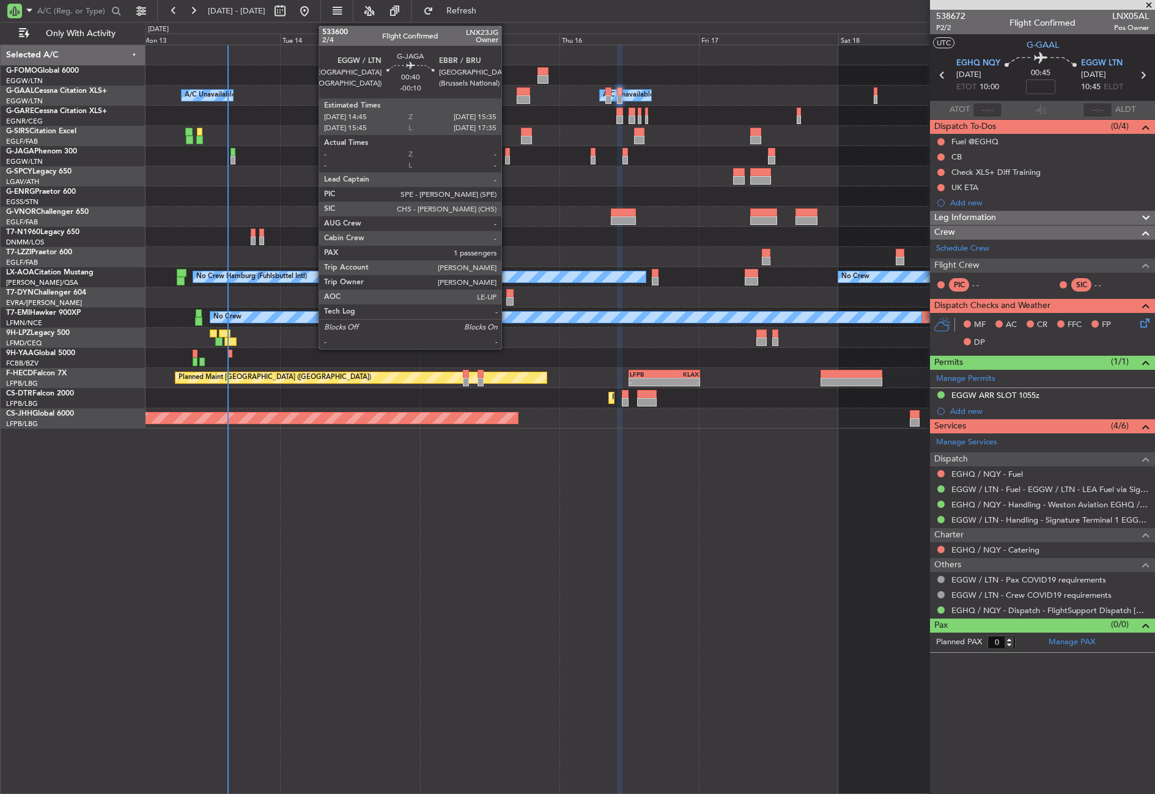
click at [507, 156] on div at bounding box center [507, 160] width 5 height 9
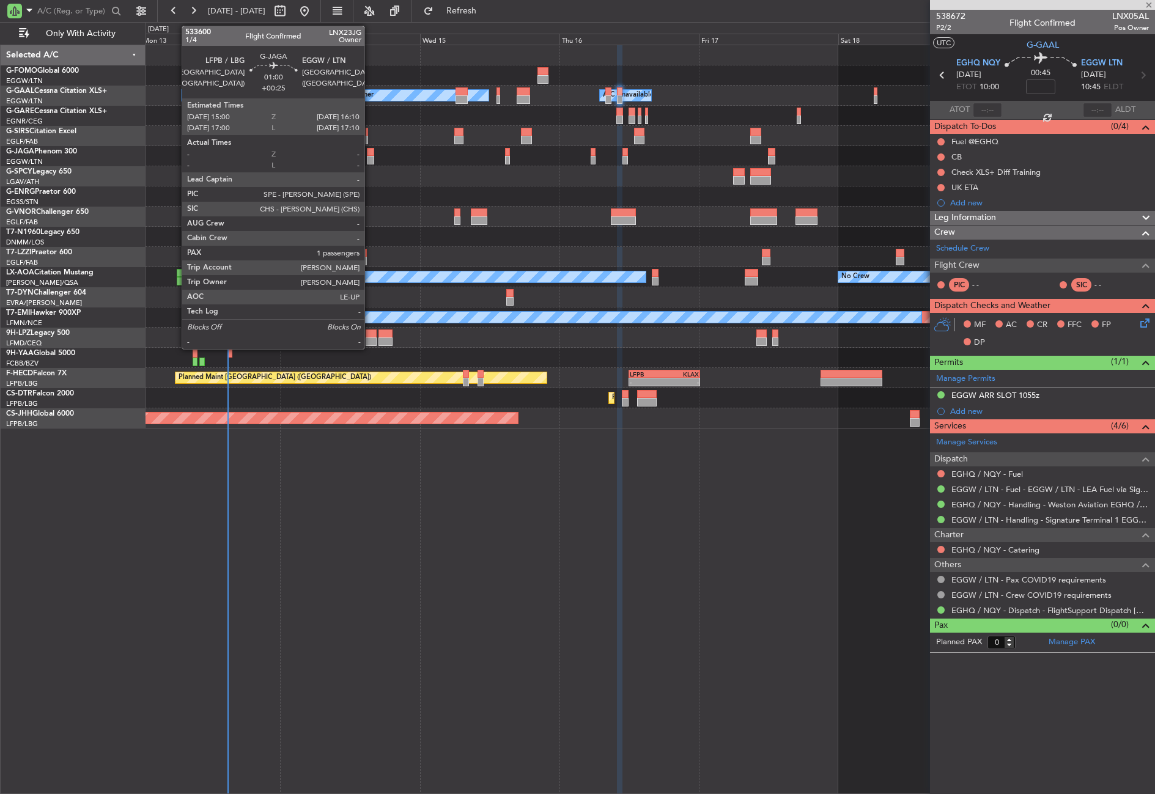
type input "-00:10"
type input "1"
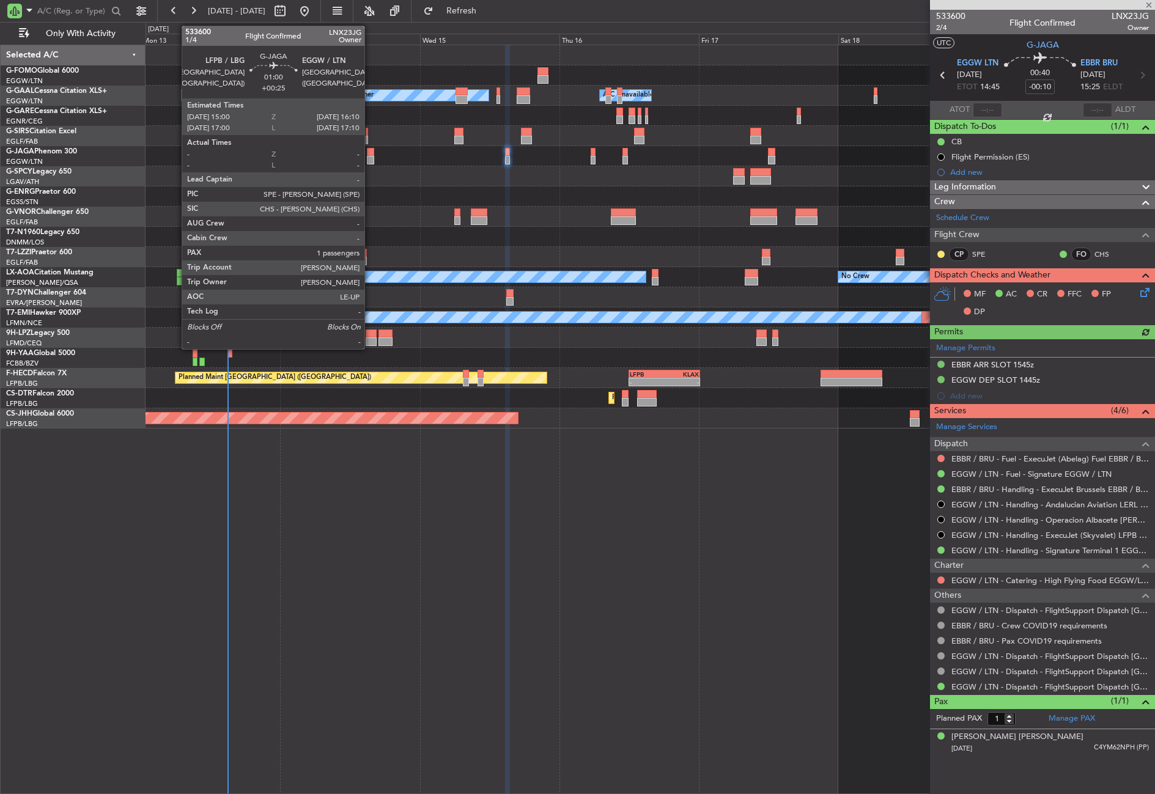
click at [370, 160] on div at bounding box center [370, 160] width 7 height 9
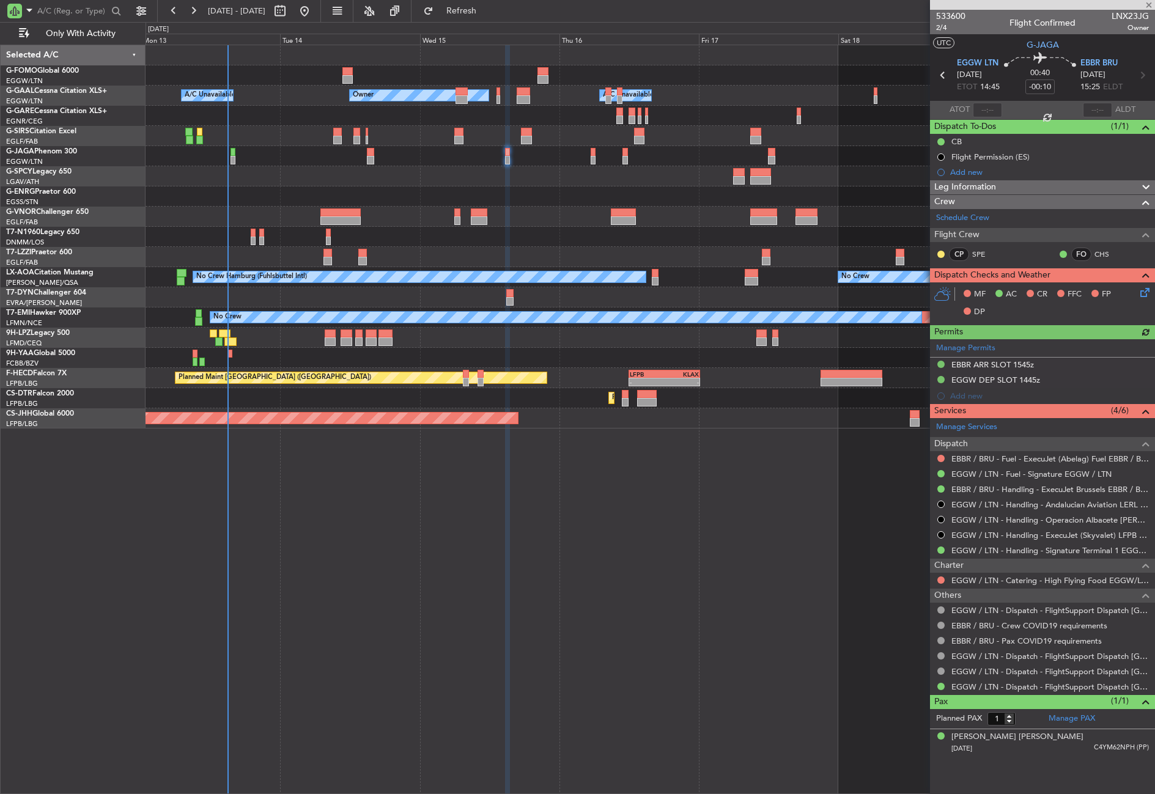
type input "+00:25"
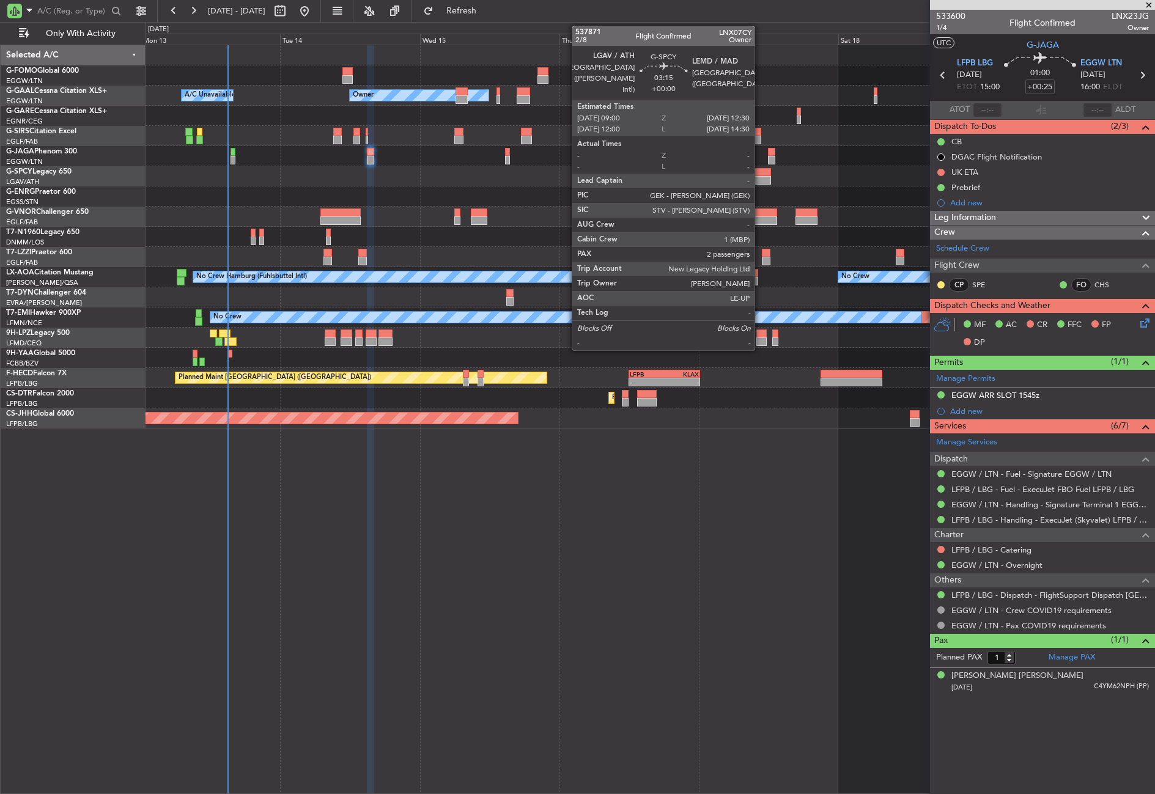
click at [760, 175] on div at bounding box center [760, 172] width 21 height 9
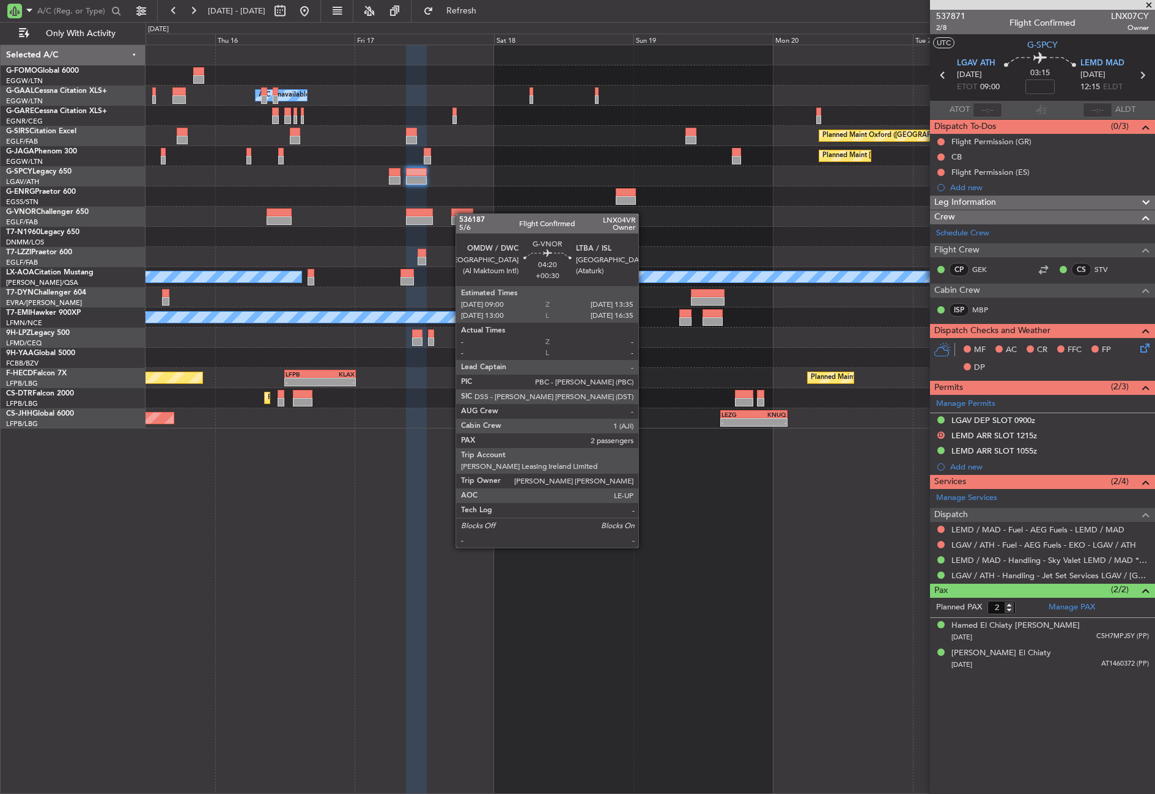
click at [416, 214] on div "EGGW 03:55 Z KSFO 14:45 Z - - Owner A/C Unavailable Owner Planned Maint Oxford …" at bounding box center [649, 236] width 1009 height 383
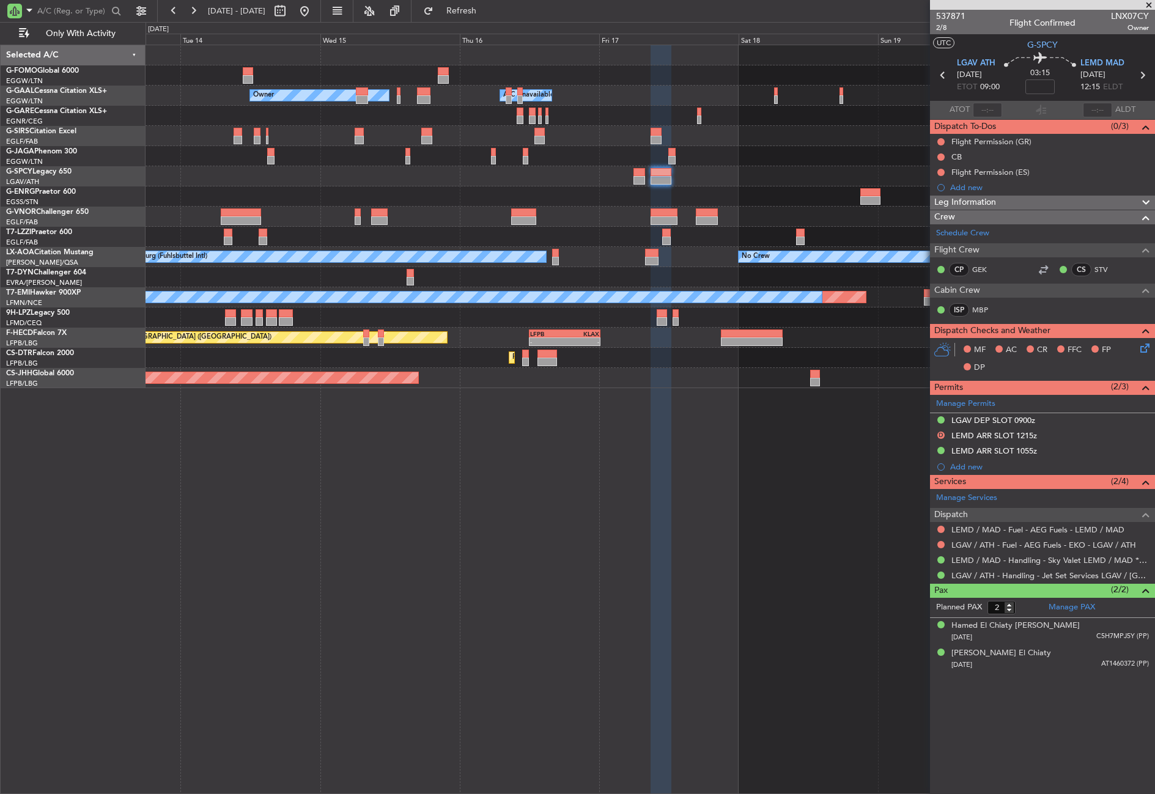
click at [812, 222] on div at bounding box center [649, 217] width 1009 height 20
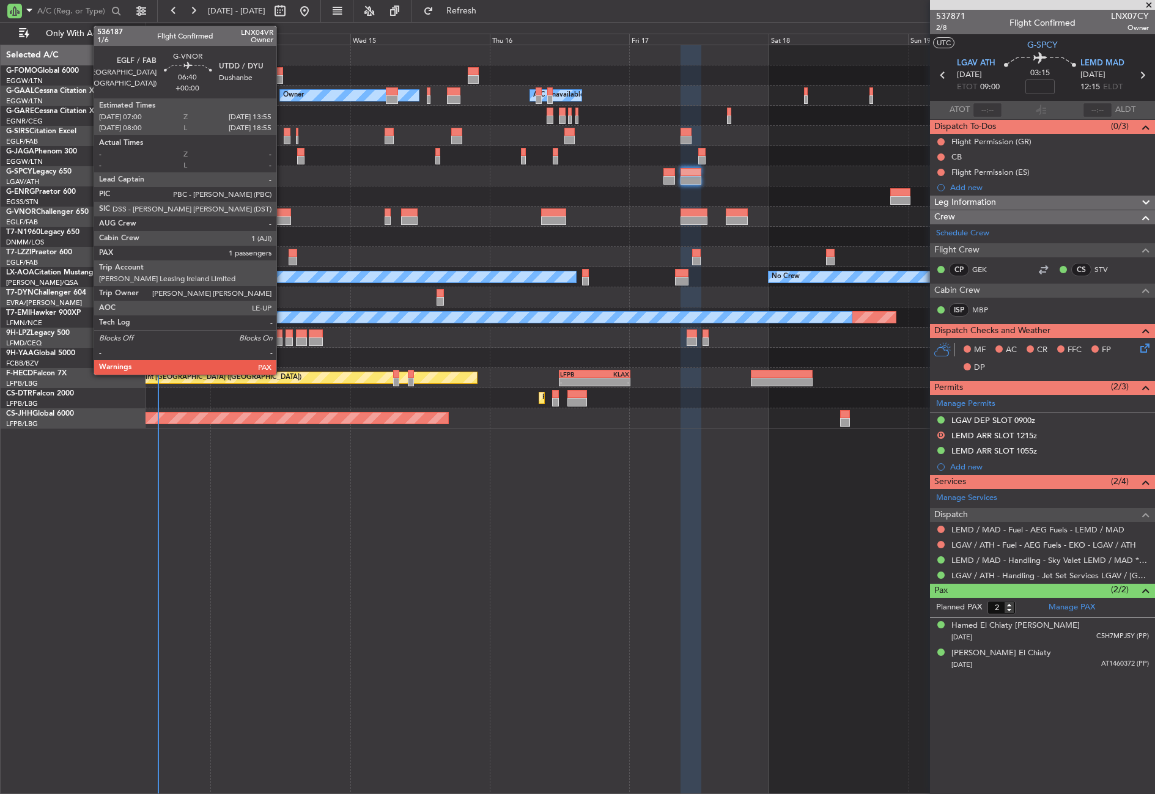
click at [282, 218] on div at bounding box center [271, 220] width 40 height 9
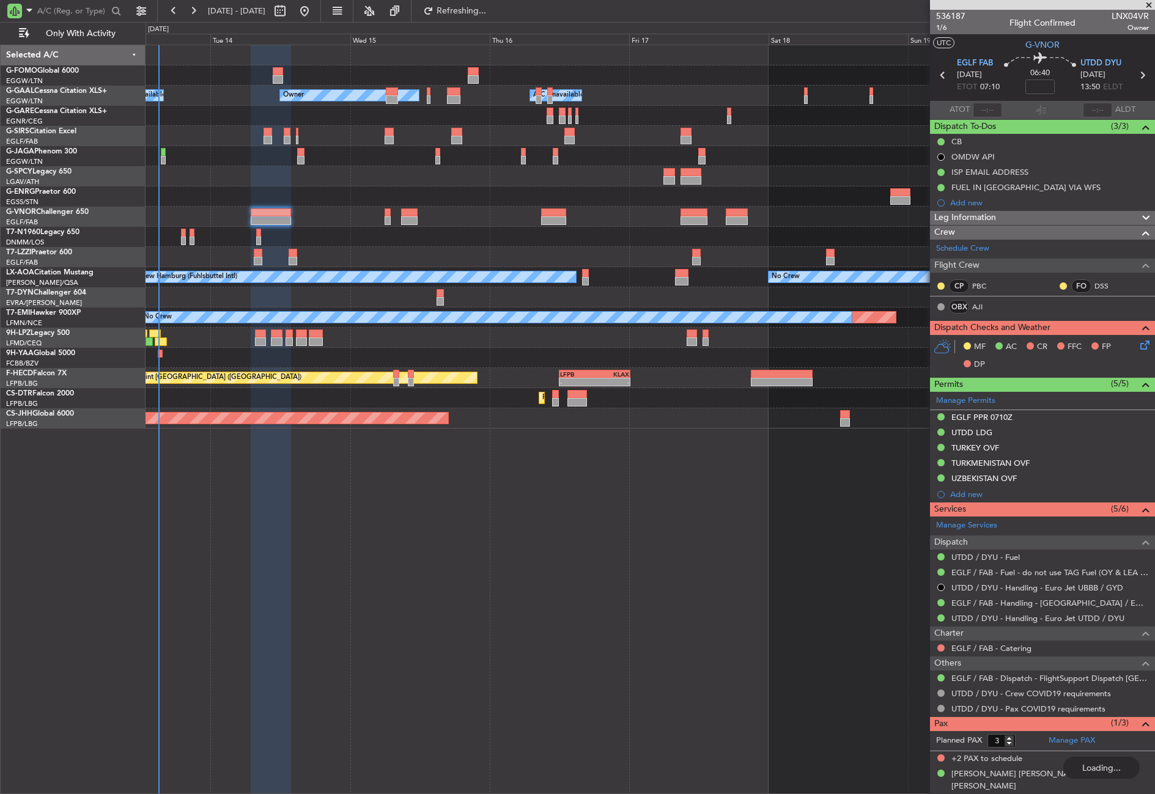
type input "1"
click at [543, 578] on div "EGGW 03:55 Z KSFO 14:45 Z - - Owner A/C Unavailable Owner A/C Unavailable Plann…" at bounding box center [649, 419] width 1009 height 749
click at [466, 11] on button "Refresh" at bounding box center [453, 11] width 73 height 20
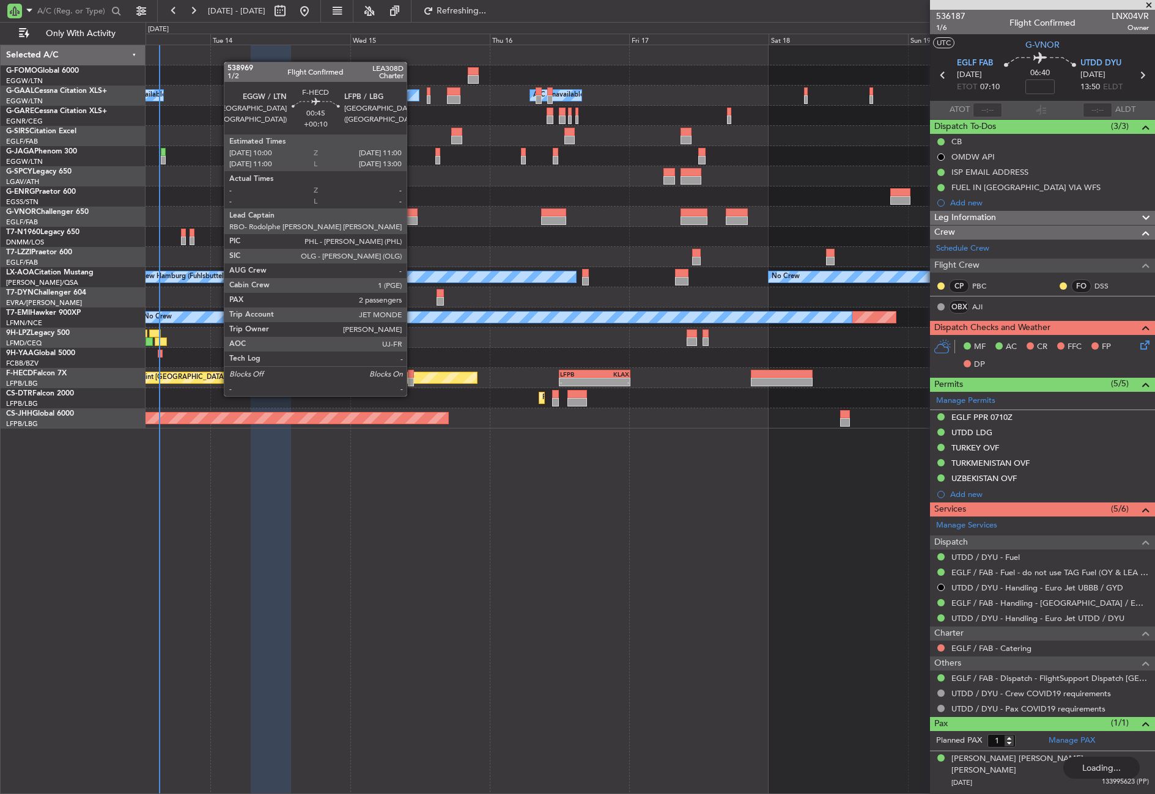
click at [397, 737] on div "EGGW 03:55 Z KSFO 14:45 Z - - Owner A/C Unavailable Owner A/C Unavailable Plann…" at bounding box center [649, 419] width 1009 height 749
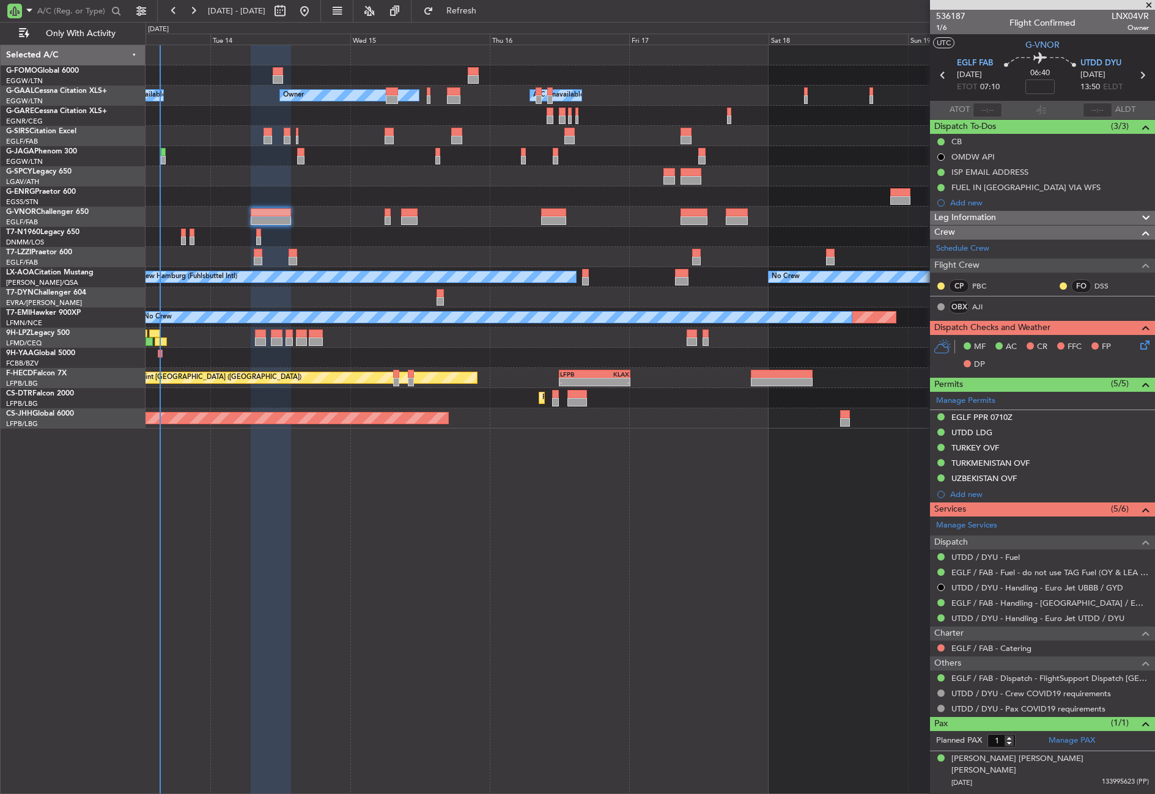
click at [363, 661] on div "EGGW 03:55 Z KSFO 14:45 Z - - Owner A/C Unavailable Owner A/C Unavailable Plann…" at bounding box center [649, 419] width 1009 height 749
